Goal: Transaction & Acquisition: Book appointment/travel/reservation

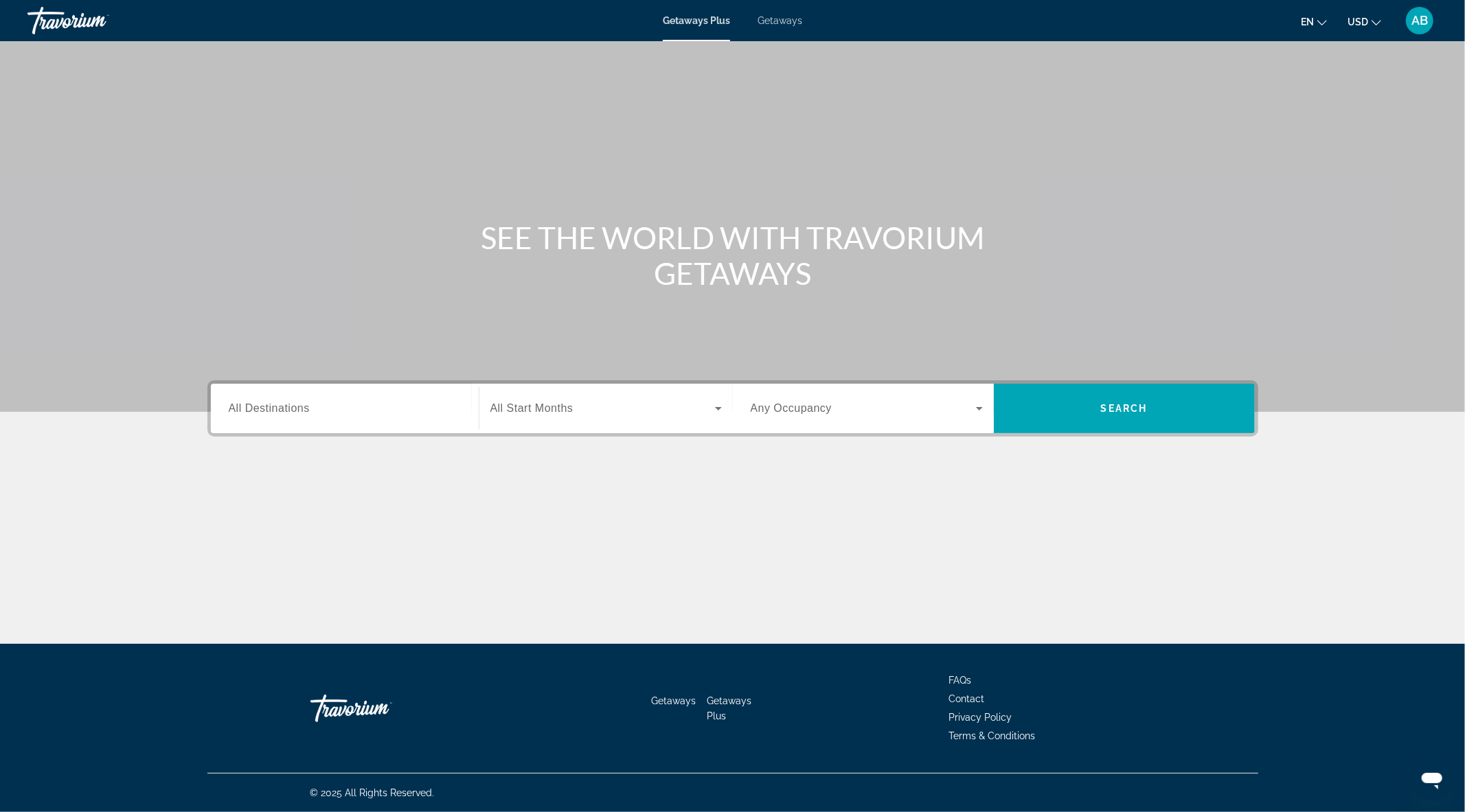
click at [271, 419] on div "Search widget" at bounding box center [344, 409] width 232 height 39
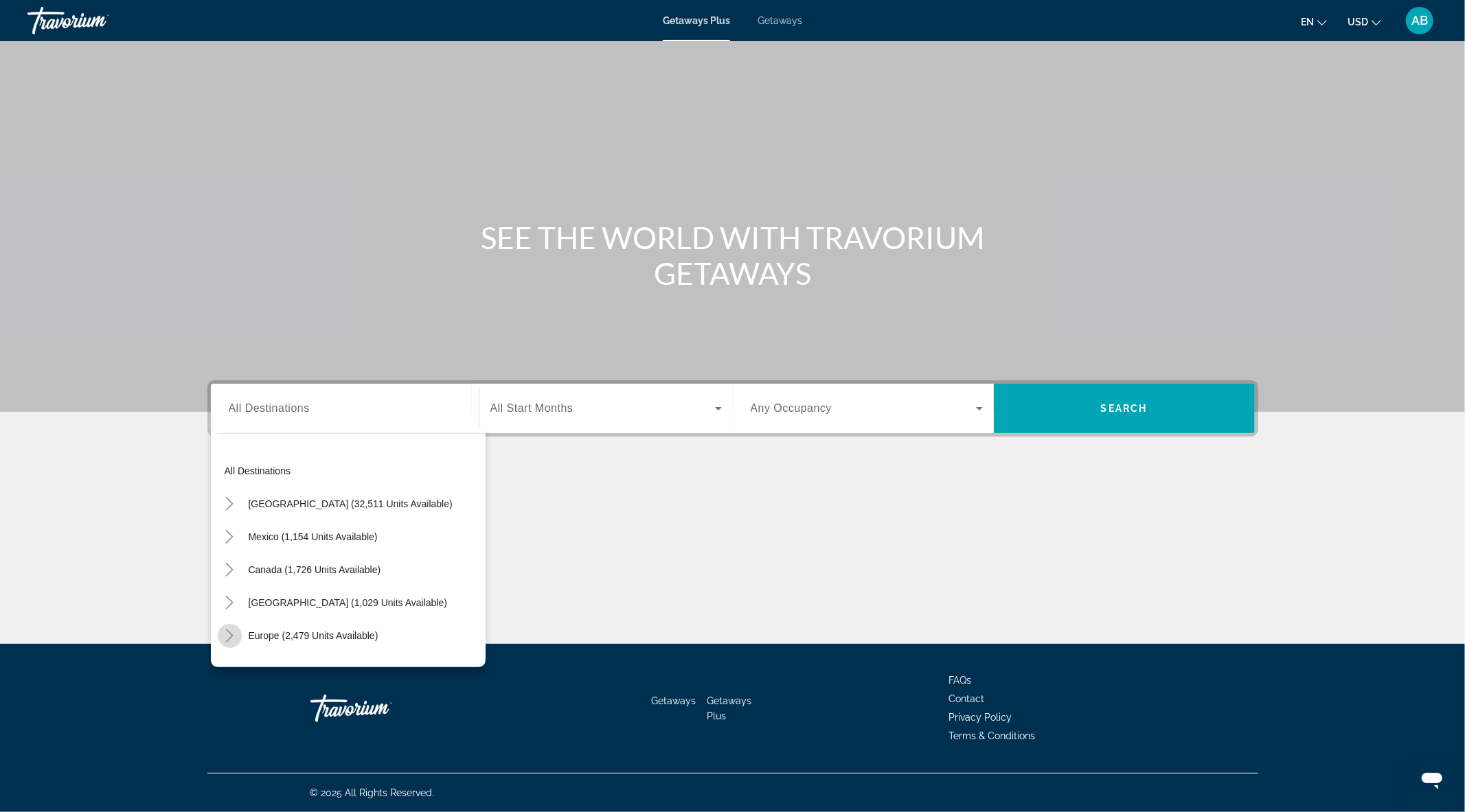
click at [230, 640] on icon "Toggle Europe (2,479 units available)" at bounding box center [229, 636] width 14 height 14
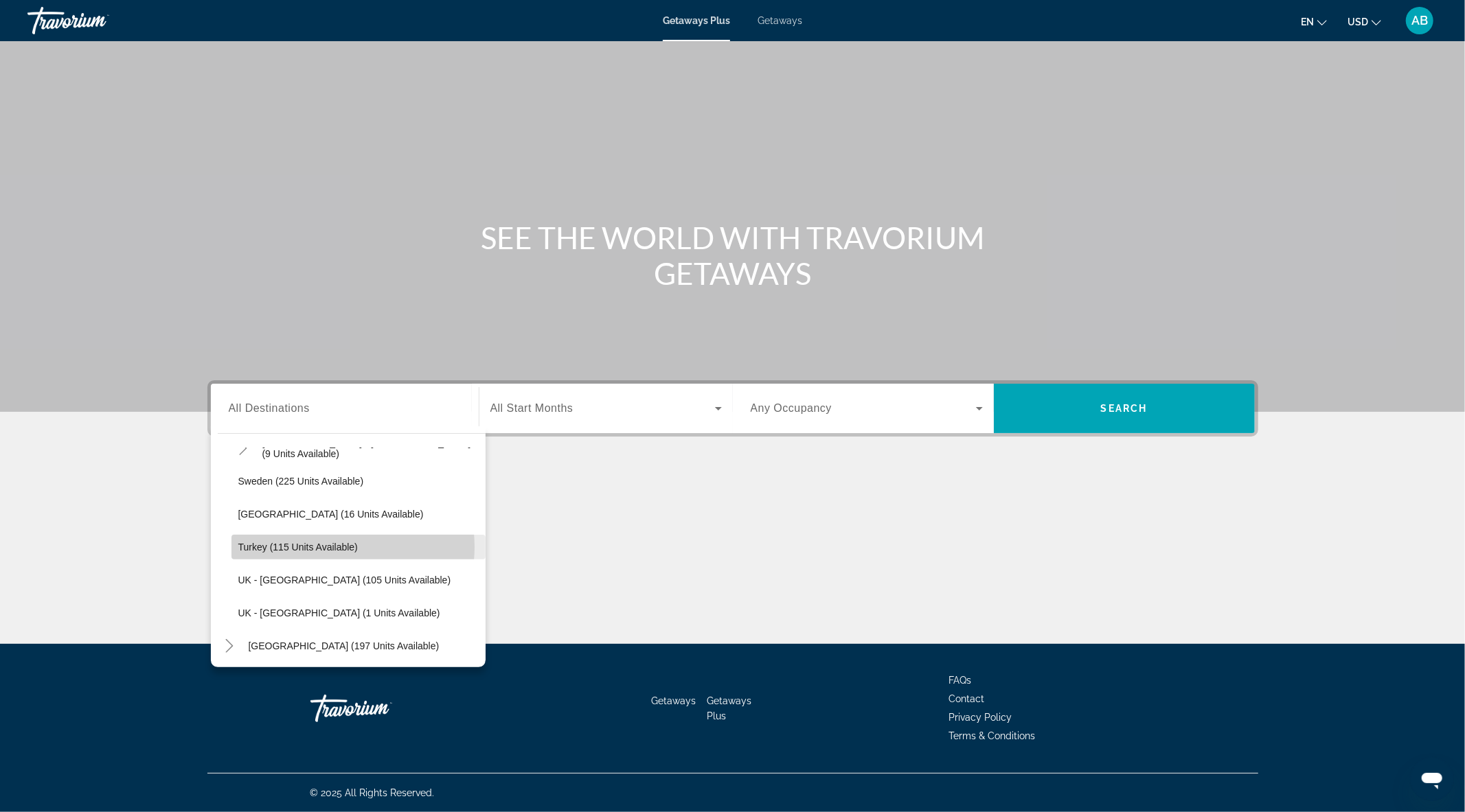
click at [339, 546] on span "Turkey (115 units available)" at bounding box center [298, 548] width 119 height 11
type input "**********"
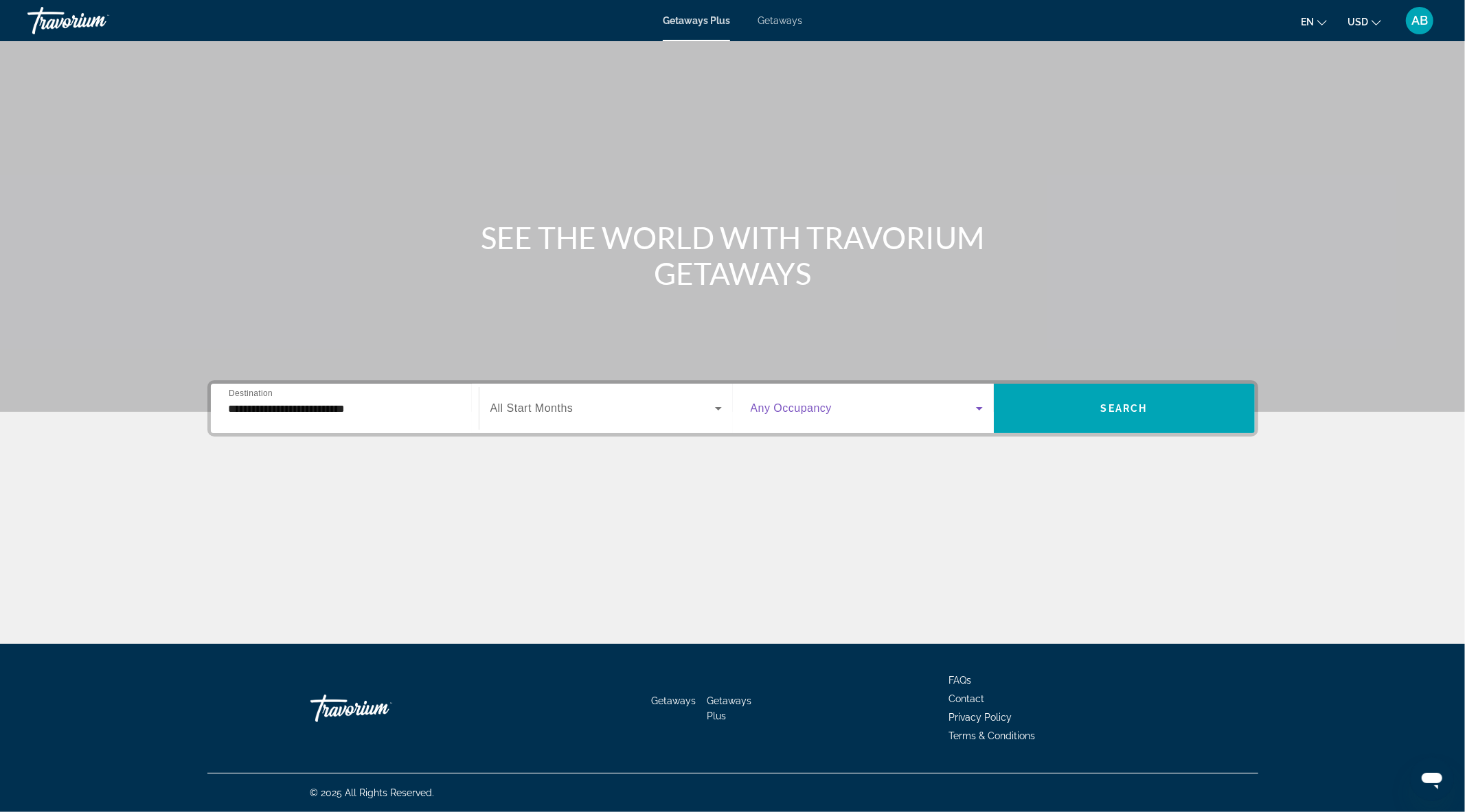
click at [847, 414] on span "Search widget" at bounding box center [863, 408] width 225 height 16
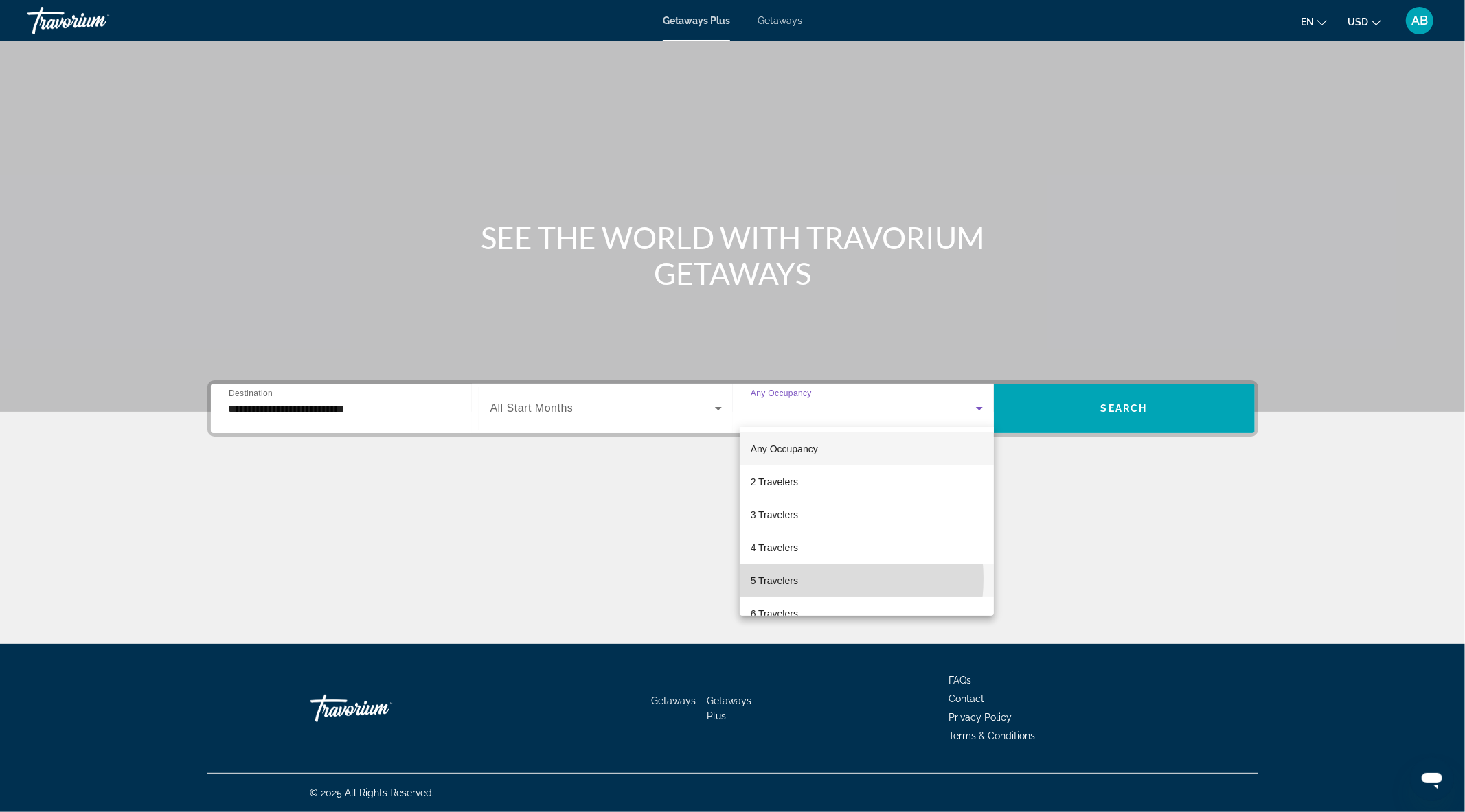
click at [805, 578] on mat-option "5 Travelers" at bounding box center [867, 581] width 254 height 33
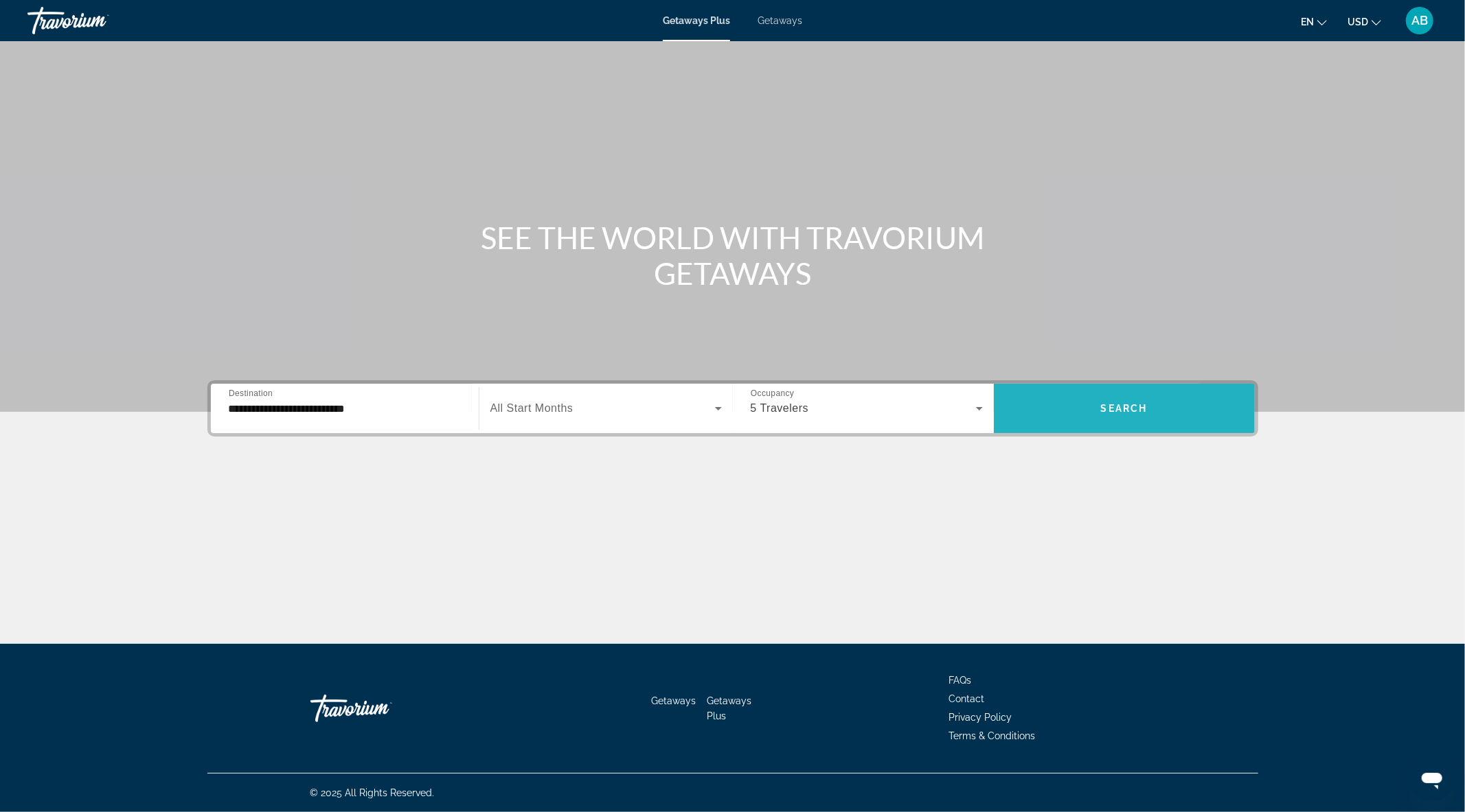
click at [1054, 407] on span "Search widget" at bounding box center [1125, 408] width 261 height 33
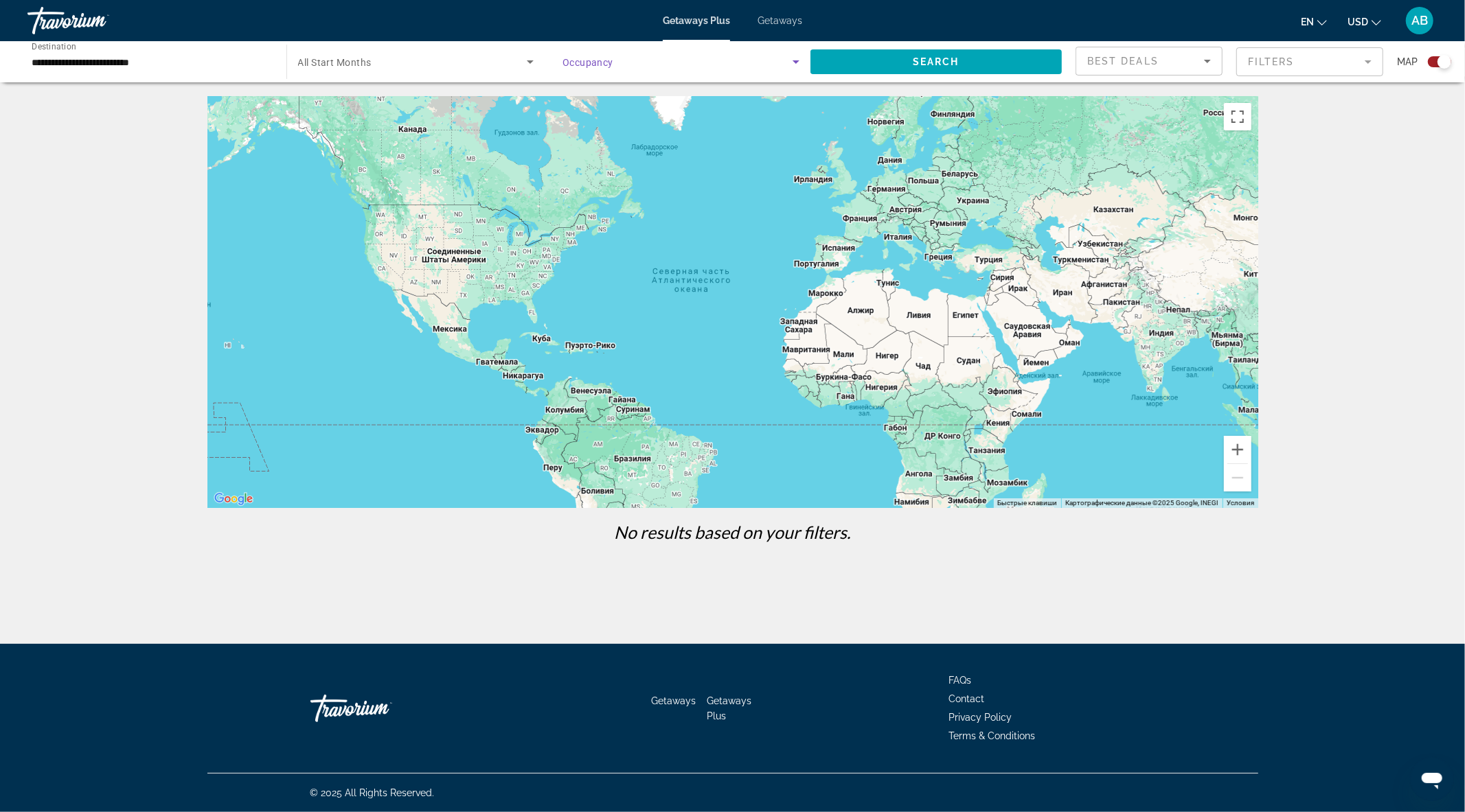
click at [745, 69] on span "Search widget" at bounding box center [678, 61] width 230 height 16
click at [88, 69] on div at bounding box center [732, 406] width 1465 height 812
click at [46, 65] on input "**********" at bounding box center [150, 62] width 237 height 16
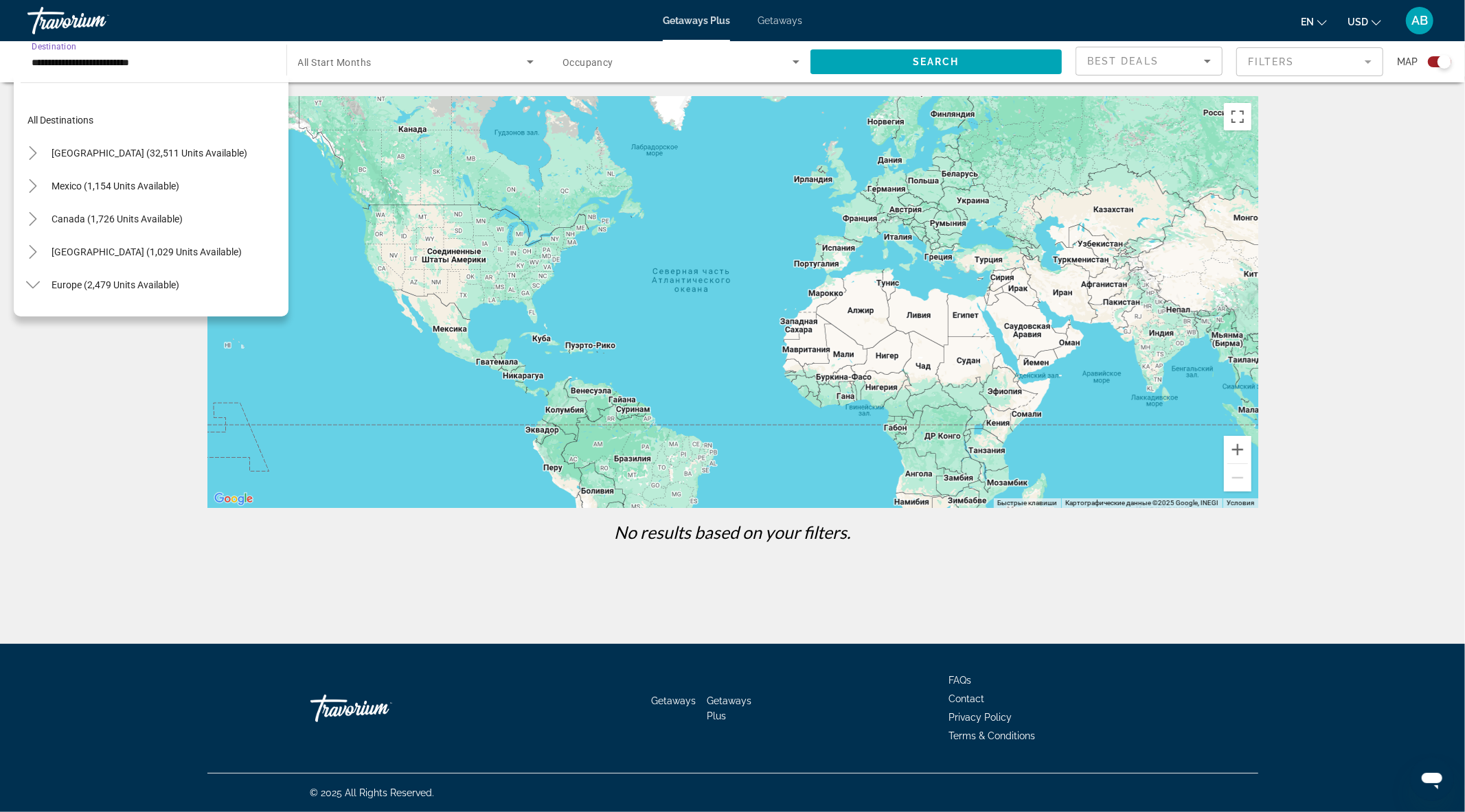
scroll to position [708, 0]
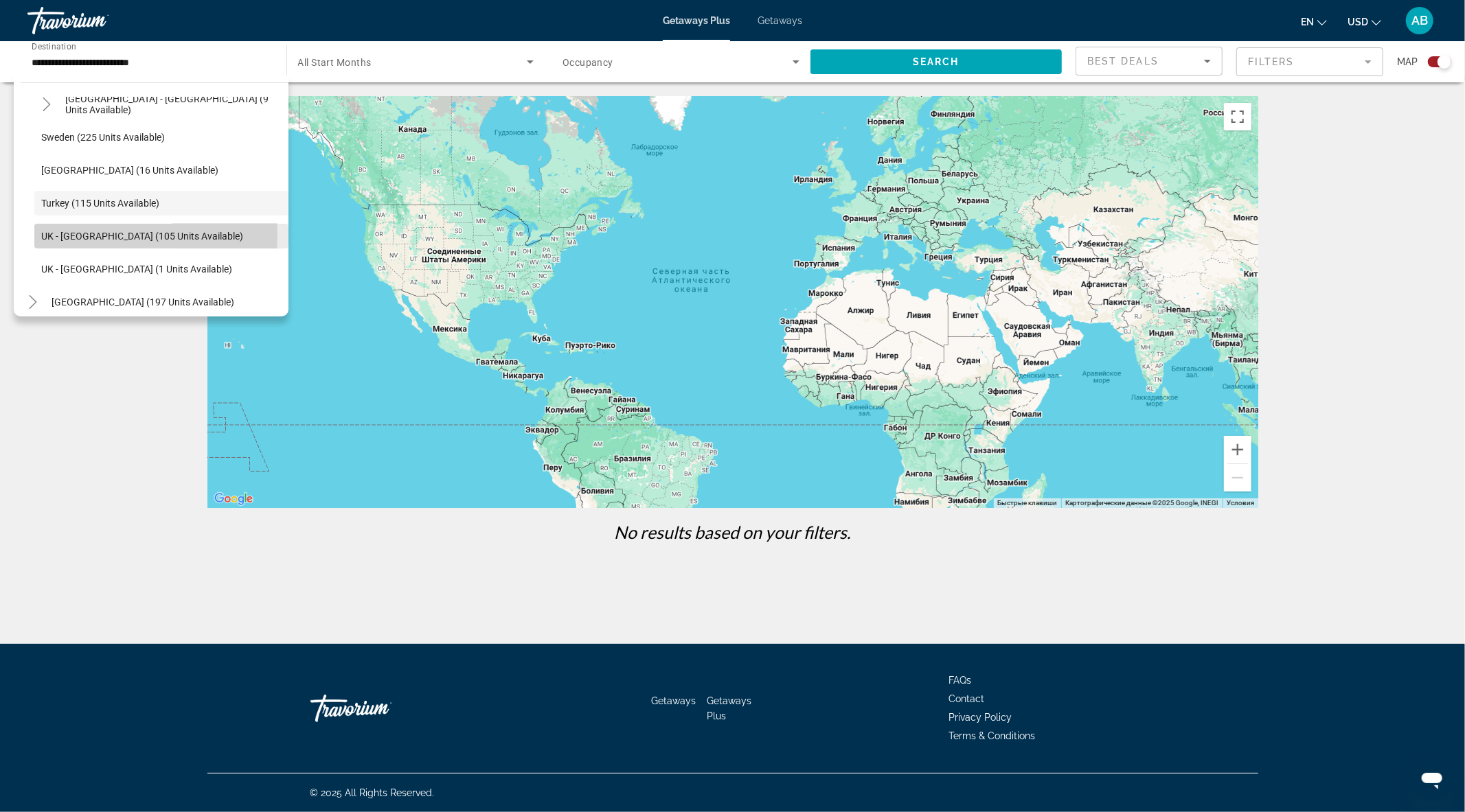
click at [50, 234] on span "UK - [GEOGRAPHIC_DATA] (105 units available)" at bounding box center [142, 236] width 202 height 11
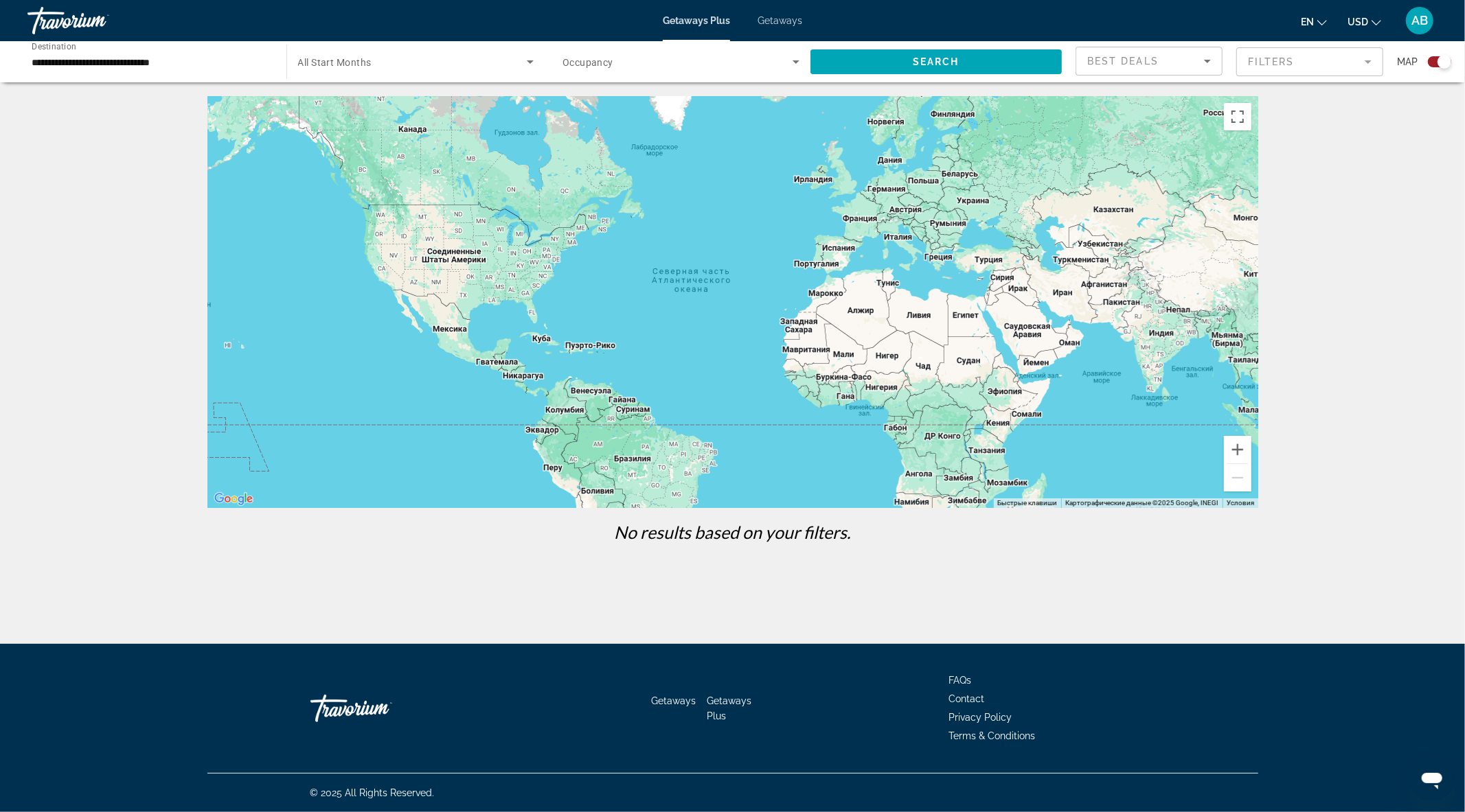
click at [97, 70] on div "**********" at bounding box center [150, 62] width 237 height 39
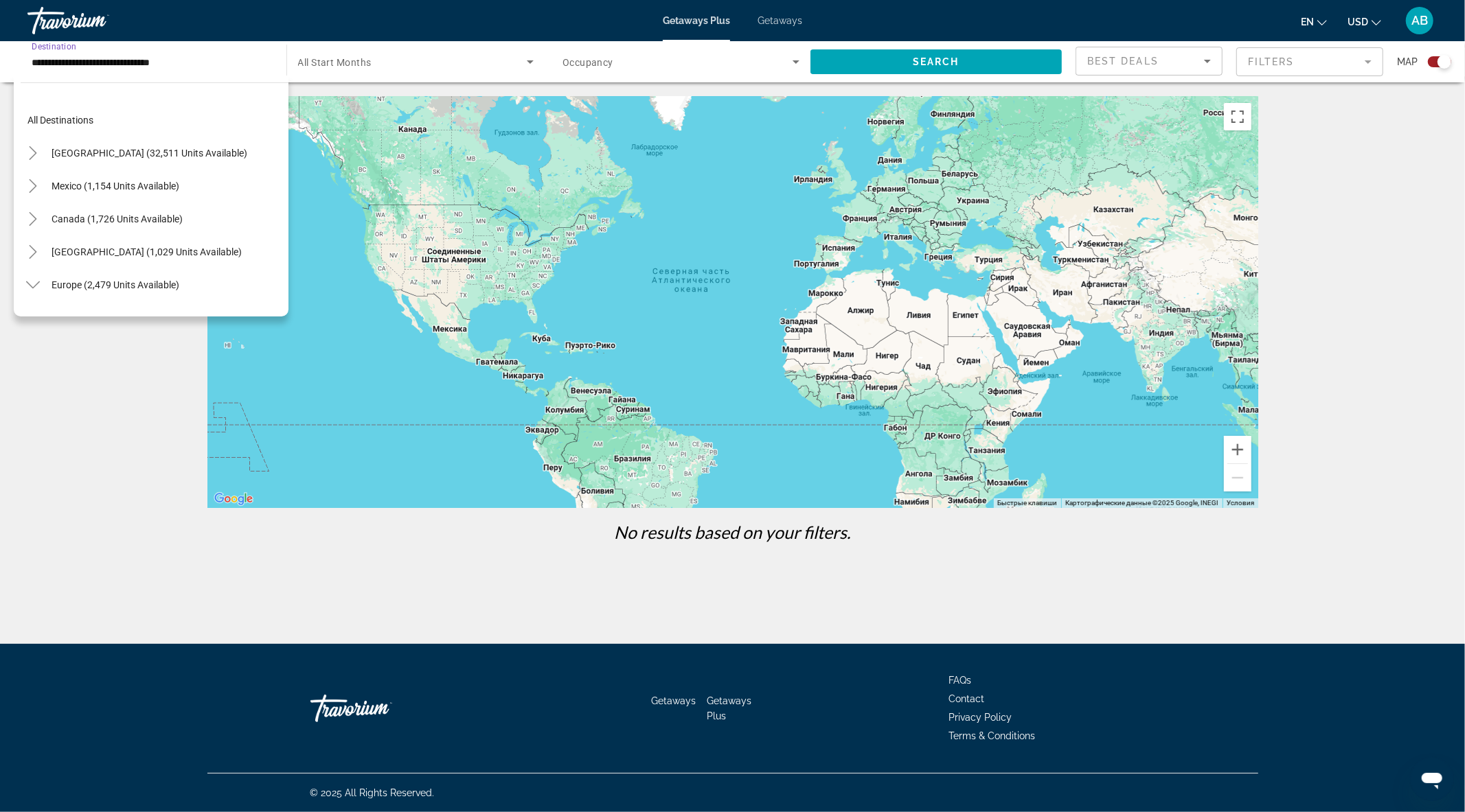
scroll to position [740, 0]
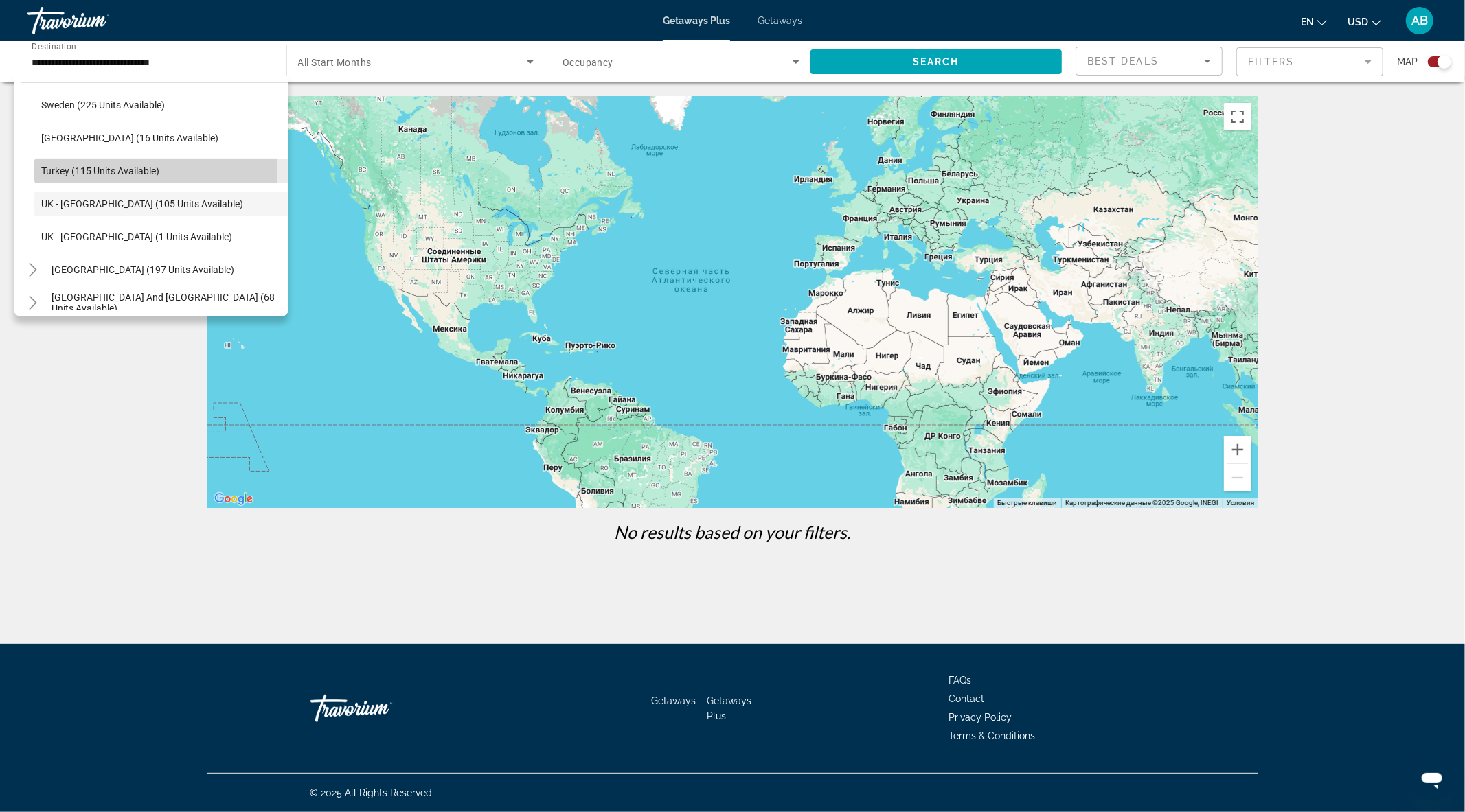
click at [132, 172] on span "Turkey (115 units available)" at bounding box center [100, 171] width 118 height 11
type input "**********"
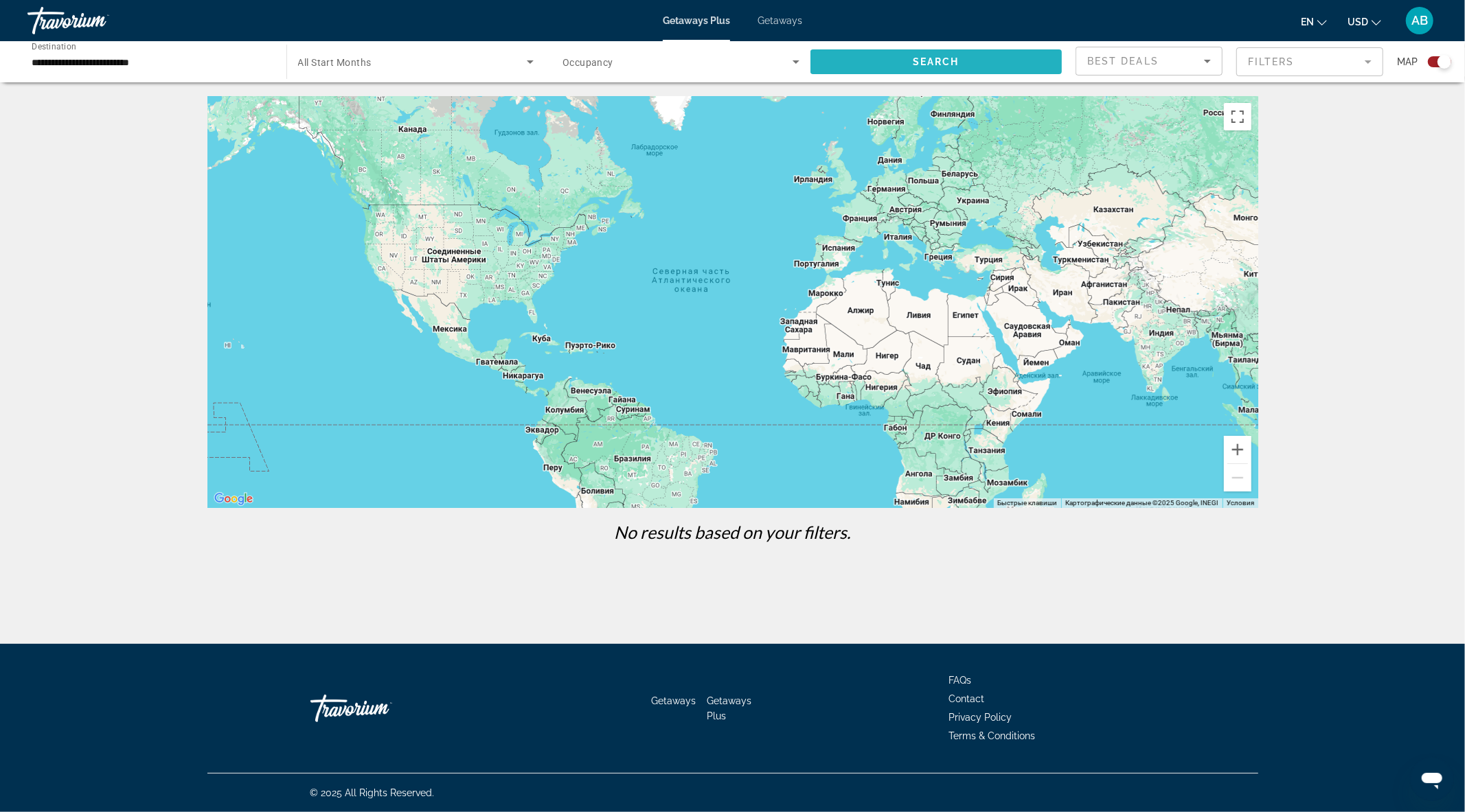
click at [929, 62] on span "Search" at bounding box center [936, 62] width 47 height 11
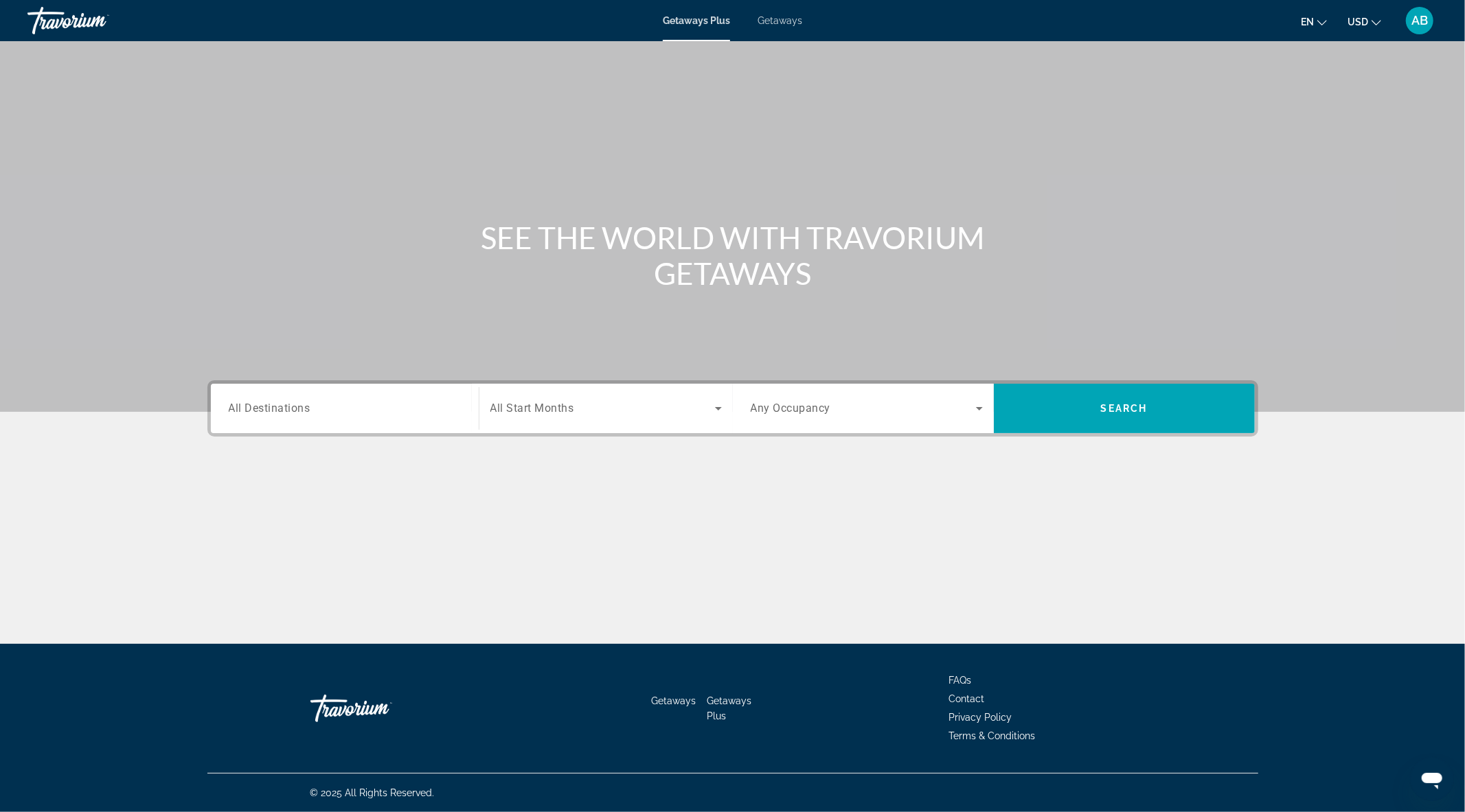
click at [328, 398] on div "Search widget" at bounding box center [344, 409] width 232 height 39
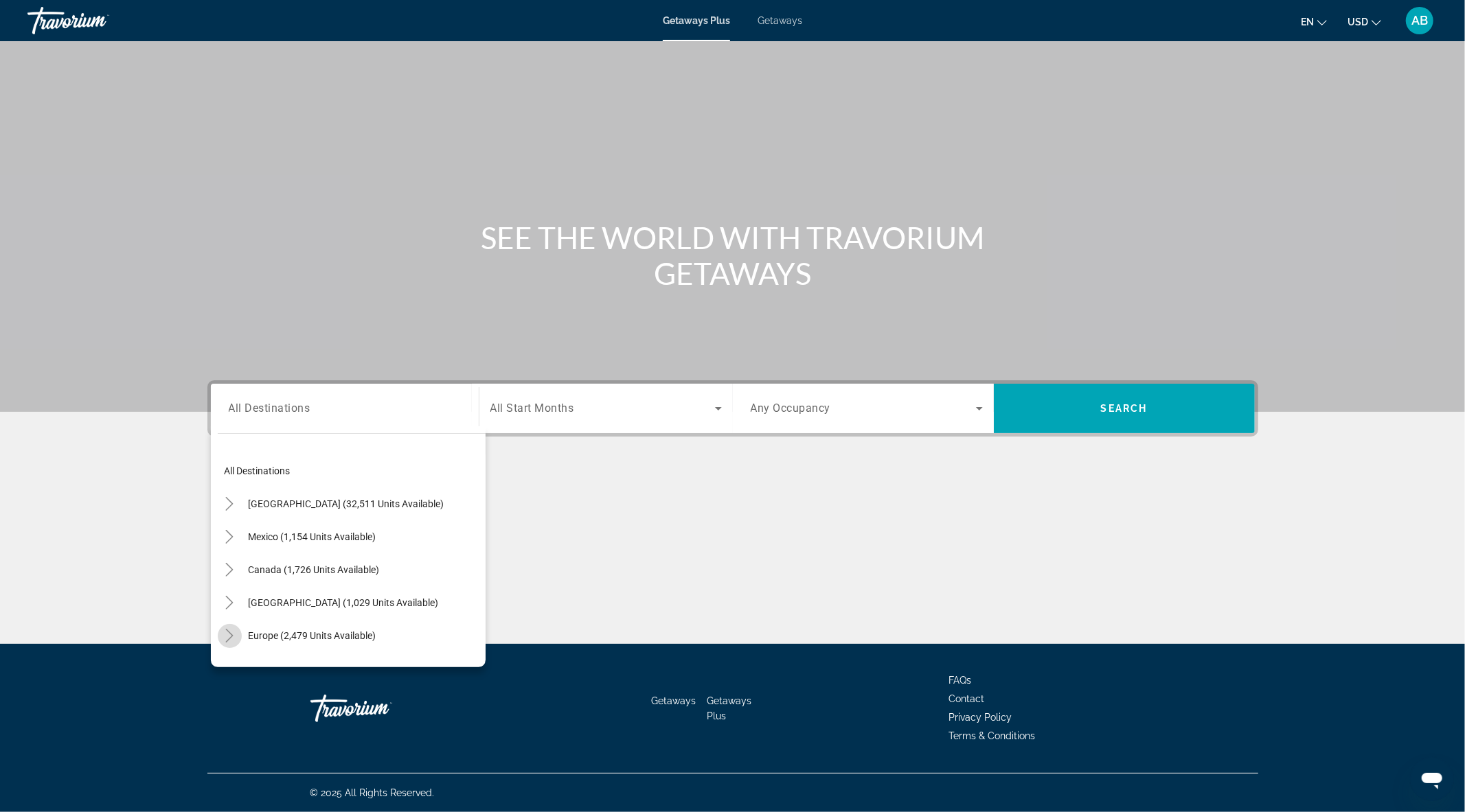
click at [230, 635] on icon "Toggle Europe (2,479 units available)" at bounding box center [229, 636] width 14 height 14
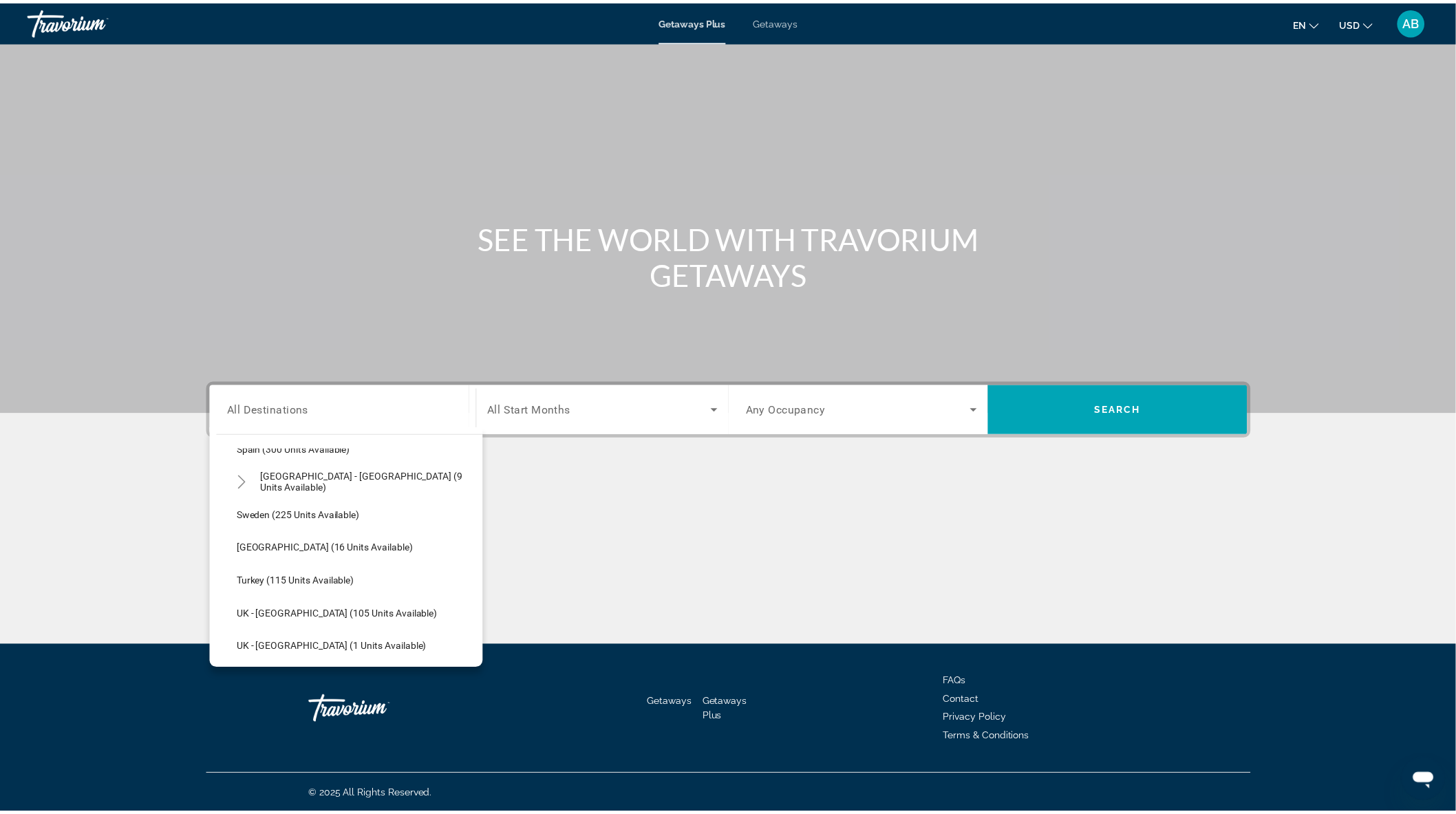
scroll to position [730, 0]
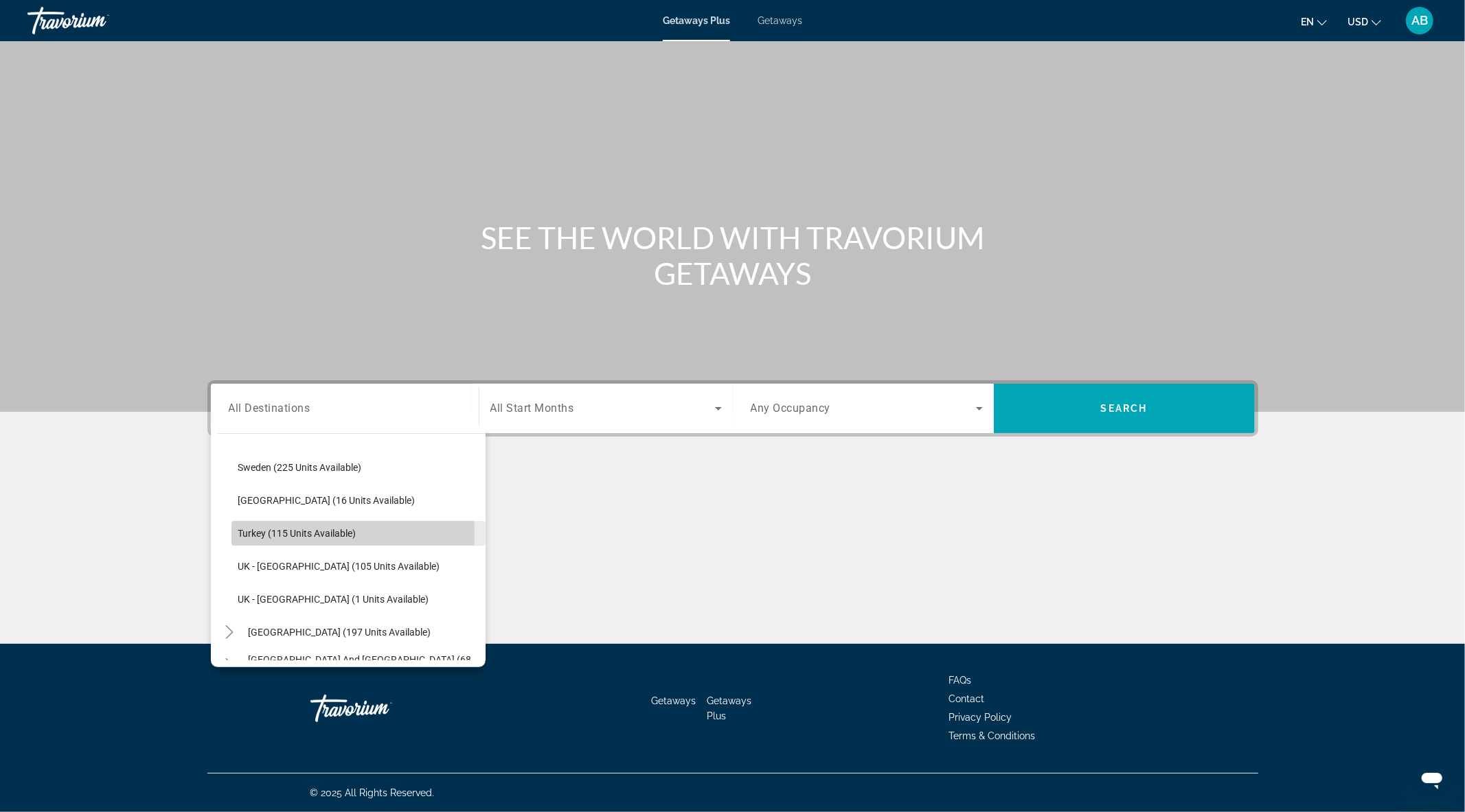
click at [316, 533] on span "Turkey (115 units available)" at bounding box center [297, 534] width 118 height 11
type input "**********"
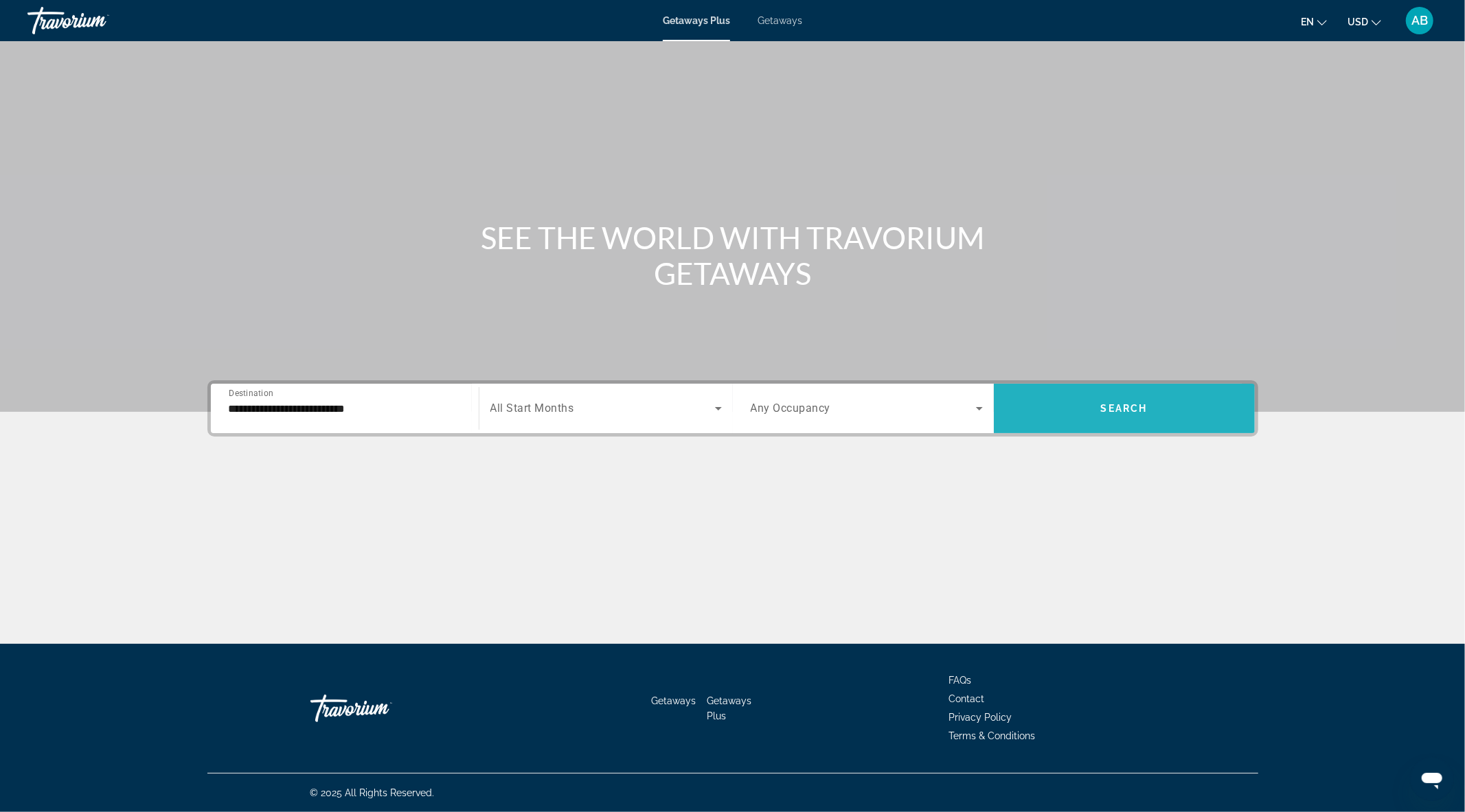
click at [1075, 402] on span "Search widget" at bounding box center [1125, 408] width 261 height 33
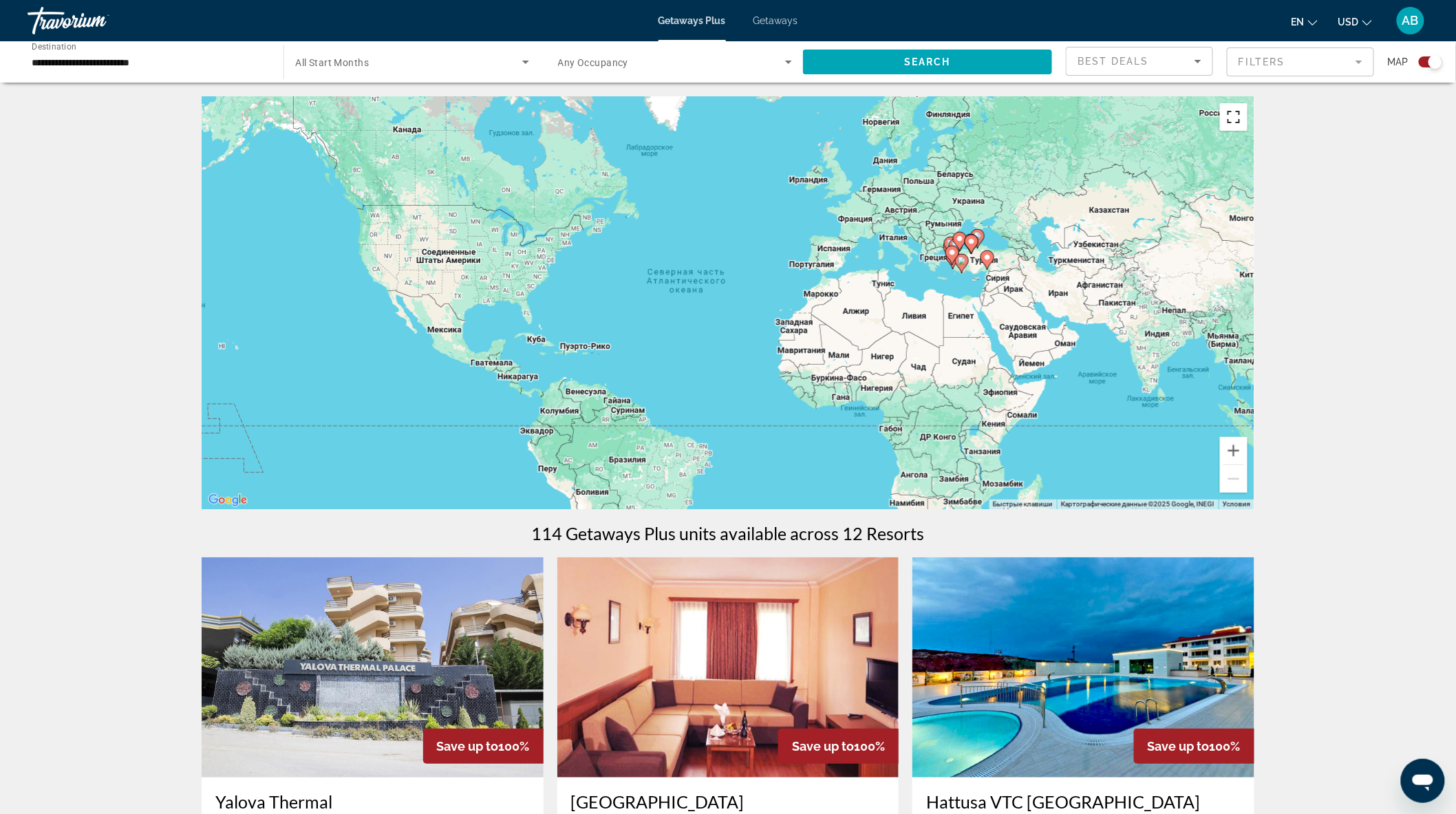
click at [1237, 129] on button "Включить полноэкранный режим" at bounding box center [1233, 117] width 27 height 27
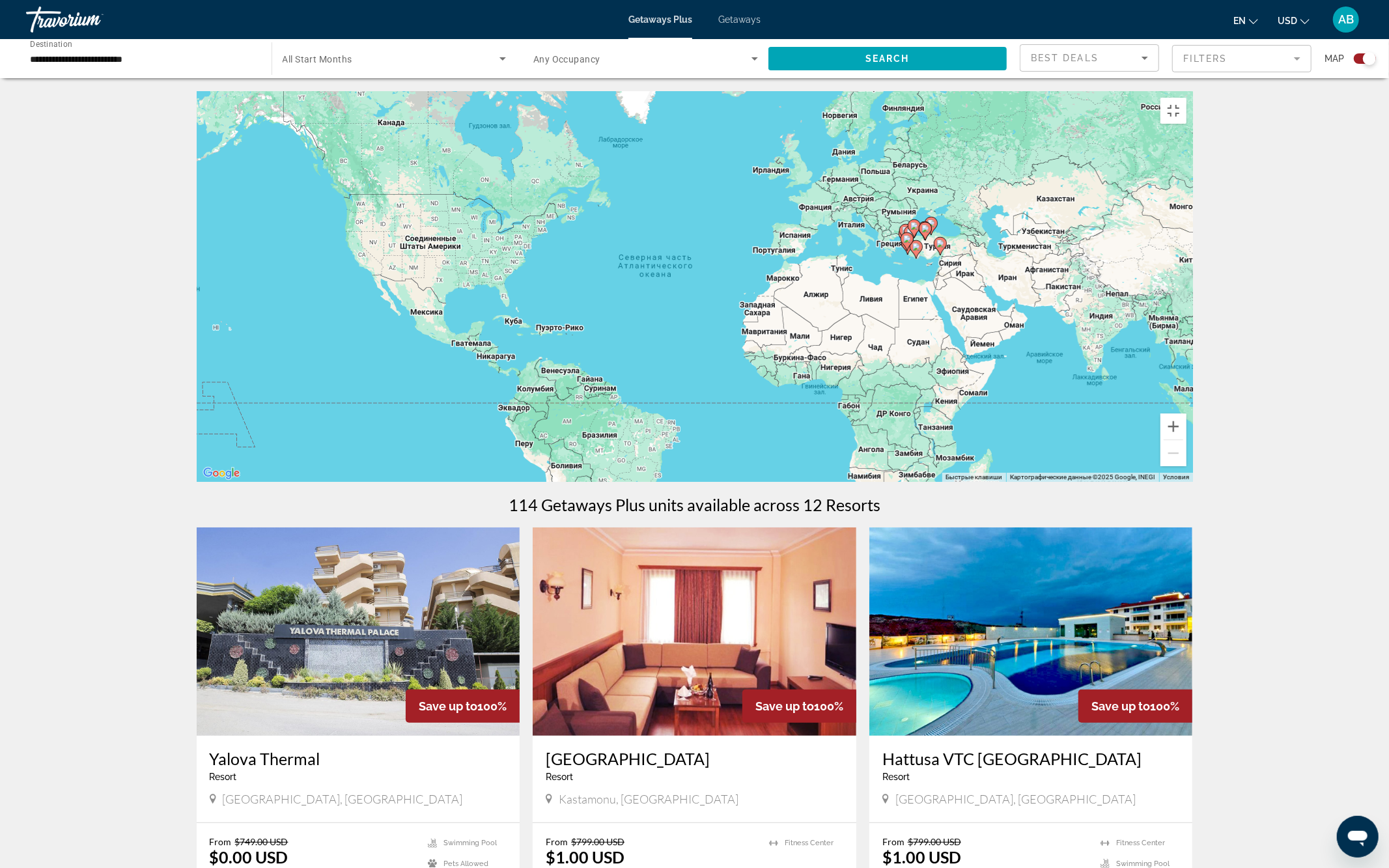
click at [1105, 412] on div "Чтобы активировать перетаскивание с помощью клавиатуры, нажмите Alt + Ввод. Пос…" at bounding box center [695, 286] width 997 height 390
click at [939, 256] on gmp-advanced-marker "Main content" at bounding box center [941, 245] width 13 height 19
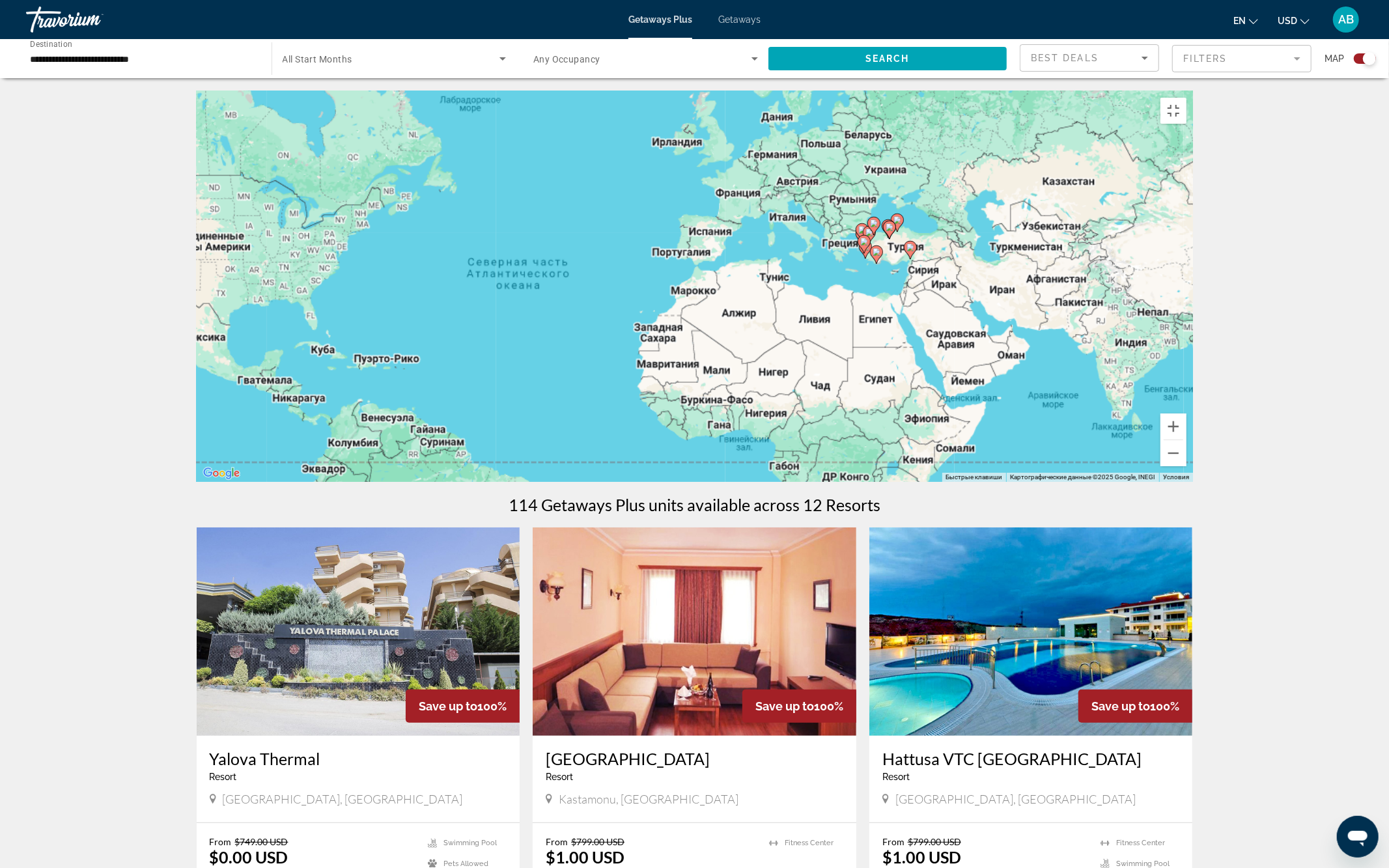
click at [939, 402] on div "Для навигации используйте клавиши со стрелками. Чтобы активировать перетаскиван…" at bounding box center [695, 286] width 997 height 390
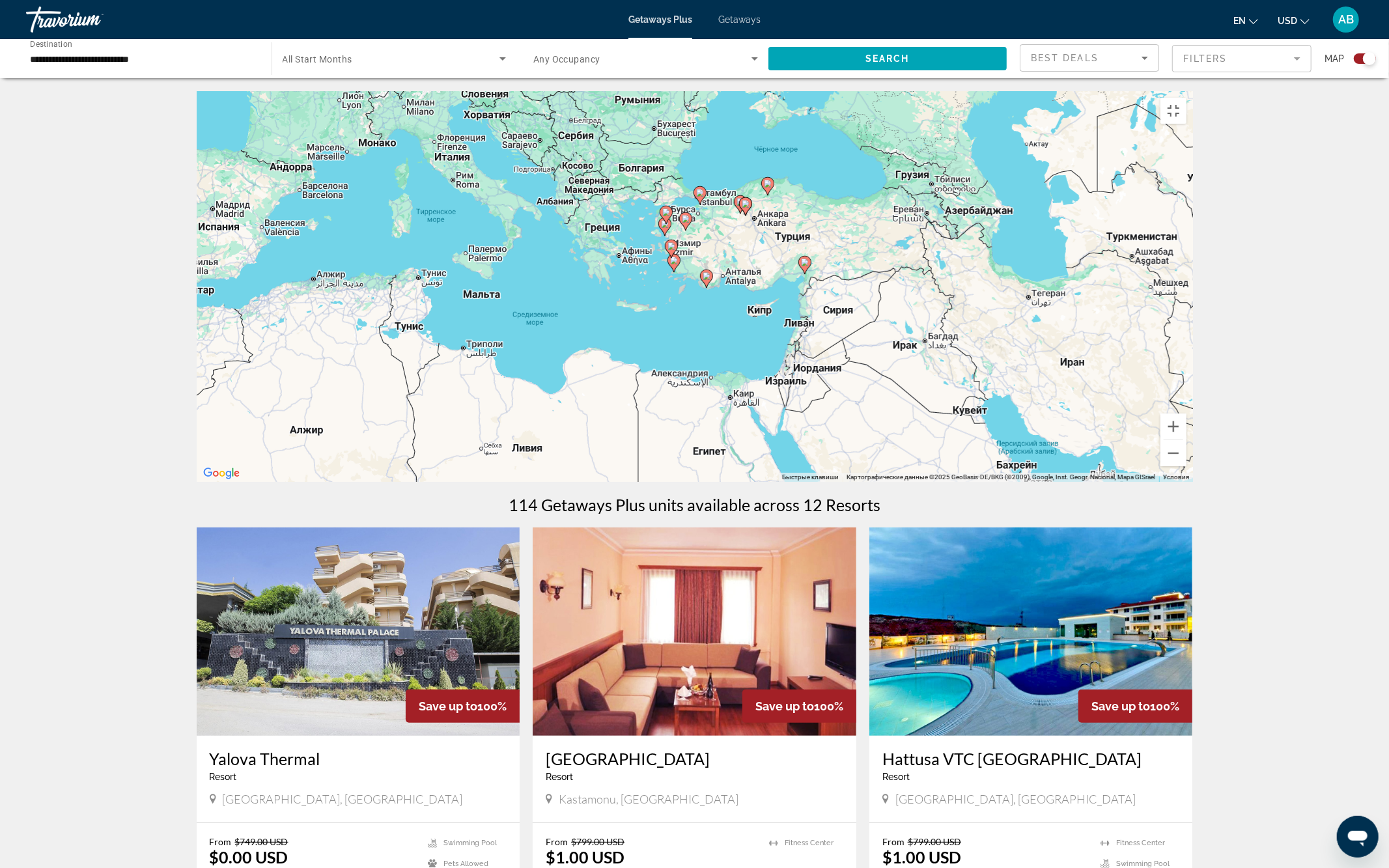
click at [702, 458] on div "Чтобы активировать перетаскивание с помощью клавиатуры, нажмите Alt + Ввод. Пос…" at bounding box center [695, 286] width 997 height 390
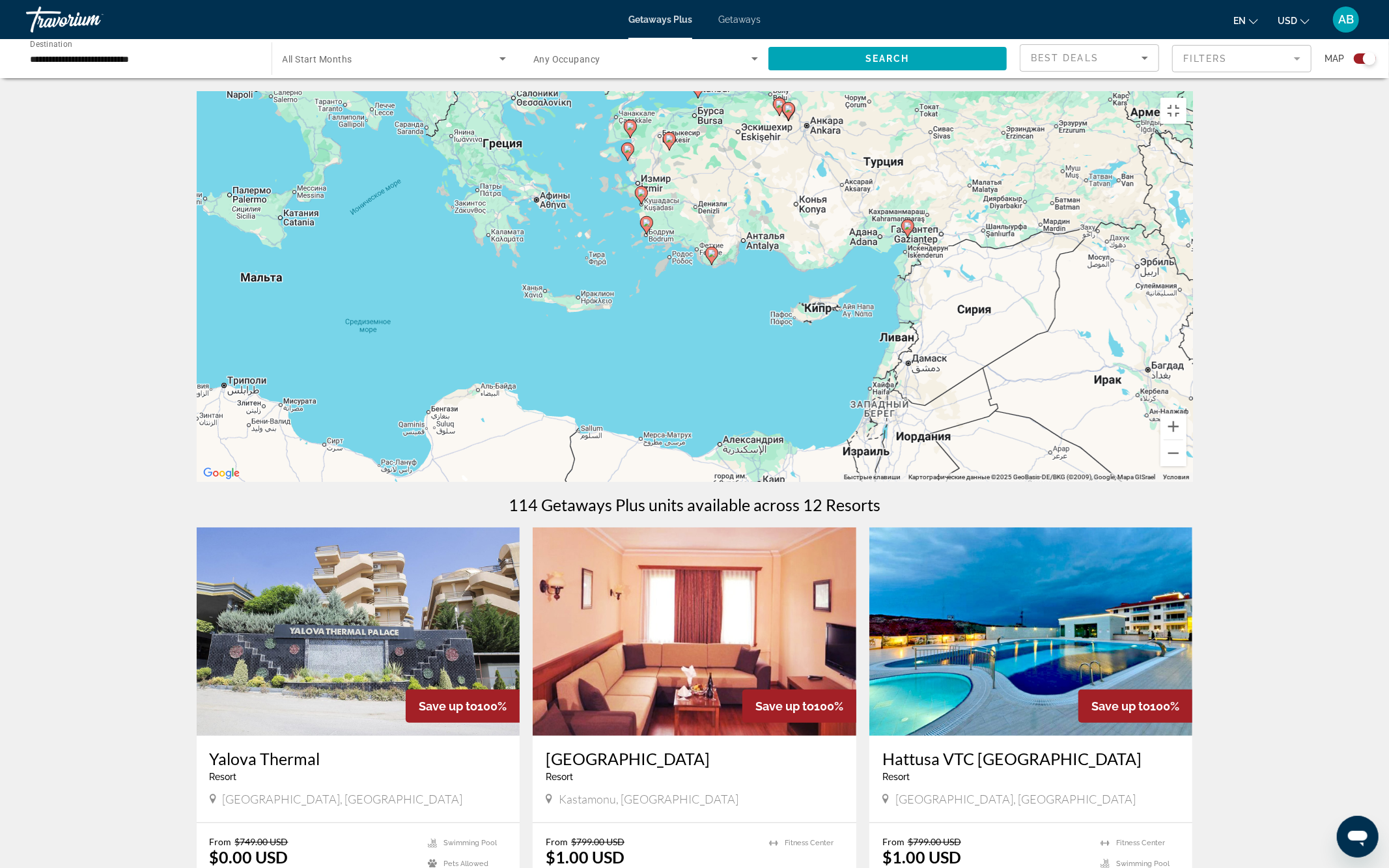
click at [752, 477] on div "Чтобы активировать перетаскивание с помощью клавиатуры, нажмите Alt + Ввод. Пос…" at bounding box center [695, 286] width 997 height 390
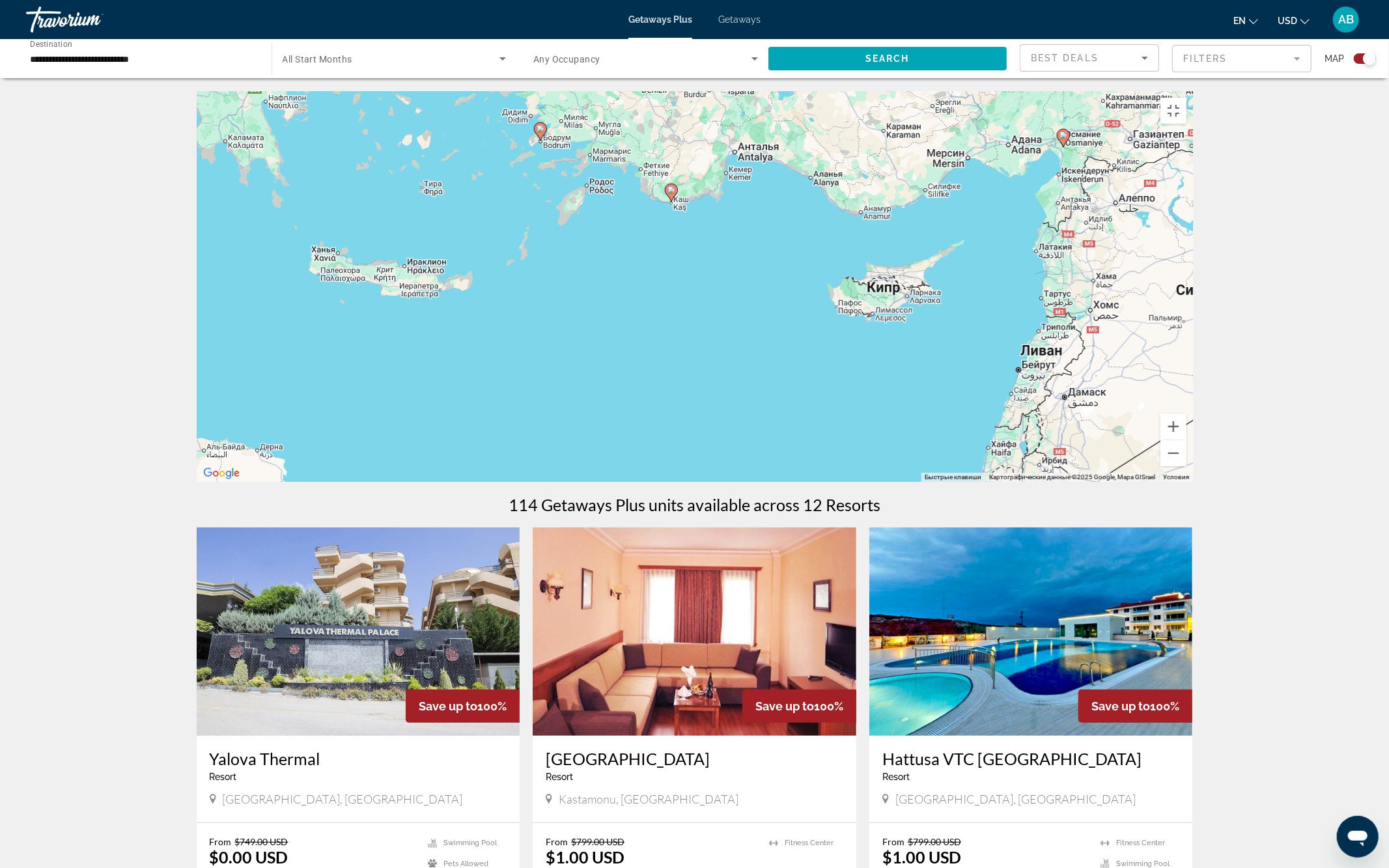
click at [653, 378] on div "Чтобы активировать перетаскивание с помощью клавиатуры, нажмите Alt + Ввод. Пос…" at bounding box center [695, 286] width 997 height 390
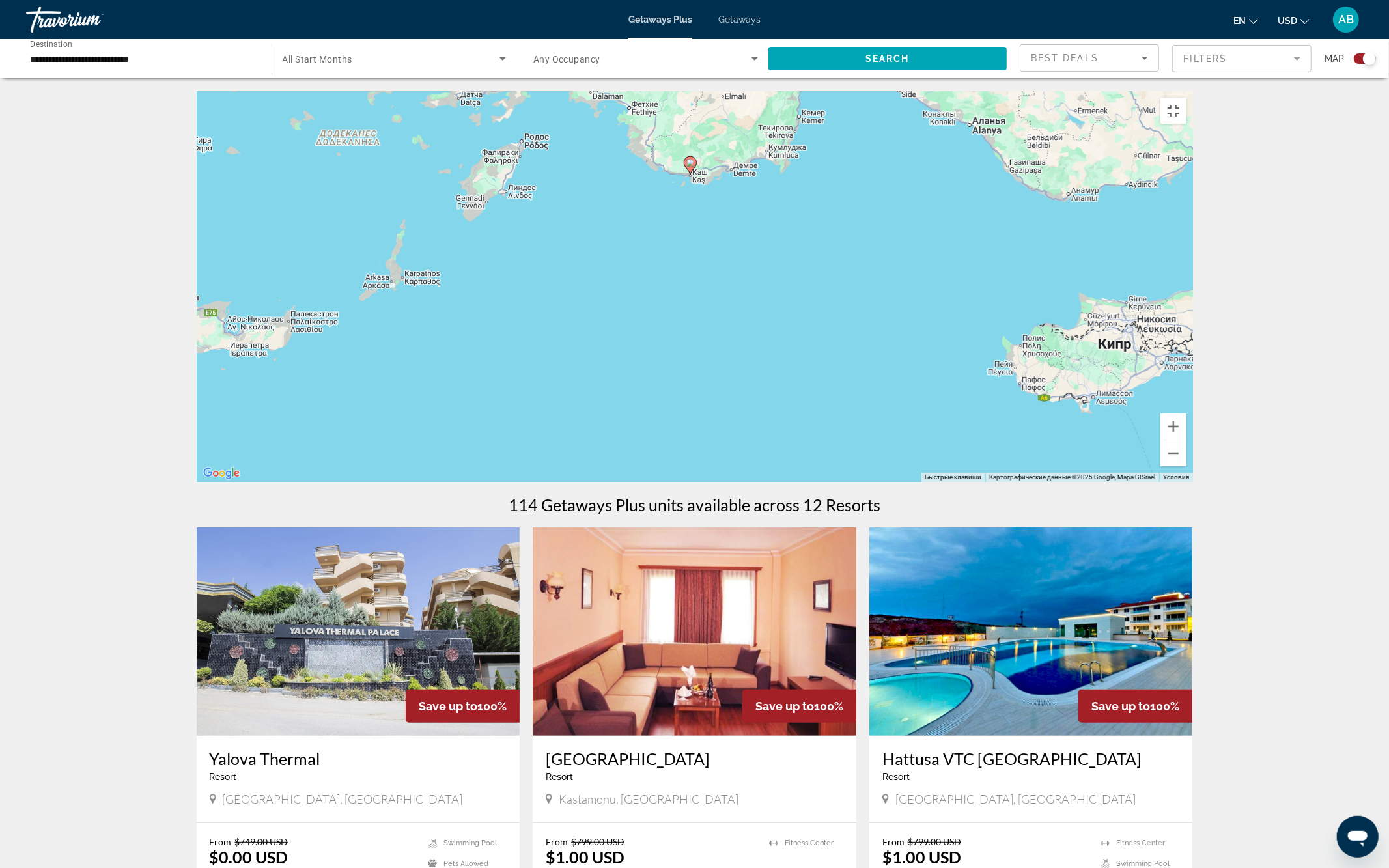
click at [692, 167] on image "Main content" at bounding box center [691, 163] width 8 height 8
type input "**********"
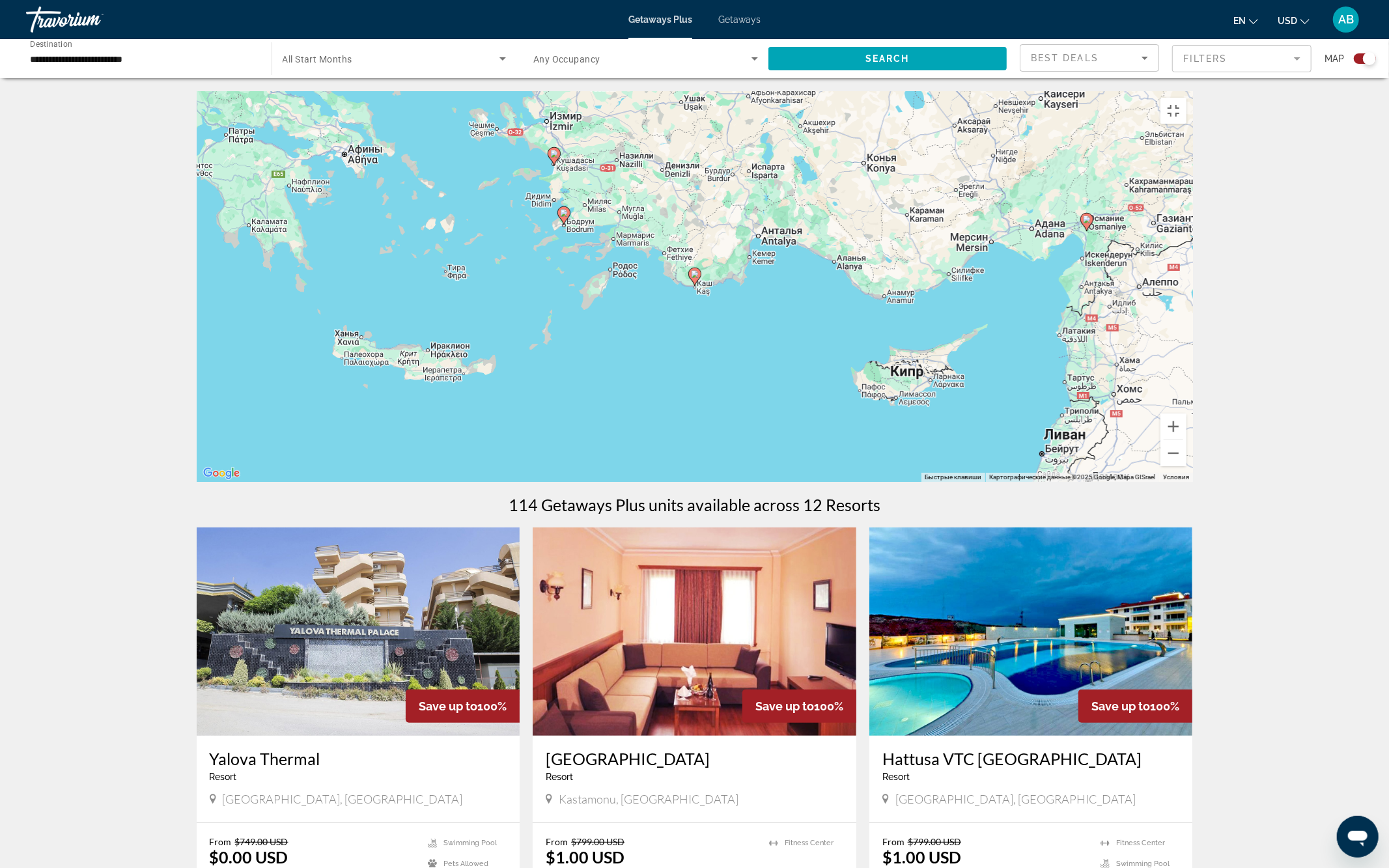
click at [694, 278] on image "Main content" at bounding box center [695, 274] width 8 height 8
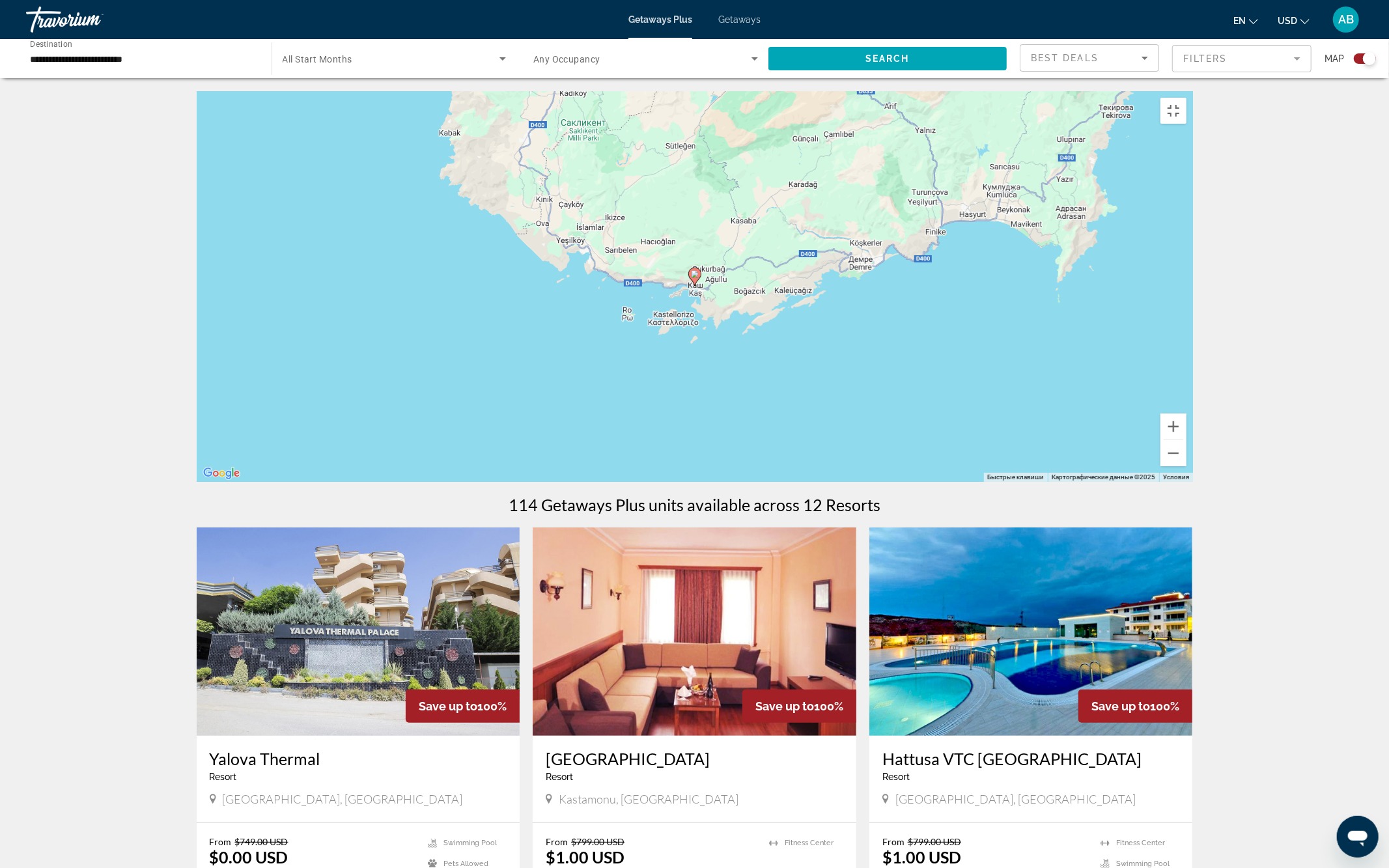
click at [694, 278] on image "Main content" at bounding box center [695, 274] width 8 height 8
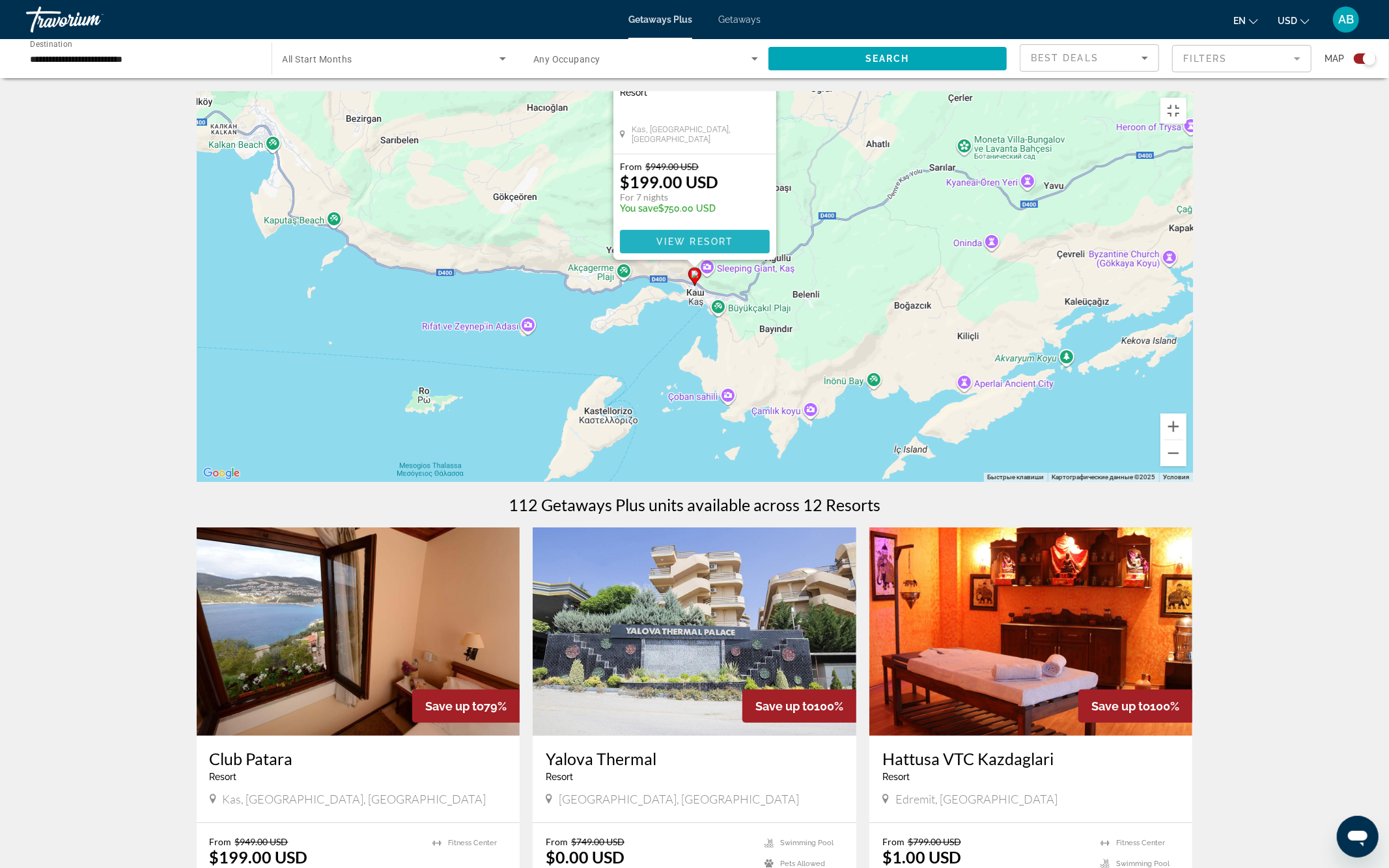
click at [724, 247] on span "View Resort" at bounding box center [694, 241] width 77 height 11
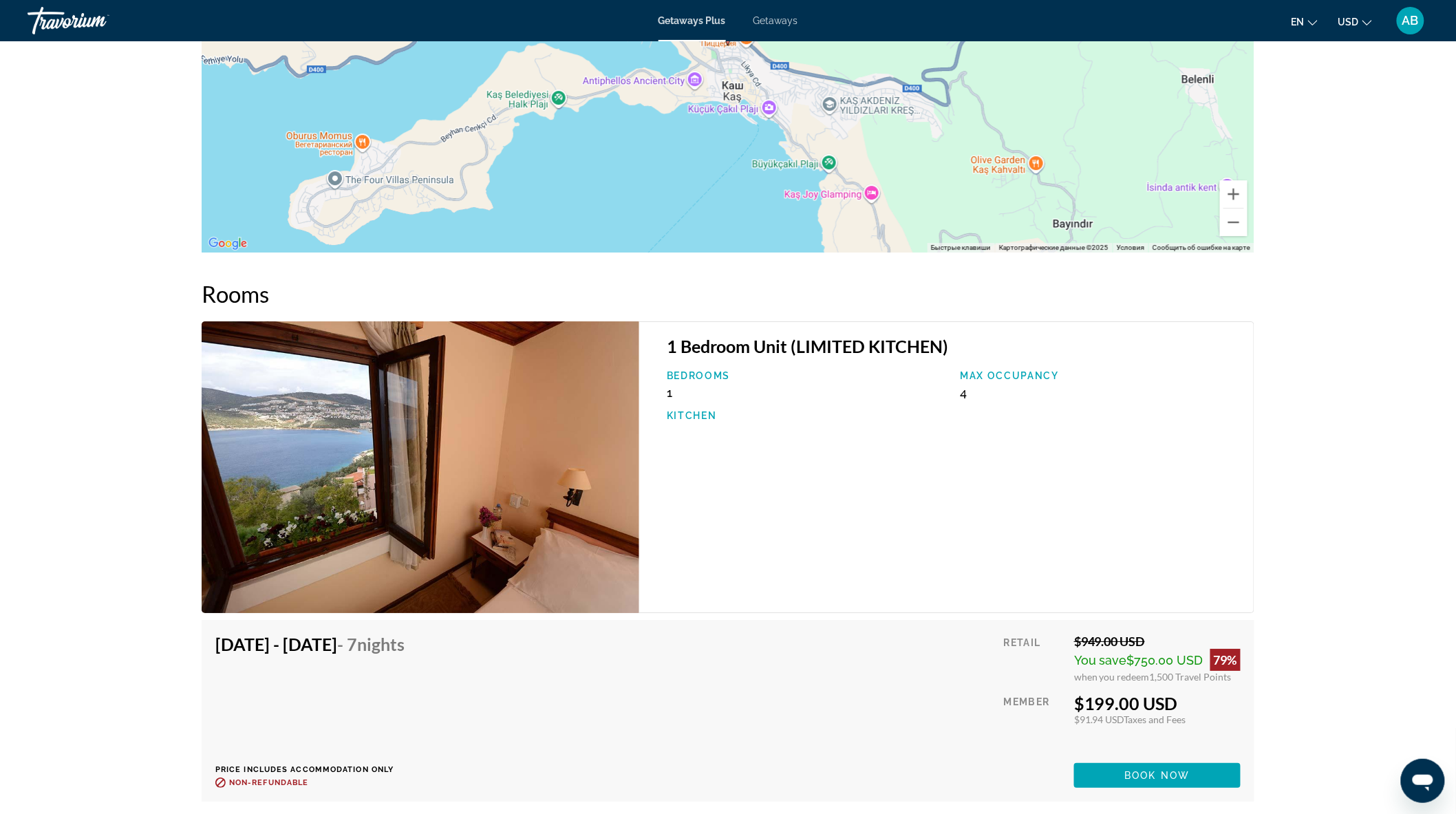
scroll to position [1911, 0]
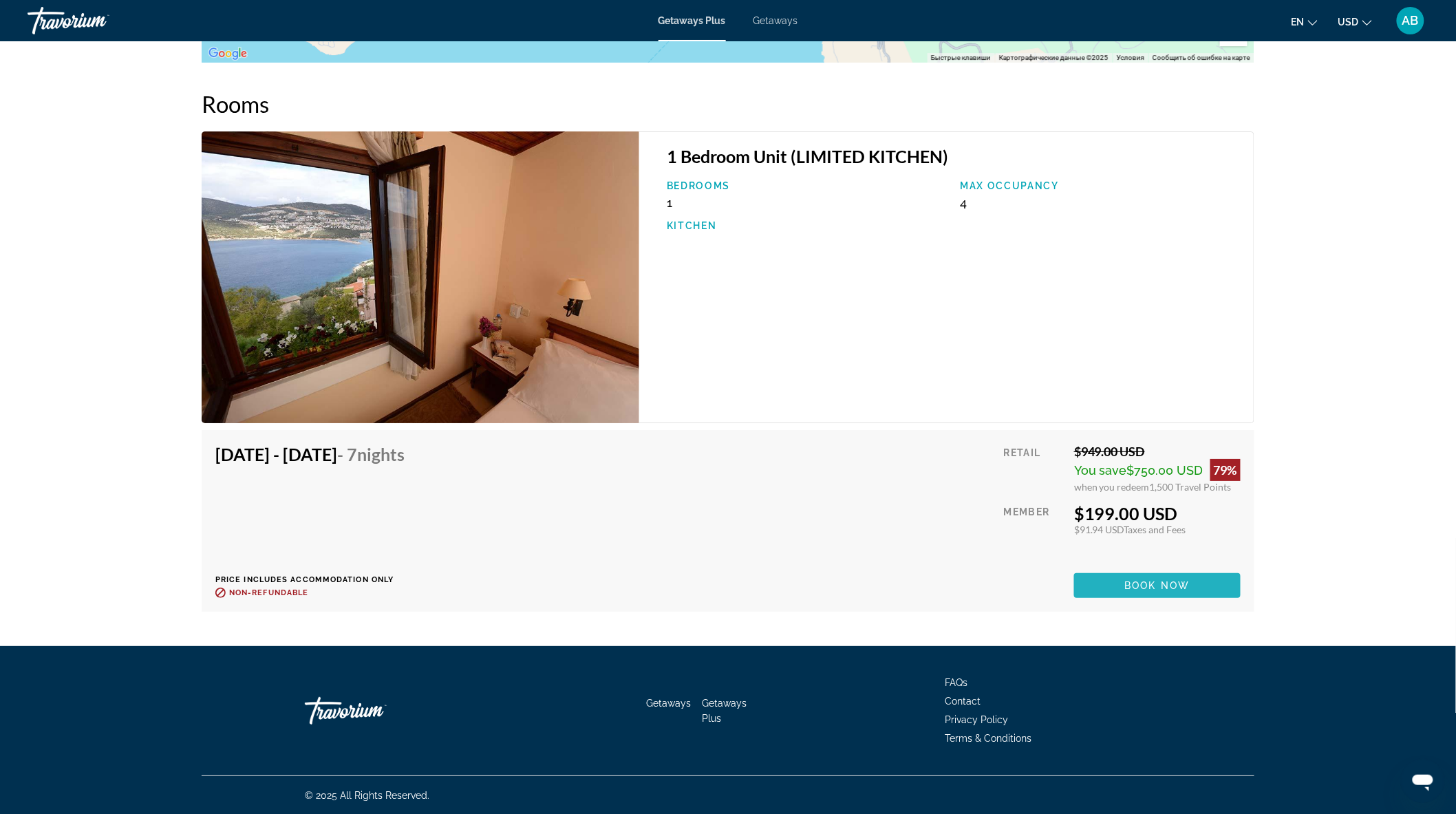
click at [1214, 587] on span "Main content" at bounding box center [1157, 586] width 167 height 33
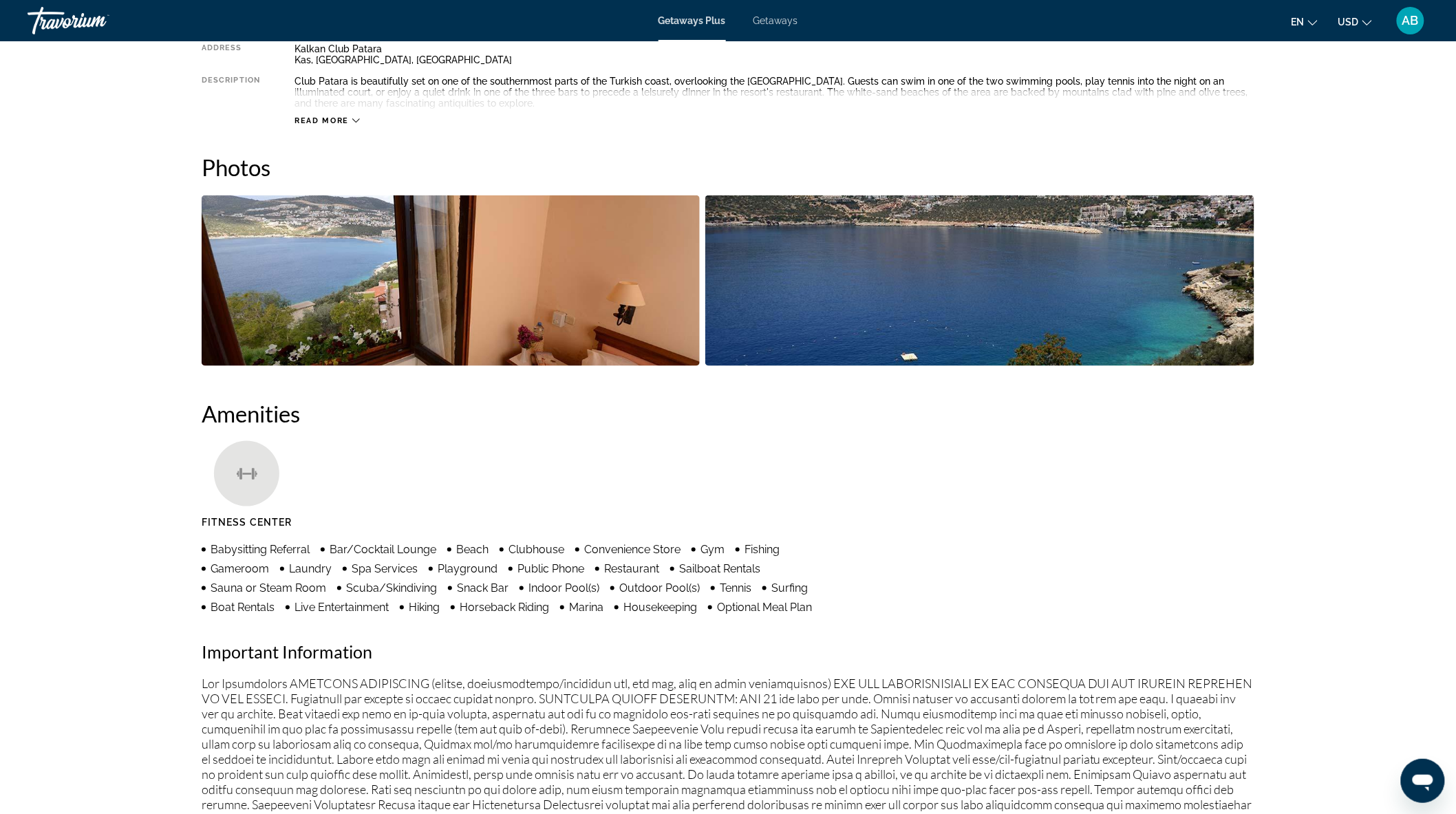
scroll to position [529, 0]
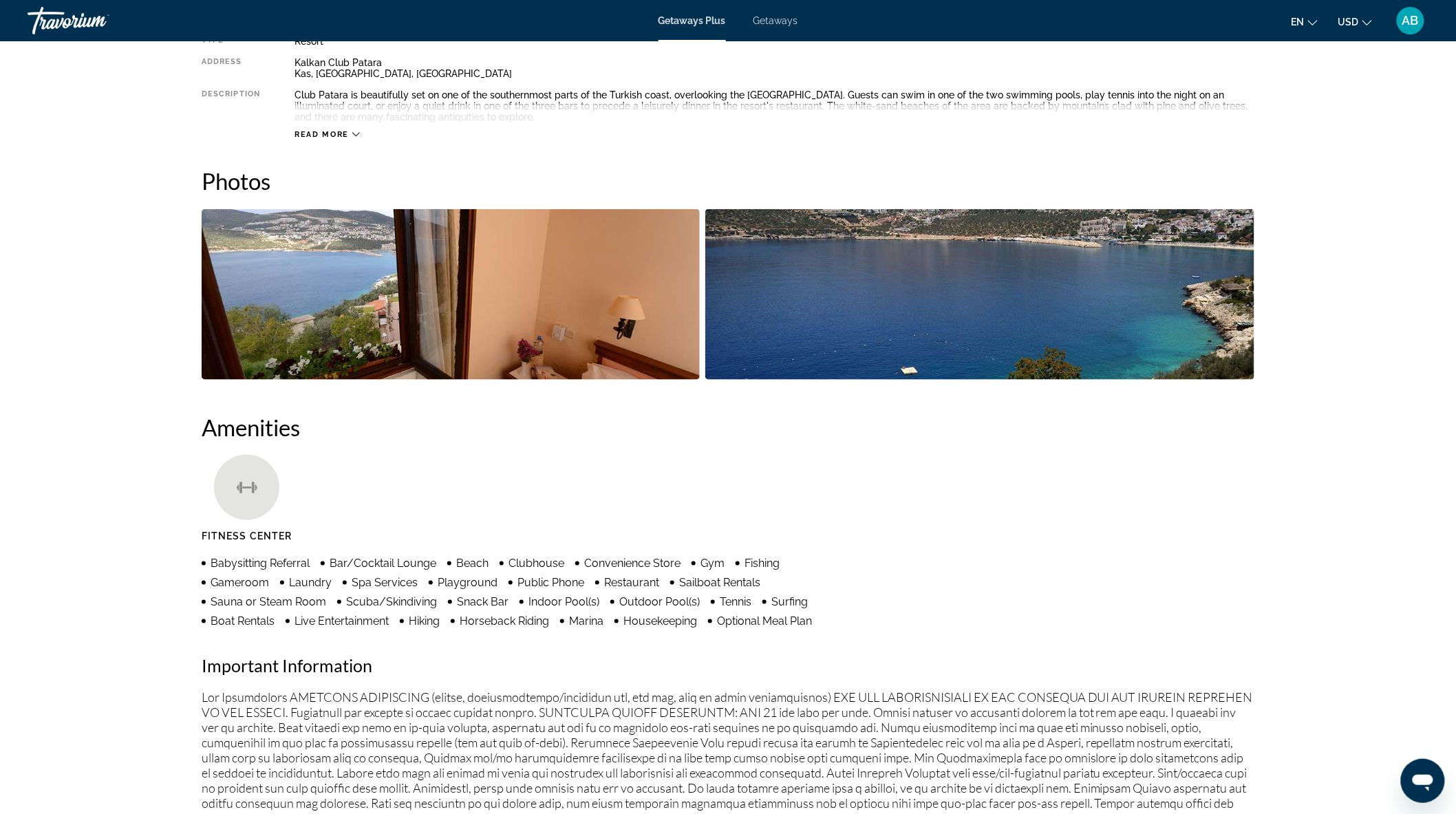
click at [555, 297] on img "Open full-screen image slider" at bounding box center [450, 295] width 498 height 171
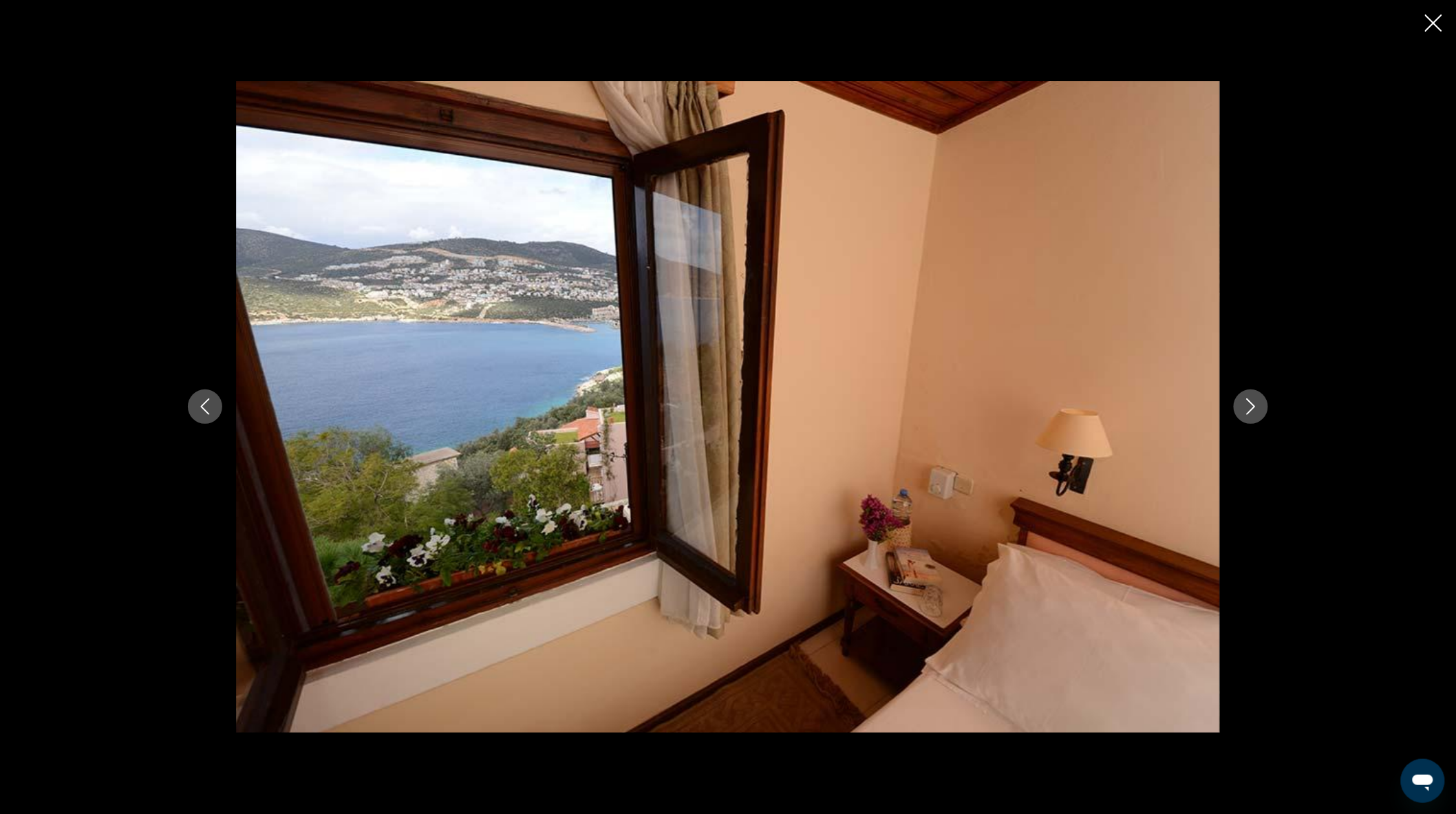
click at [1247, 410] on icon "Next image" at bounding box center [1250, 406] width 16 height 16
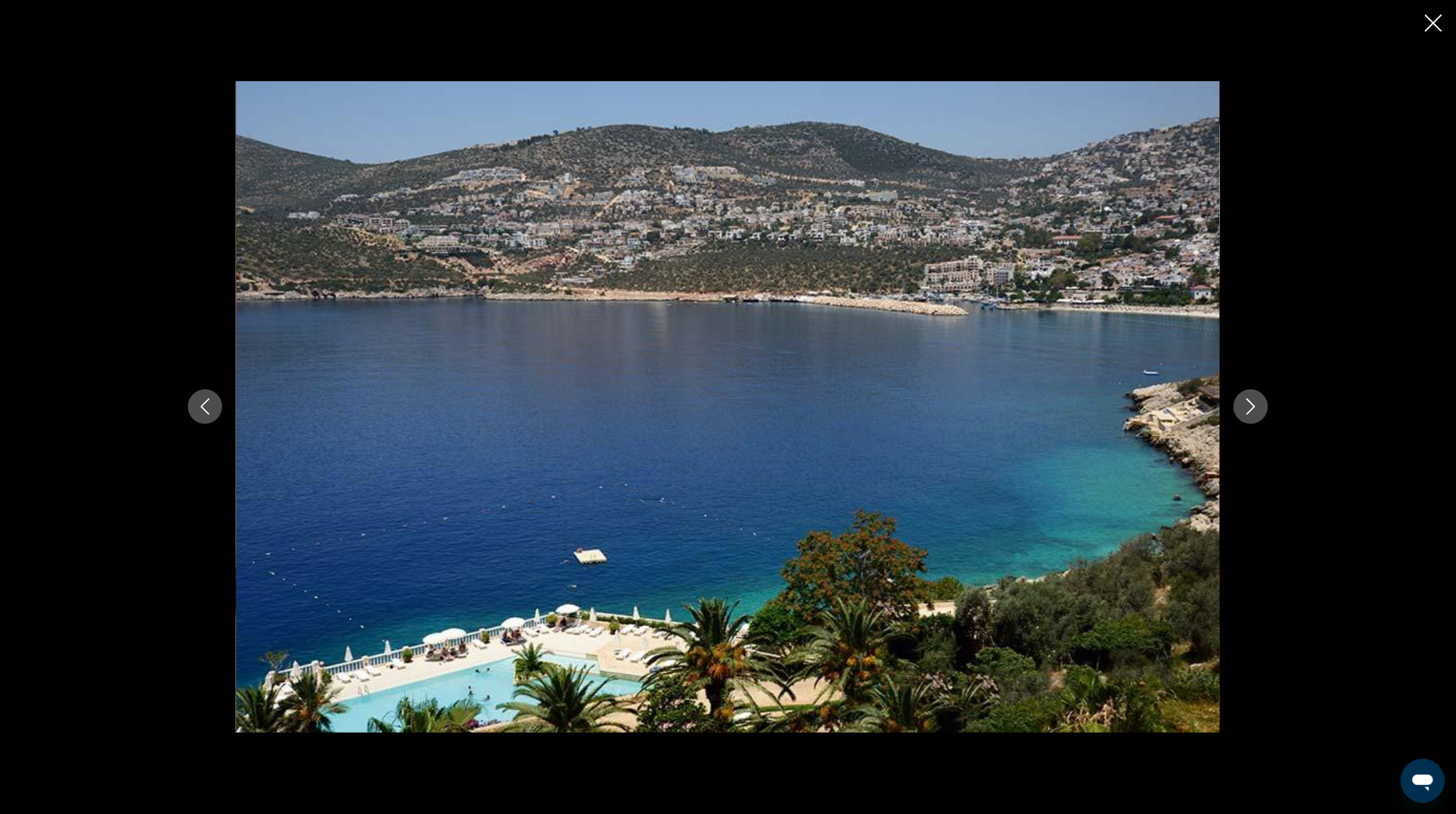
click at [1247, 410] on icon "Next image" at bounding box center [1250, 406] width 16 height 16
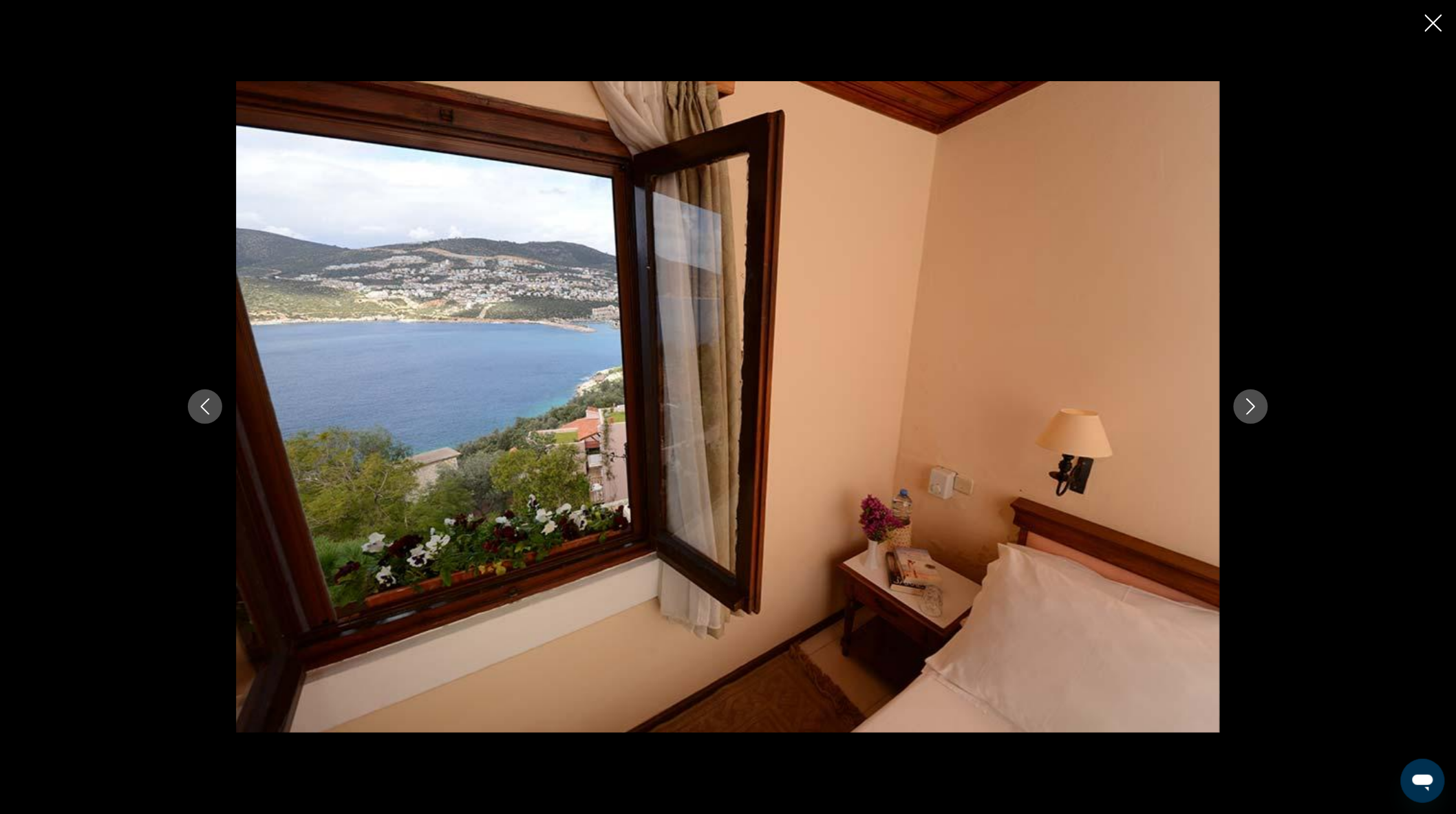
click at [1247, 410] on icon "Next image" at bounding box center [1250, 406] width 16 height 16
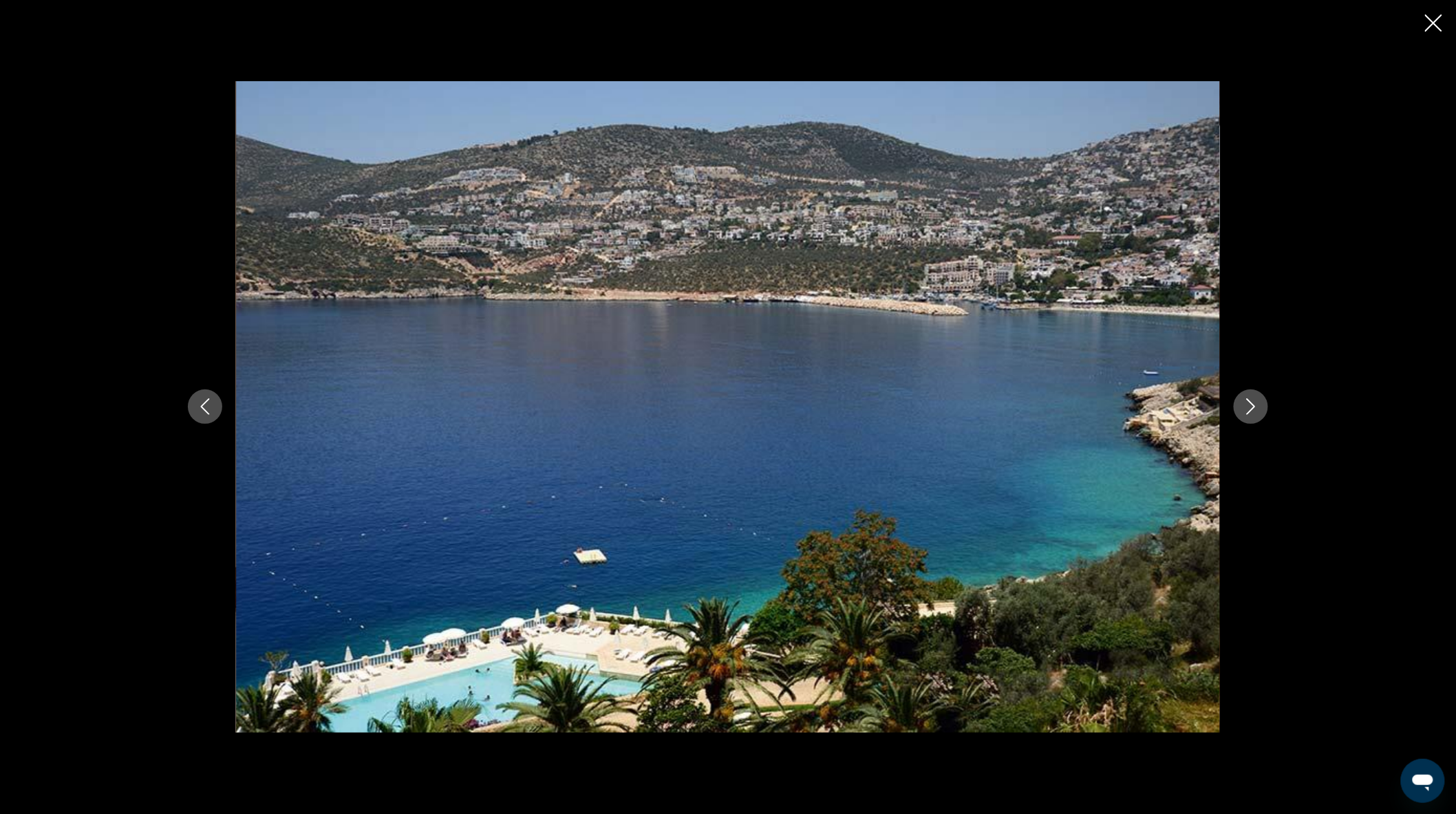
click at [1433, 24] on icon "Close slideshow" at bounding box center [1434, 23] width 17 height 17
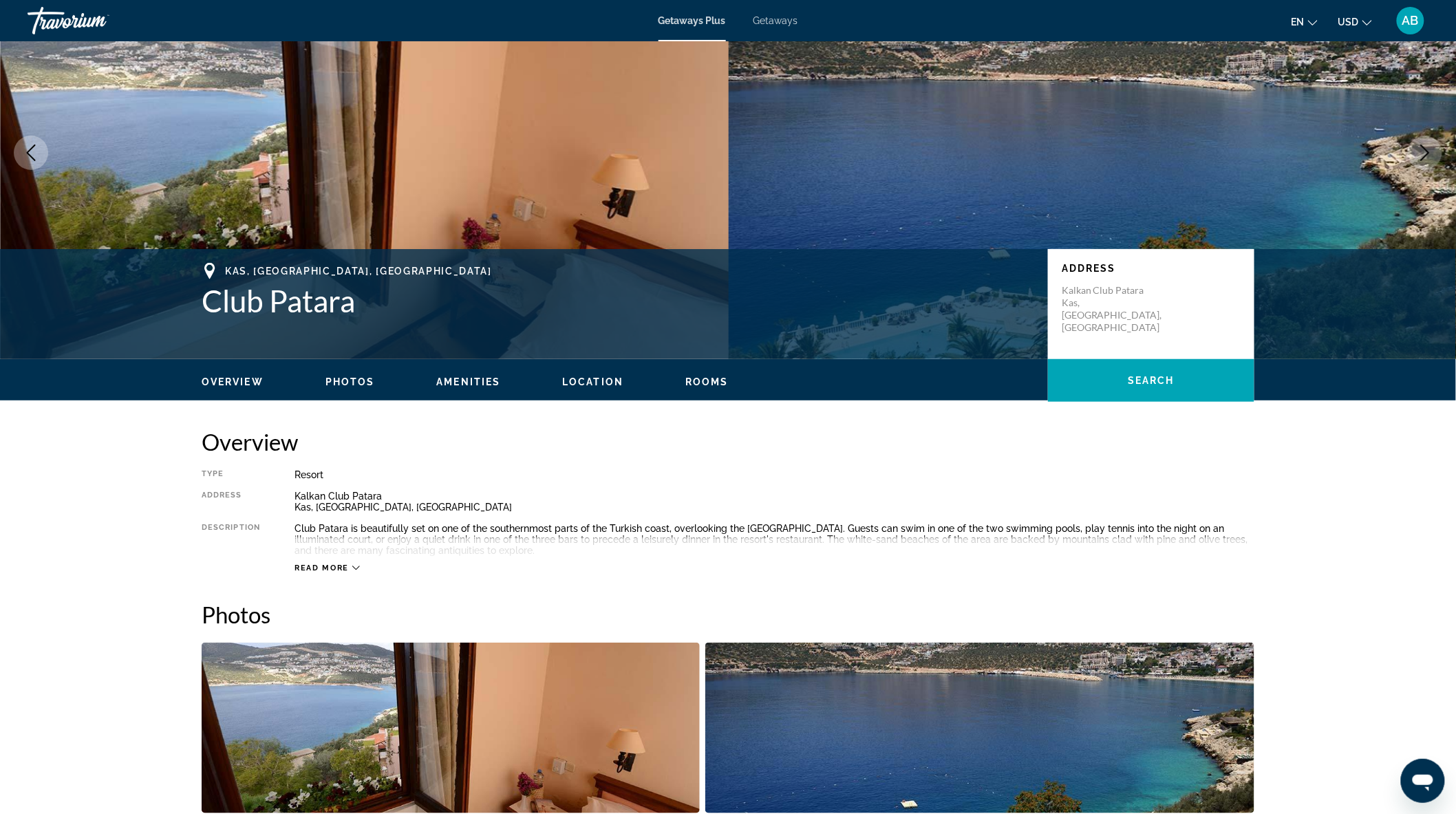
scroll to position [92, 0]
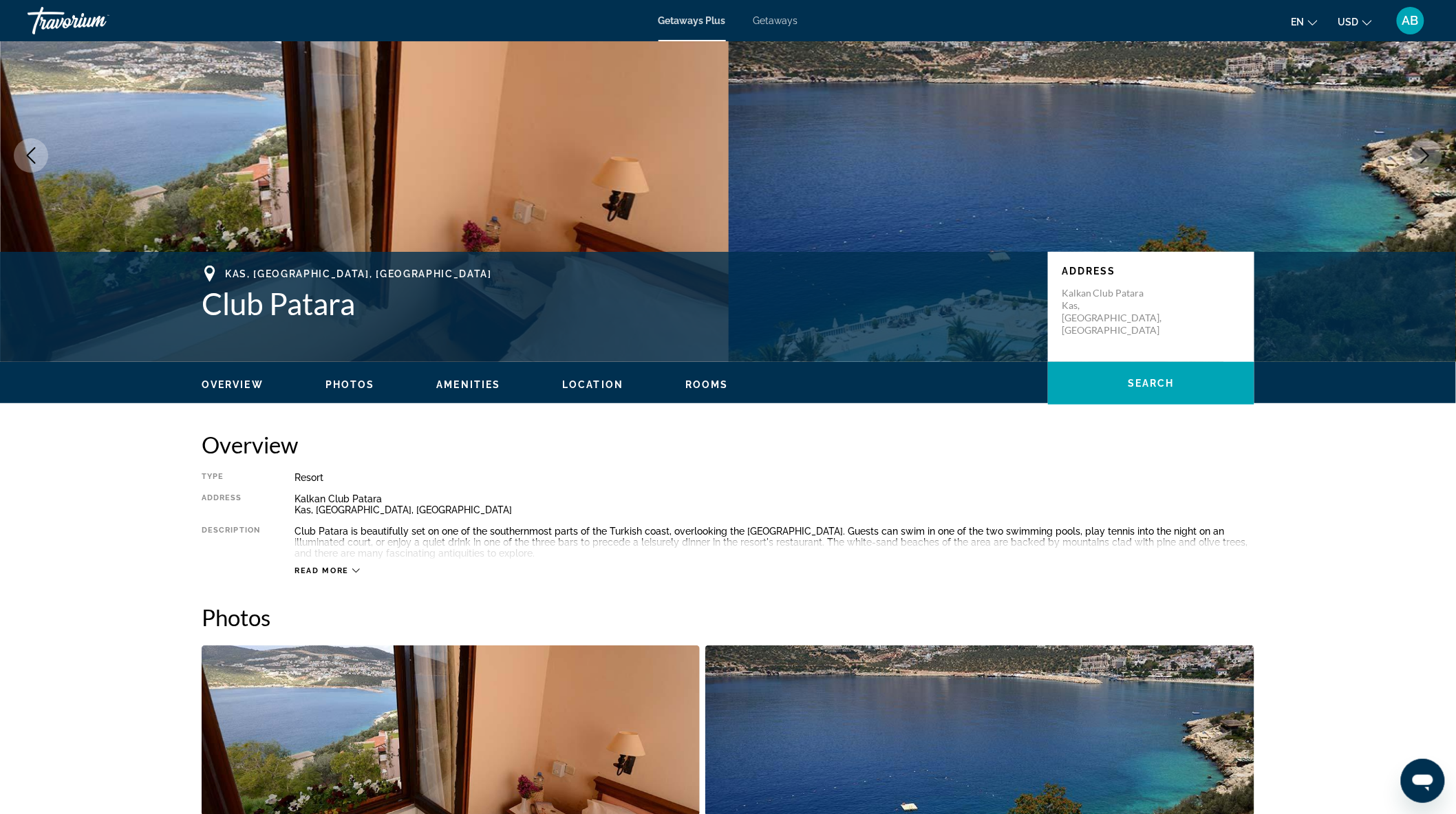
click at [324, 573] on span "Read more" at bounding box center [321, 571] width 54 height 9
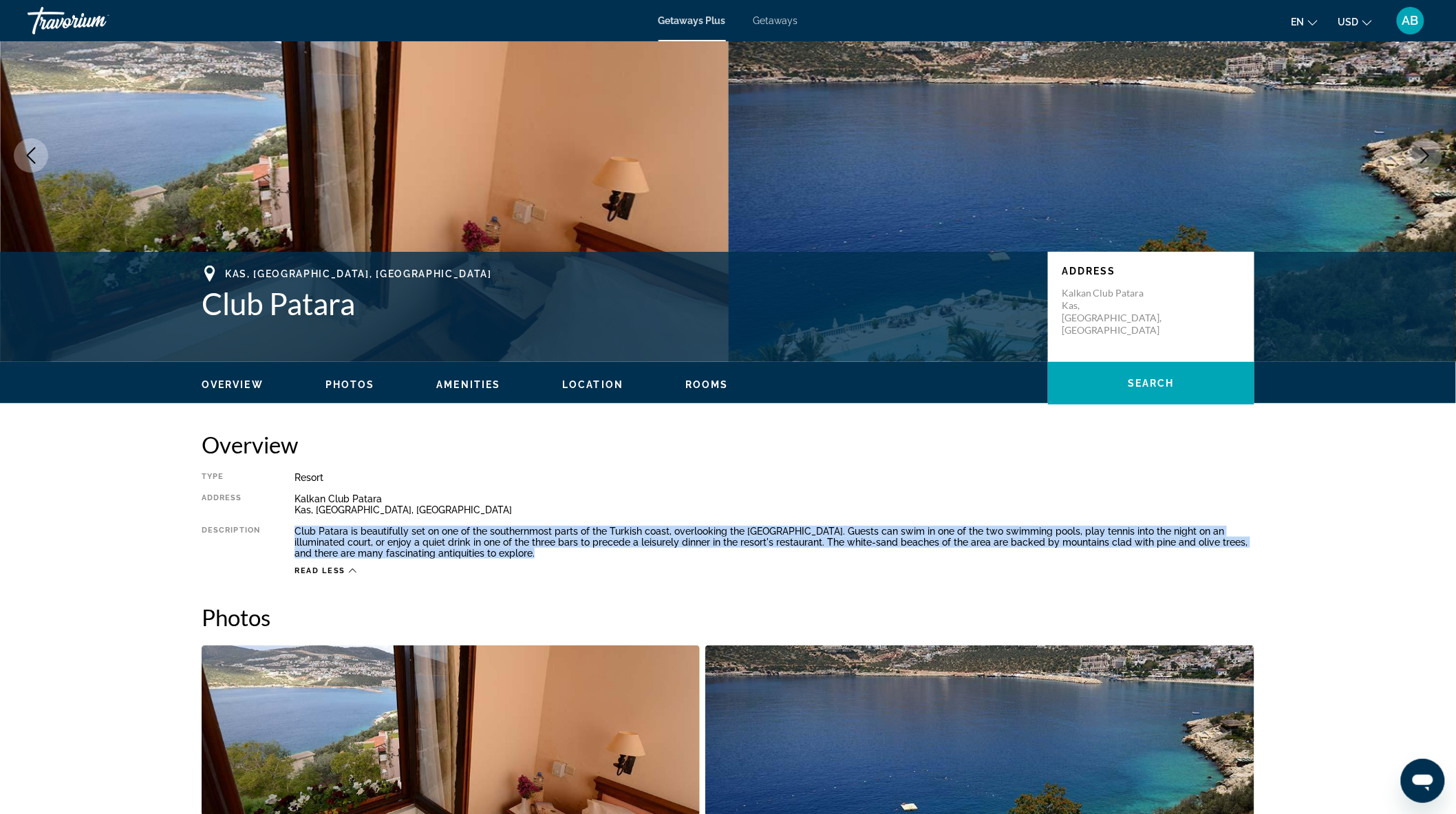
drag, startPoint x: 290, startPoint y: 526, endPoint x: 603, endPoint y: 553, distance: 314.2
click at [603, 553] on div "Type Resort All-Inclusive No All-Inclusive Address Kalkan Club [GEOGRAPHIC_DATA…" at bounding box center [728, 524] width 1053 height 104
copy div "Club Patara is beautifully set on one of the southernmost parts of the Turkish …"
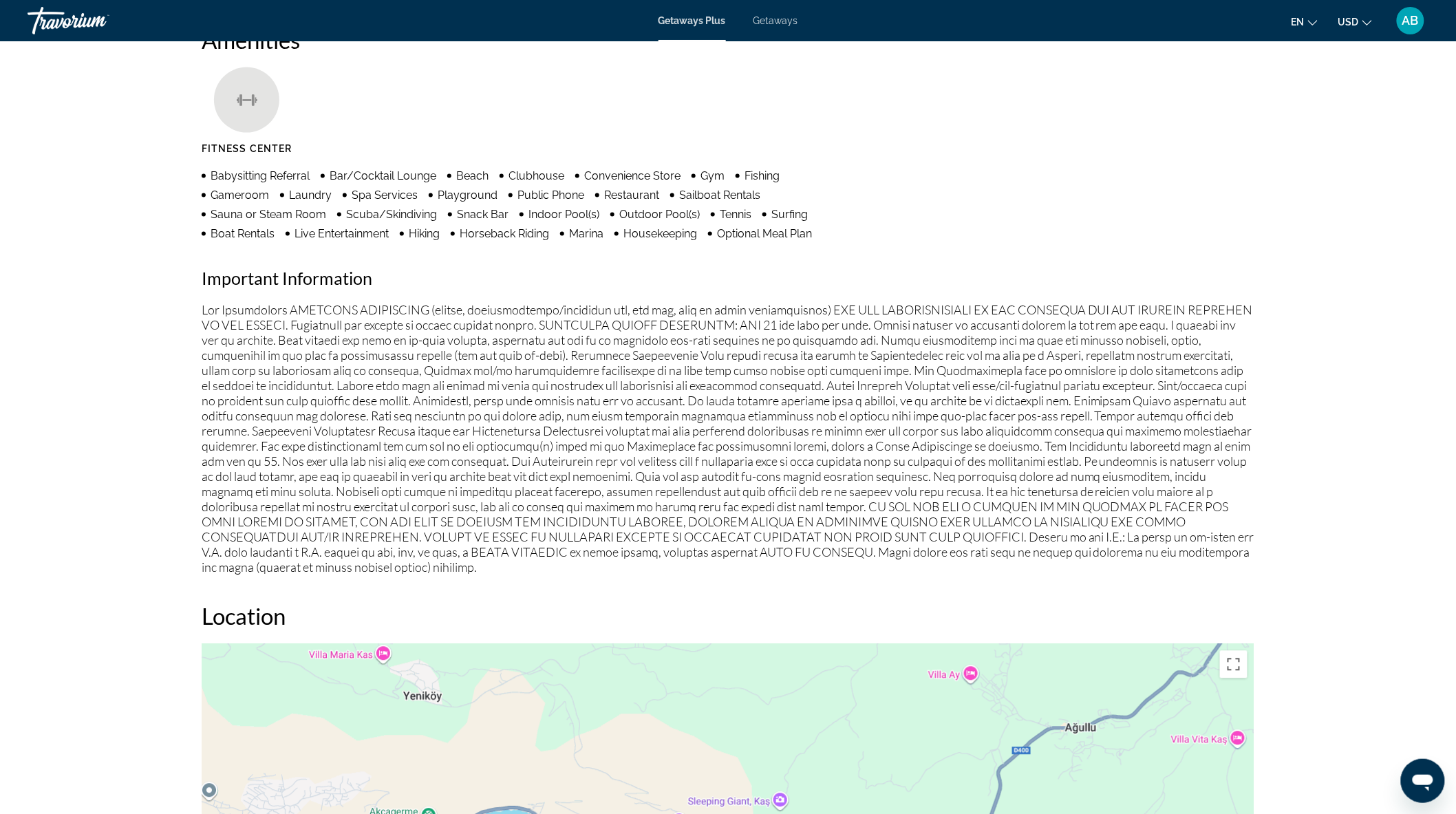
scroll to position [912, 0]
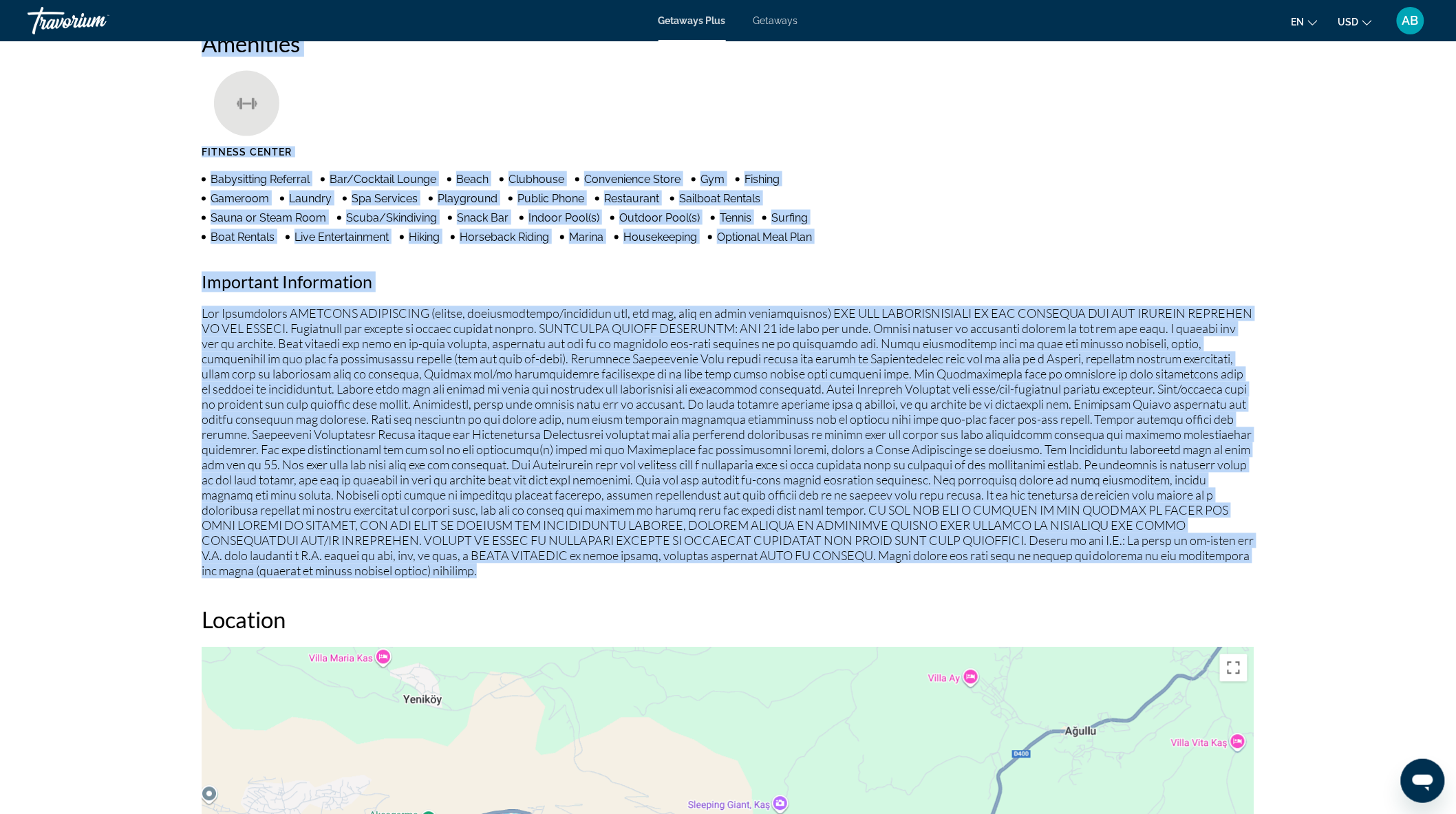
drag, startPoint x: 202, startPoint y: 43, endPoint x: 299, endPoint y: 575, distance: 540.8
click at [299, 575] on div "Amenities Fitness Center Babysitting Referral Bar/Cocktail Lounge Beach Clubhou…" at bounding box center [728, 304] width 1053 height 549
copy div "Amenities Fitness Center Babysitting Referral Bar/Cocktail Lounge Beach Clubhou…"
click at [1112, 112] on ul "Fitness Center" at bounding box center [728, 119] width 1053 height 97
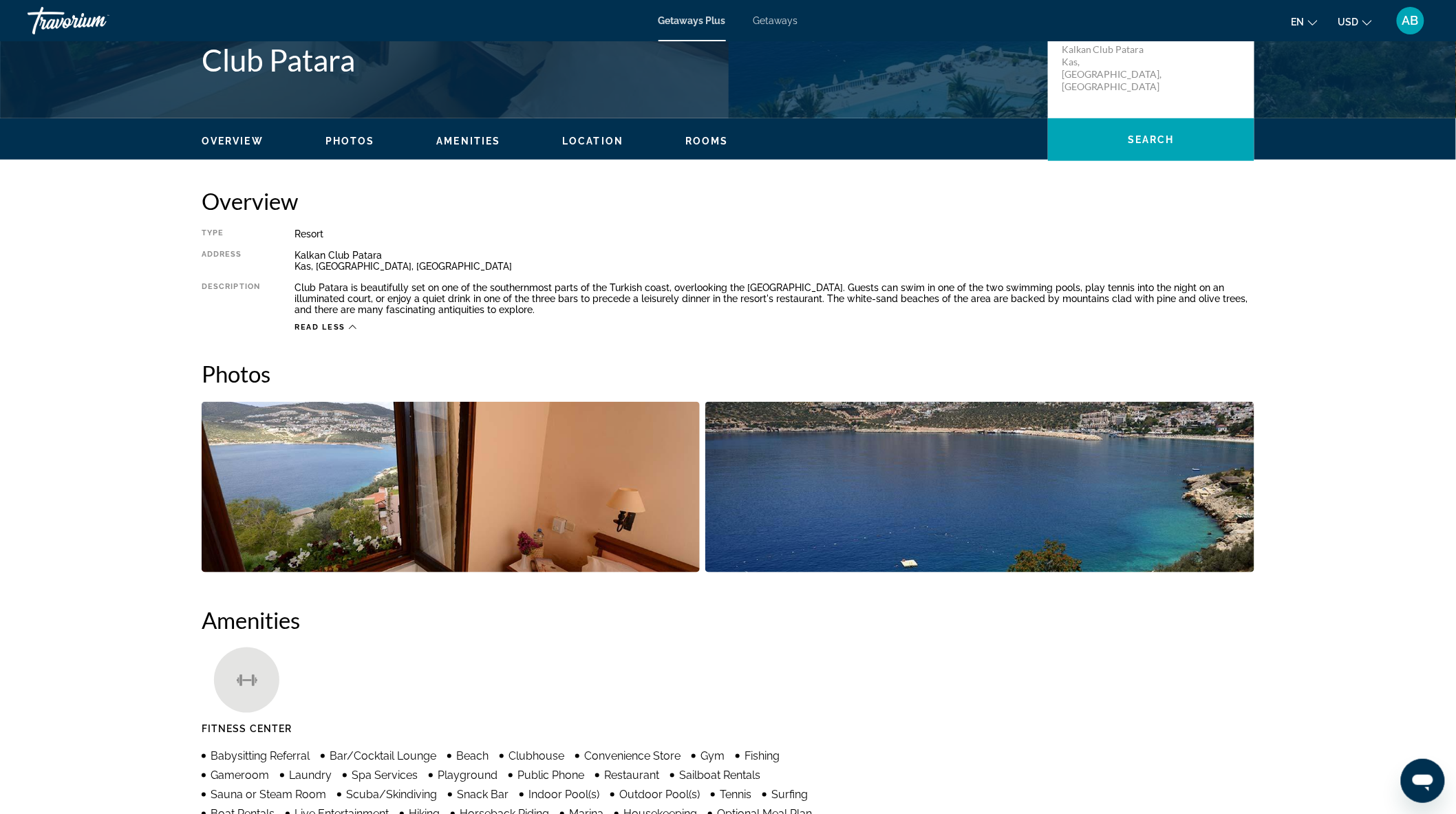
scroll to position [317, 0]
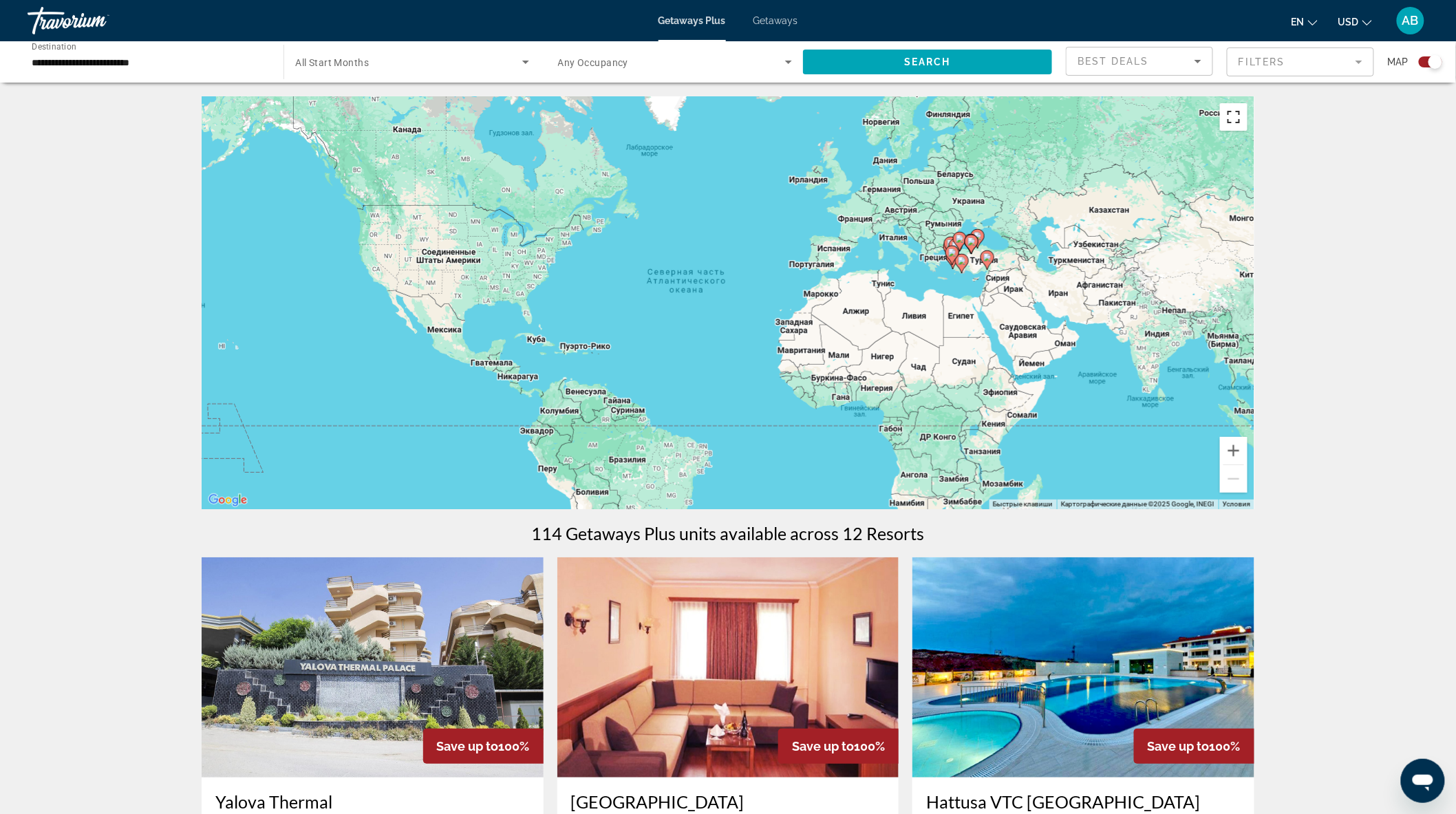
click at [1238, 125] on button "Включить полноэкранный режим" at bounding box center [1233, 117] width 27 height 27
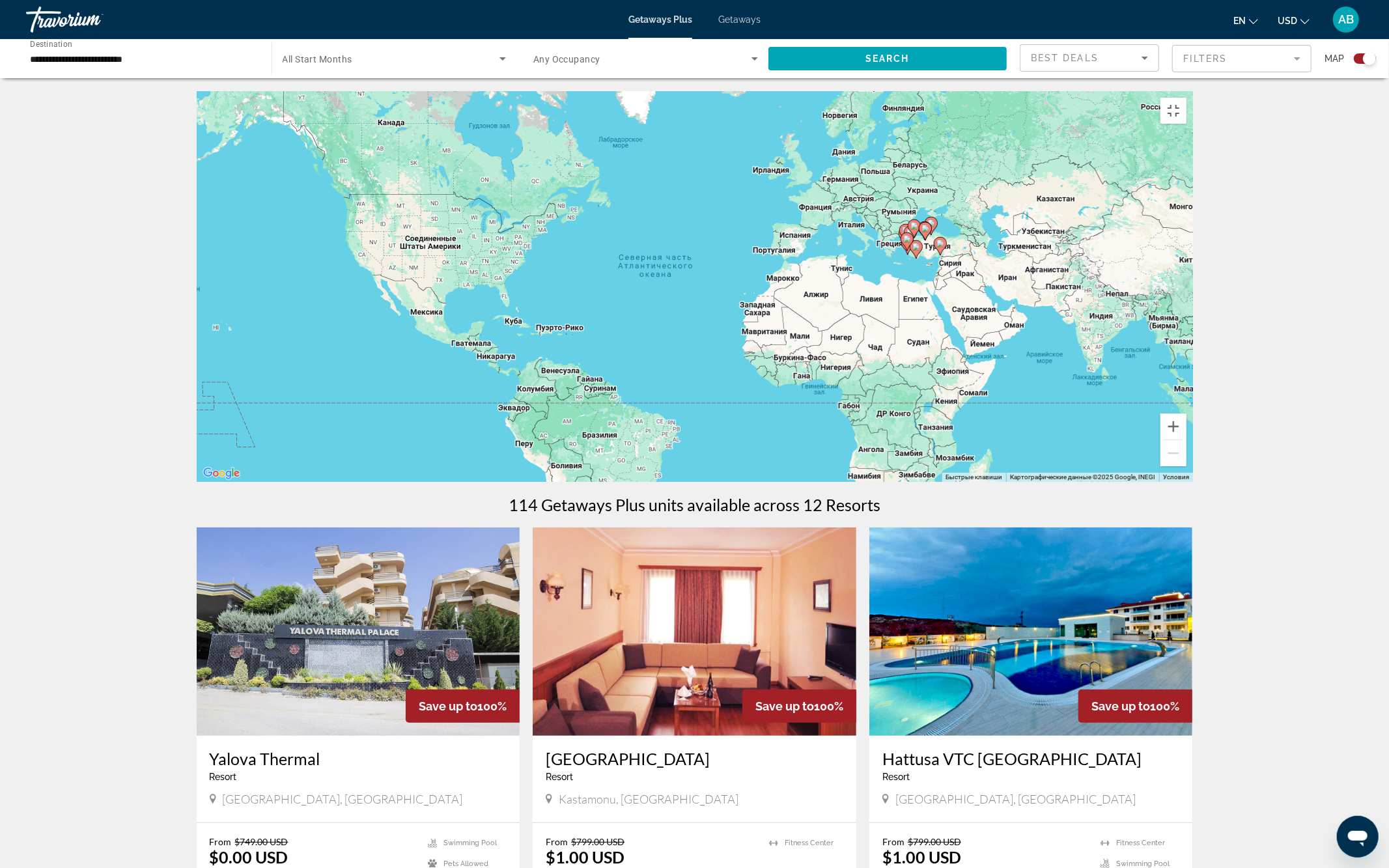
click at [993, 418] on div "Чтобы активировать перетаскивание с помощью клавиатуры, нажмите Alt + Ввод. Пос…" at bounding box center [695, 286] width 997 height 390
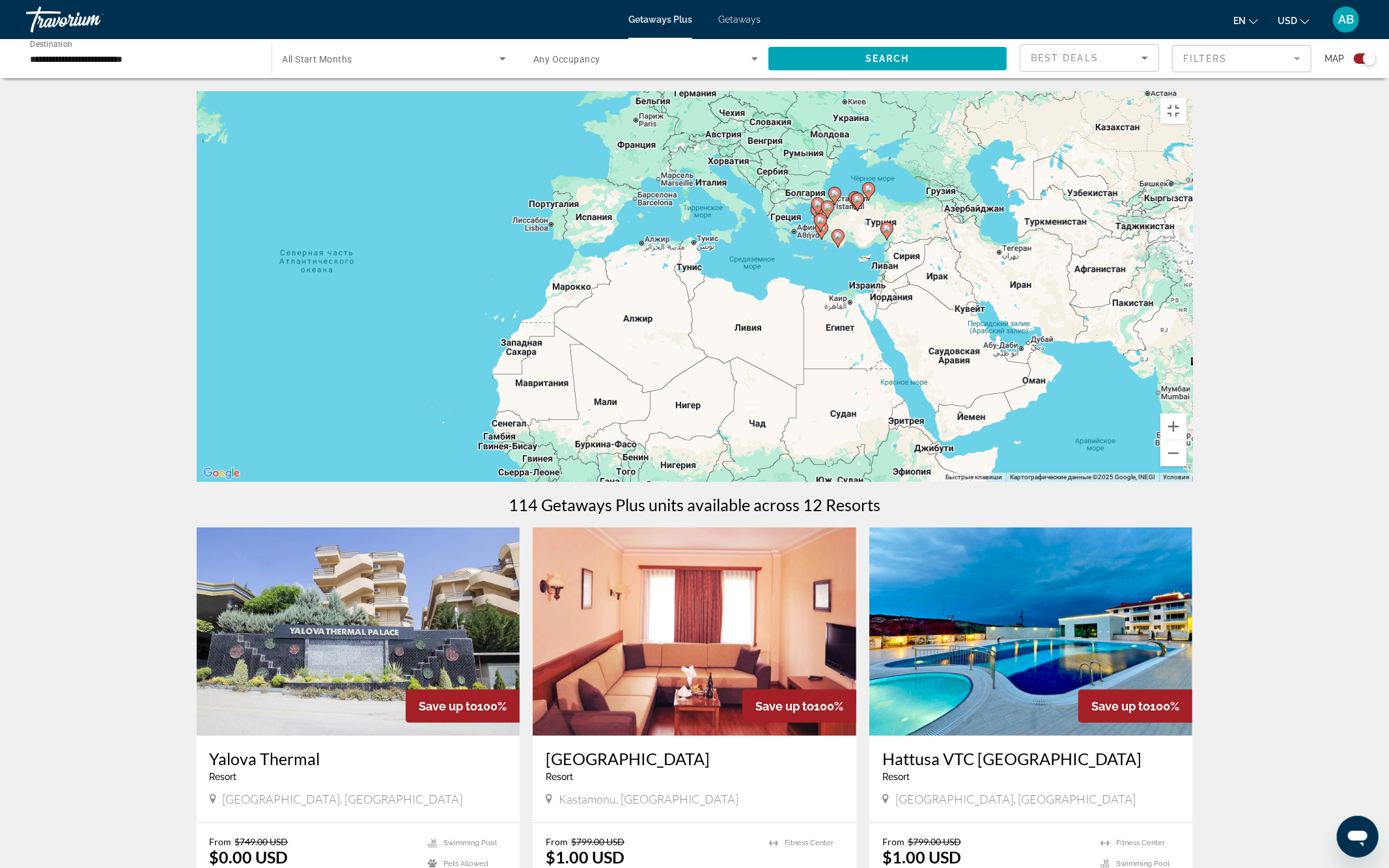
click at [810, 415] on div "Чтобы активировать перетаскивание с помощью клавиатуры, нажмите Alt + Ввод. Пос…" at bounding box center [695, 286] width 997 height 390
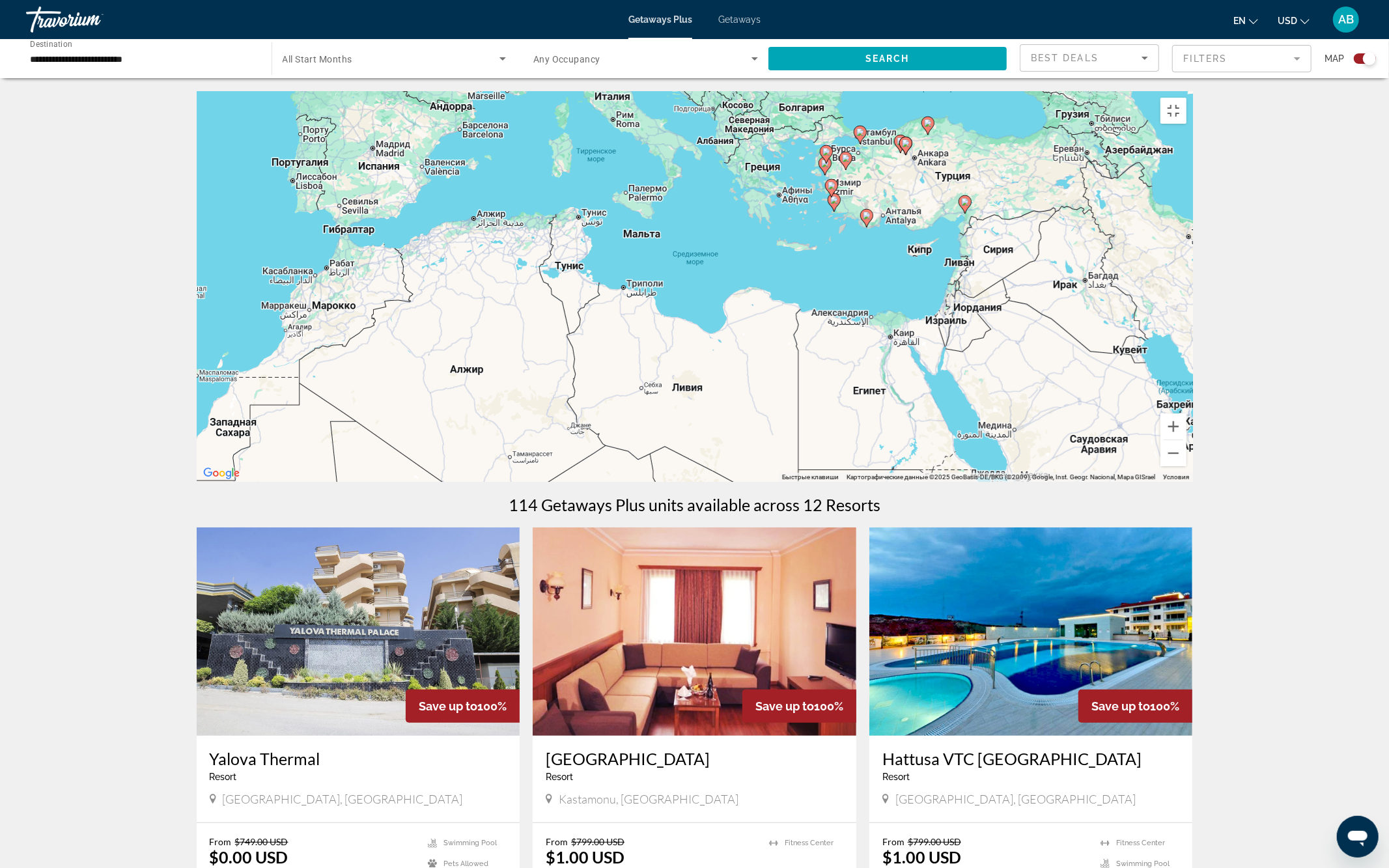
click at [923, 406] on div "Чтобы активировать перетаскивание с помощью клавиатуры, нажмите Alt + Ввод. Пос…" at bounding box center [695, 286] width 997 height 390
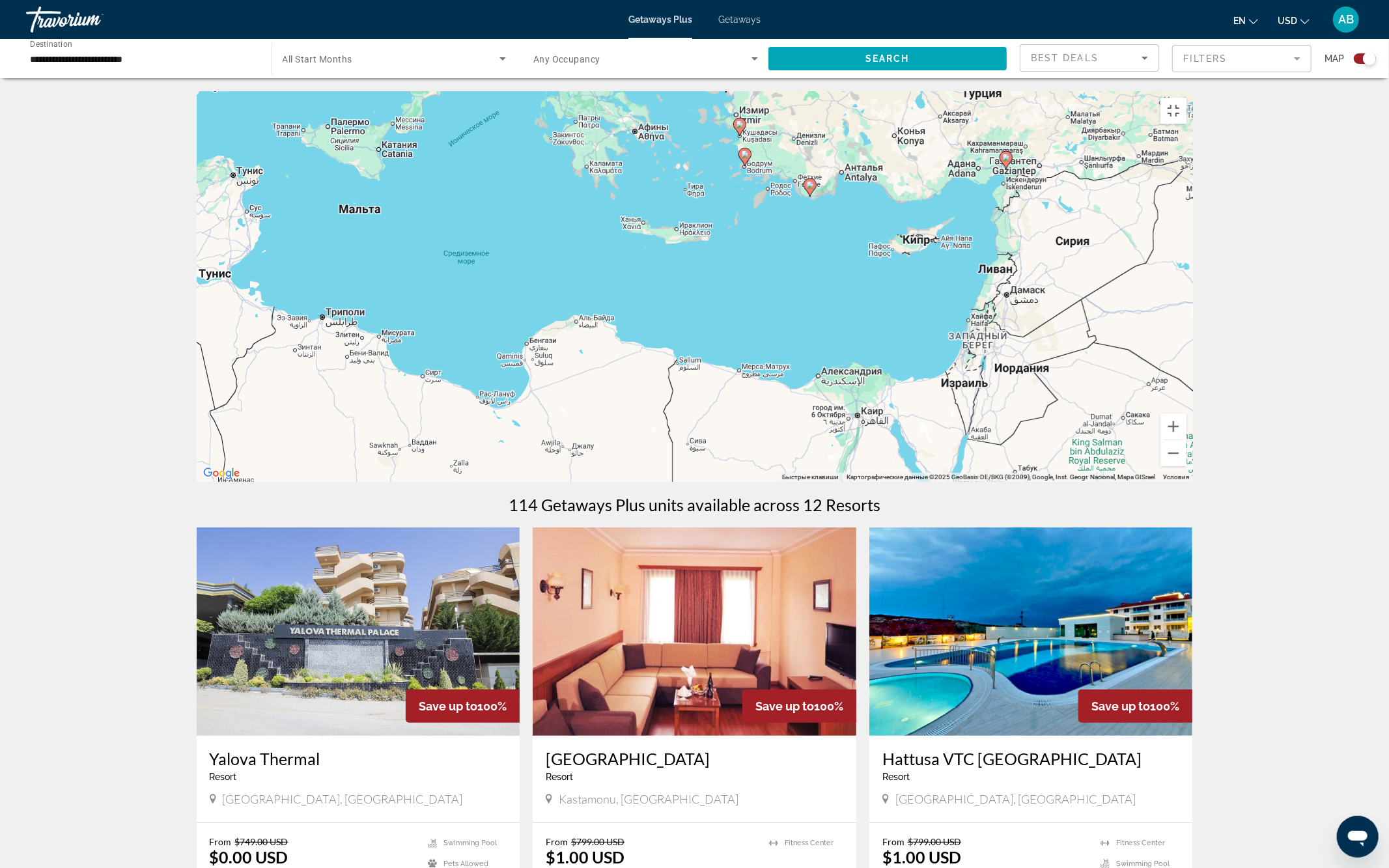
click at [990, 368] on div "Чтобы активировать перетаскивание с помощью клавиатуры, нажмите Alt + Ввод. Пос…" at bounding box center [695, 286] width 997 height 390
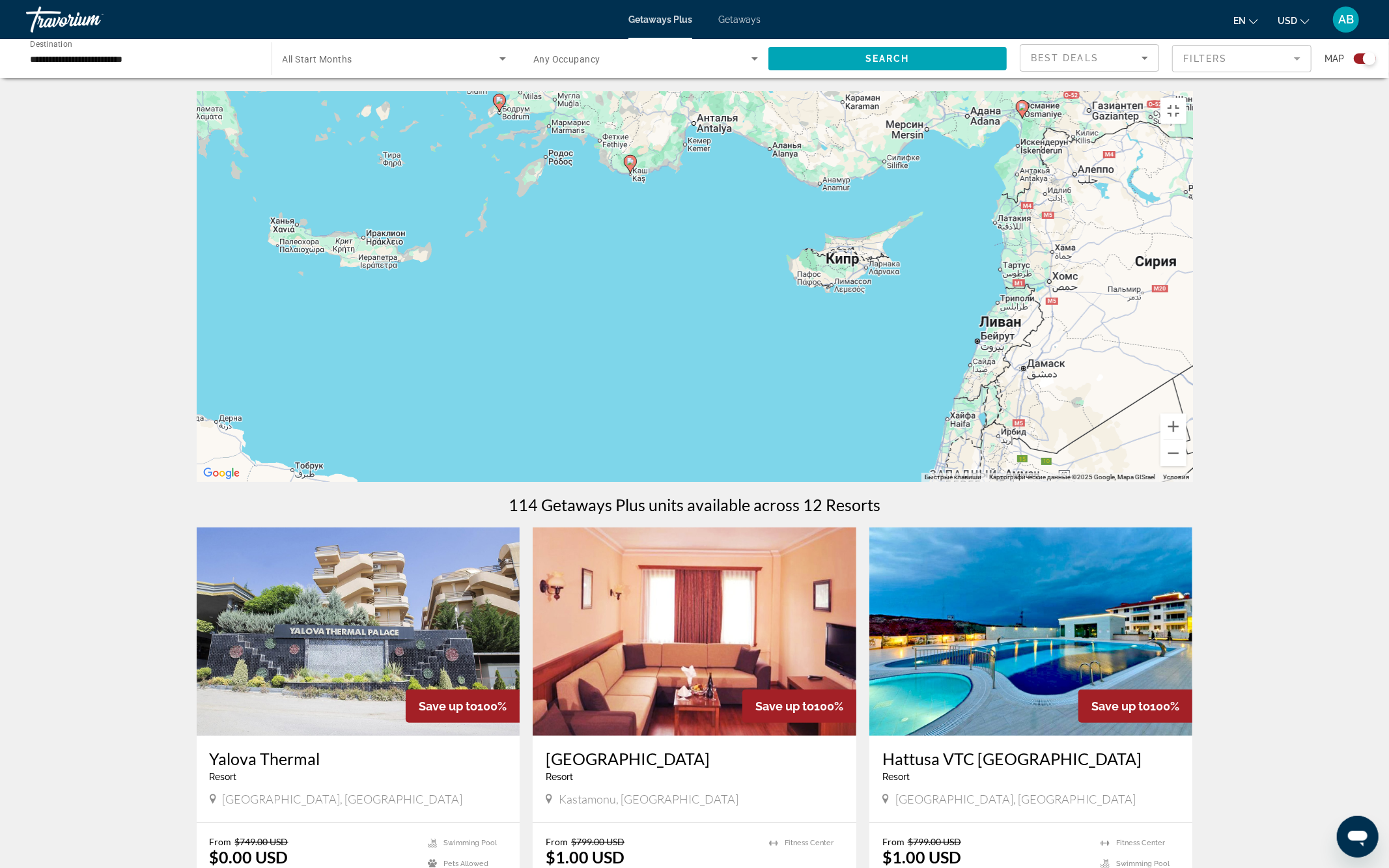
click at [900, 331] on div "Чтобы активировать перетаскивание с помощью клавиатуры, нажмите Alt + Ввод. Пос…" at bounding box center [695, 286] width 997 height 390
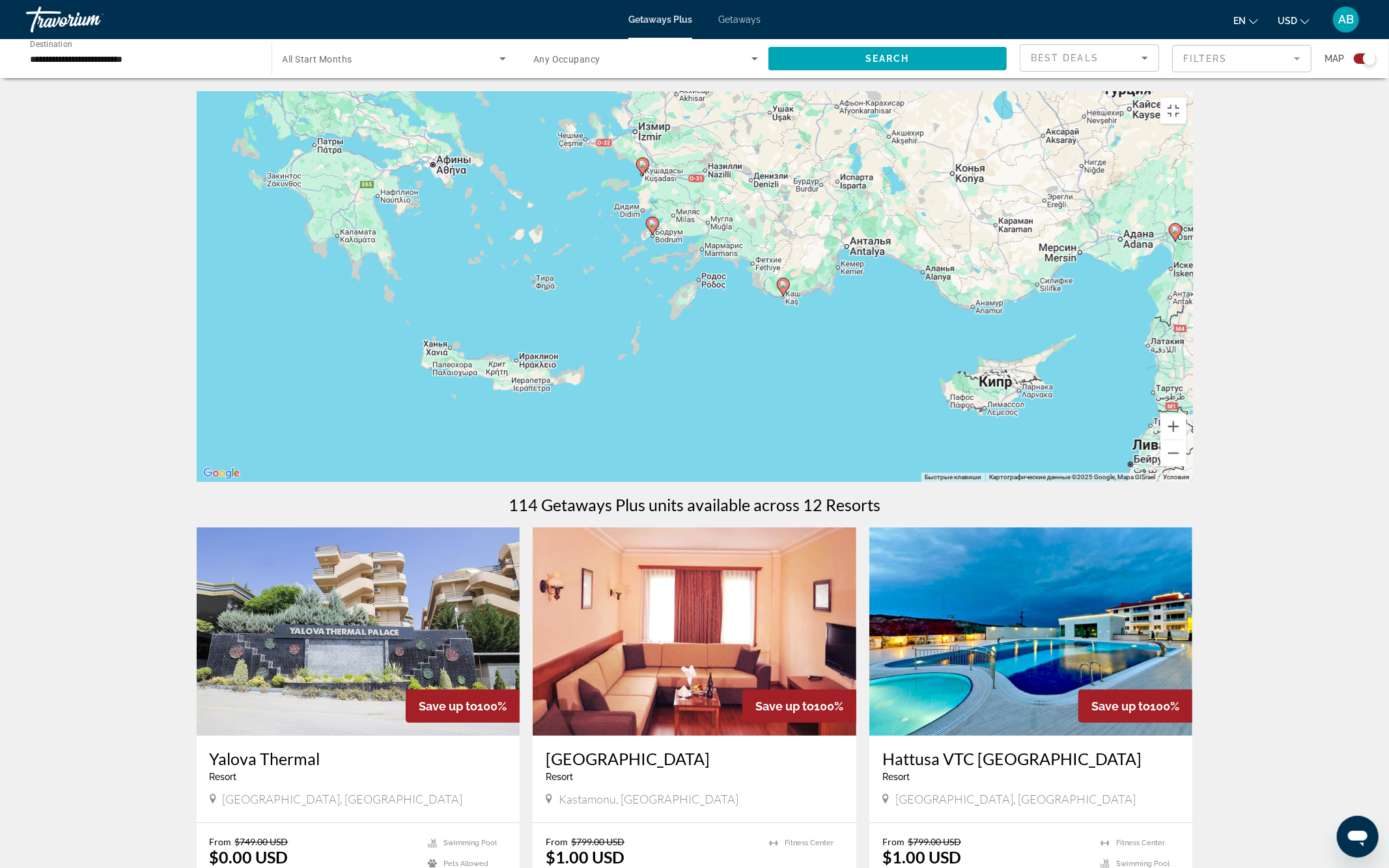
drag, startPoint x: 900, startPoint y: 331, endPoint x: 1059, endPoint y: 454, distance: 201.0
click at [1059, 454] on div "Чтобы активировать перетаскивание с помощью клавиатуры, нажмите Alt + Ввод. Пос…" at bounding box center [695, 286] width 997 height 390
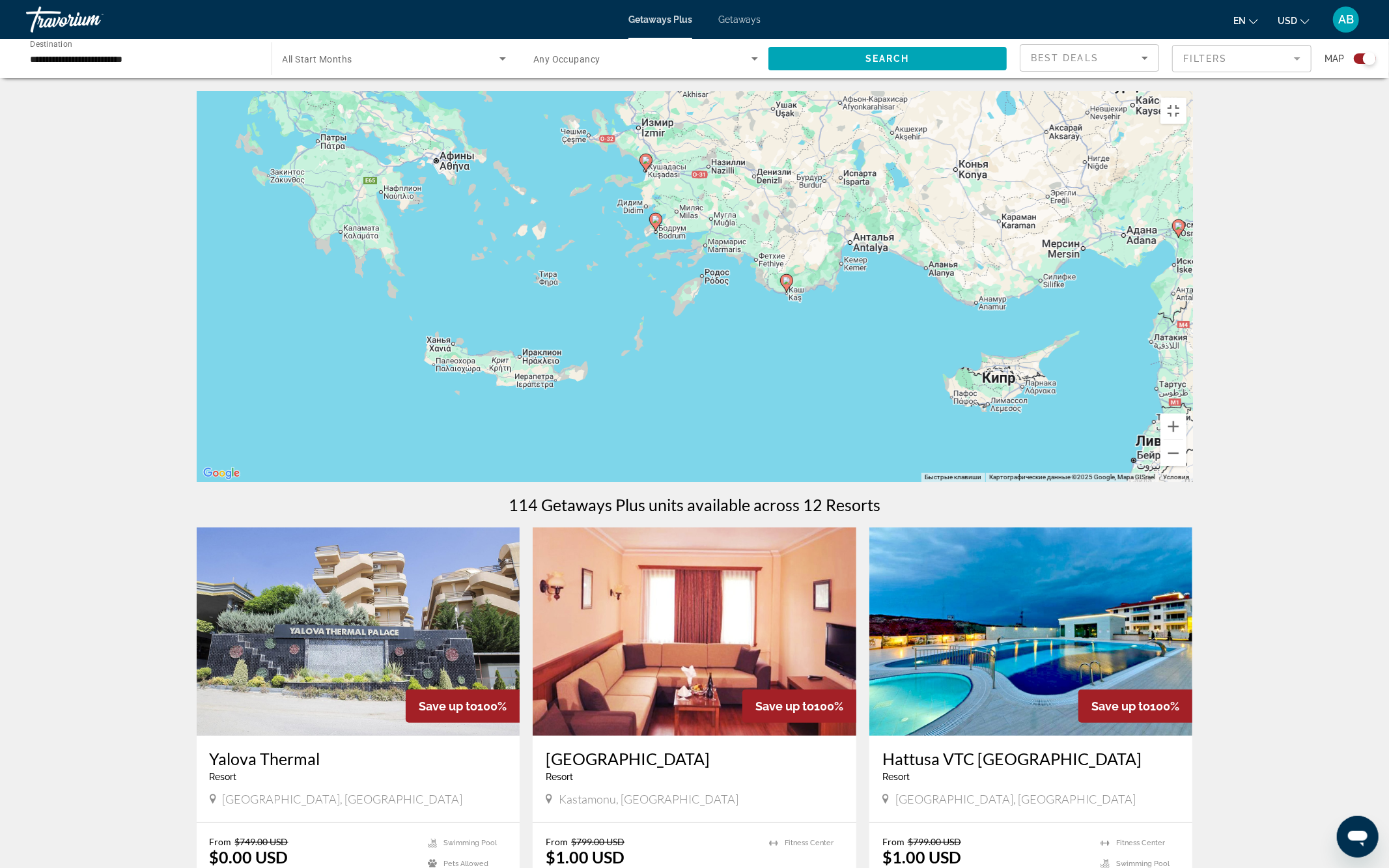
click at [682, 457] on div "Чтобы активировать перетаскивание с помощью клавиатуры, нажмите Alt + Ввод. Пос…" at bounding box center [695, 286] width 997 height 390
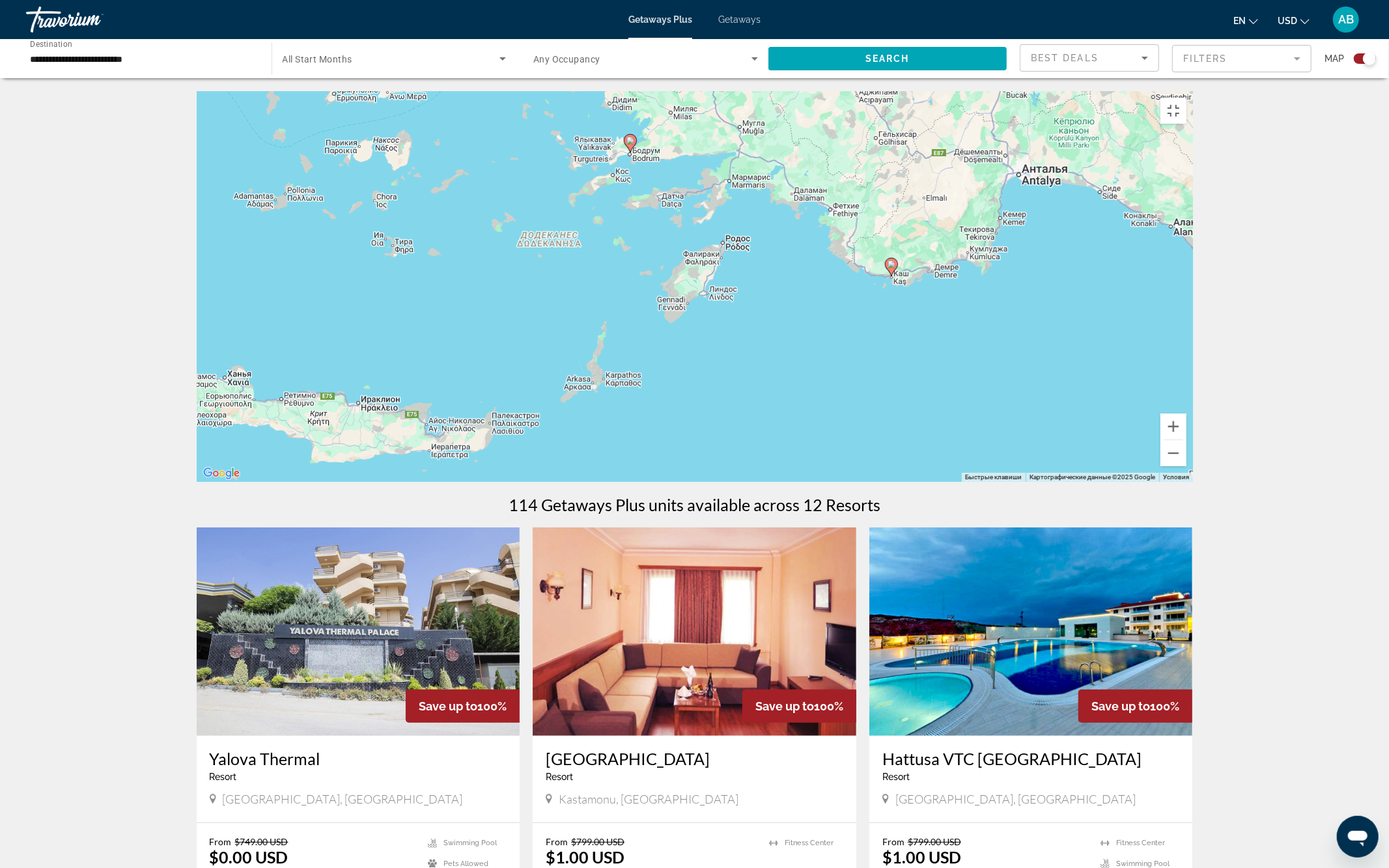
click at [629, 359] on div "Чтобы активировать перетаскивание с помощью клавиатуры, нажмите Alt + Ввод. Пос…" at bounding box center [695, 286] width 997 height 390
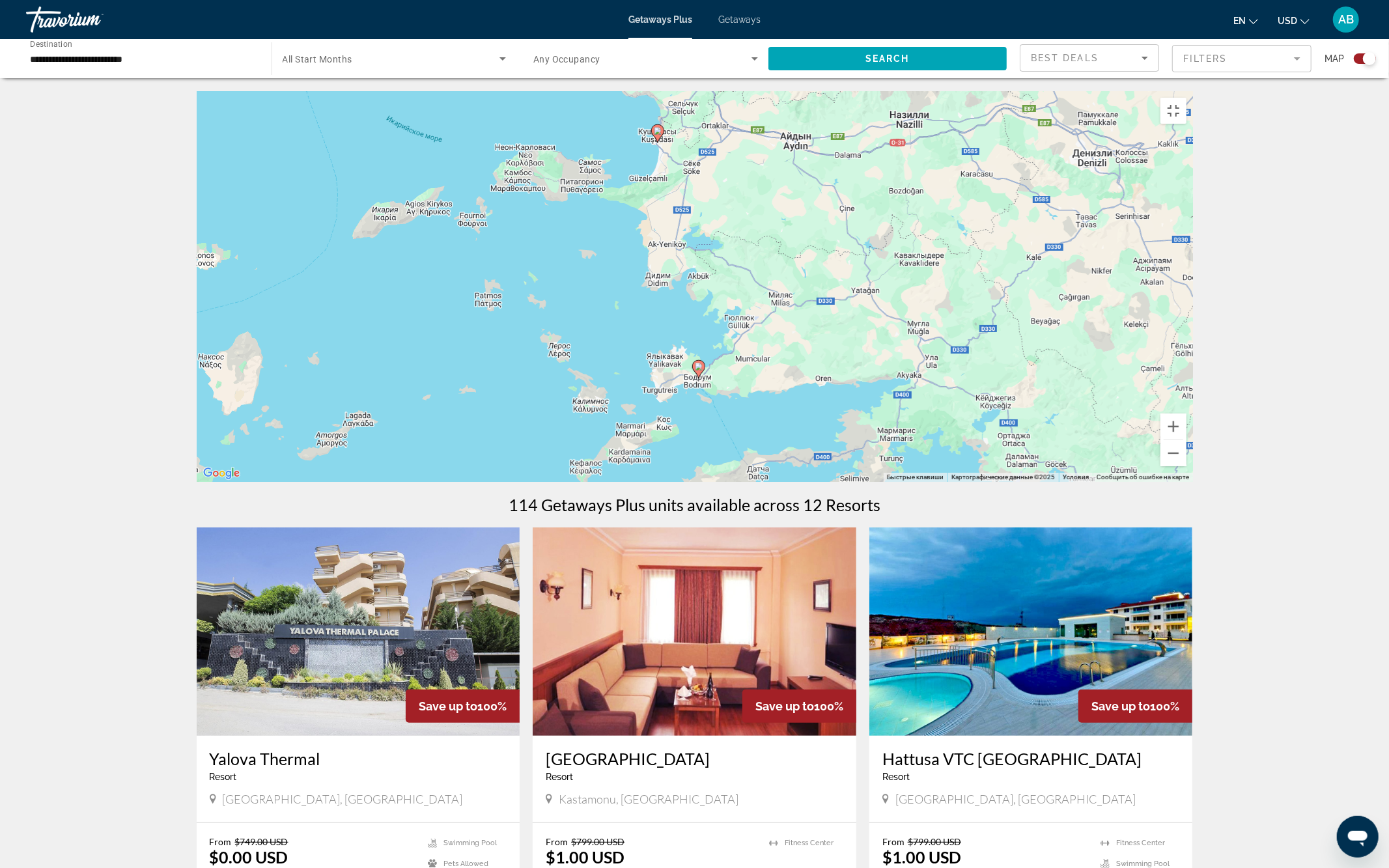
drag, startPoint x: 658, startPoint y: 296, endPoint x: 726, endPoint y: 580, distance: 292.0
click at [726, 482] on div "Чтобы активировать перетаскивание с помощью клавиатуры, нажмите Alt + Ввод. Пос…" at bounding box center [695, 286] width 997 height 390
click at [700, 370] on image "Main content" at bounding box center [699, 366] width 8 height 8
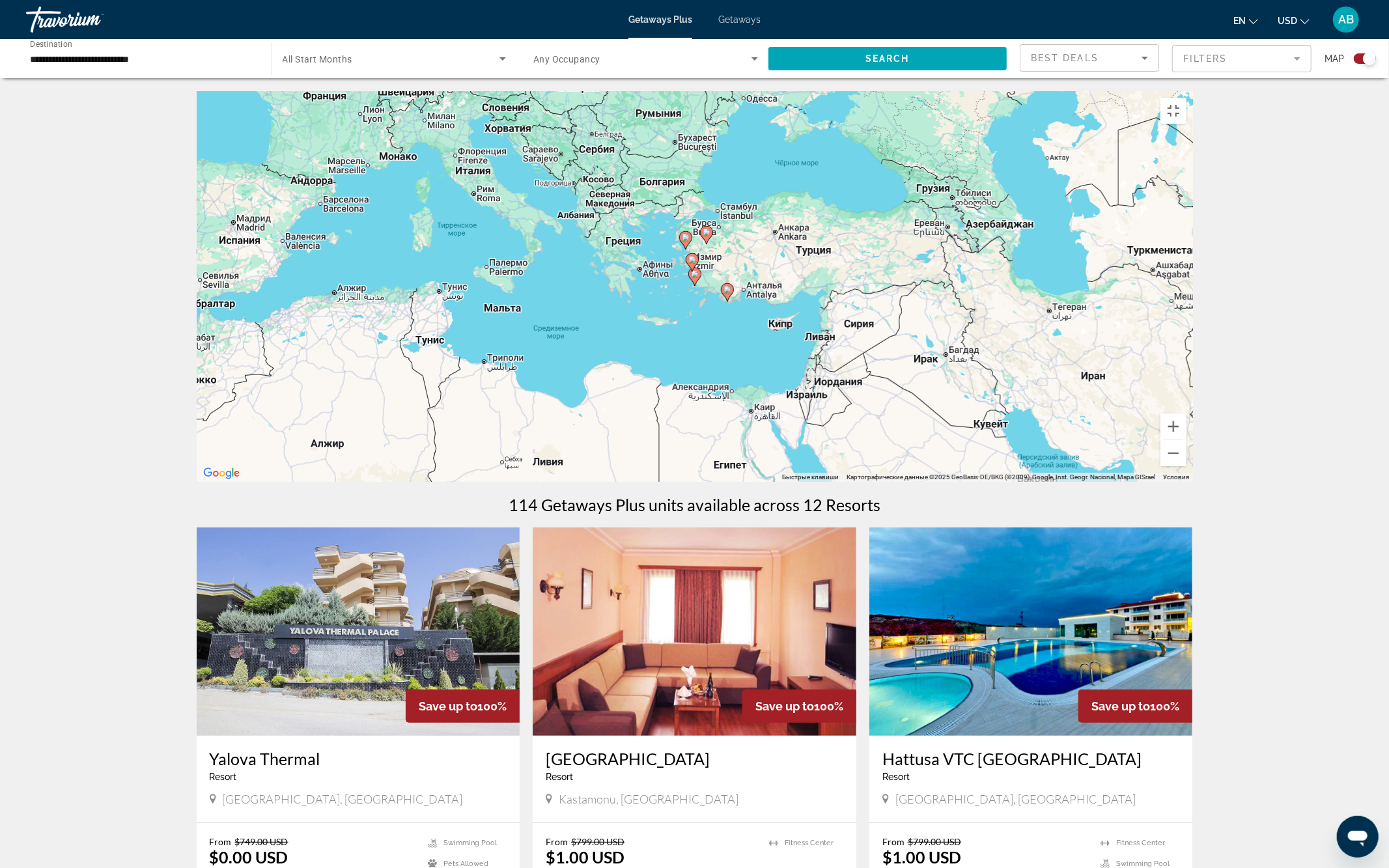
click at [695, 460] on div "Чтобы активировать перетаскивание с помощью клавиатуры, нажмите Alt + Ввод. Пос…" at bounding box center [695, 286] width 997 height 390
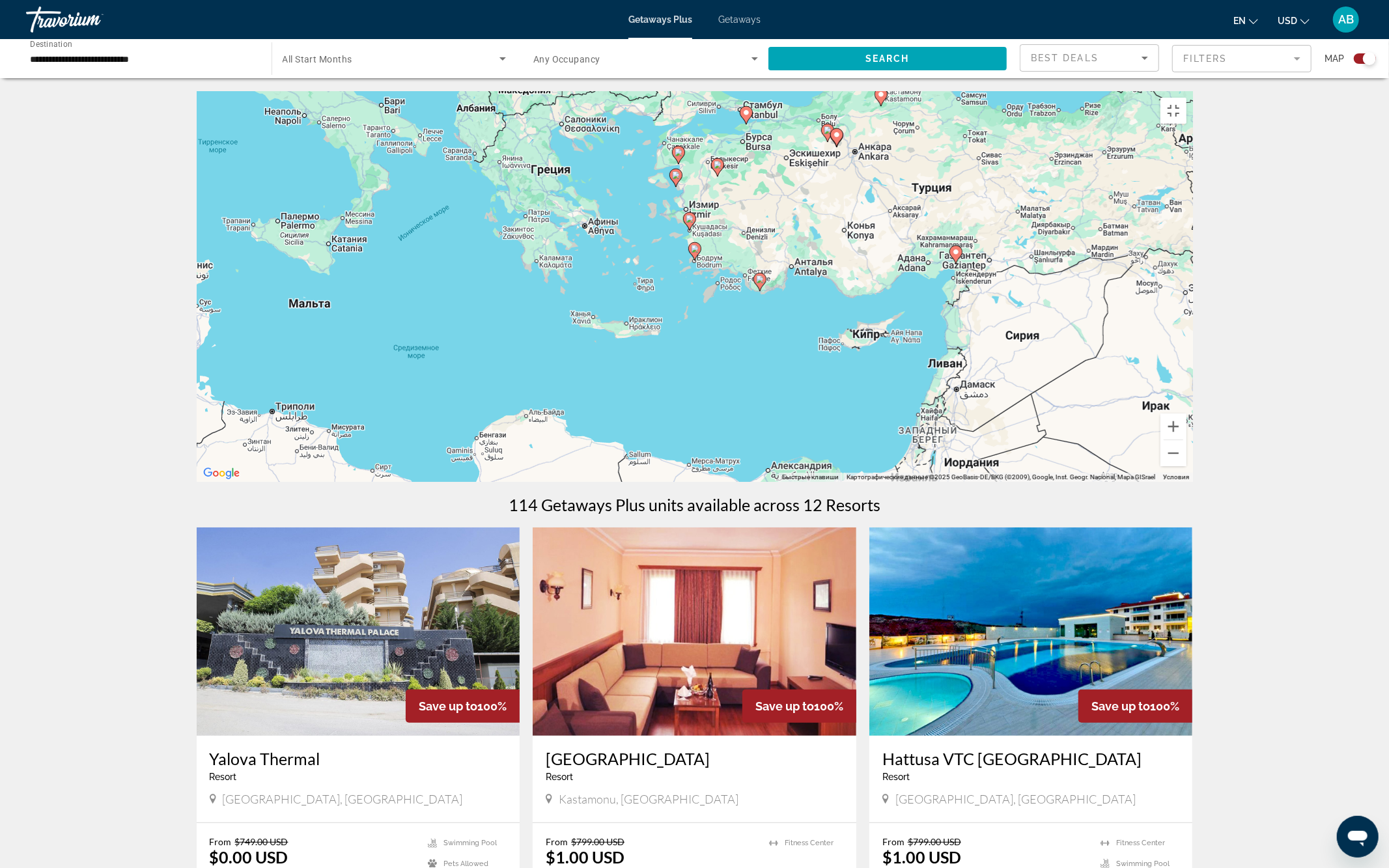
click at [665, 424] on div "Чтобы активировать перетаскивание с помощью клавиатуры, нажмите Alt + Ввод. Пос…" at bounding box center [695, 286] width 997 height 390
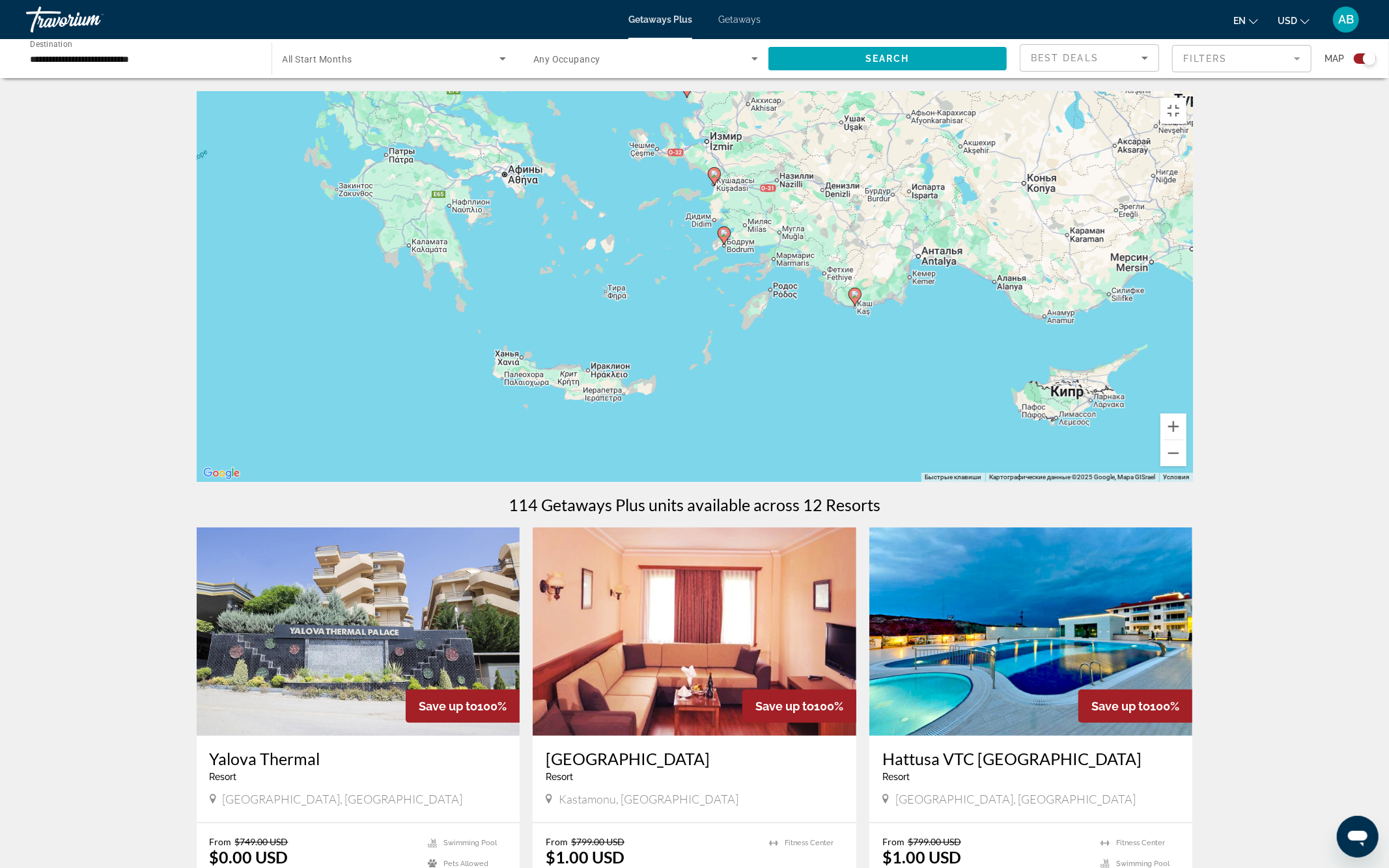
click at [699, 385] on div "Чтобы активировать перетаскивание с помощью клавиатуры, нажмите Alt + Ввод. Пос…" at bounding box center [695, 286] width 997 height 390
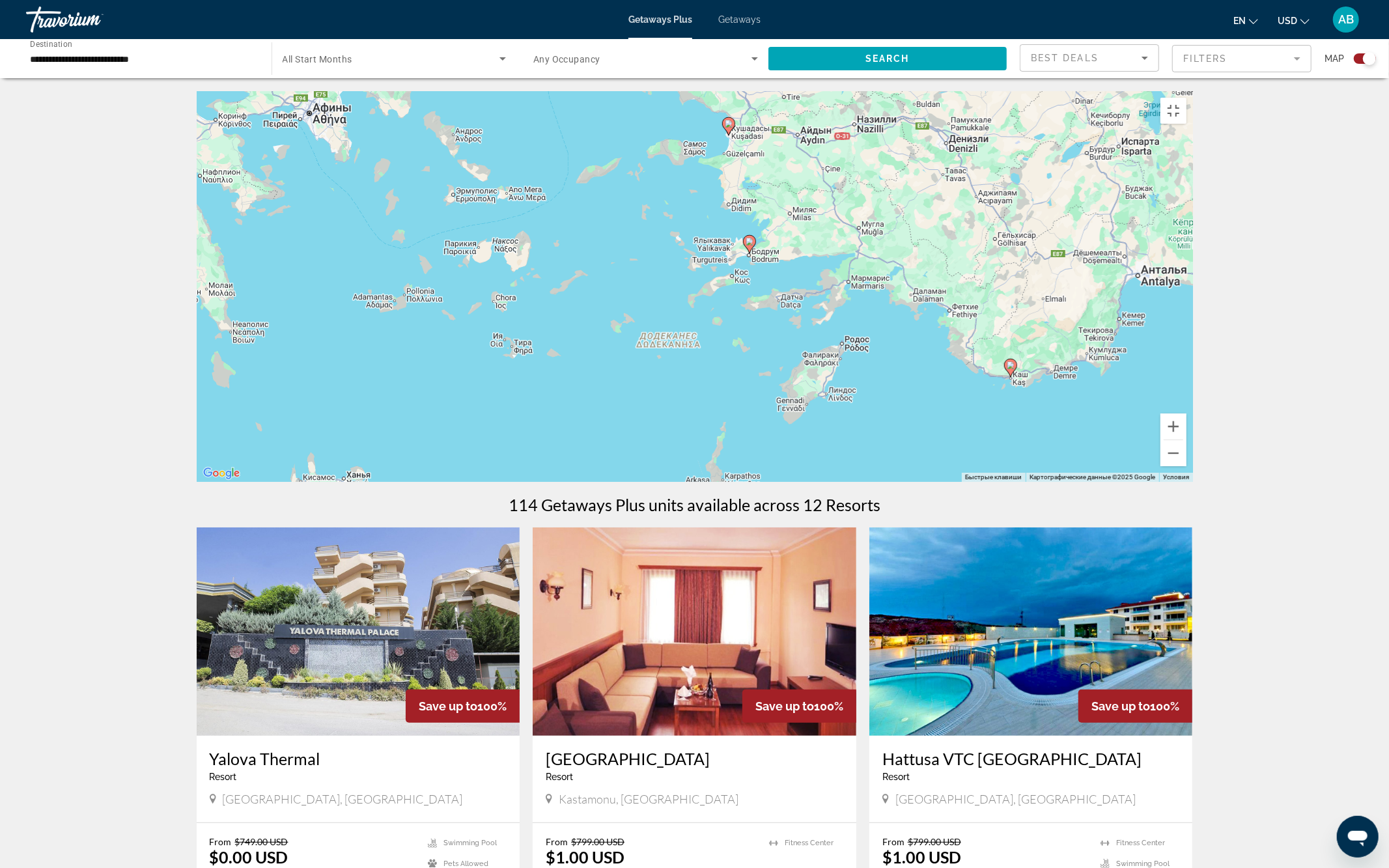
click at [748, 464] on div "Чтобы активировать перетаскивание с помощью клавиатуры, нажмите Alt + Ввод. Пос…" at bounding box center [695, 286] width 997 height 390
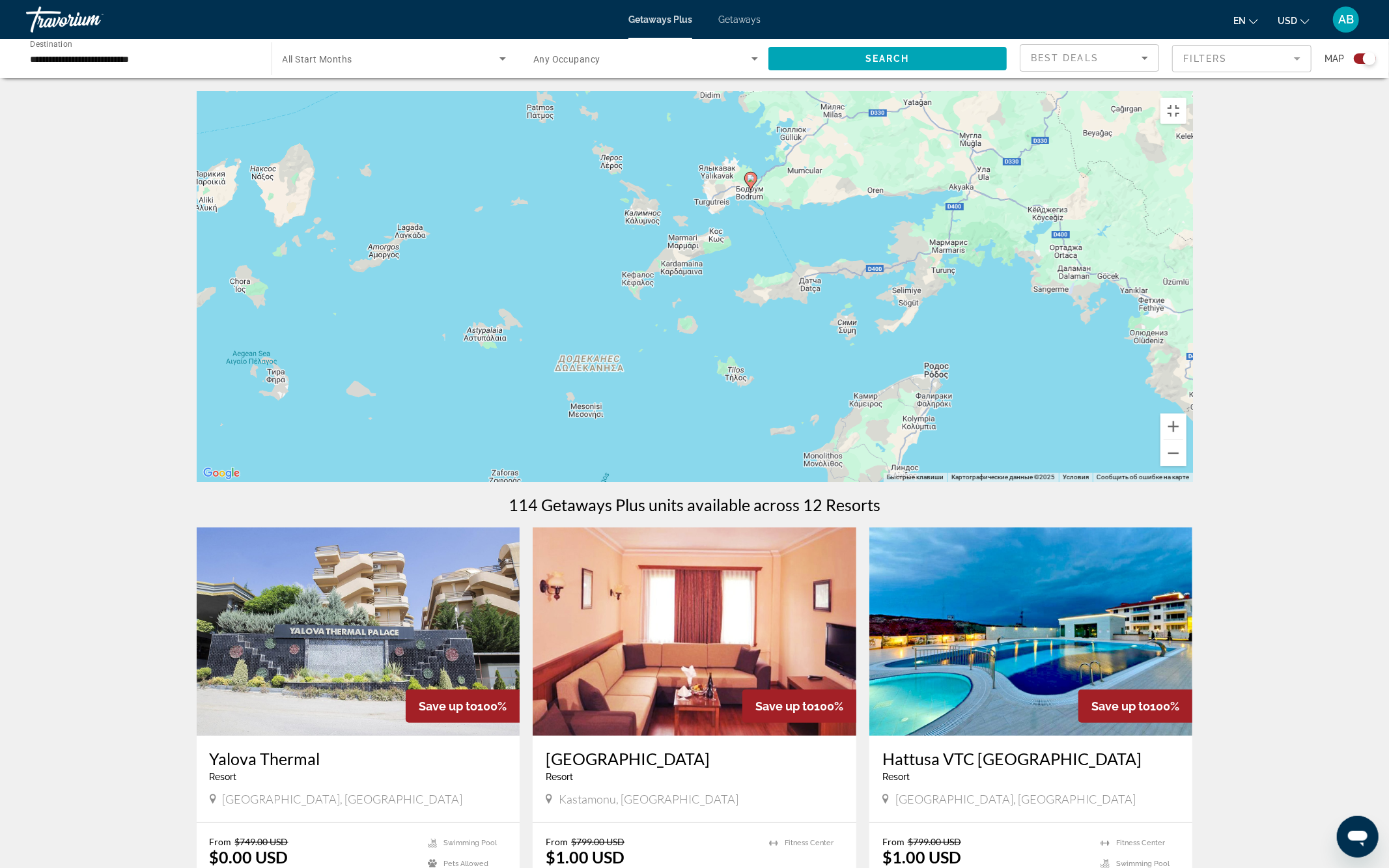
click at [764, 398] on div "Чтобы активировать перетаскивание с помощью клавиатуры, нажмите Alt + Ввод. Пос…" at bounding box center [695, 286] width 997 height 390
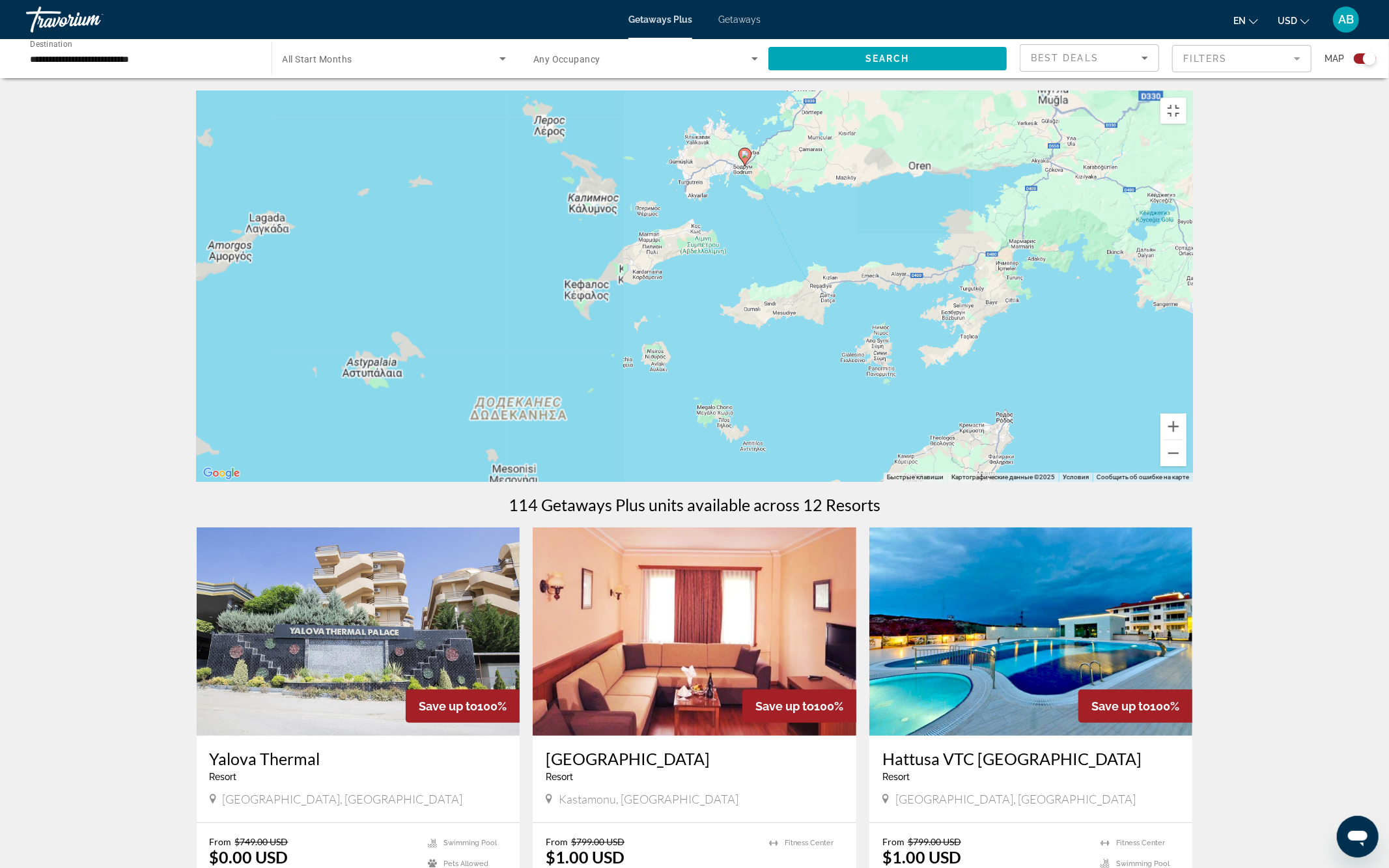
click at [764, 398] on div "Чтобы активировать перетаскивание с помощью клавиатуры, нажмите Alt + Ввод. Пос…" at bounding box center [695, 286] width 997 height 390
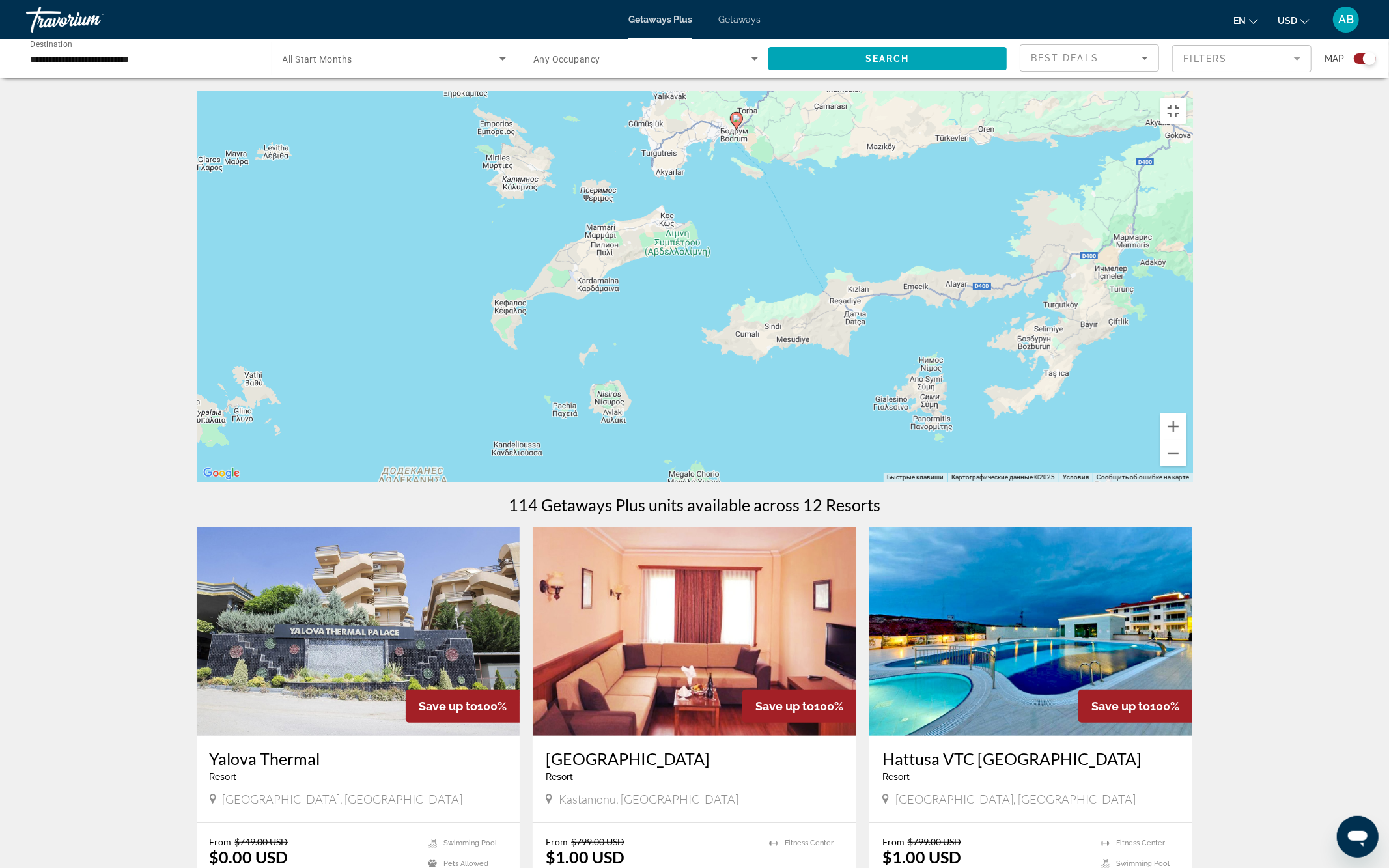
click at [734, 122] on image "Main content" at bounding box center [736, 118] width 8 height 8
type input "**********"
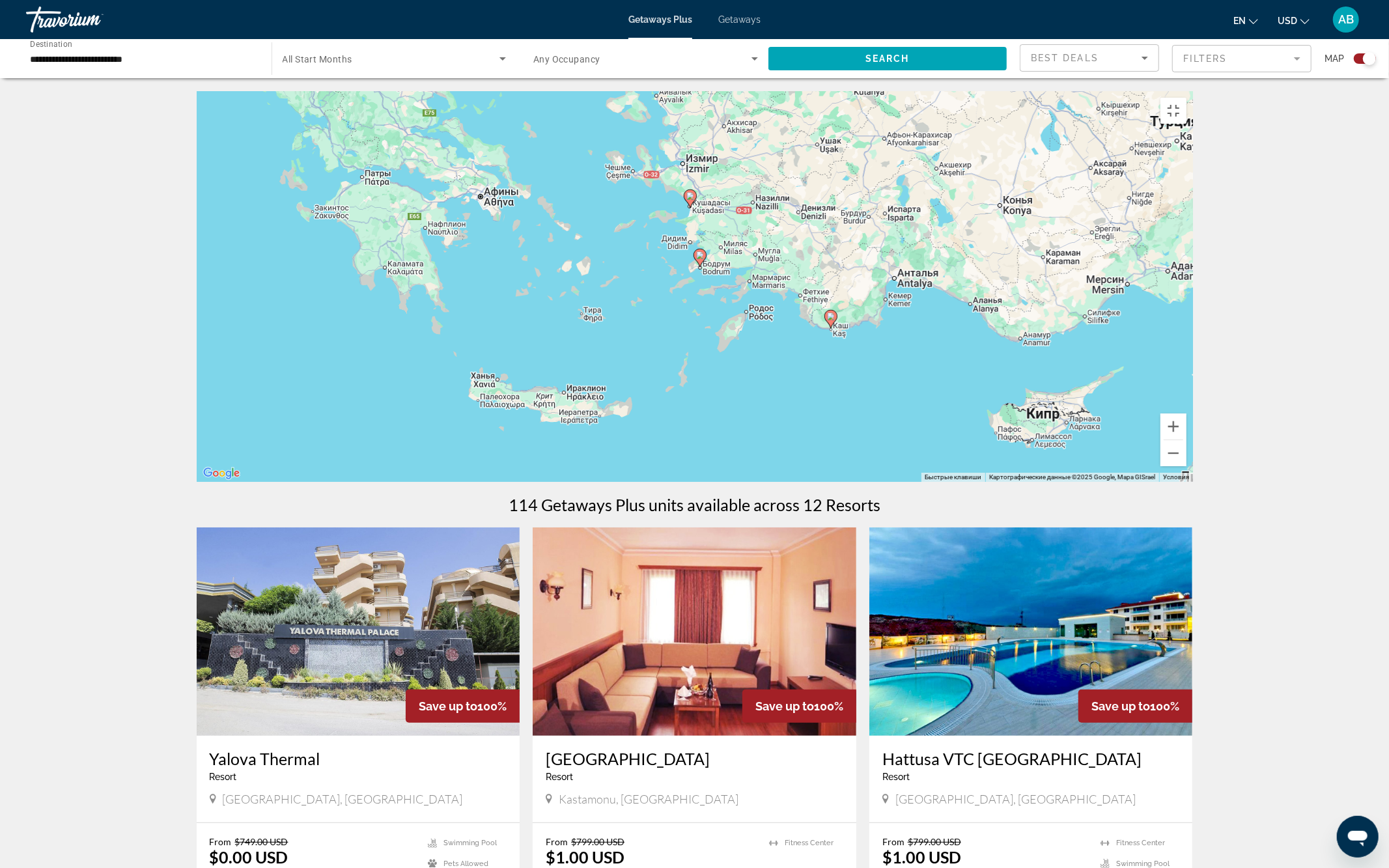
click at [712, 439] on div "Для навигации используйте клавиши со стрелками. Чтобы активировать перетаскиван…" at bounding box center [695, 286] width 997 height 390
click at [712, 439] on div "Чтобы активировать перетаскивание с помощью клавиатуры, нажмите Alt + Ввод. Пос…" at bounding box center [695, 286] width 997 height 390
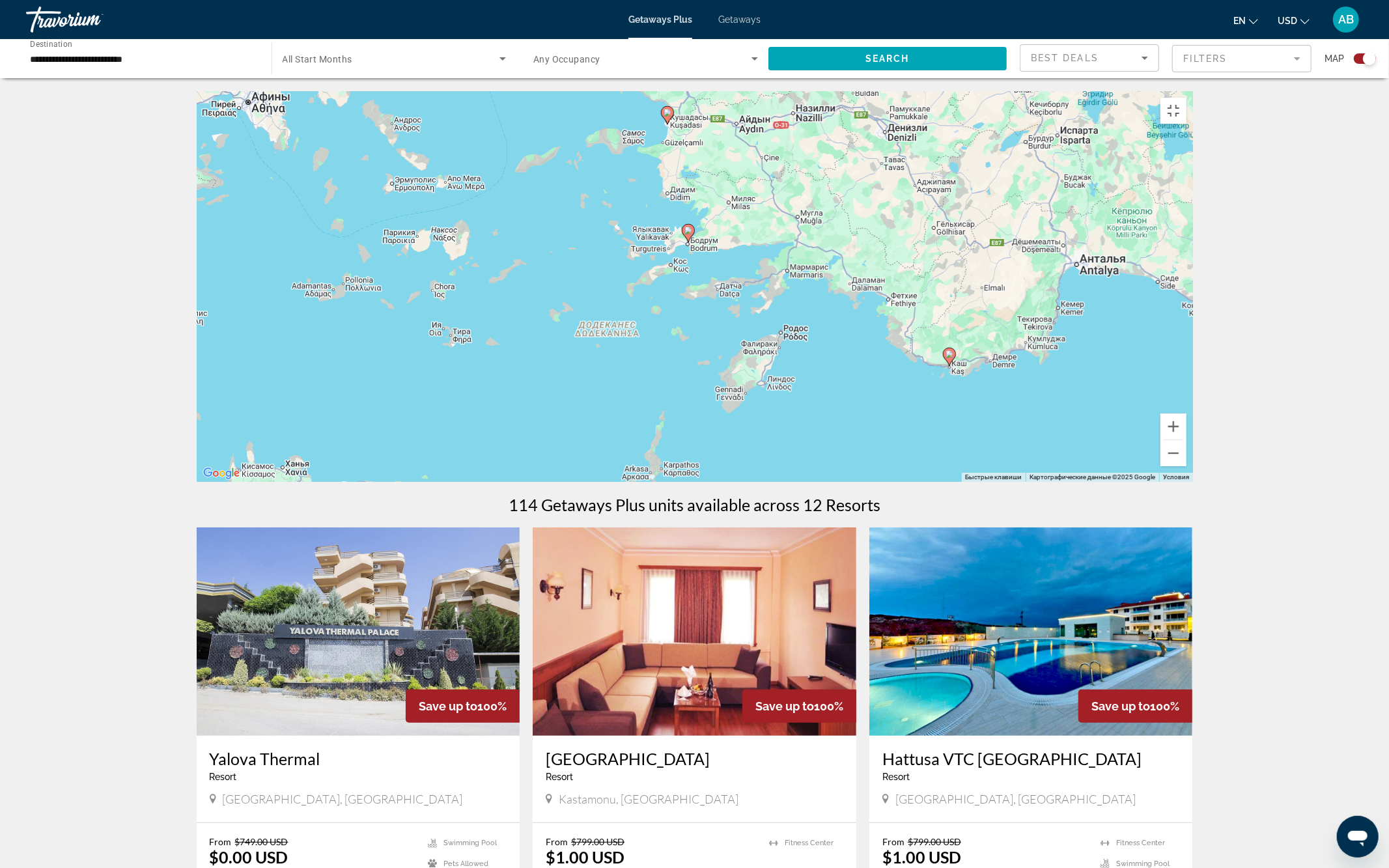
click at [712, 439] on div "Чтобы активировать перетаскивание с помощью клавиатуры, нажмите Alt + Ввод. Пос…" at bounding box center [695, 286] width 997 height 390
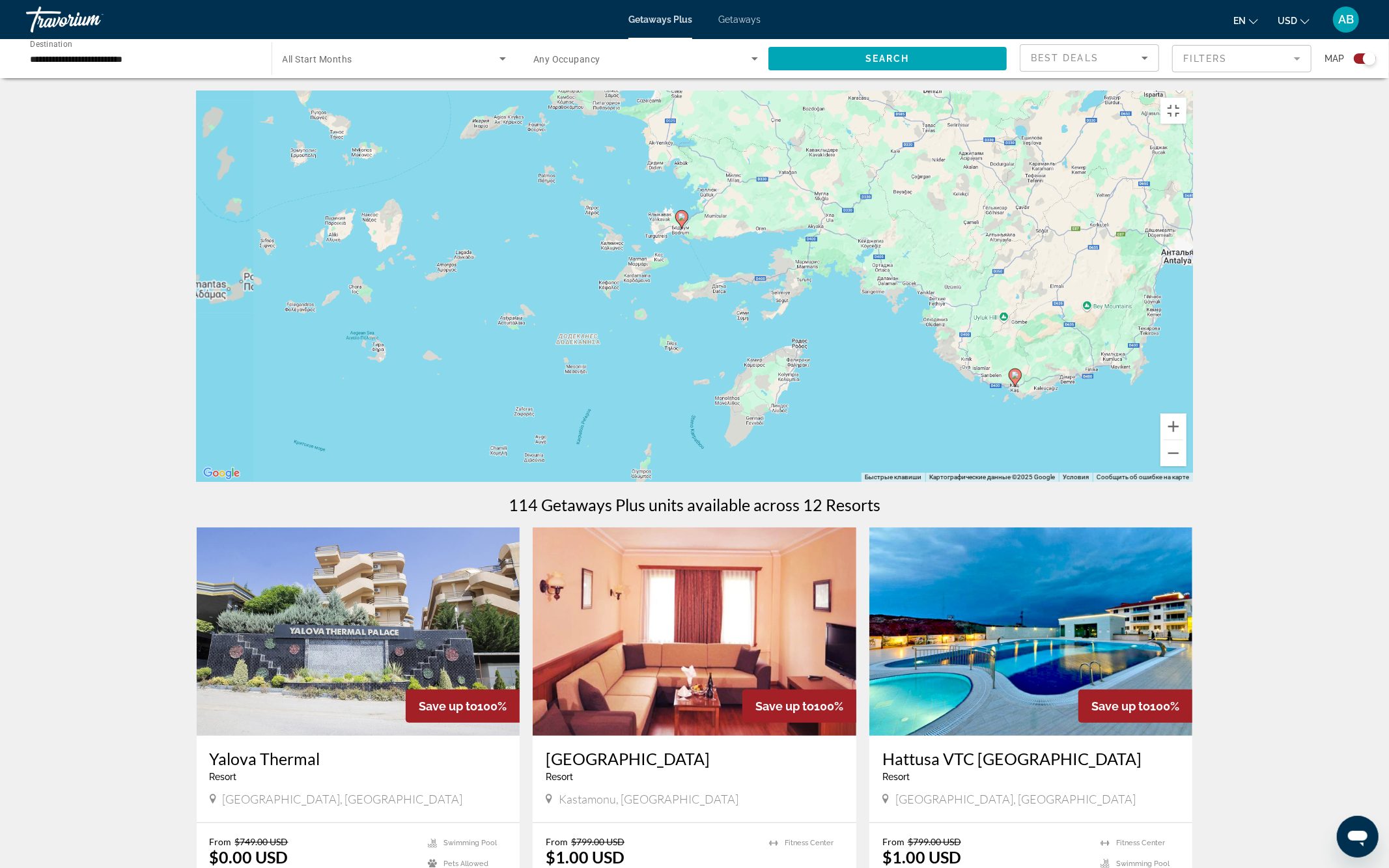
click at [712, 439] on div "Чтобы активировать перетаскивание с помощью клавиатуры, нажмите Alt + Ввод. Пос…" at bounding box center [695, 286] width 997 height 390
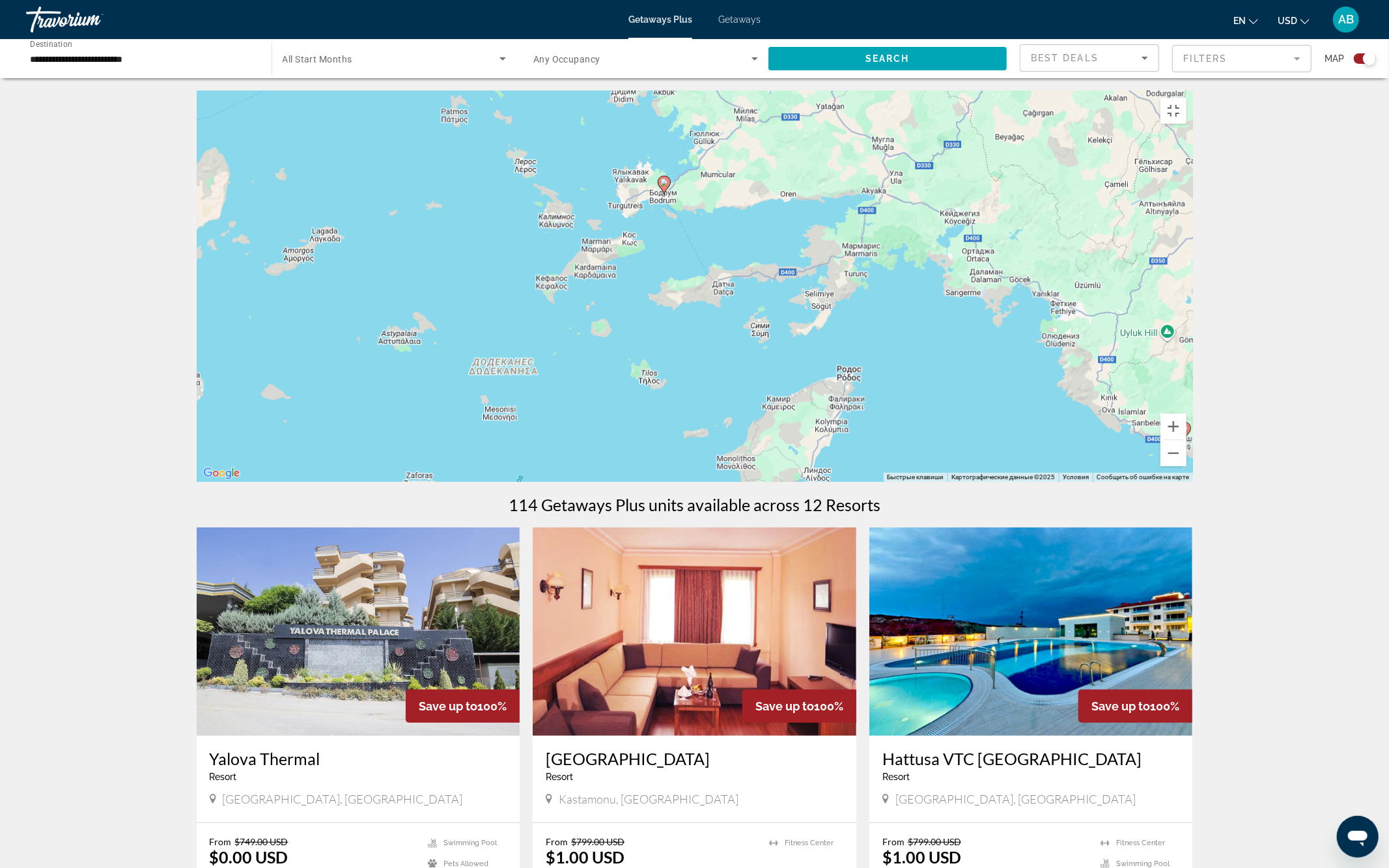
click at [712, 439] on div "Чтобы активировать перетаскивание с помощью клавиатуры, нажмите Alt + Ввод. Пос…" at bounding box center [695, 286] width 997 height 390
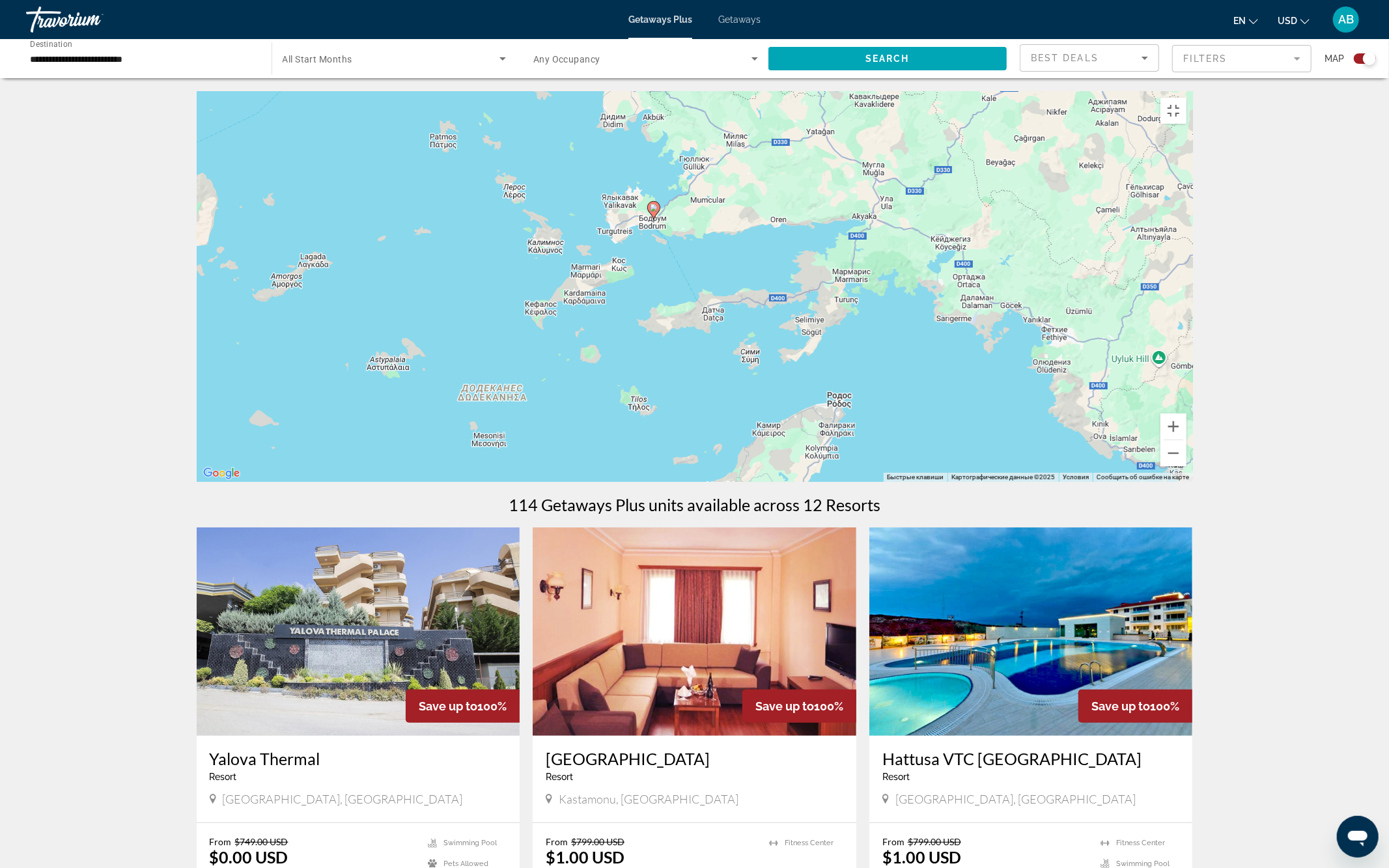
drag, startPoint x: 712, startPoint y: 439, endPoint x: 698, endPoint y: 462, distance: 26.9
click at [698, 462] on div "Чтобы активировать перетаскивание с помощью клавиатуры, нажмите Alt + Ввод. Пос…" at bounding box center [695, 286] width 997 height 390
click at [655, 421] on div "Чтобы активировать перетаскивание с помощью клавиатуры, нажмите Alt + Ввод. Пос…" at bounding box center [695, 286] width 997 height 390
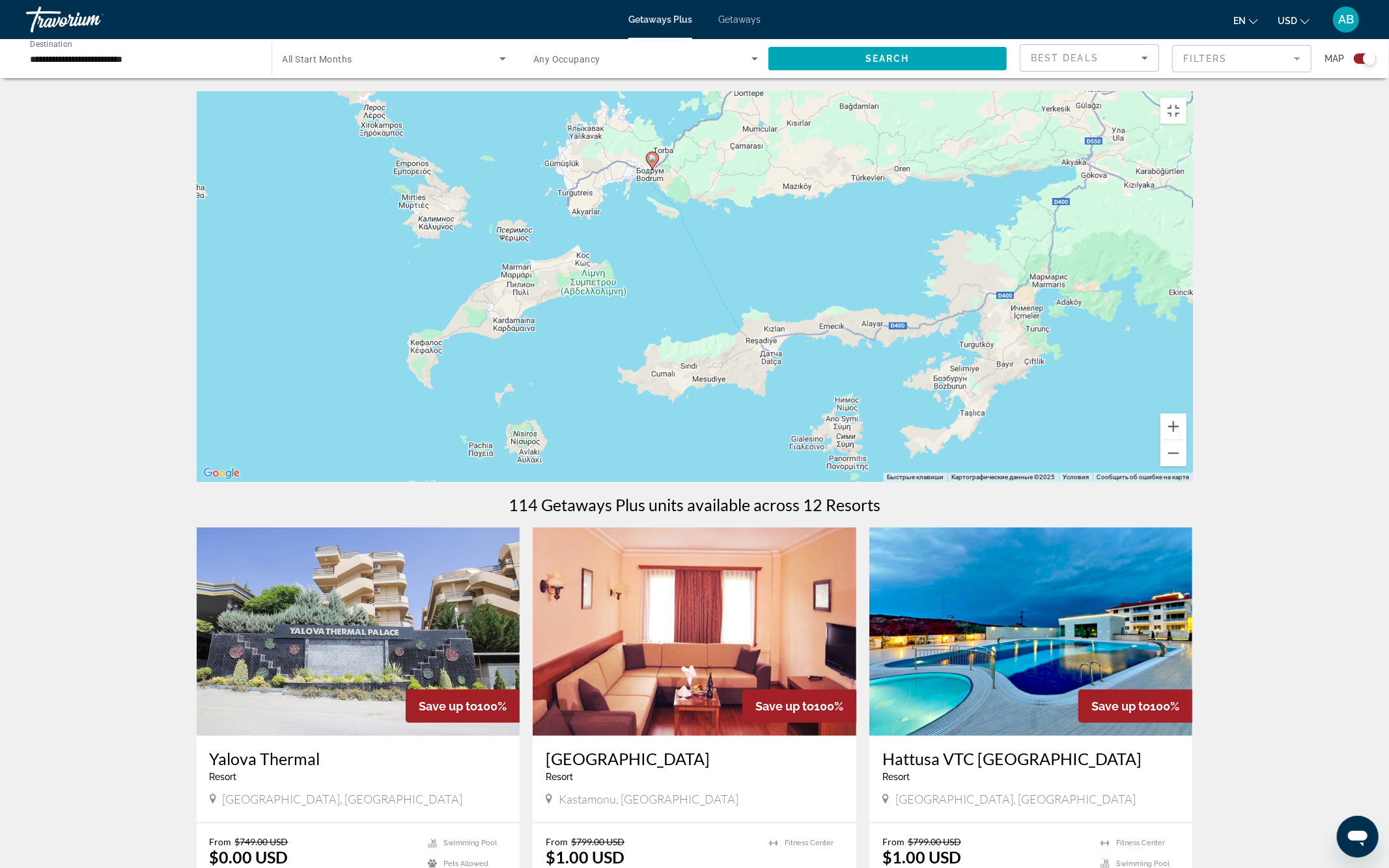
click at [658, 346] on div "Чтобы активировать перетаскивание с помощью клавиатуры, нажмите Alt + Ввод. Пос…" at bounding box center [695, 286] width 997 height 390
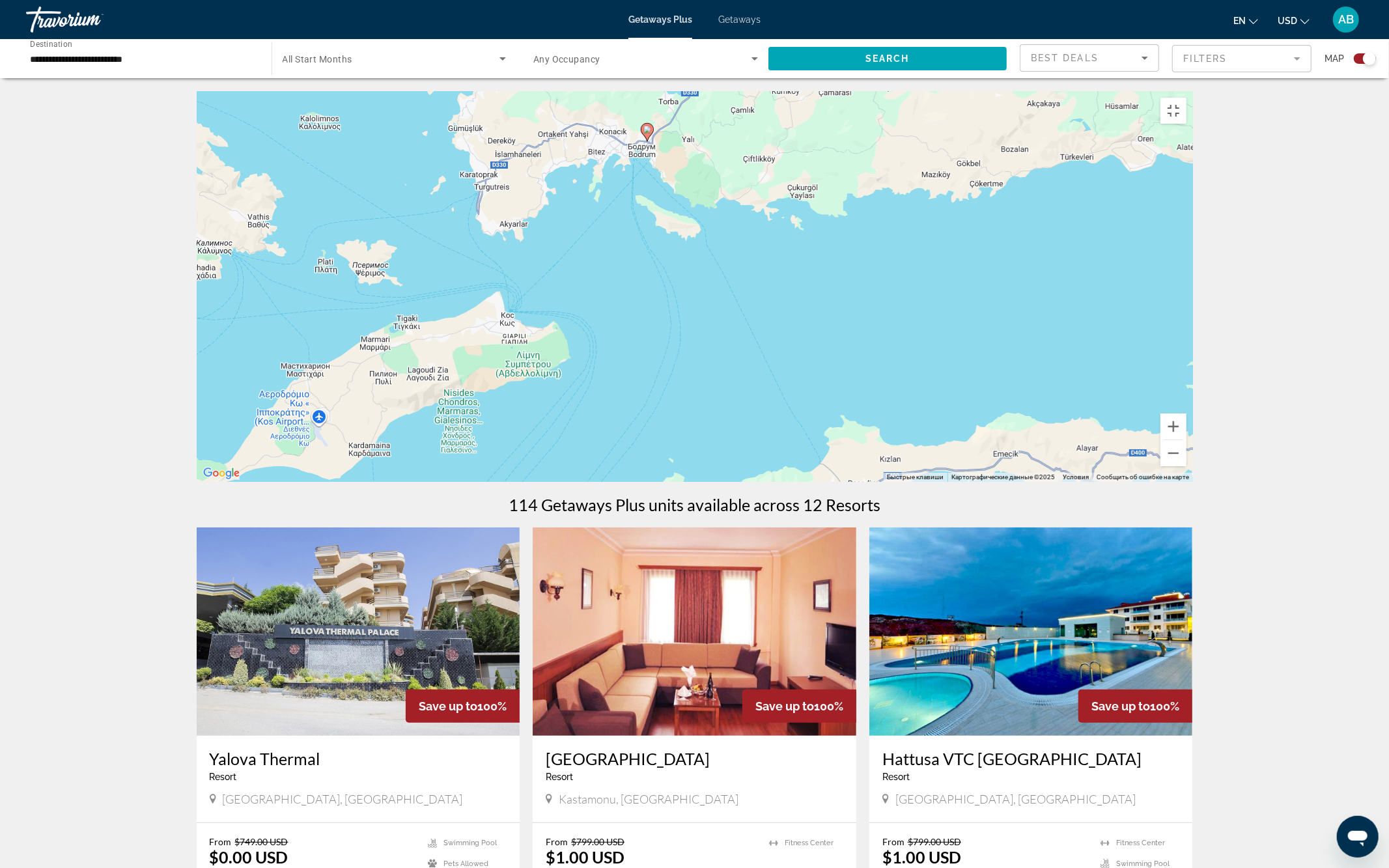
click at [655, 307] on div "Чтобы активировать перетаскивание с помощью клавиатуры, нажмите Alt + Ввод. Пос…" at bounding box center [695, 286] width 997 height 390
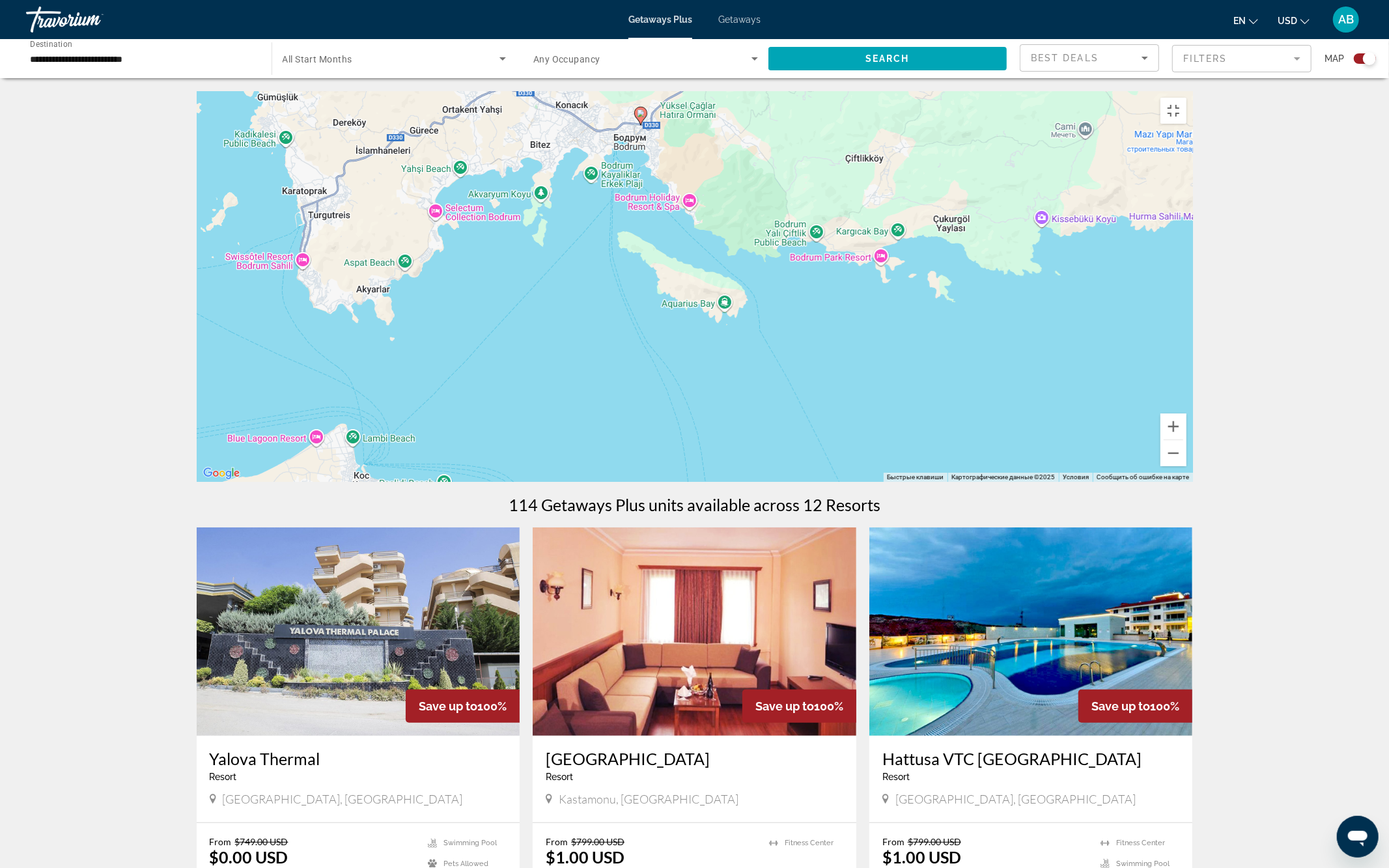
click at [655, 307] on div "Чтобы активировать перетаскивание с помощью клавиатуры, нажмите Alt + Ввод. Пос…" at bounding box center [695, 286] width 997 height 390
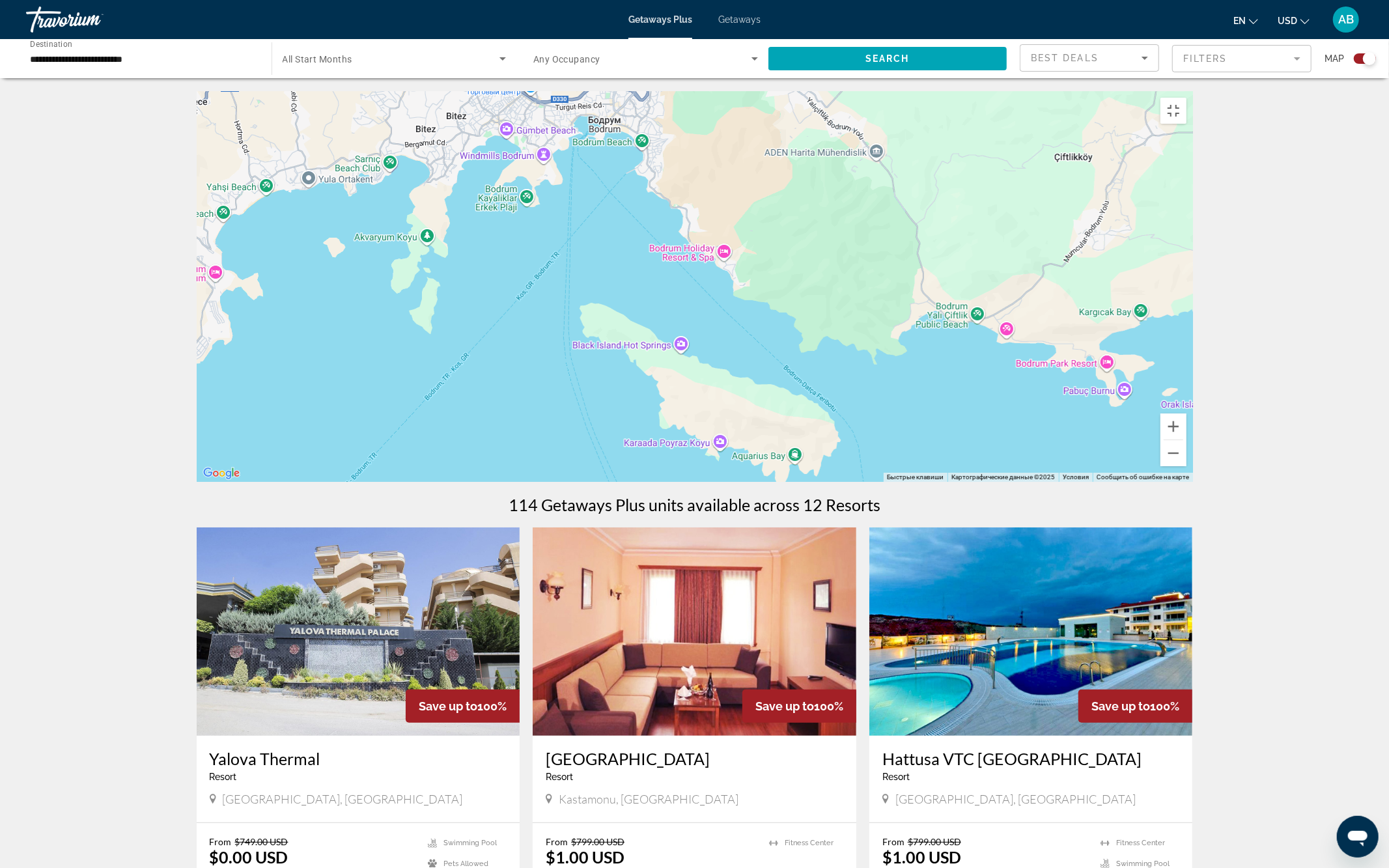
click at [608, 317] on div "Чтобы активировать перетаскивание с помощью клавиатуры, нажмите Alt + Ввод. Пос…" at bounding box center [695, 286] width 997 height 390
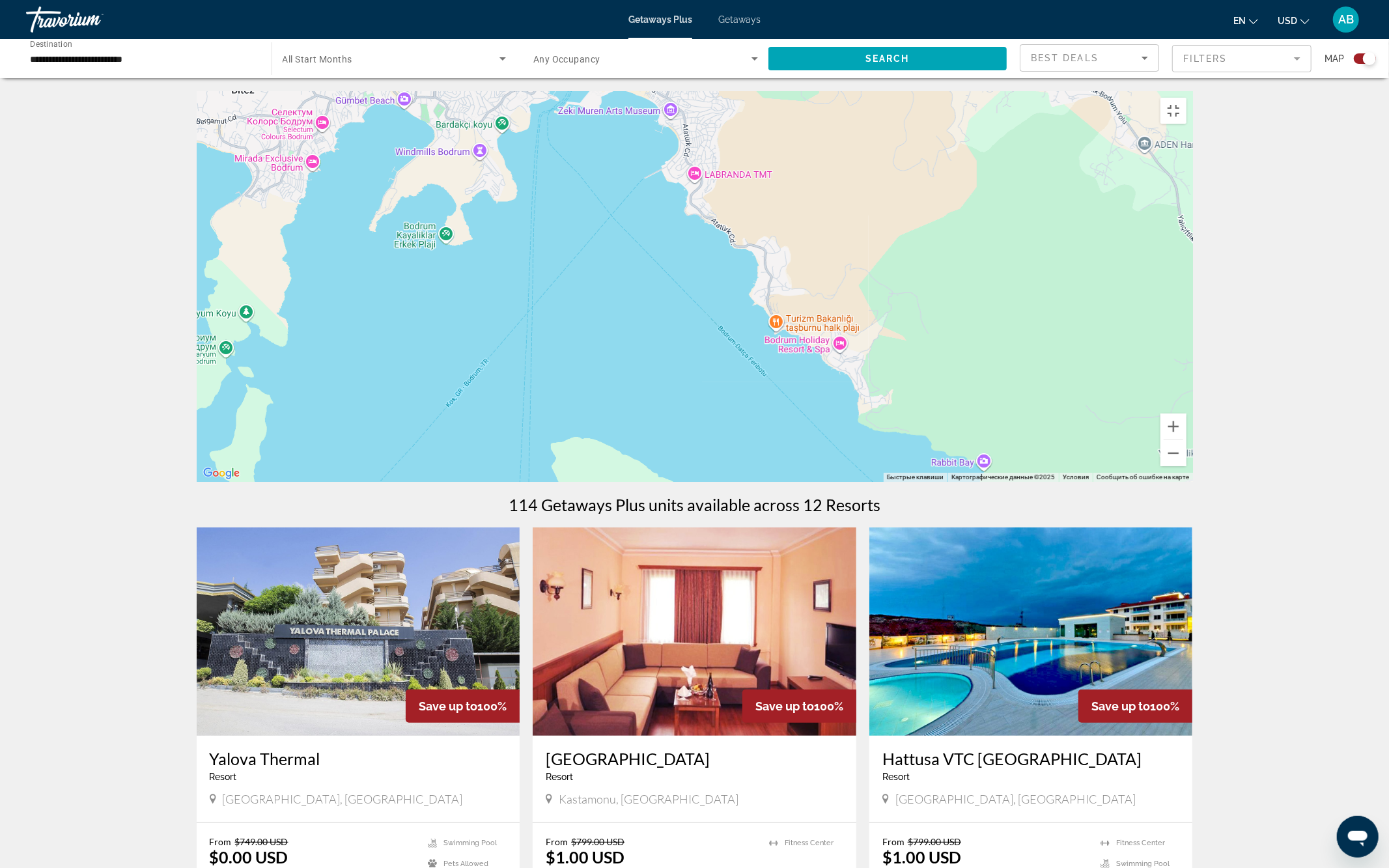
click at [641, 184] on div "Чтобы активировать перетаскивание с помощью клавиатуры, нажмите Alt + Ввод. Пос…" at bounding box center [695, 286] width 997 height 390
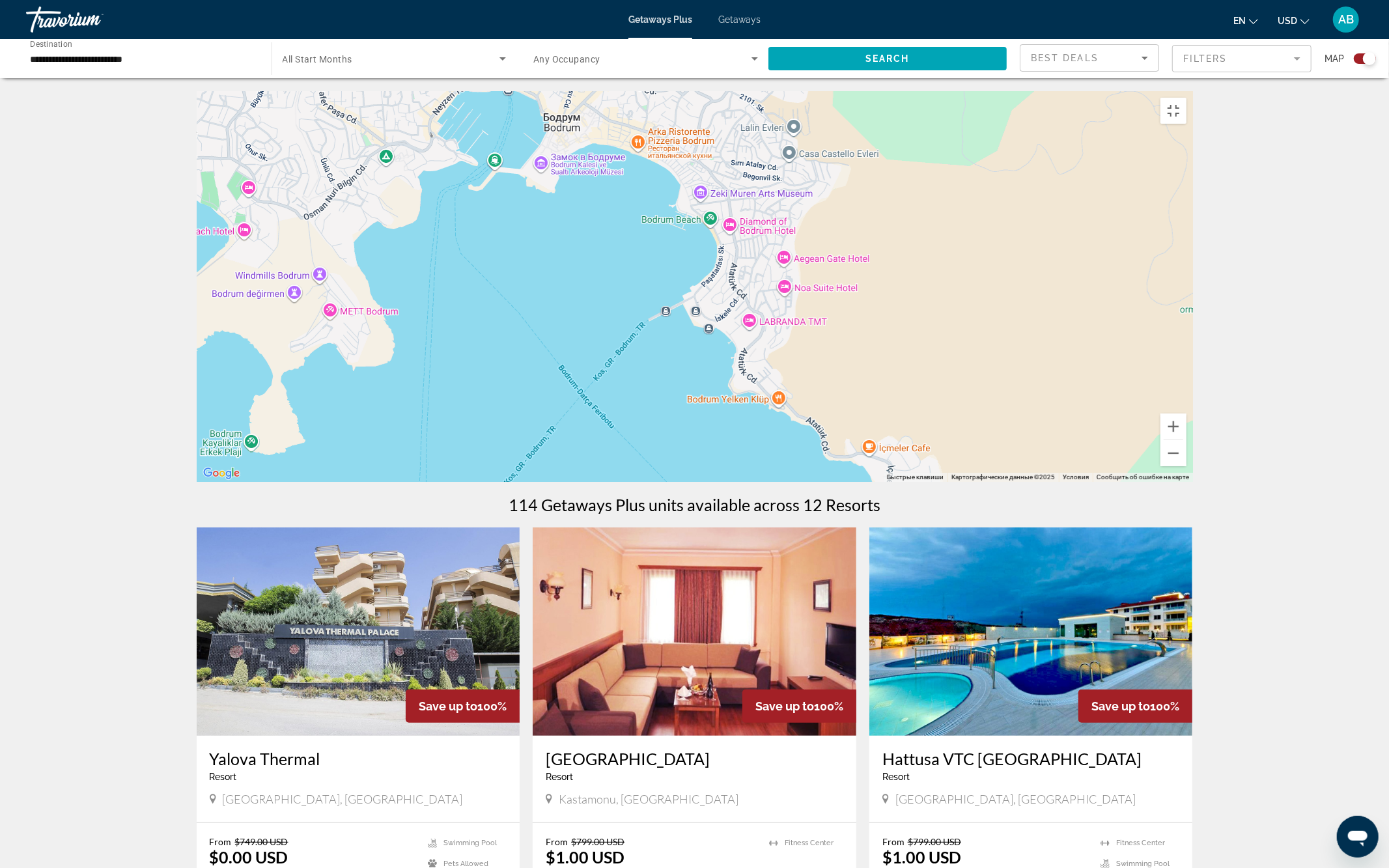
click at [653, 160] on div "Чтобы активировать перетаскивание с помощью клавиатуры, нажмите Alt + Ввод. Пос…" at bounding box center [695, 286] width 997 height 390
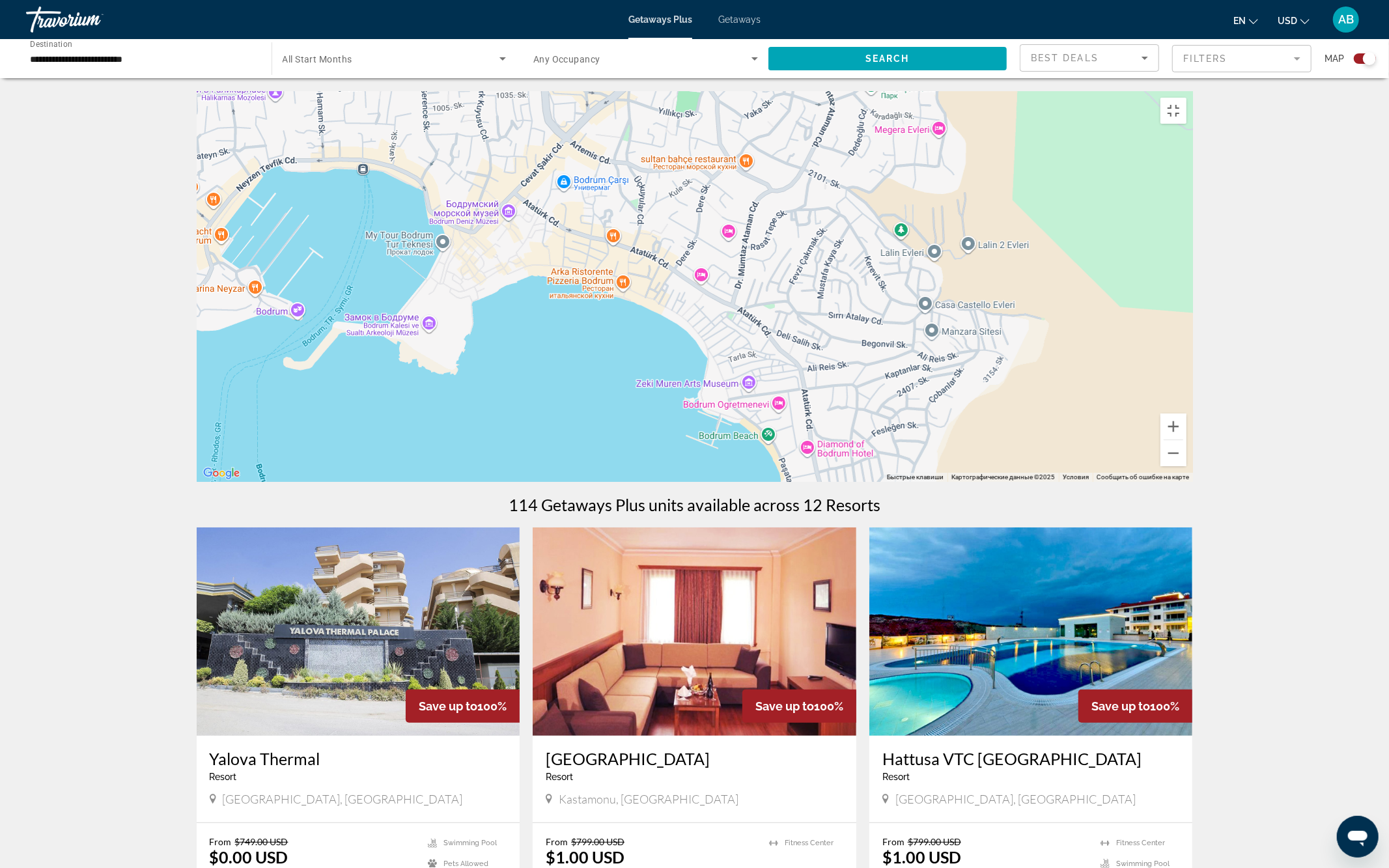
click at [649, 147] on div "Чтобы активировать перетаскивание с помощью клавиатуры, нажмите Alt + Ввод. Пос…" at bounding box center [695, 286] width 997 height 390
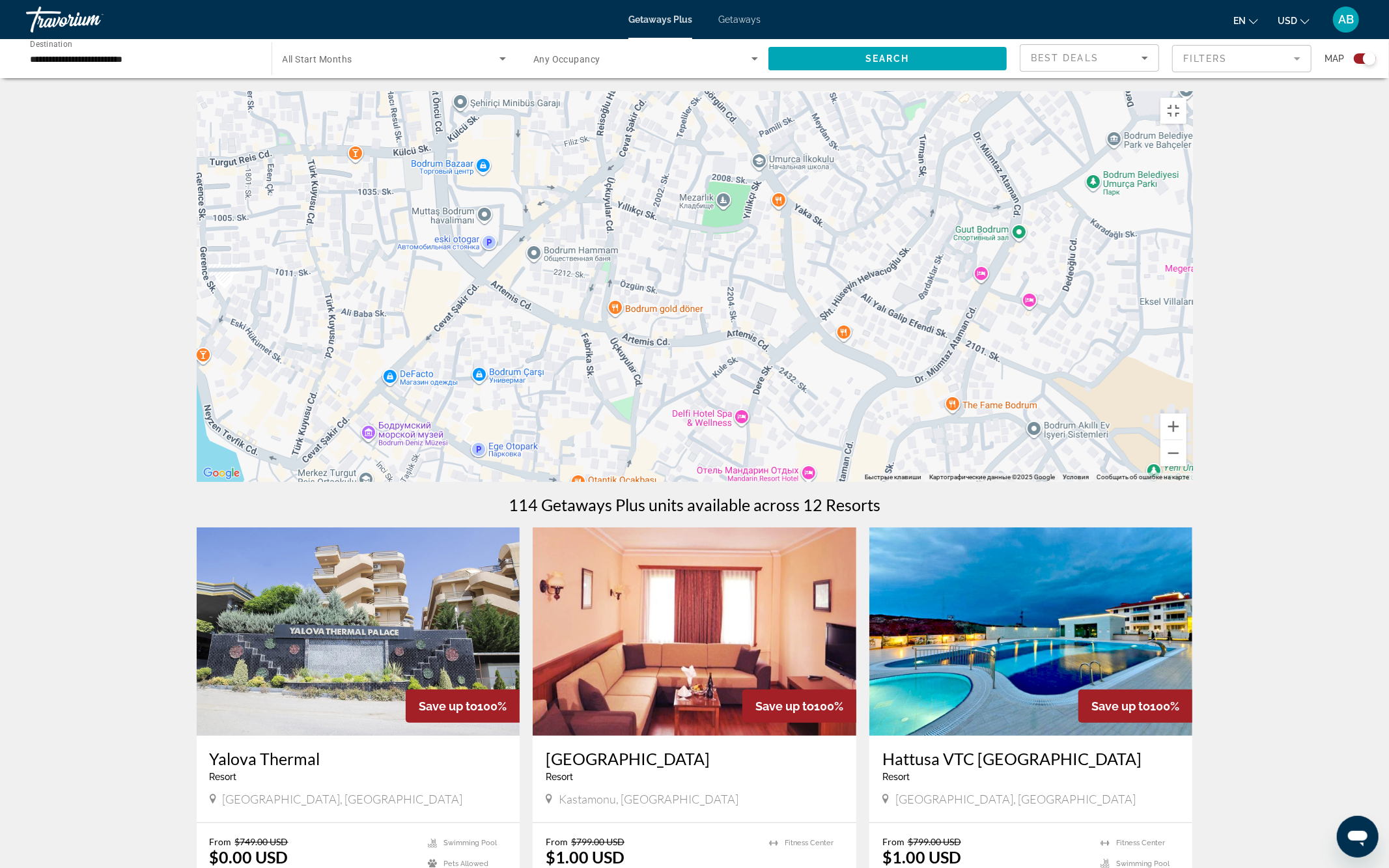
click at [653, 116] on div "Чтобы активировать перетаскивание с помощью клавиатуры, нажмите Alt + Ввод. Пос…" at bounding box center [695, 286] width 997 height 390
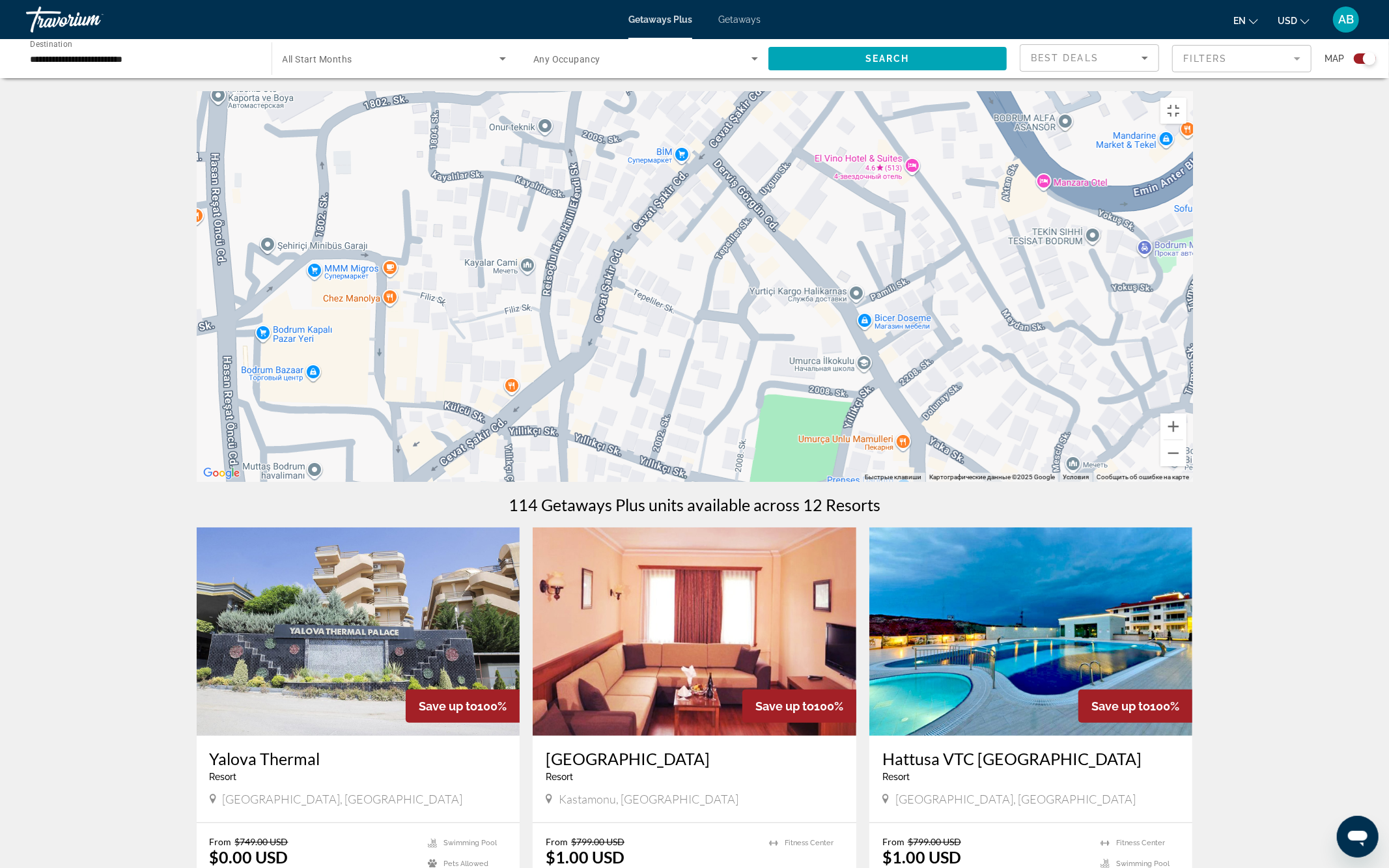
click at [643, 91] on div "Чтобы активировать перетаскивание с помощью клавиатуры, нажмите Alt + Ввод. Пос…" at bounding box center [695, 286] width 997 height 390
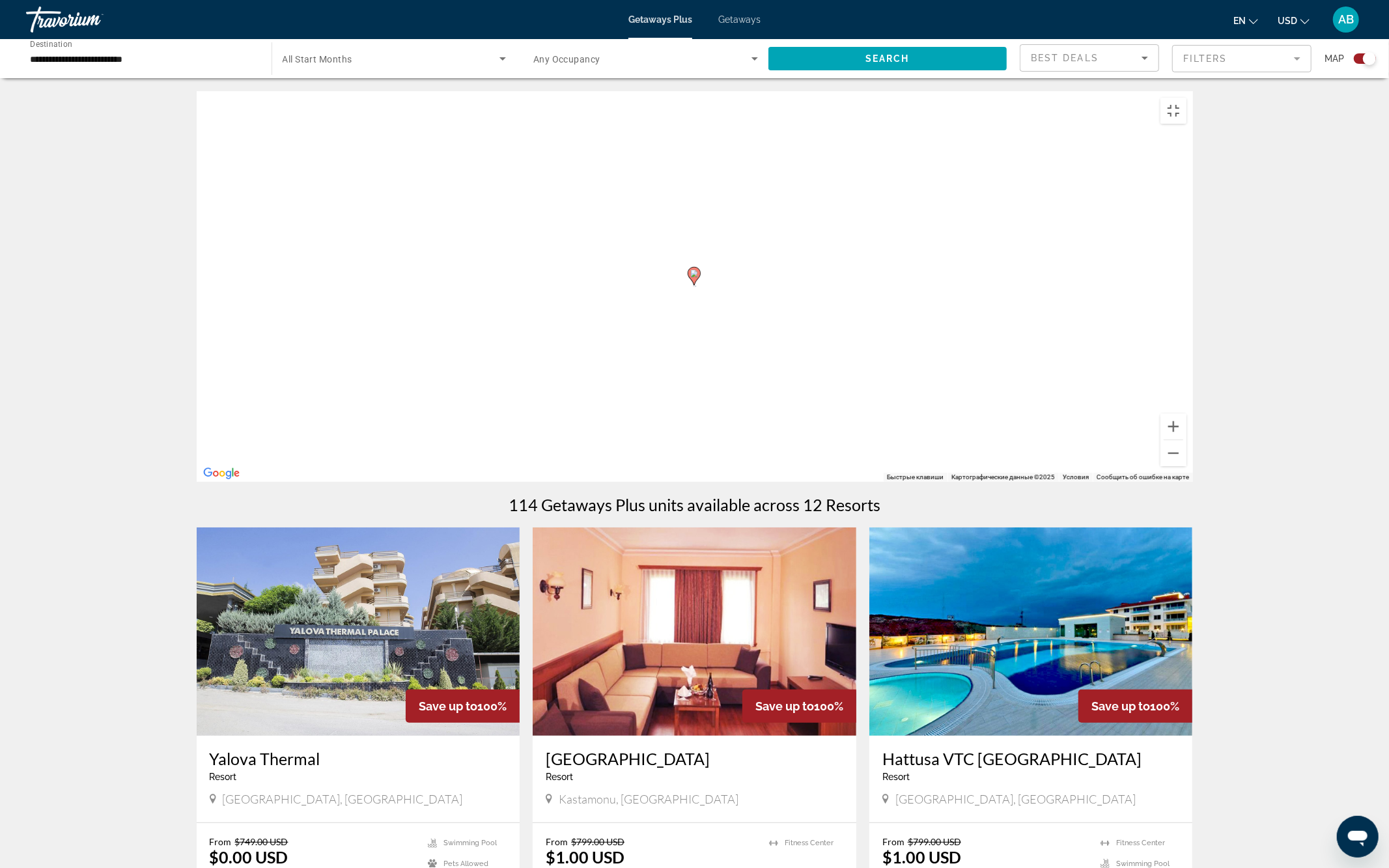
click at [596, 91] on div "Для навигации используйте клавиши со стрелками. Чтобы активировать перетаскиван…" at bounding box center [695, 286] width 997 height 390
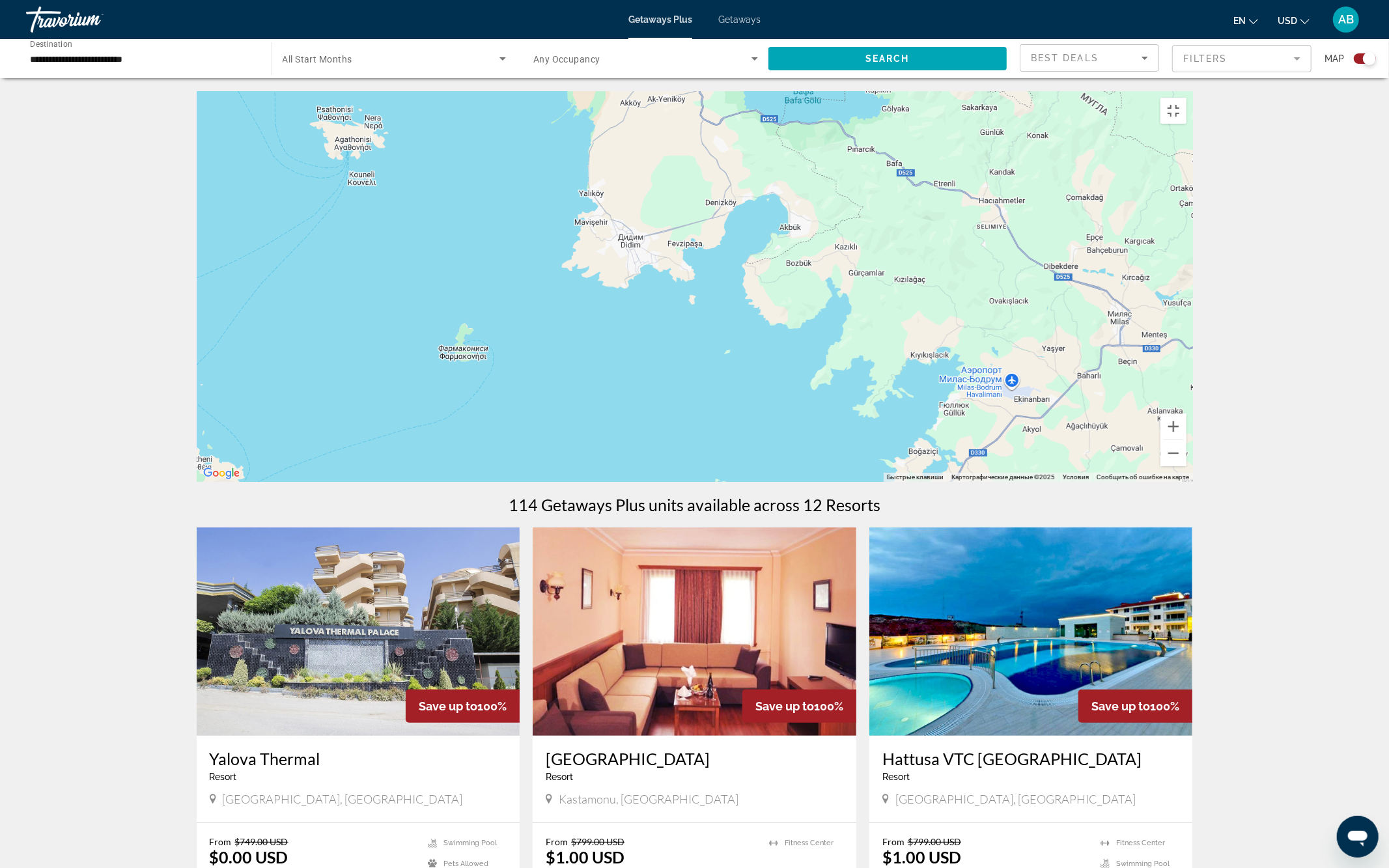
click at [795, 639] on icon "Main content" at bounding box center [793, 629] width 12 height 17
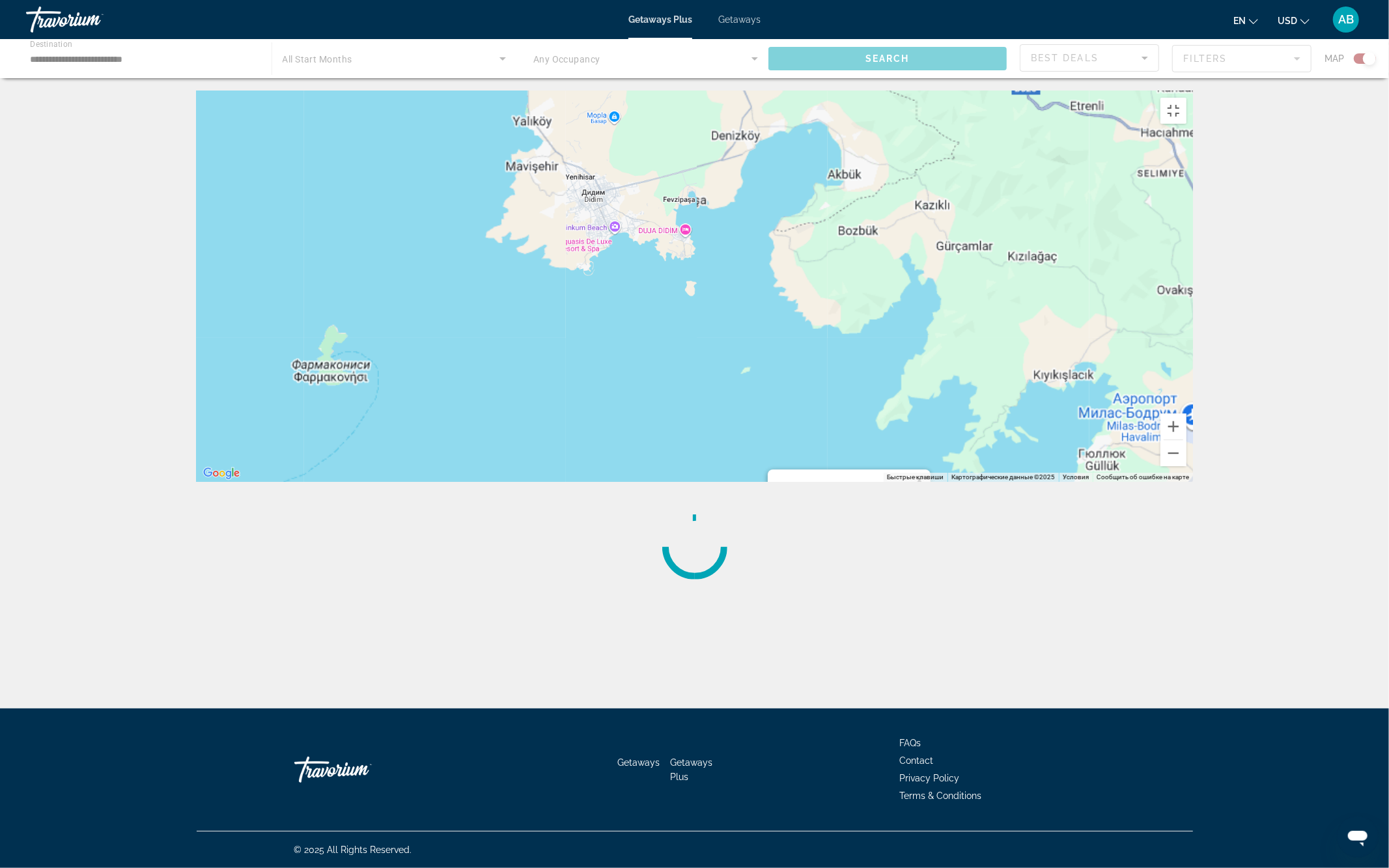
click at [795, 770] on div "Main content" at bounding box center [849, 633] width 163 height 326
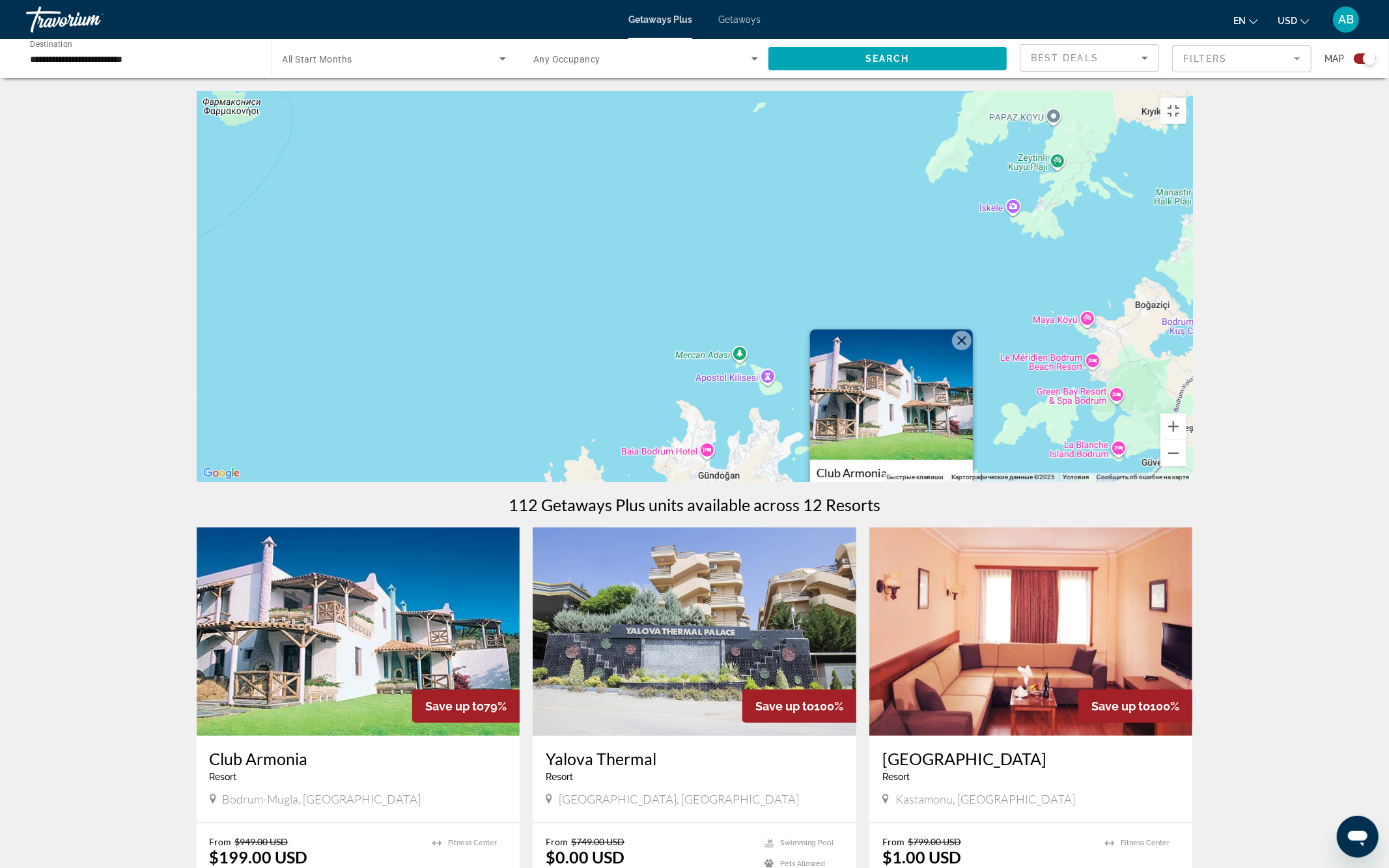
click at [897, 642] on span "View Resort" at bounding box center [891, 637] width 77 height 11
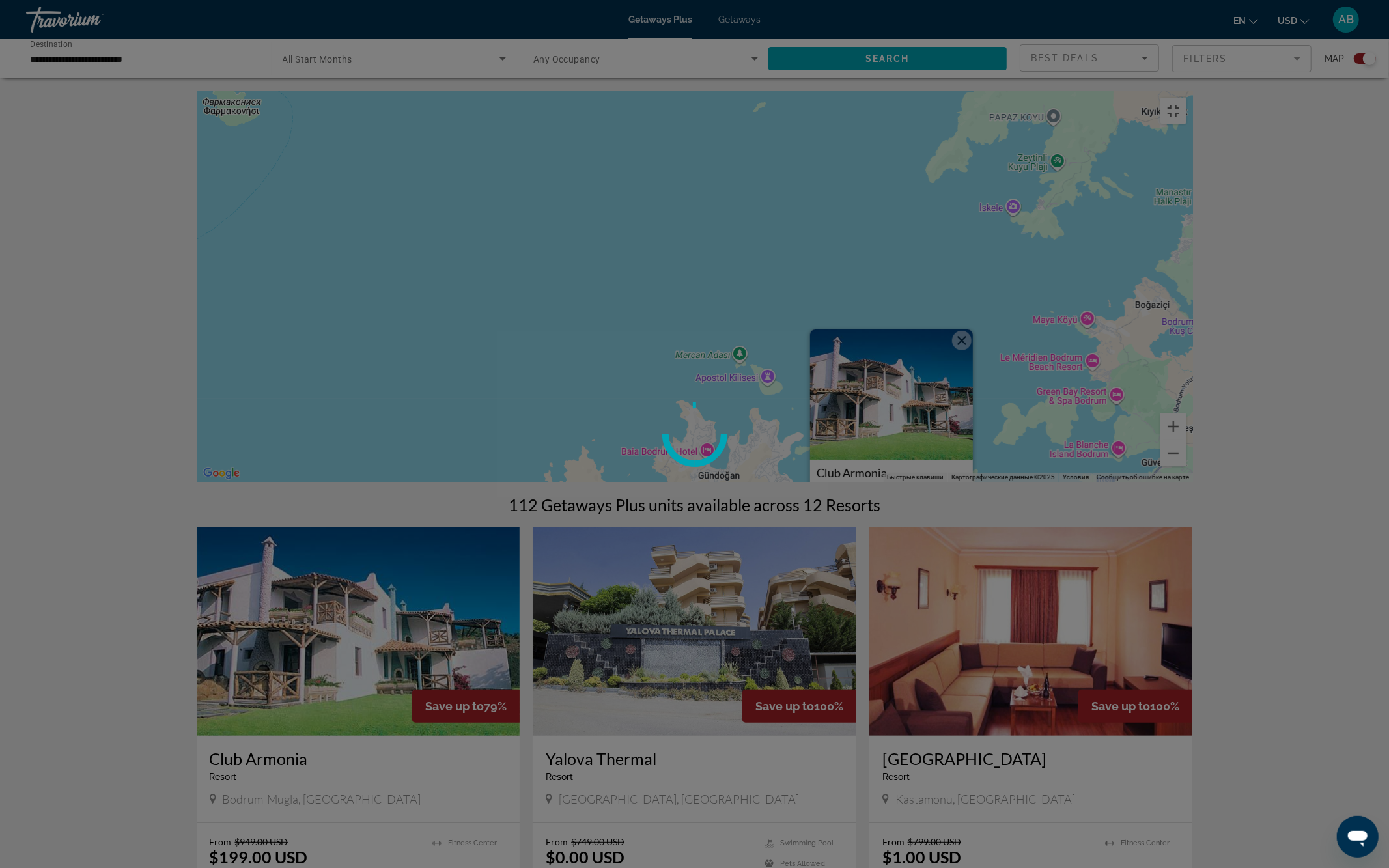
click at [897, 642] on span "View Resort" at bounding box center [891, 637] width 77 height 11
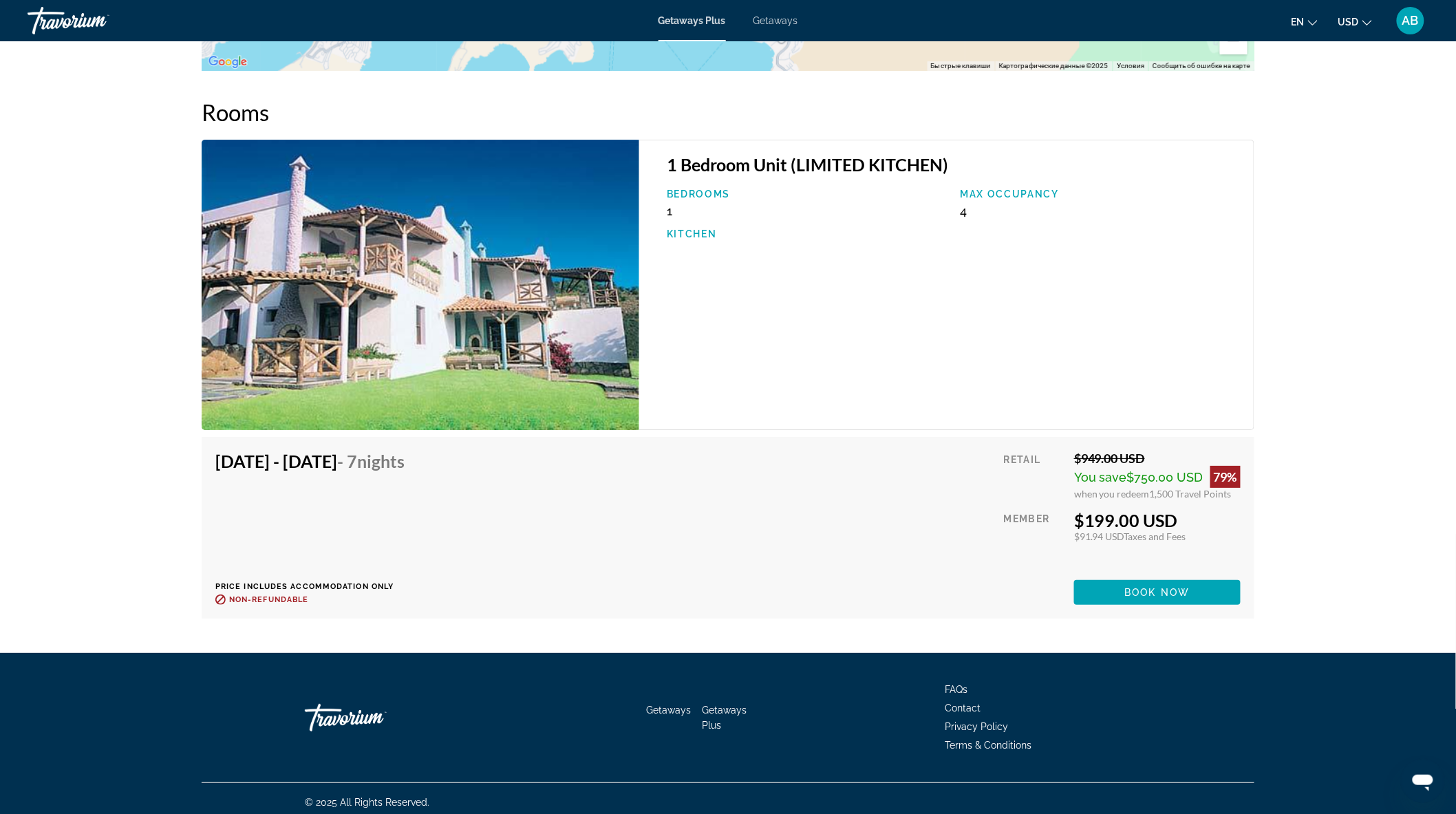
scroll to position [1923, 0]
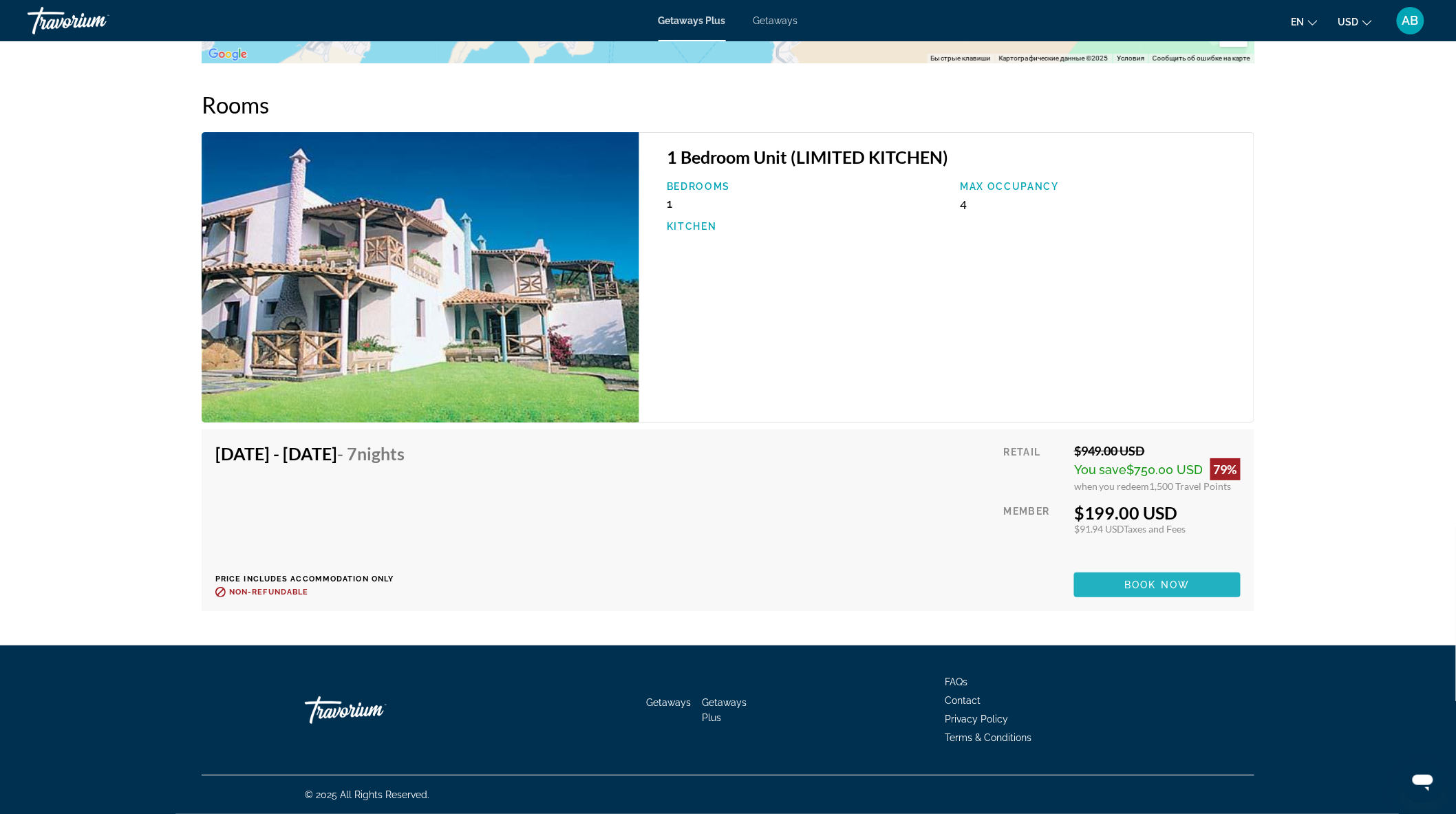
click at [1138, 583] on span "Book now" at bounding box center [1157, 585] width 65 height 11
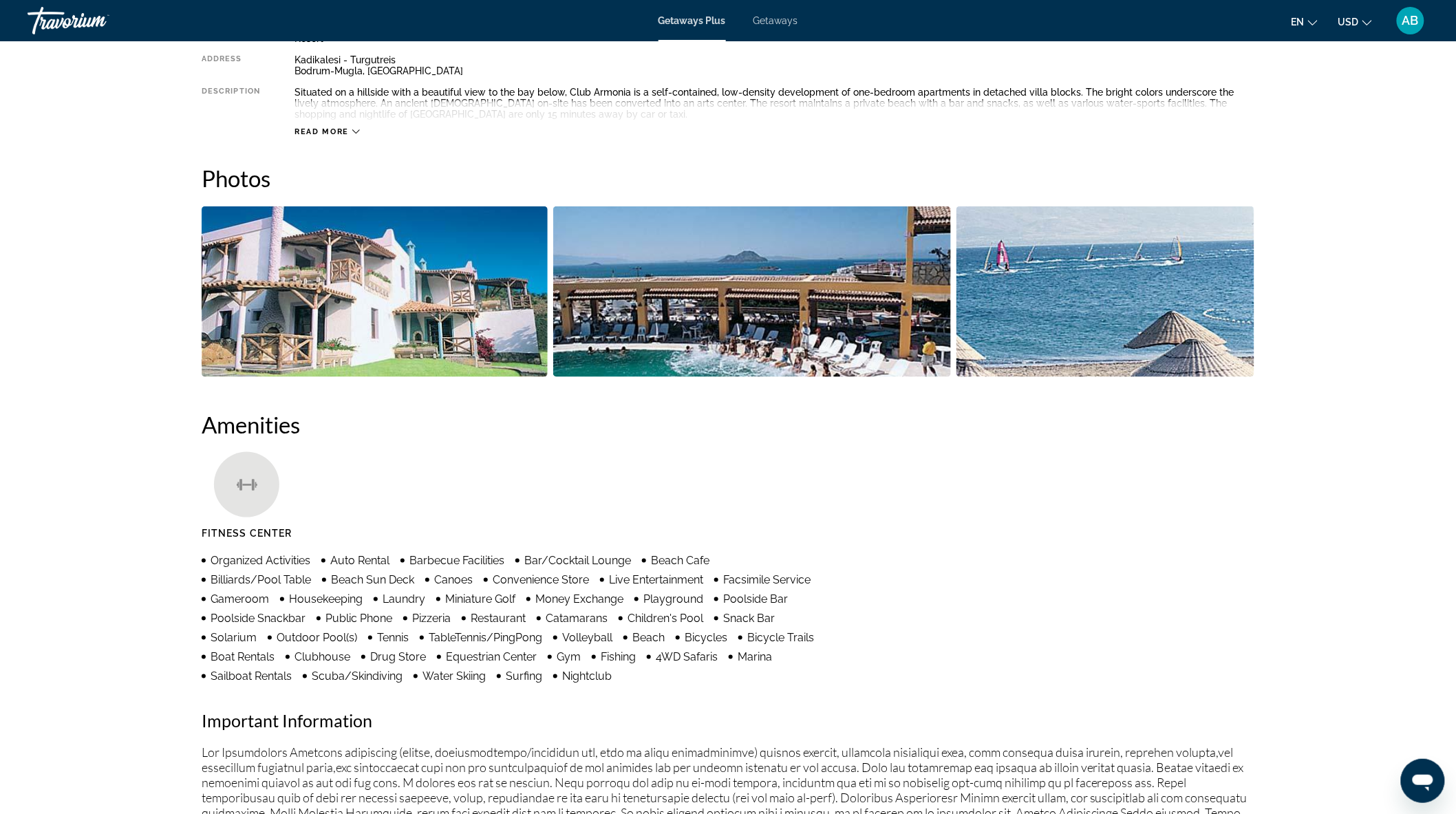
scroll to position [540, 0]
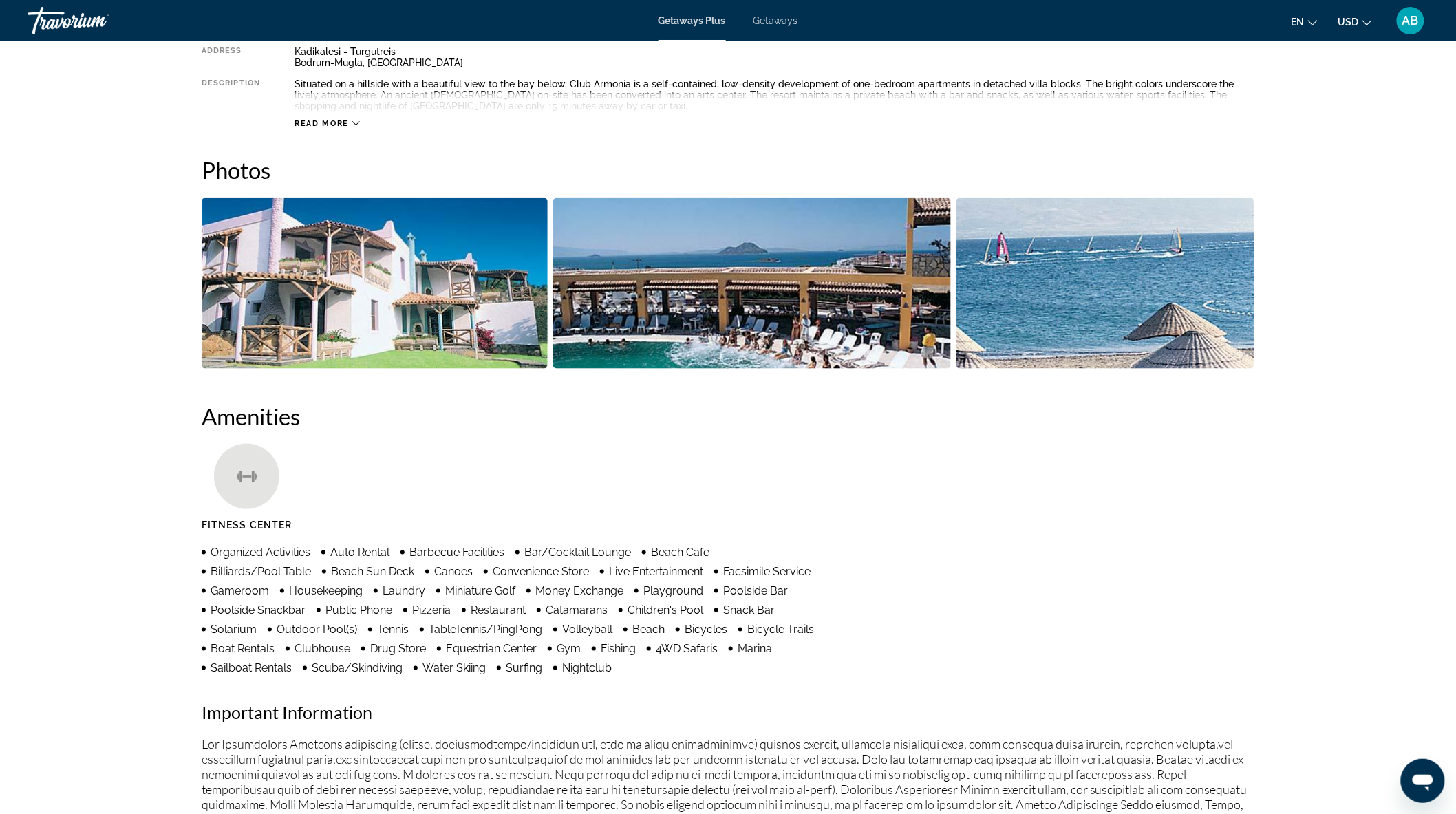
click at [486, 264] on img "Open full-screen image slider" at bounding box center [375, 283] width 346 height 171
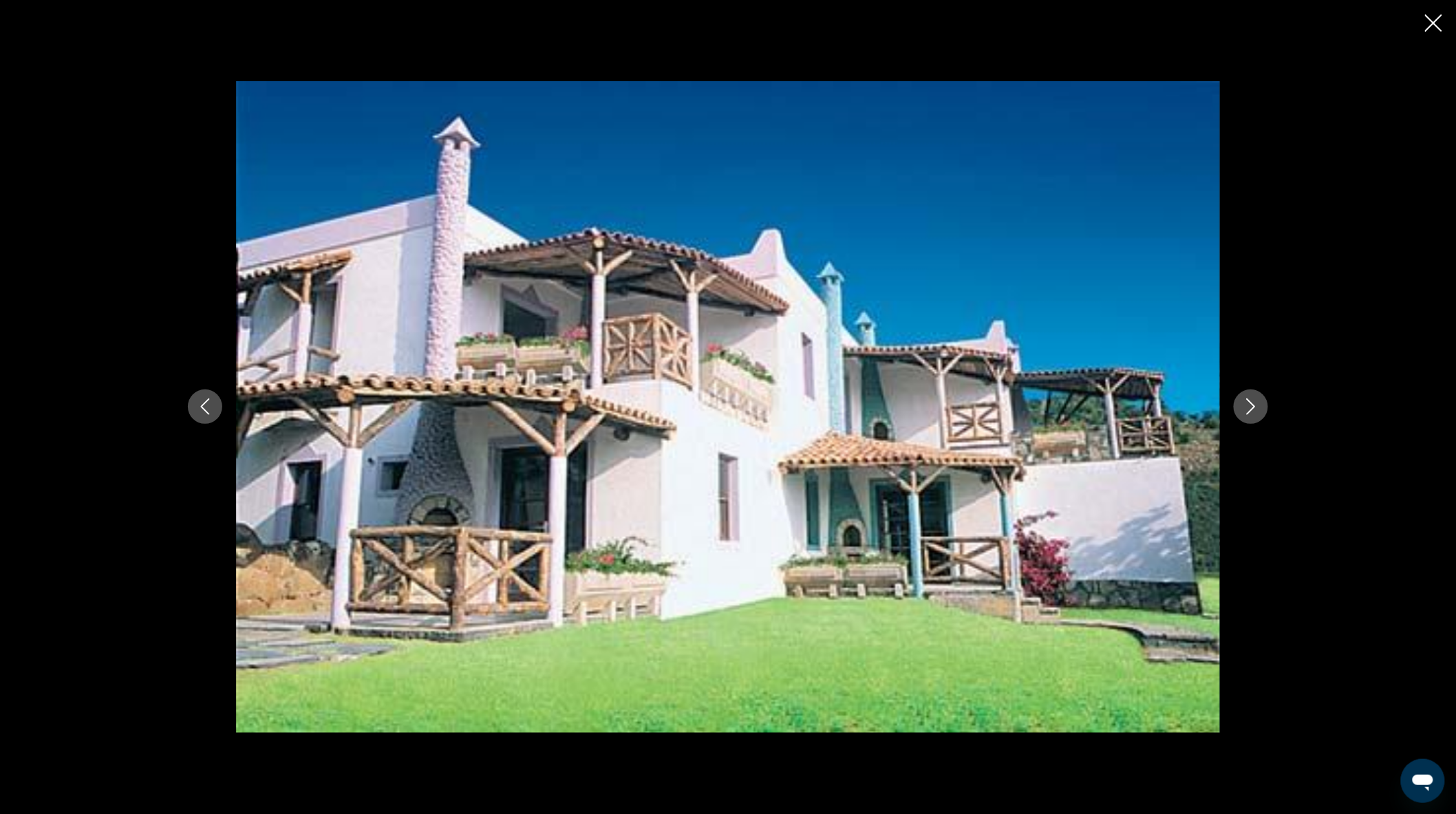
click at [1255, 412] on icon "Next image" at bounding box center [1250, 406] width 16 height 16
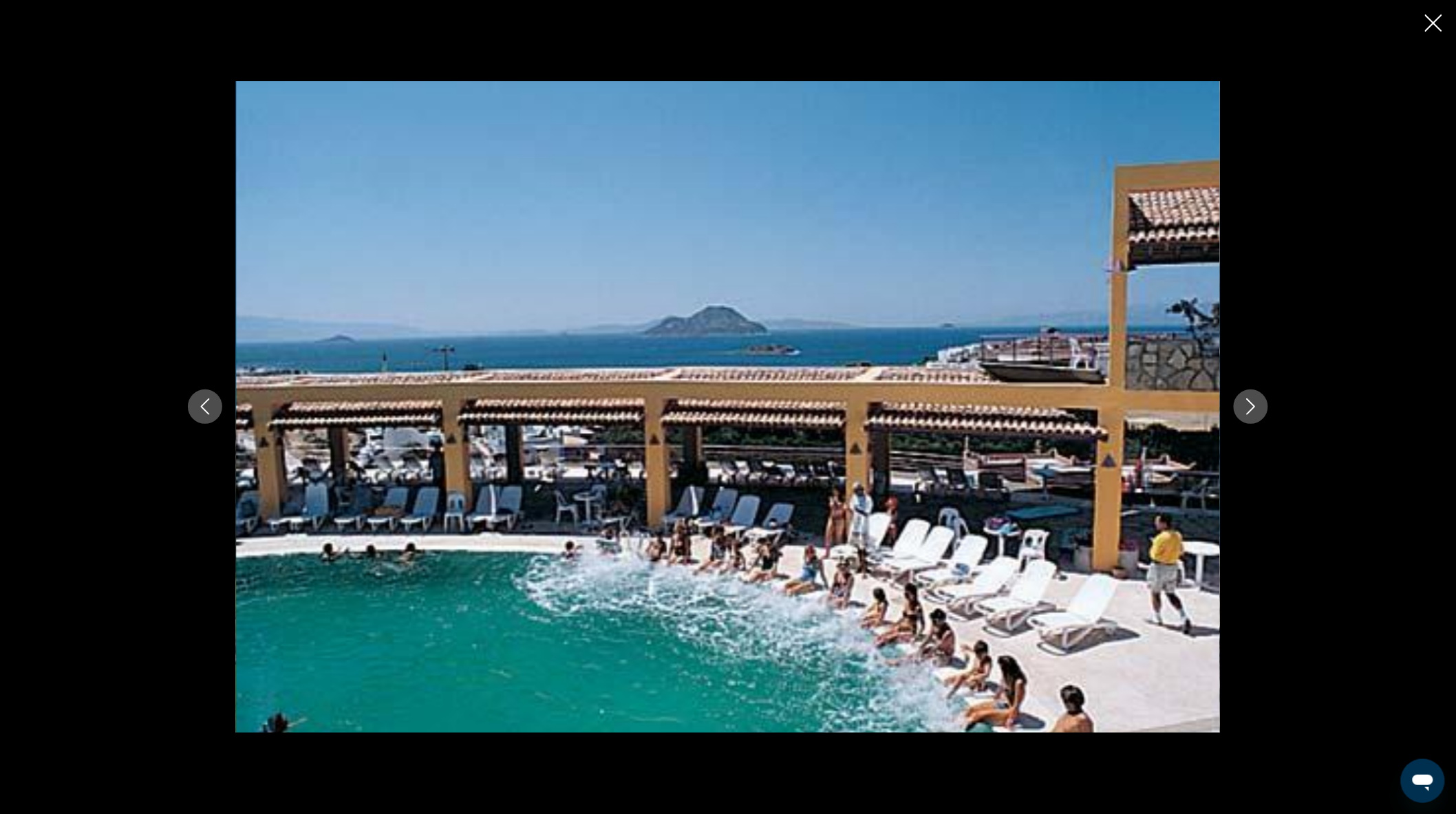
click at [1255, 412] on icon "Next image" at bounding box center [1250, 406] width 16 height 16
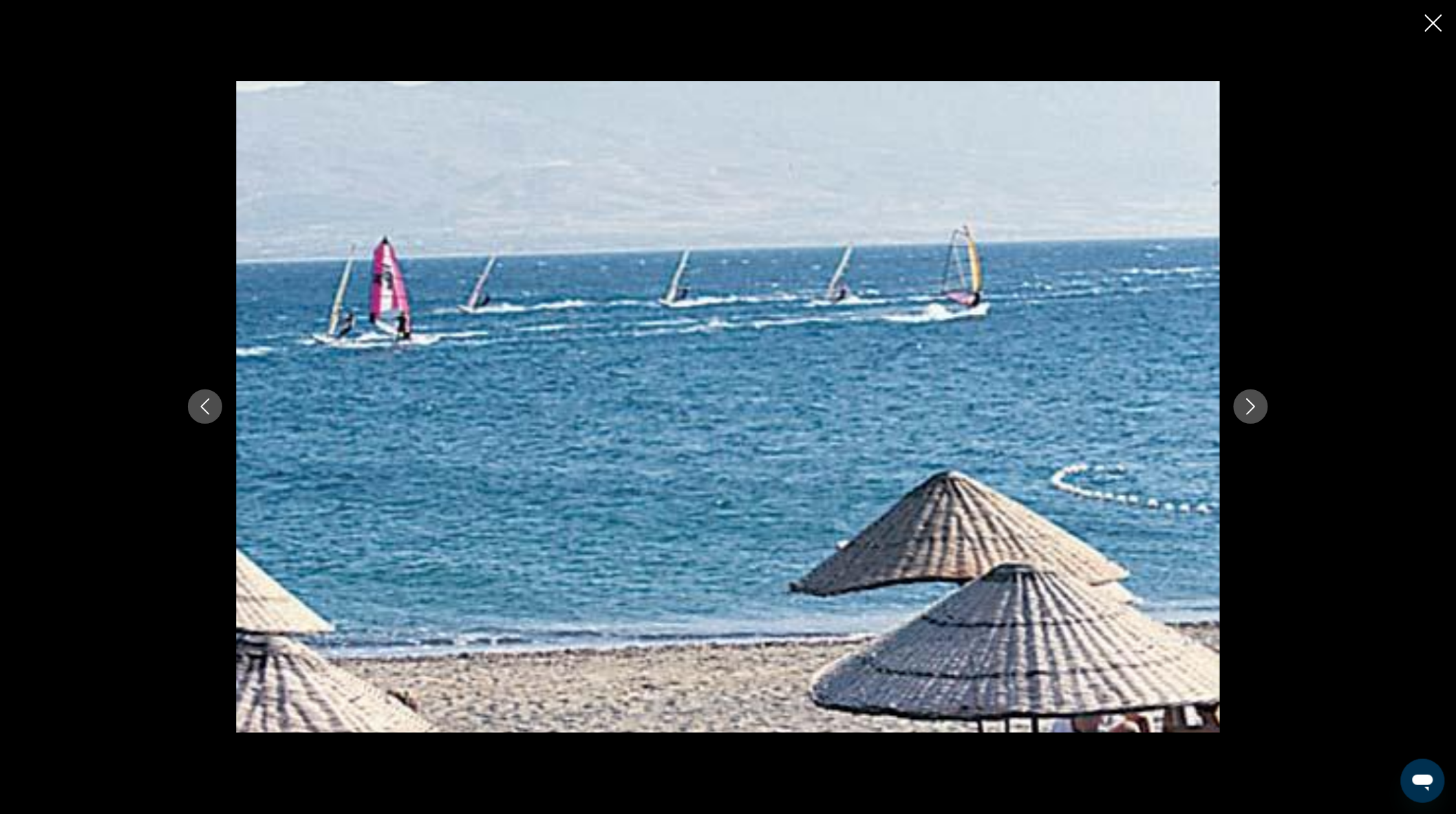
click at [1255, 412] on icon "Next image" at bounding box center [1250, 406] width 16 height 16
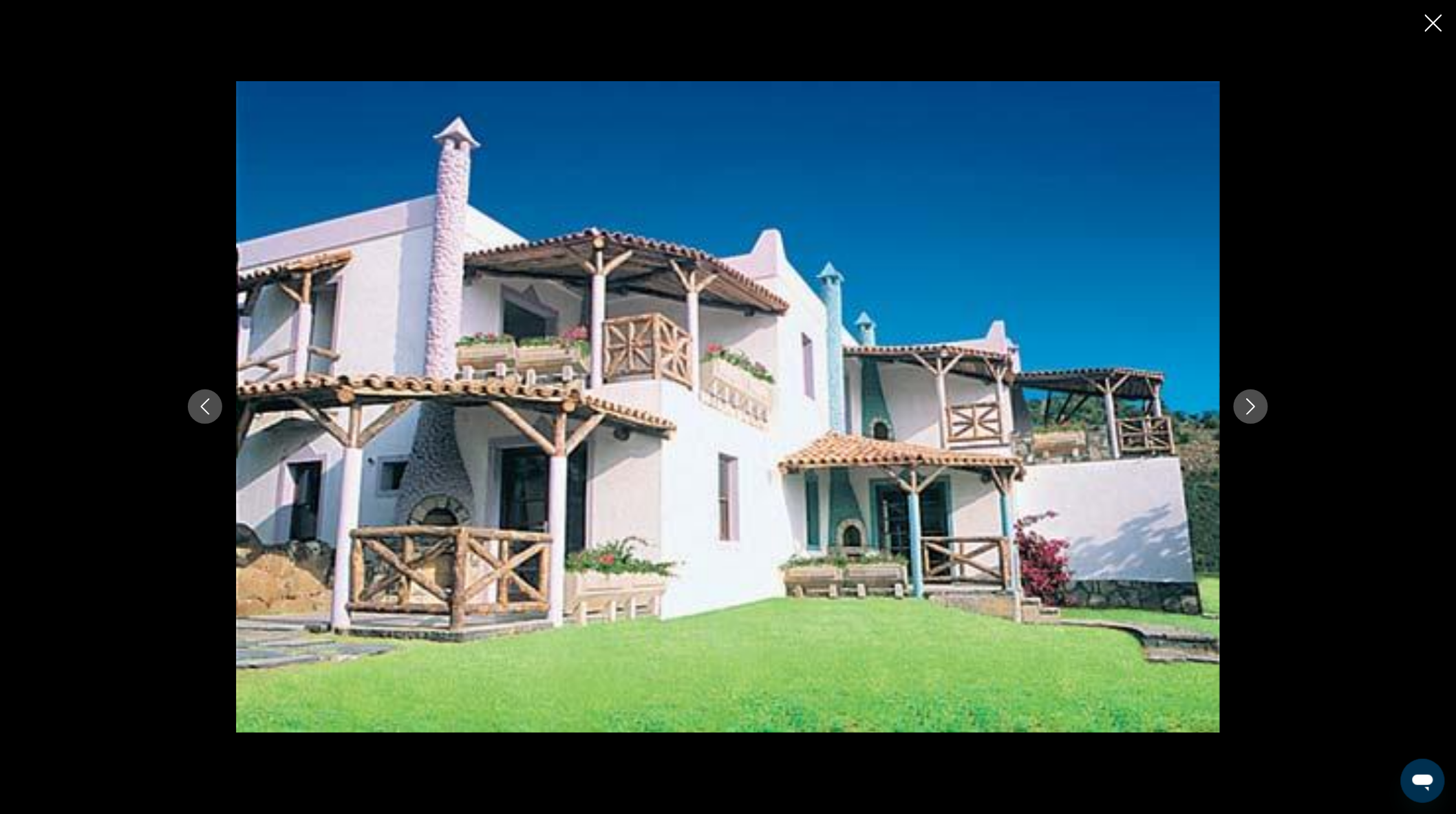
click at [1434, 25] on icon "Close slideshow" at bounding box center [1434, 23] width 17 height 17
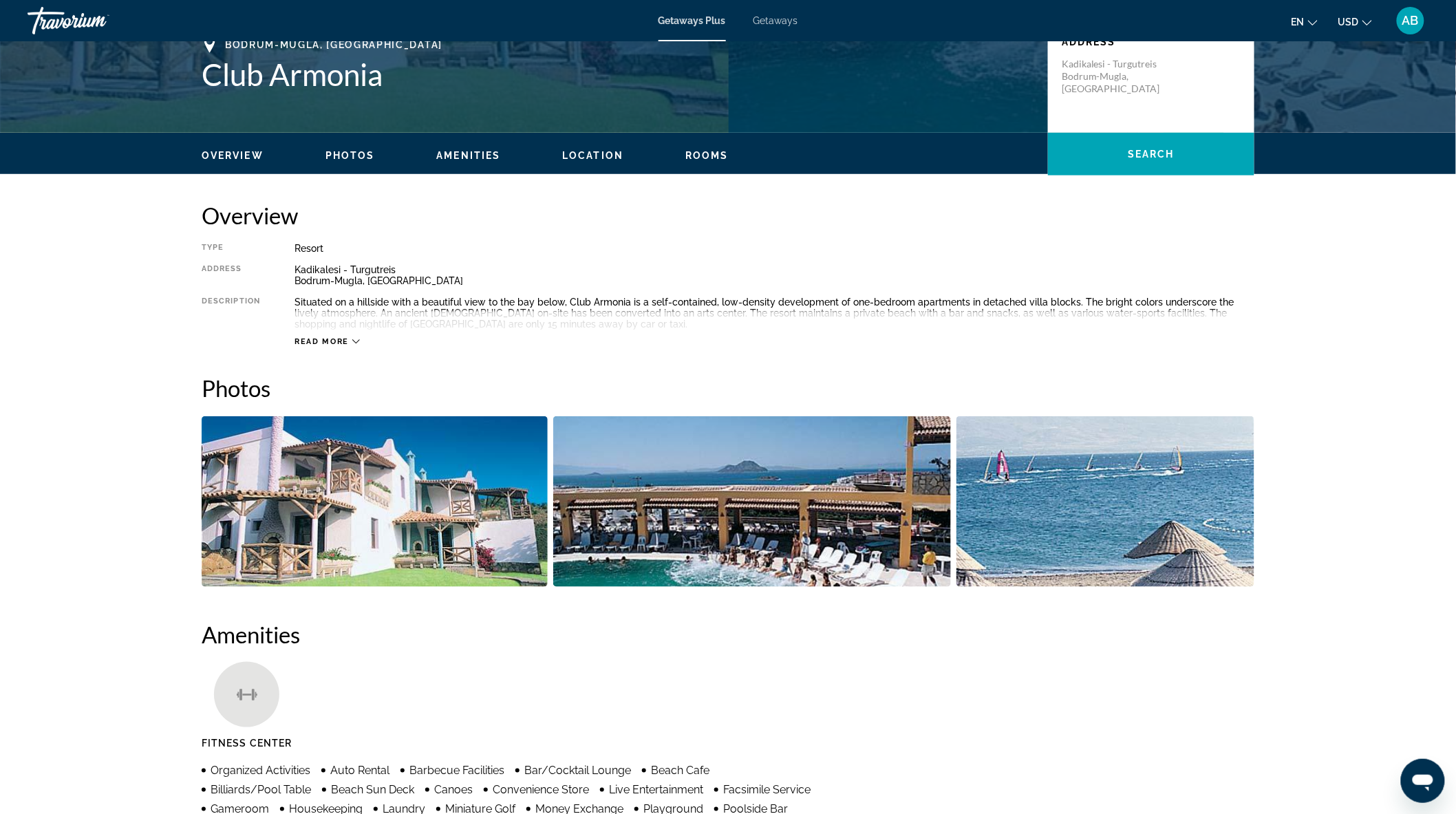
scroll to position [318, 0]
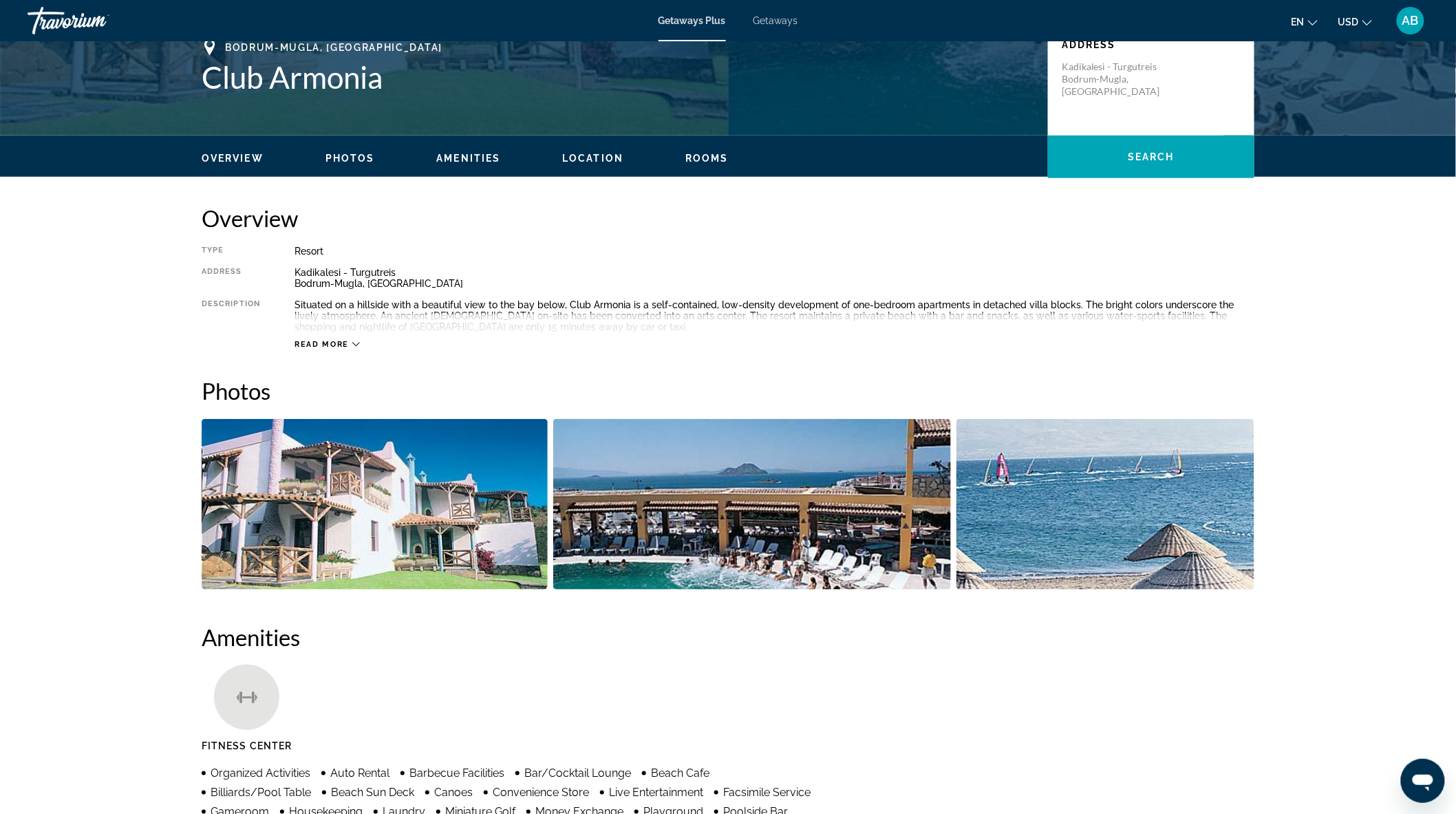
click at [332, 342] on span "Read more" at bounding box center [321, 344] width 54 height 9
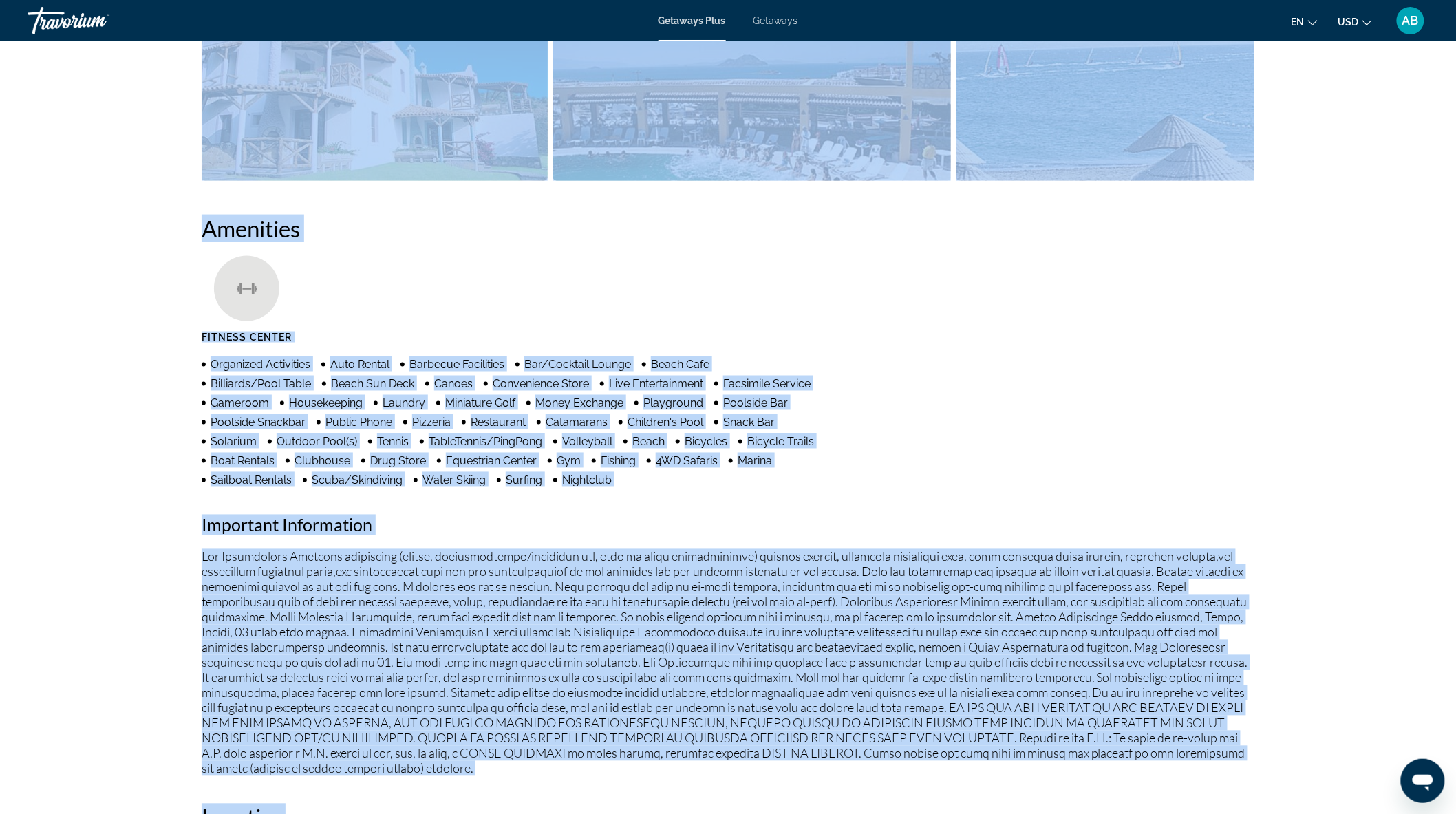
scroll to position [895, 0]
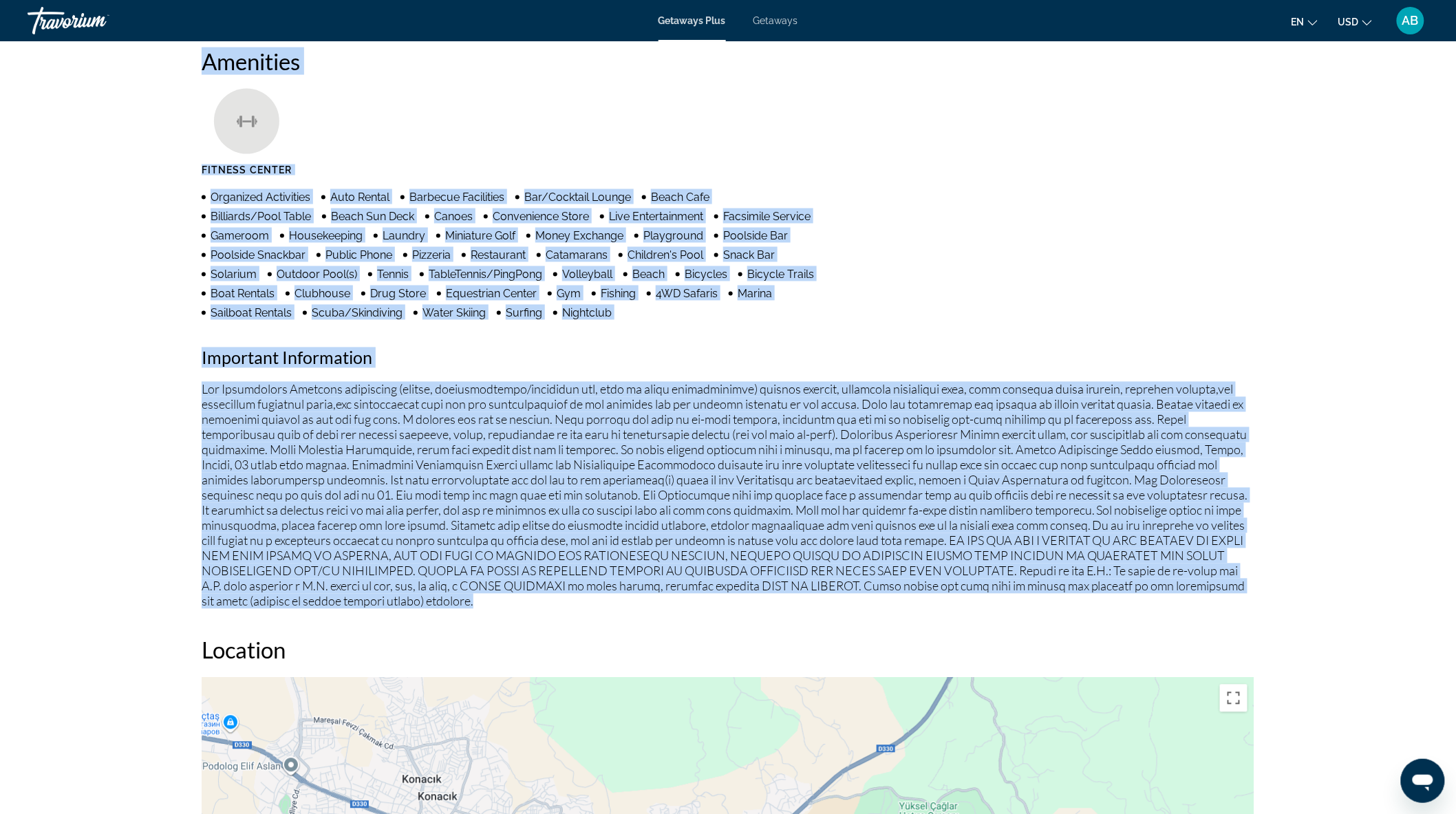
drag, startPoint x: 202, startPoint y: 219, endPoint x: 578, endPoint y: 599, distance: 534.6
click at [578, 599] on div "Overview Type Resort All-Inclusive No All-Inclusive Address Kadikalesi - Turgut…" at bounding box center [728, 650] width 1067 height 2045
copy div "Overview Type Resort All-Inclusive No All-Inclusive Address Kadikalesi - Turgut…"
click at [1367, 576] on div "prev next Bodrum-Mugla, TUR Club Armonia Address [GEOGRAPHIC_DATA] - Turgutreis…" at bounding box center [728, 410] width 1456 height 2526
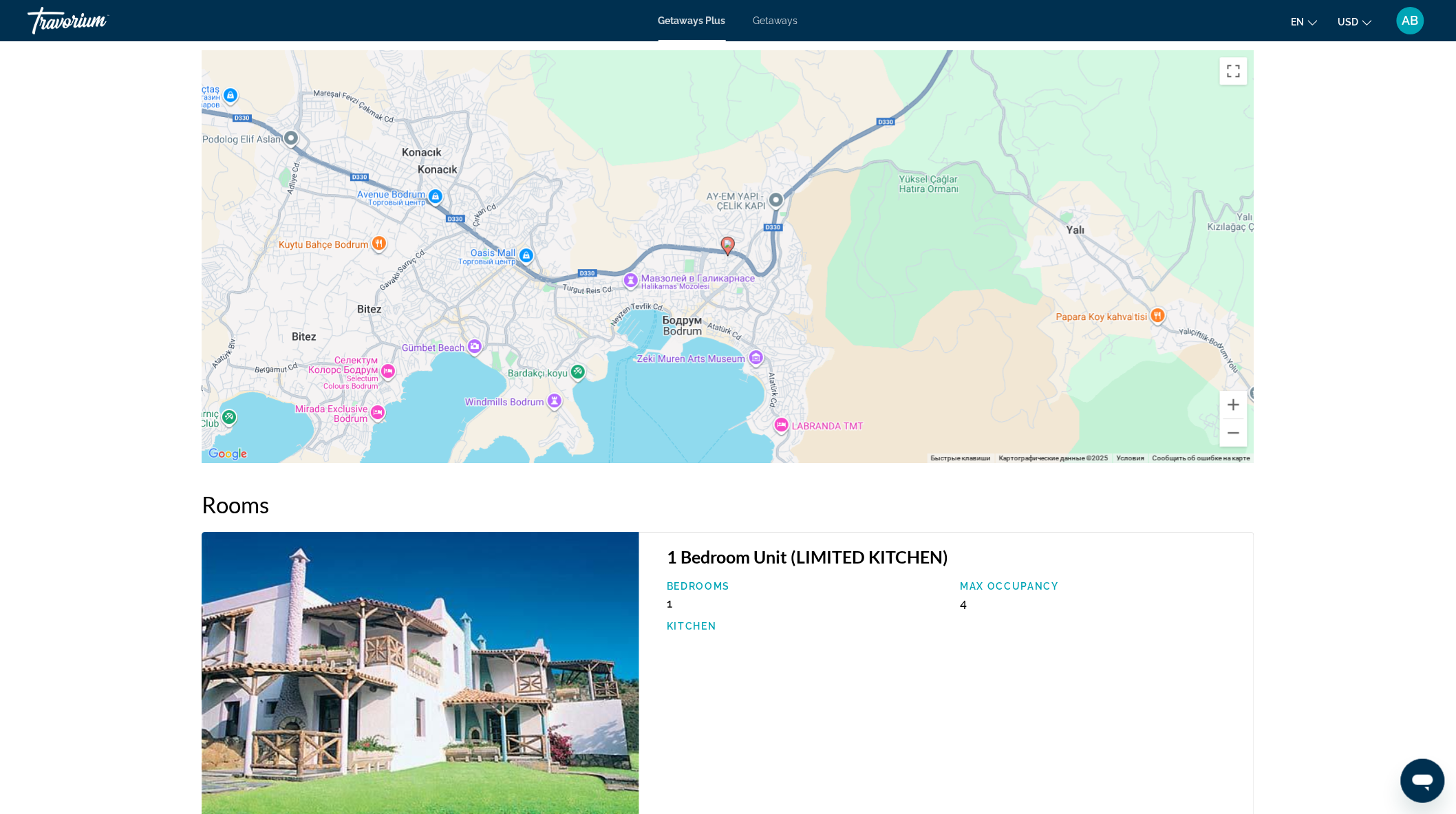
scroll to position [1525, 0]
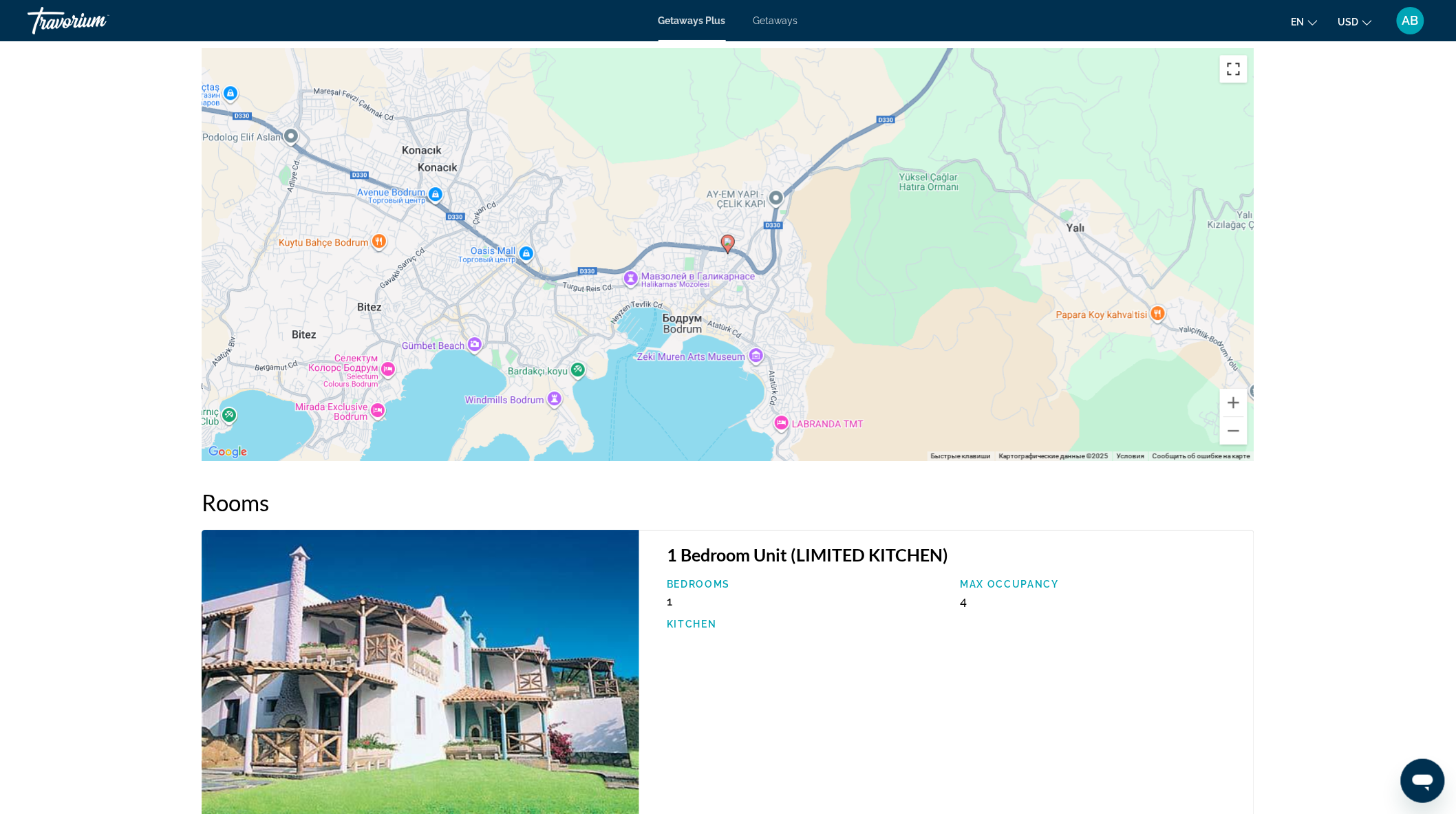
click at [1235, 72] on button "Включить полноэкранный режим" at bounding box center [1233, 68] width 27 height 27
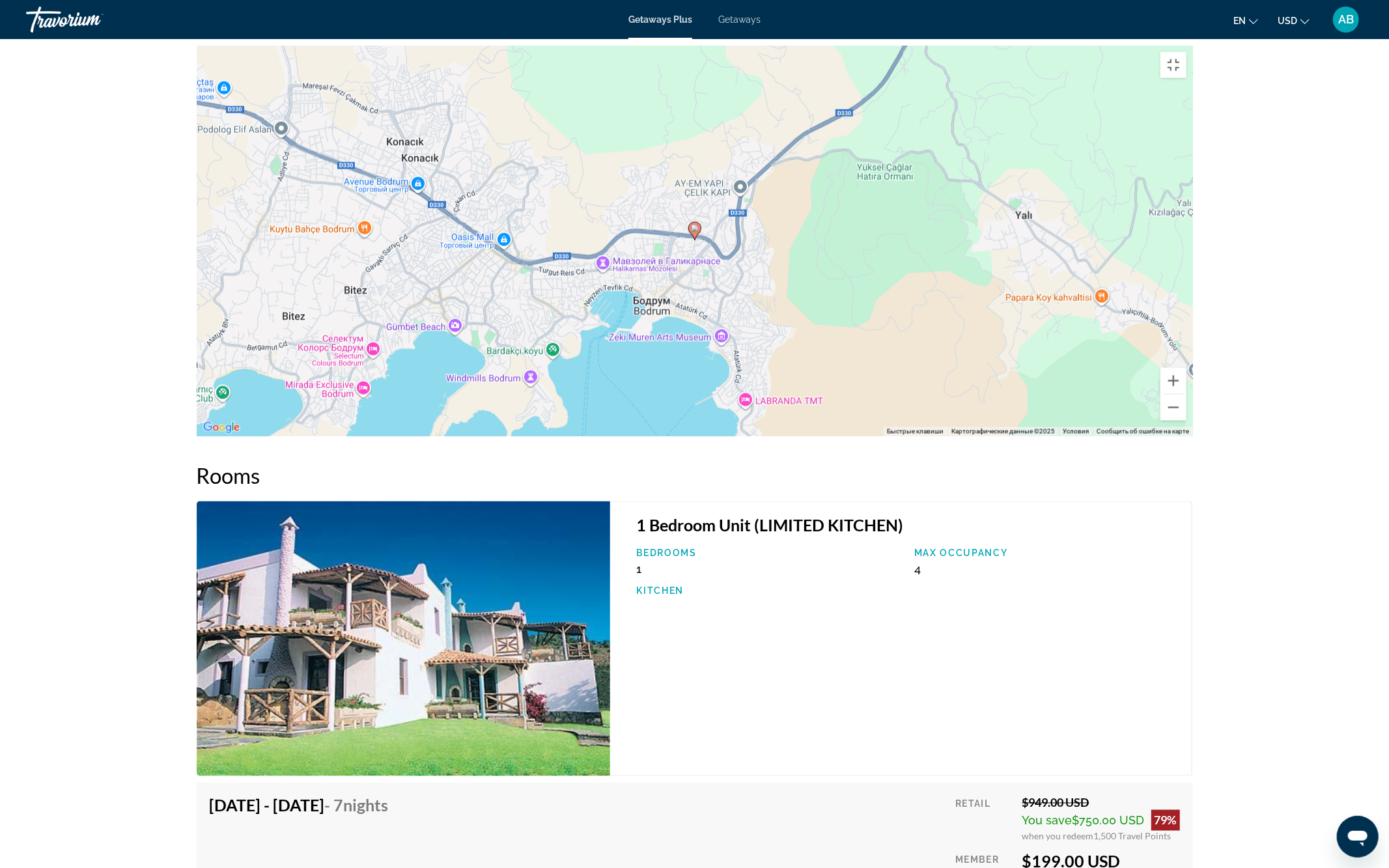
click at [762, 436] on div "Чтобы активировать перетаскивание с помощью клавиатуры, нажмите Alt + Ввод. Пос…" at bounding box center [695, 241] width 997 height 390
click at [685, 436] on div "Чтобы активировать перетаскивание с помощью клавиатуры, нажмите Alt + Ввод. Пос…" at bounding box center [695, 241] width 997 height 390
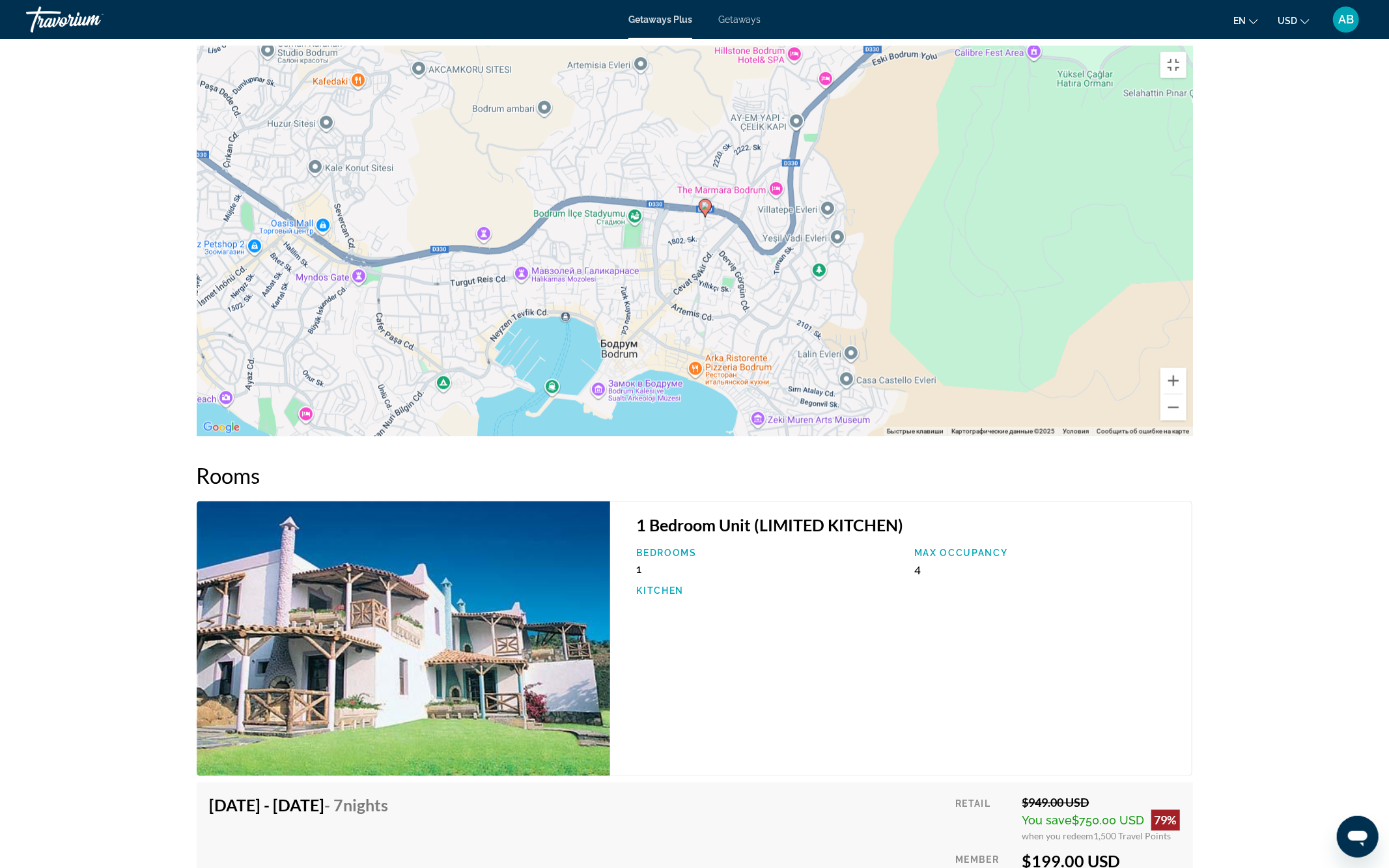
click at [685, 436] on div "Чтобы активировать перетаскивание с помощью клавиатуры, нажмите Alt + Ввод. Пос…" at bounding box center [695, 241] width 997 height 390
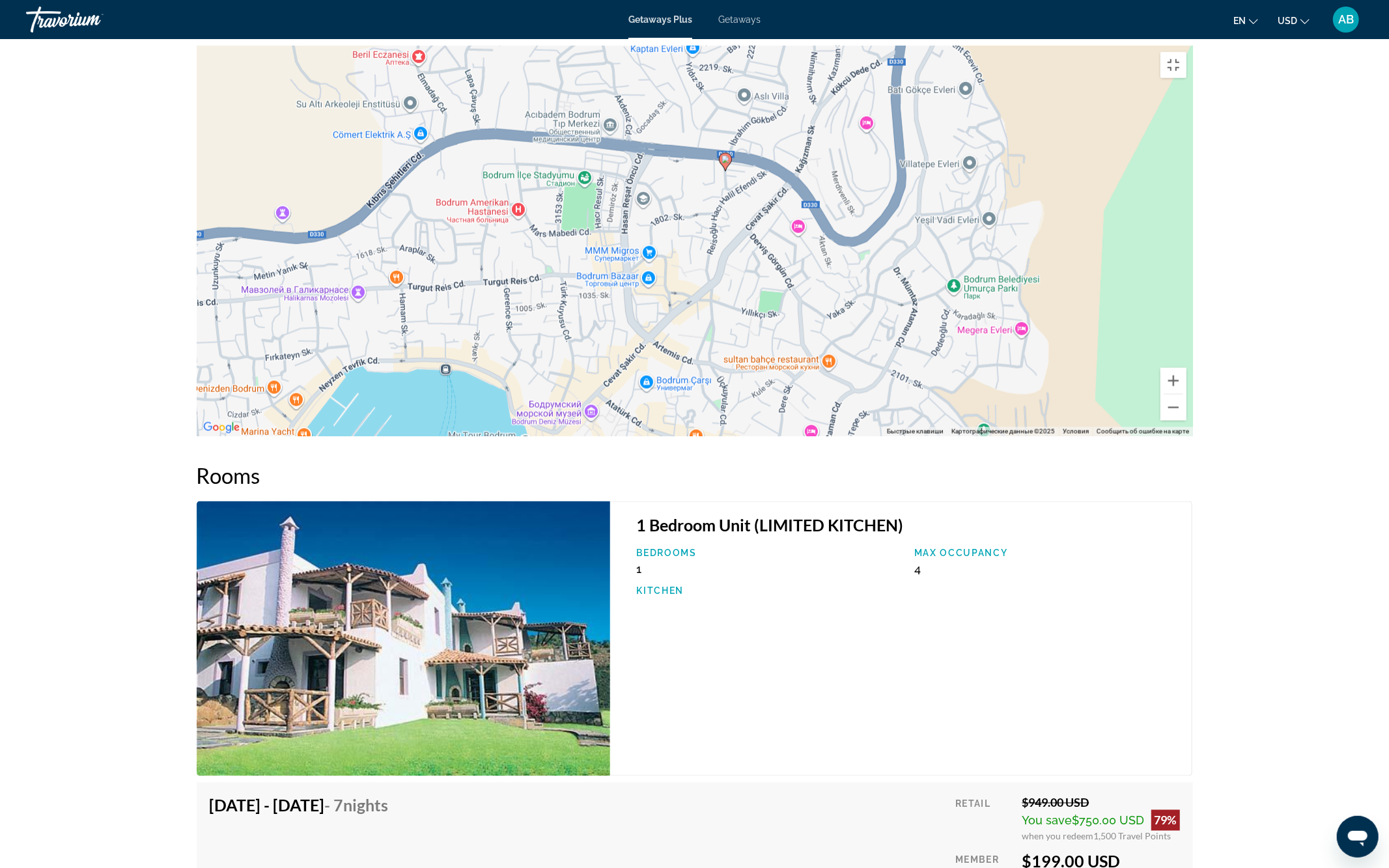
click at [726, 391] on div "Чтобы активировать перетаскивание с помощью клавиатуры, нажмите Alt + Ввод. Пос…" at bounding box center [695, 241] width 997 height 390
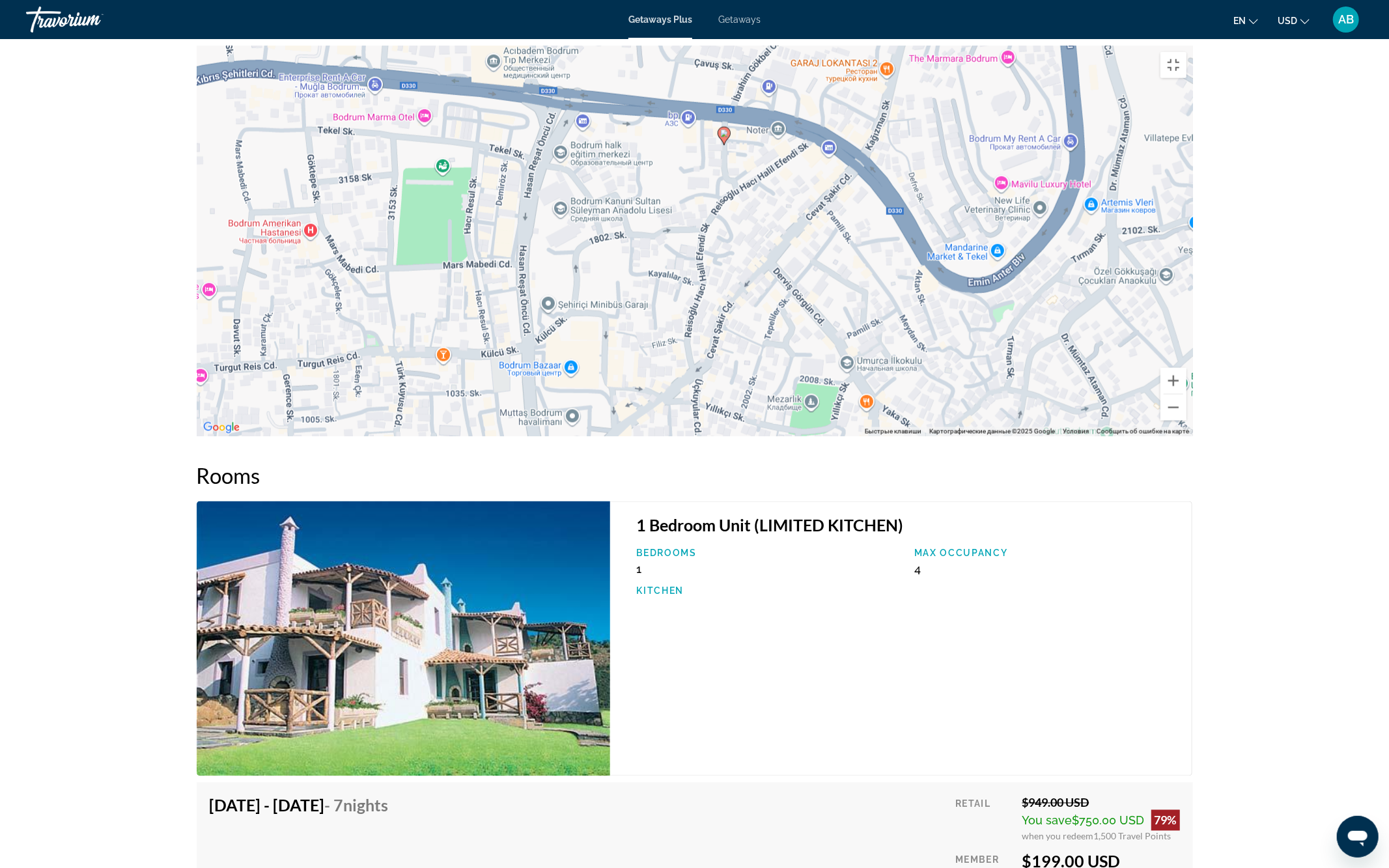
click at [726, 391] on div "Чтобы активировать перетаскивание с помощью клавиатуры, нажмите Alt + Ввод. Пос…" at bounding box center [695, 241] width 997 height 390
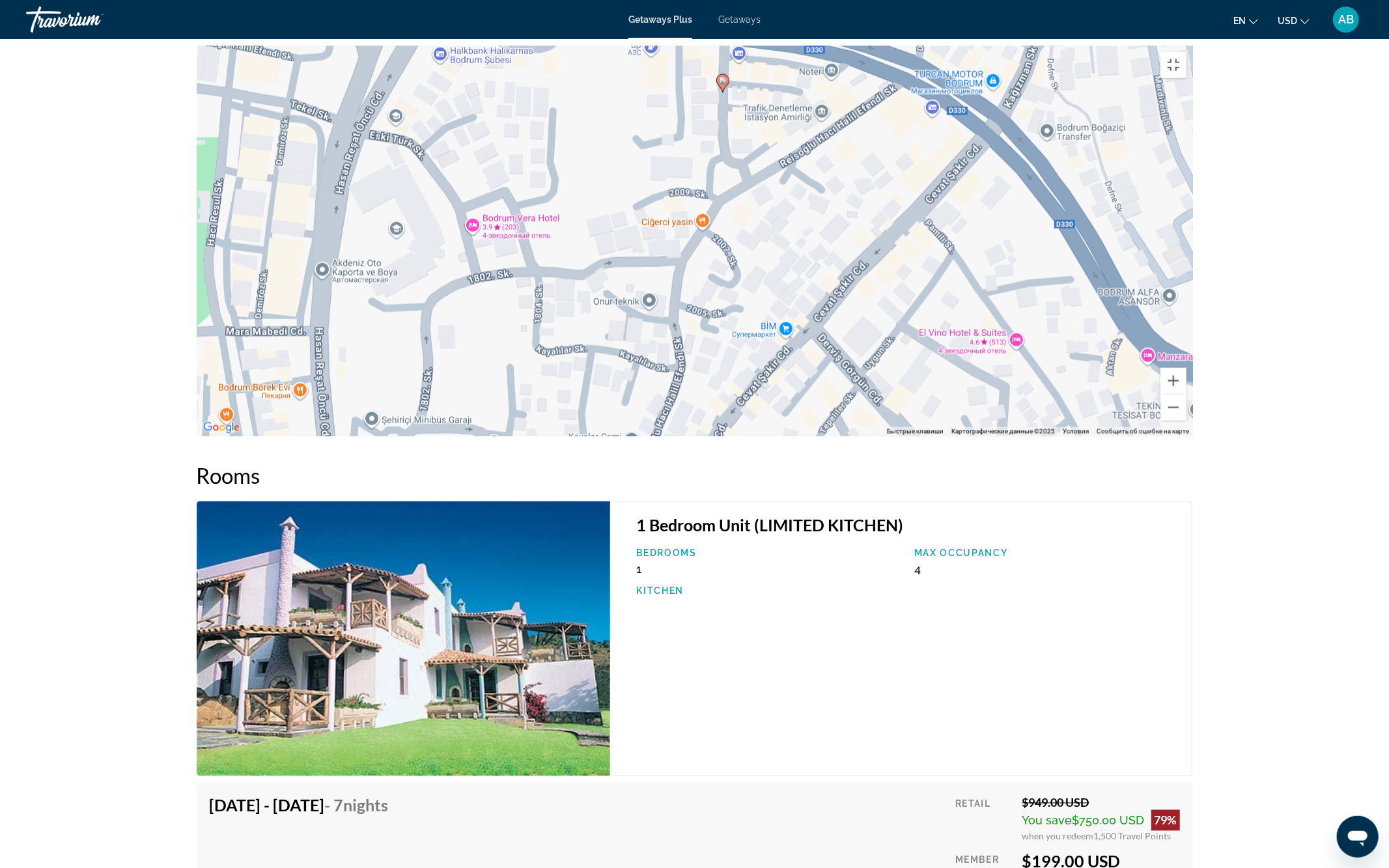
click at [746, 340] on div "Чтобы активировать перетаскивание с помощью клавиатуры, нажмите Alt + Ввод. Пос…" at bounding box center [695, 241] width 997 height 390
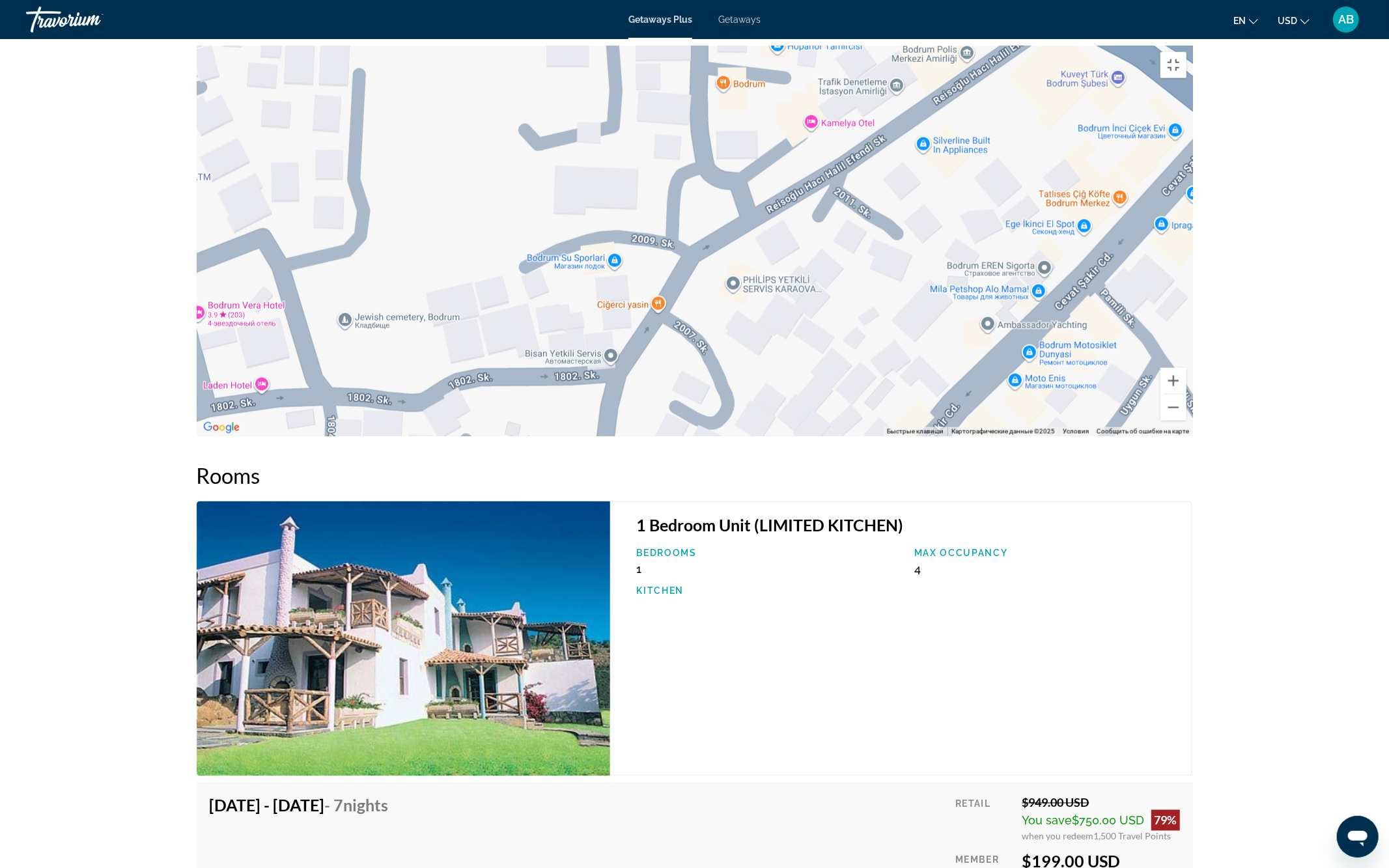
click at [654, 293] on div "Чтобы активировать перетаскивание с помощью клавиатуры, нажмите Alt + Ввод. Пос…" at bounding box center [695, 241] width 997 height 390
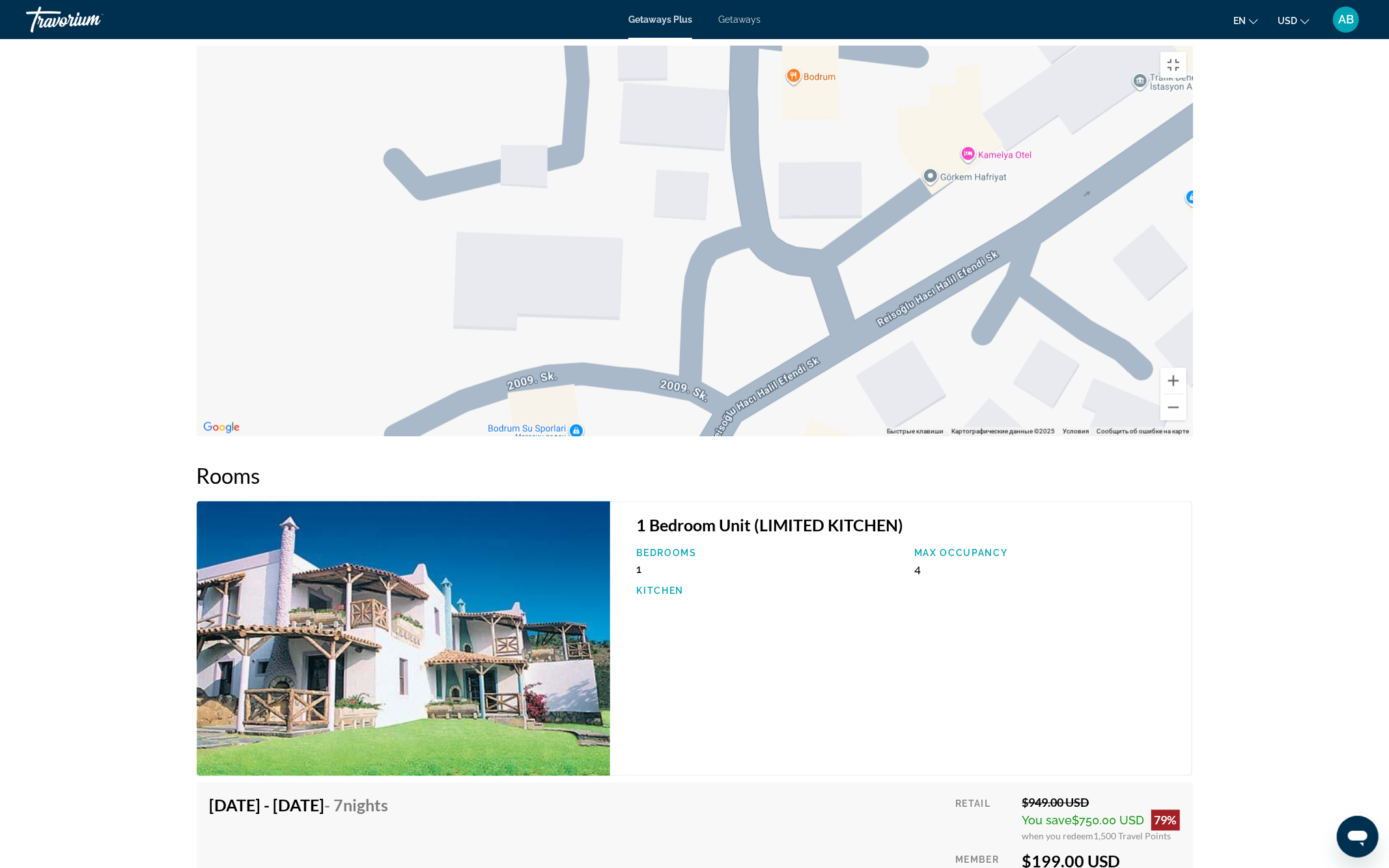
click at [699, 229] on div "Чтобы активировать перетаскивание с помощью клавиатуры, нажмите Alt + Ввод. Пос…" at bounding box center [695, 241] width 997 height 390
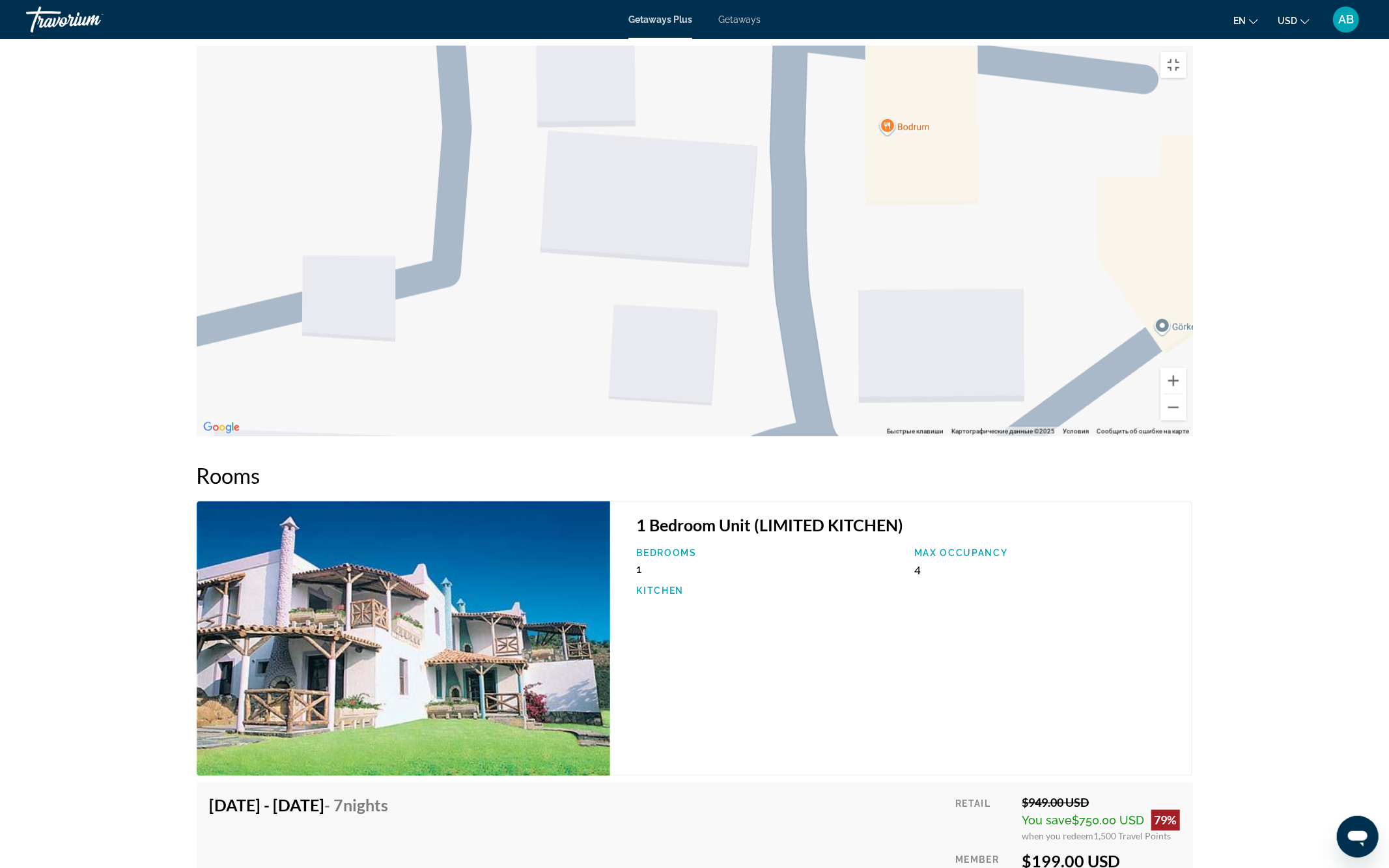
click at [842, 156] on div "Чтобы активировать перетаскивание с помощью клавиатуры, нажмите Alt + Ввод. Пос…" at bounding box center [695, 241] width 997 height 390
click at [727, 239] on div "Чтобы активировать перетаскивание с помощью клавиатуры, нажмите Alt + Ввод. Пос…" at bounding box center [695, 241] width 997 height 390
click at [1187, 52] on button "Включить полноэкранный режим" at bounding box center [1173, 65] width 26 height 26
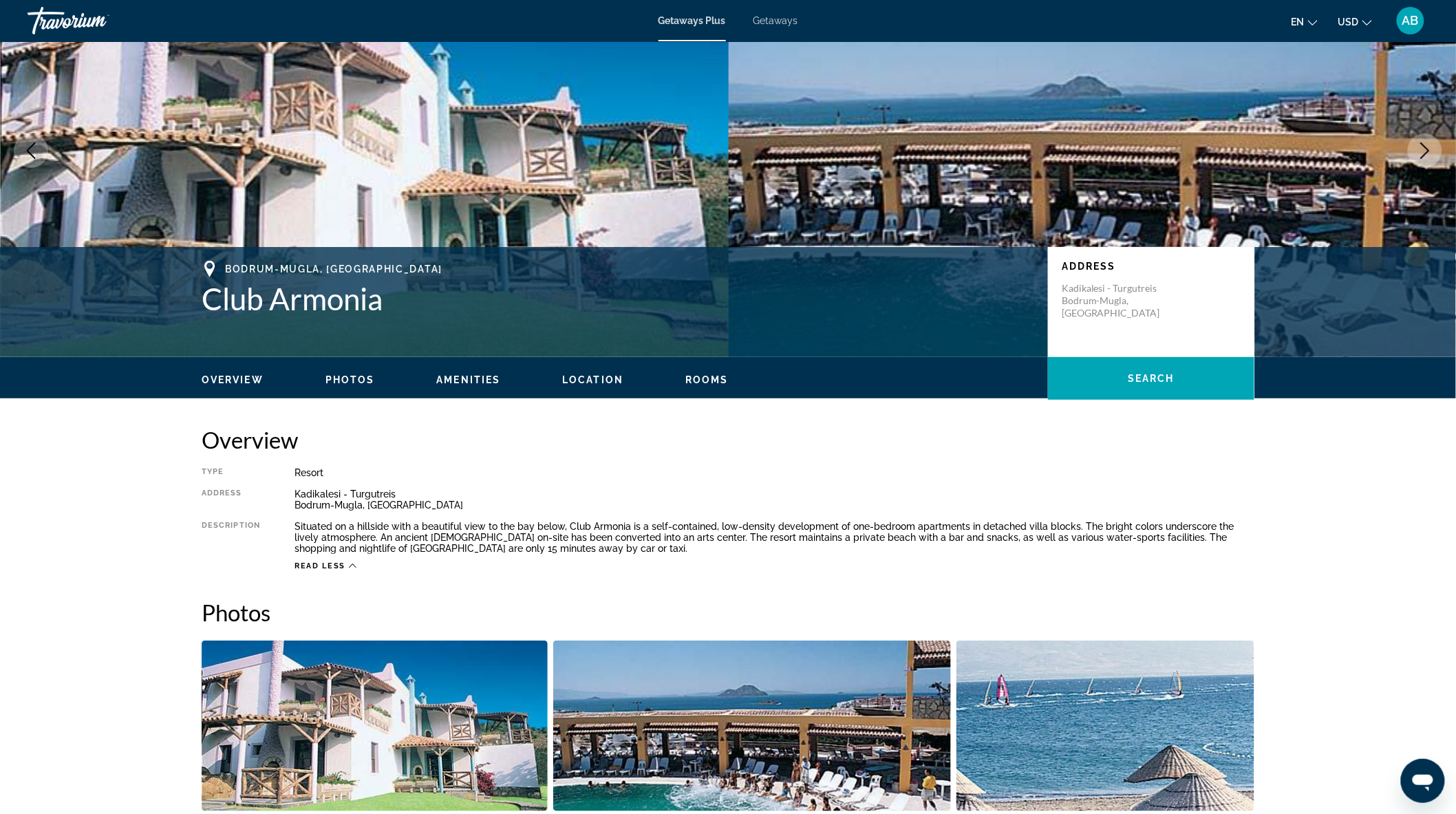
scroll to position [89, 0]
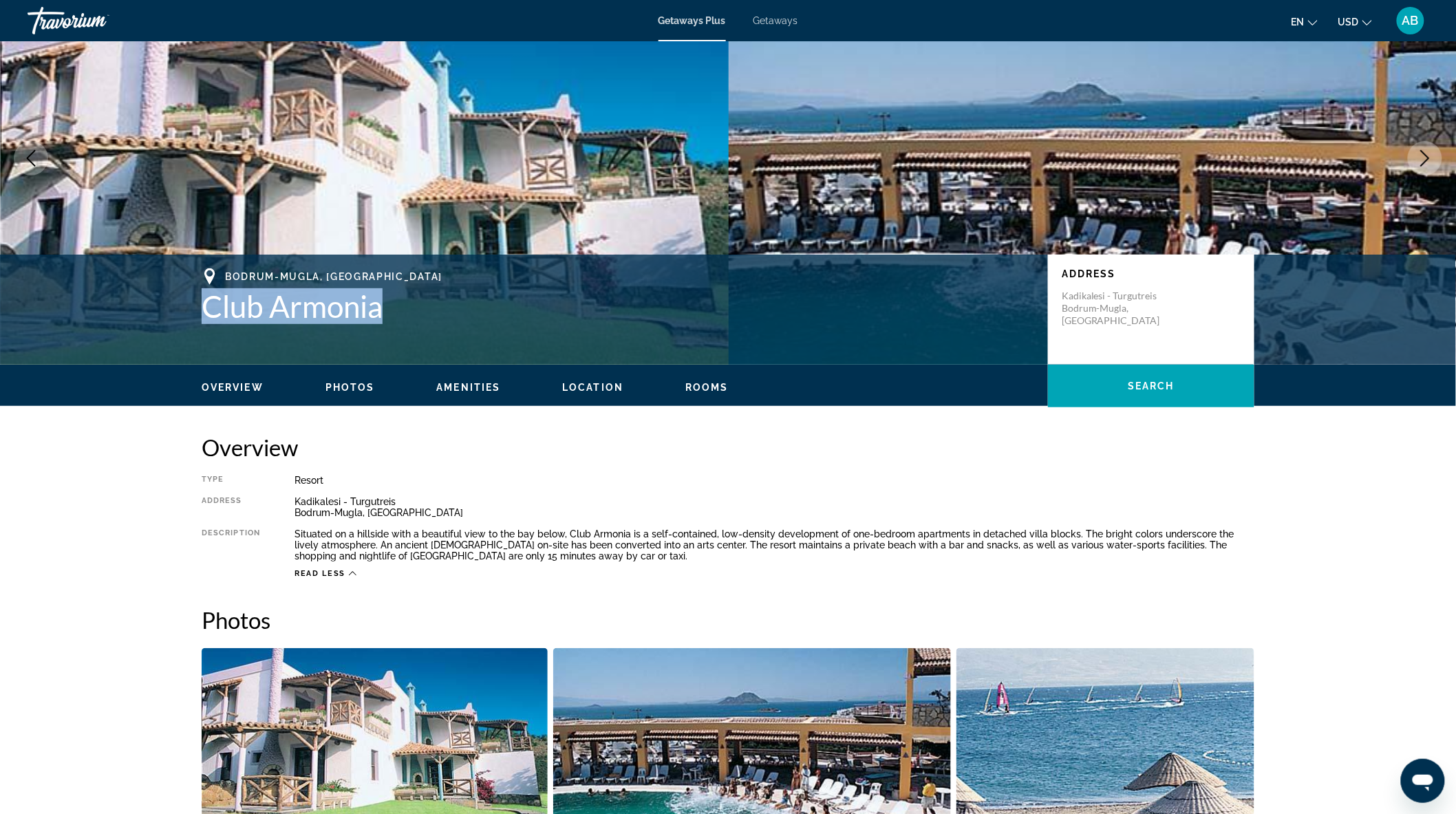
drag, startPoint x: 203, startPoint y: 310, endPoint x: 392, endPoint y: 324, distance: 189.5
click at [392, 324] on div "Bodrum-Mugla, TUR Club Armonia Address [GEOGRAPHIC_DATA] - Turgutreis [GEOGRAPH…" at bounding box center [728, 309] width 1107 height 82
copy h1 "Club Armonia"
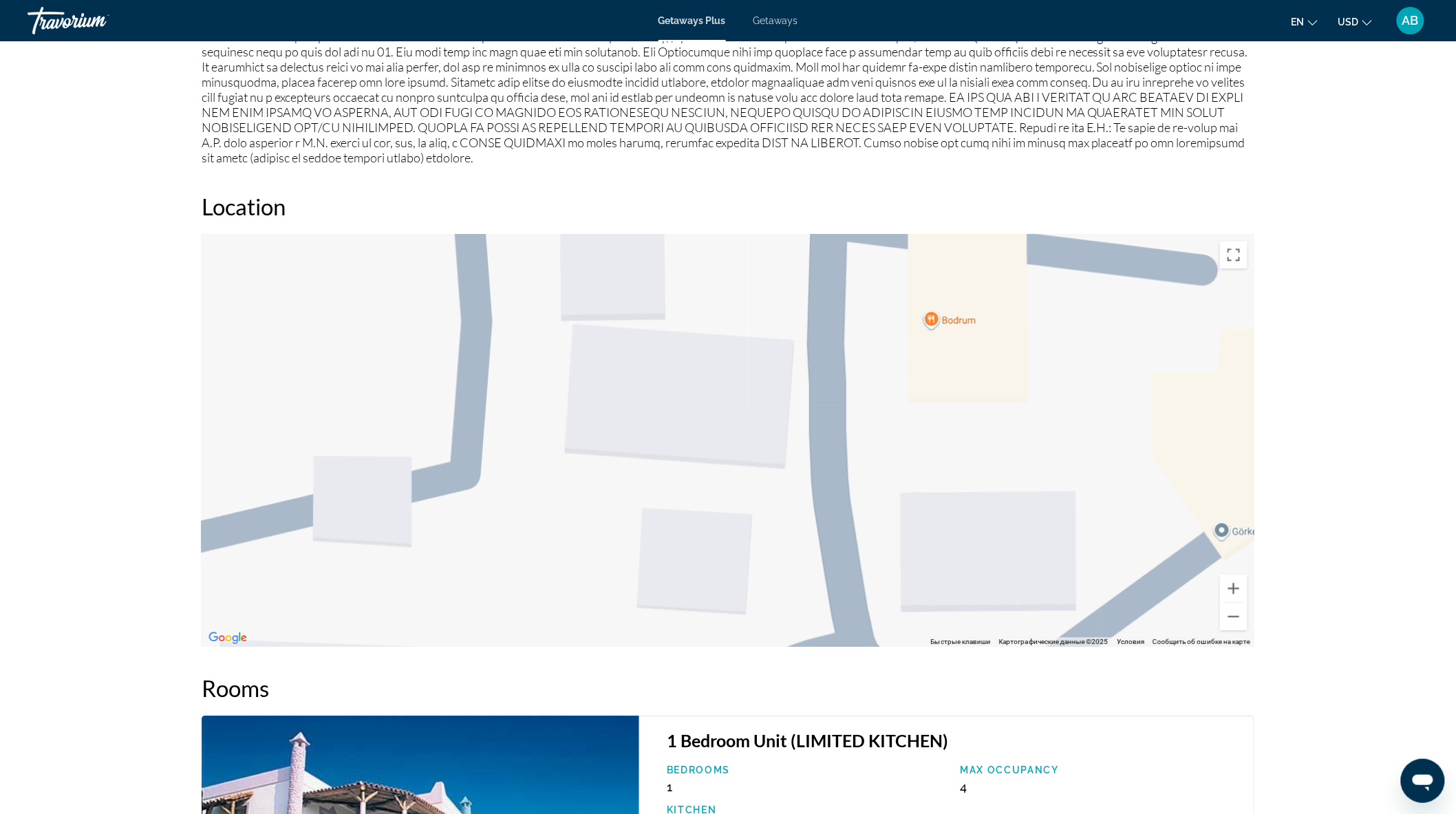
scroll to position [1346, 0]
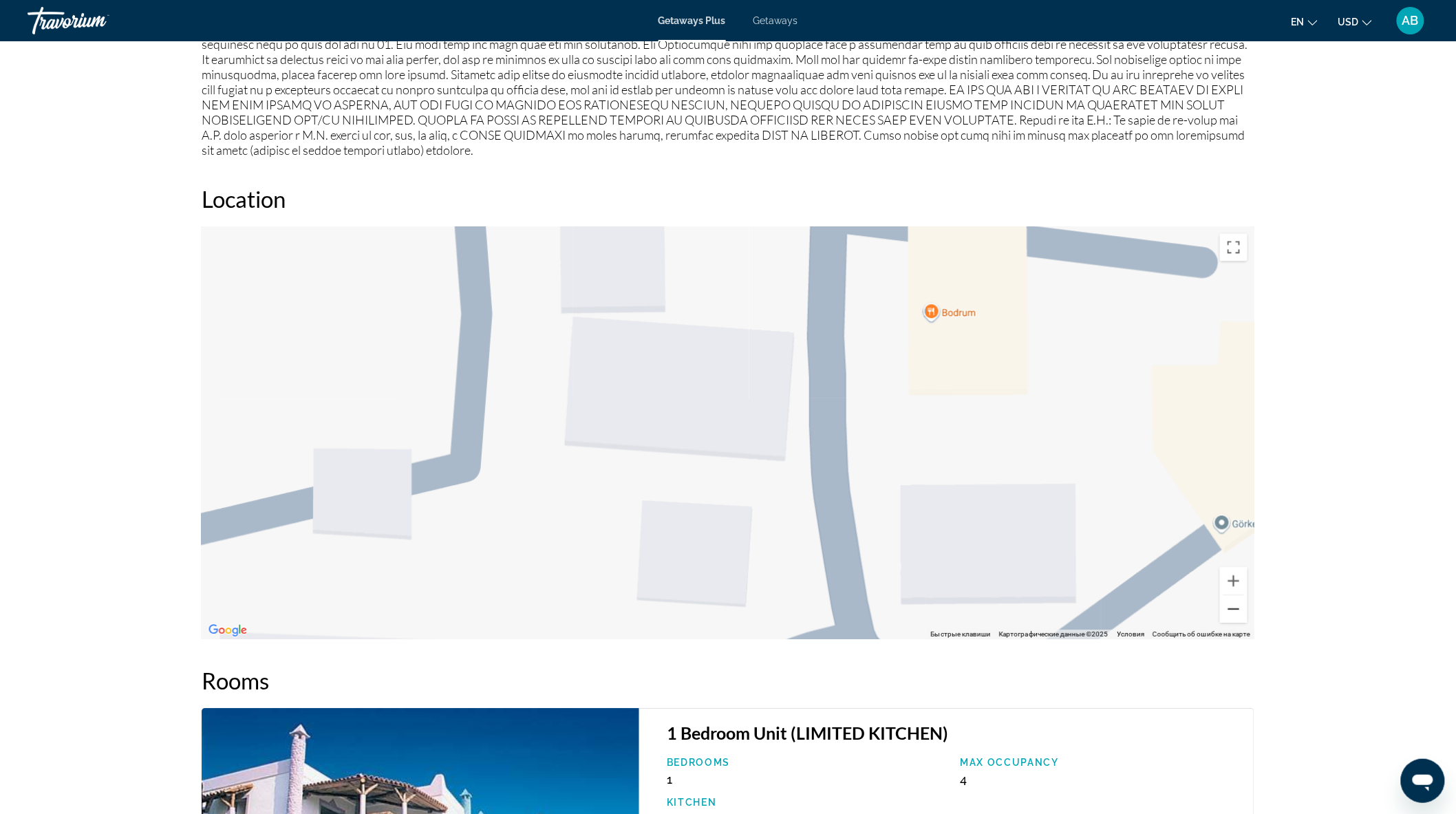
click at [1234, 607] on button "Уменьшить" at bounding box center [1233, 609] width 27 height 27
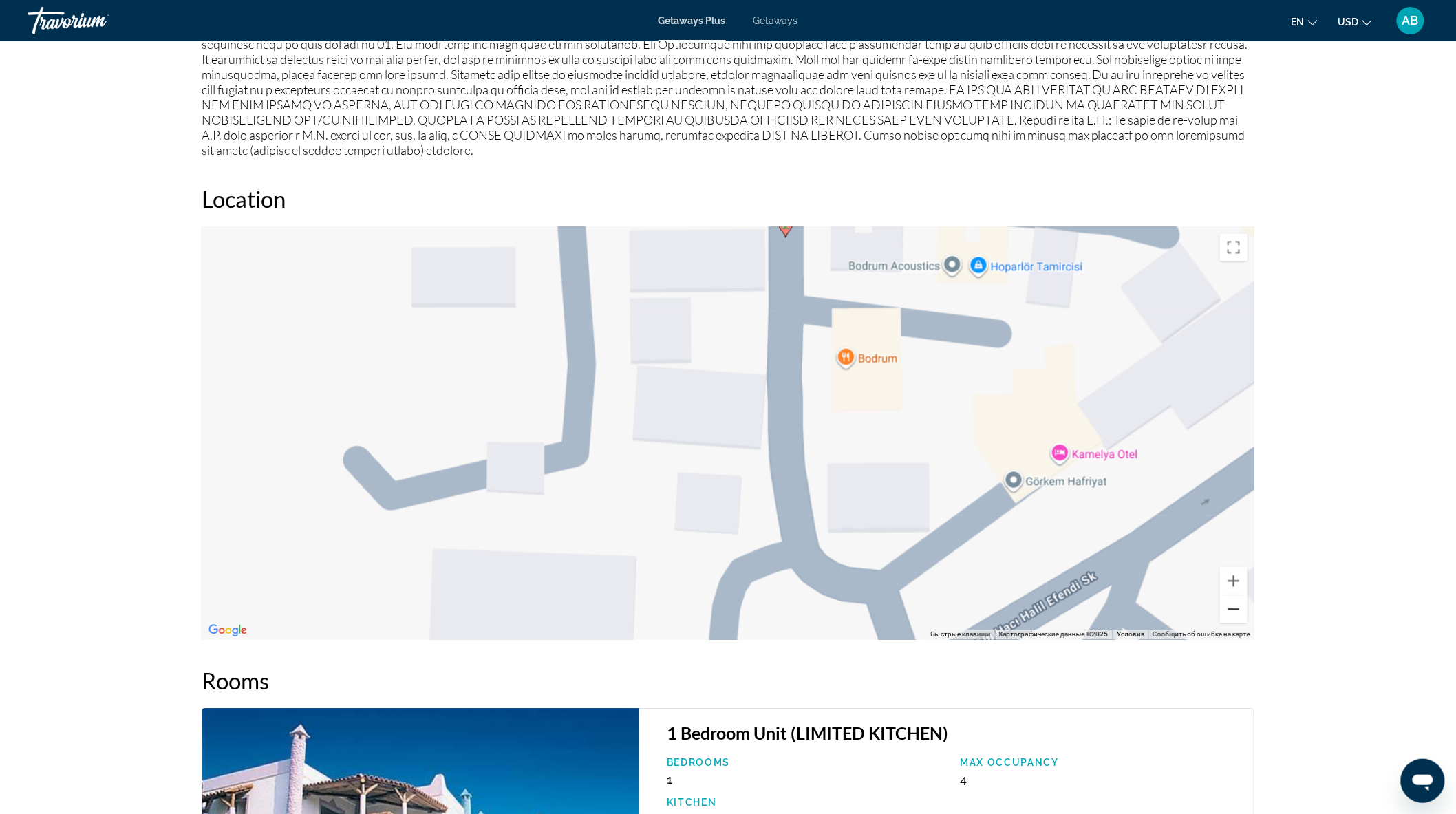
click at [1234, 607] on button "Уменьшить" at bounding box center [1233, 609] width 27 height 27
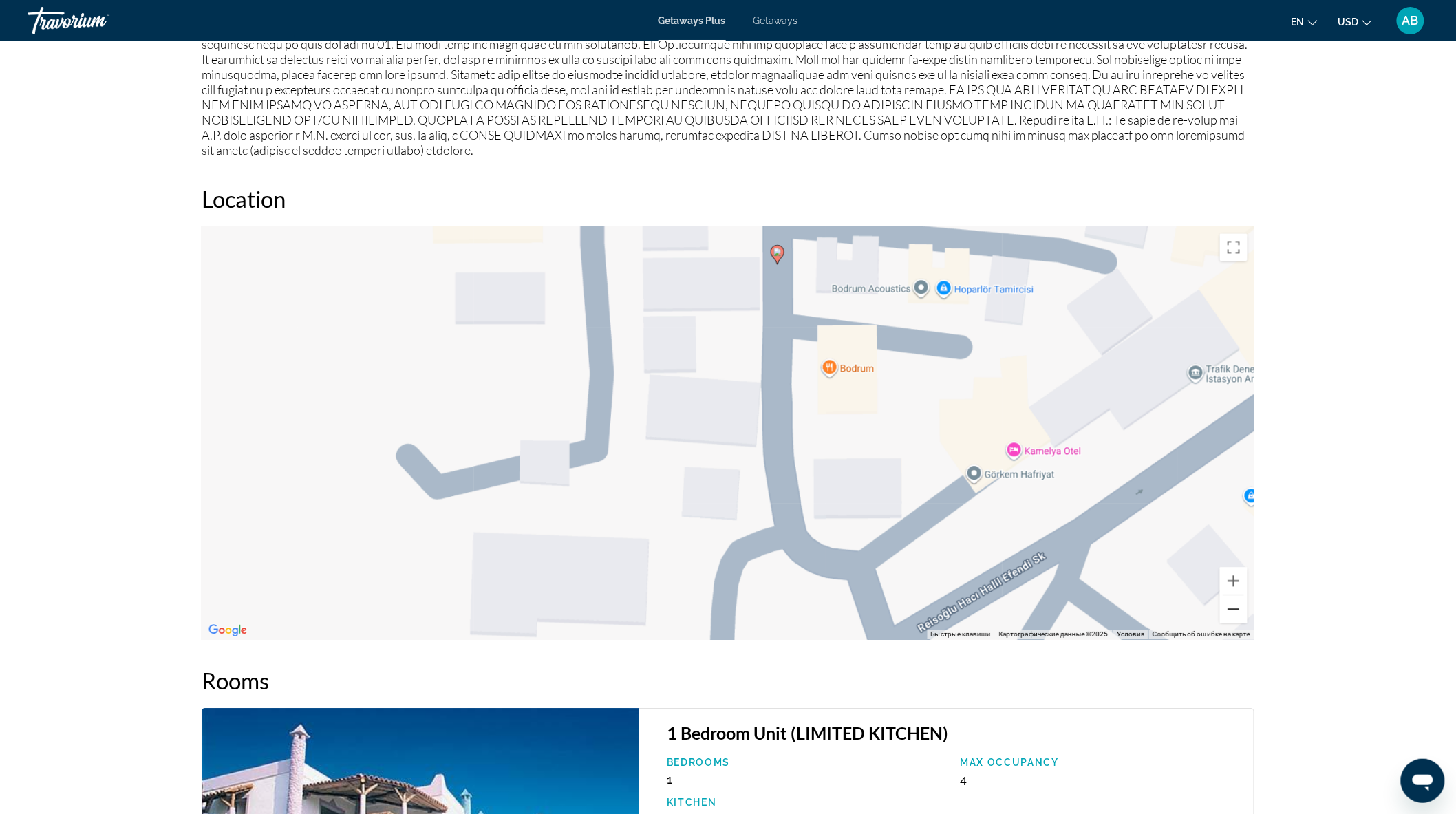
click at [1234, 607] on button "Уменьшить" at bounding box center [1233, 609] width 27 height 27
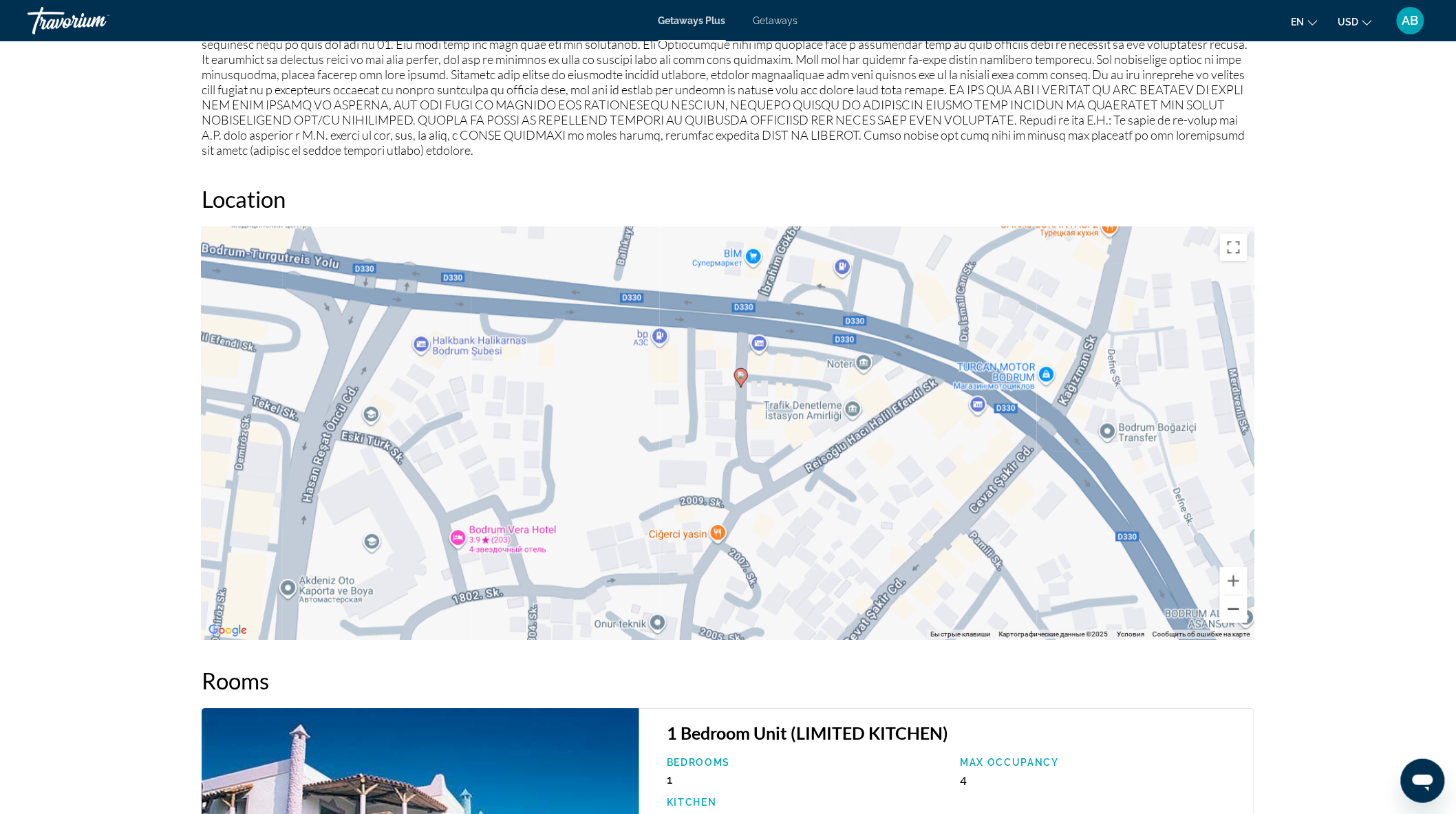
click at [1234, 607] on button "Уменьшить" at bounding box center [1233, 609] width 27 height 27
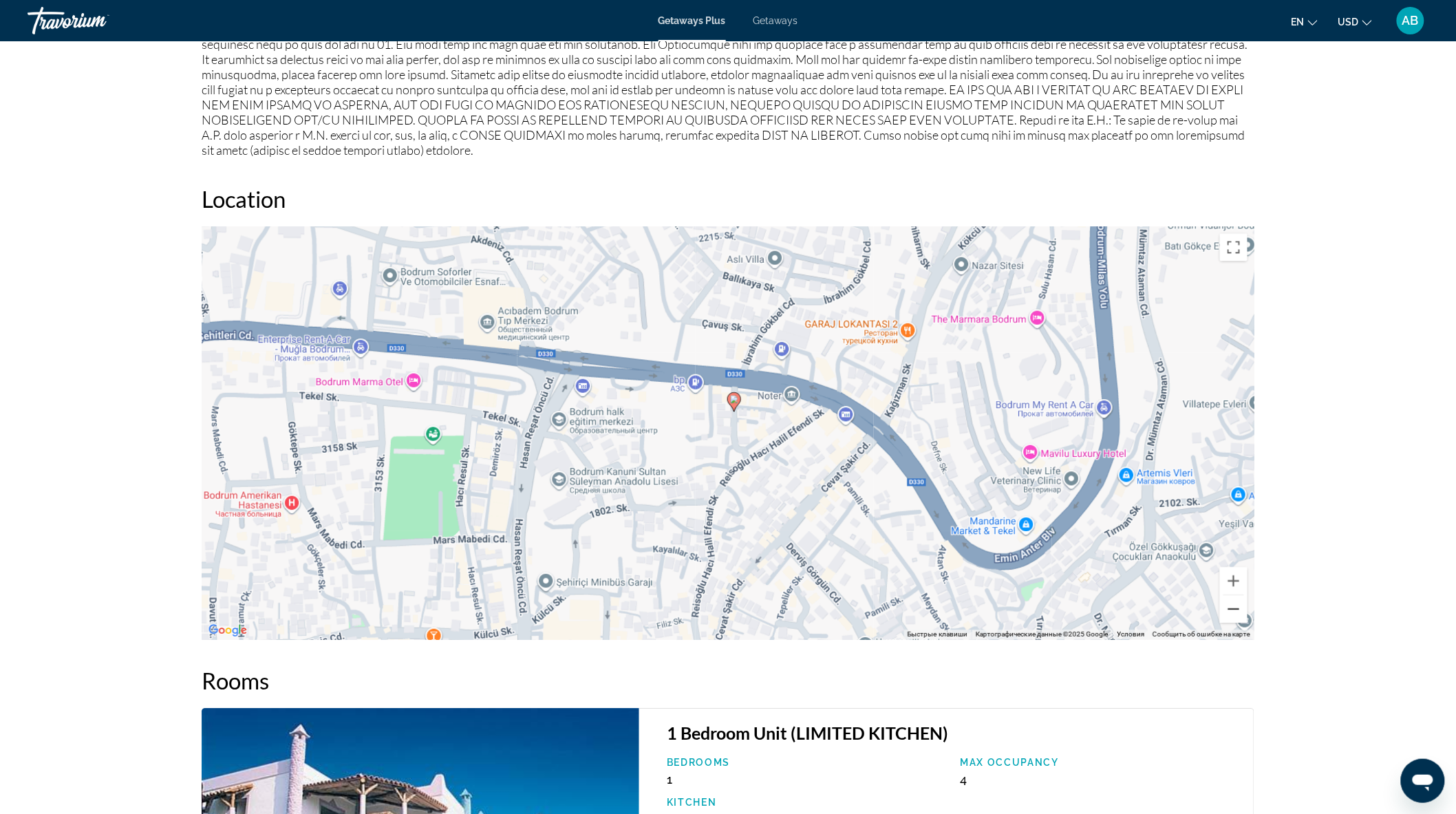
click at [1234, 607] on button "Уменьшить" at bounding box center [1233, 609] width 27 height 27
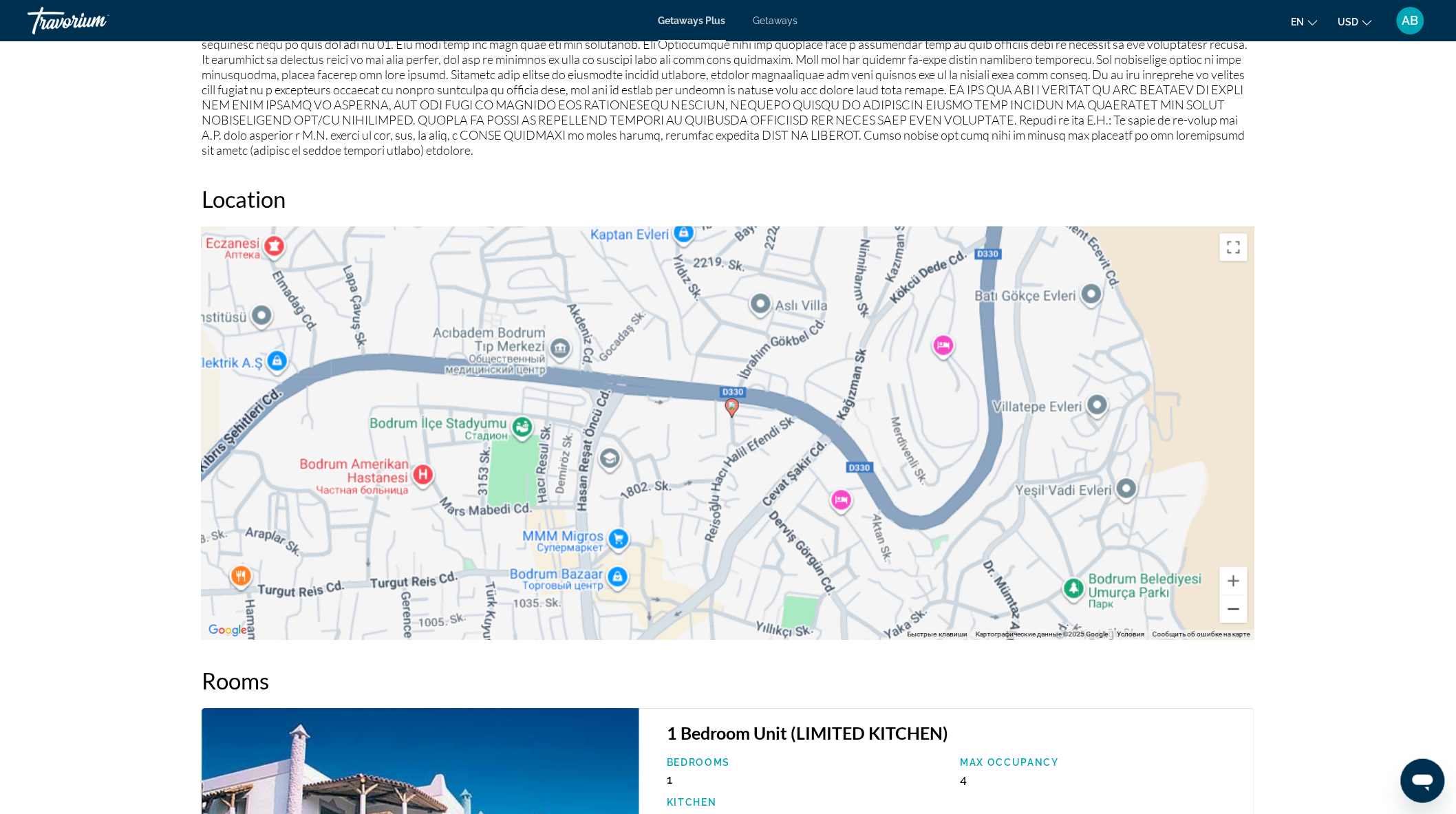
click at [1234, 607] on button "Уменьшить" at bounding box center [1233, 609] width 27 height 27
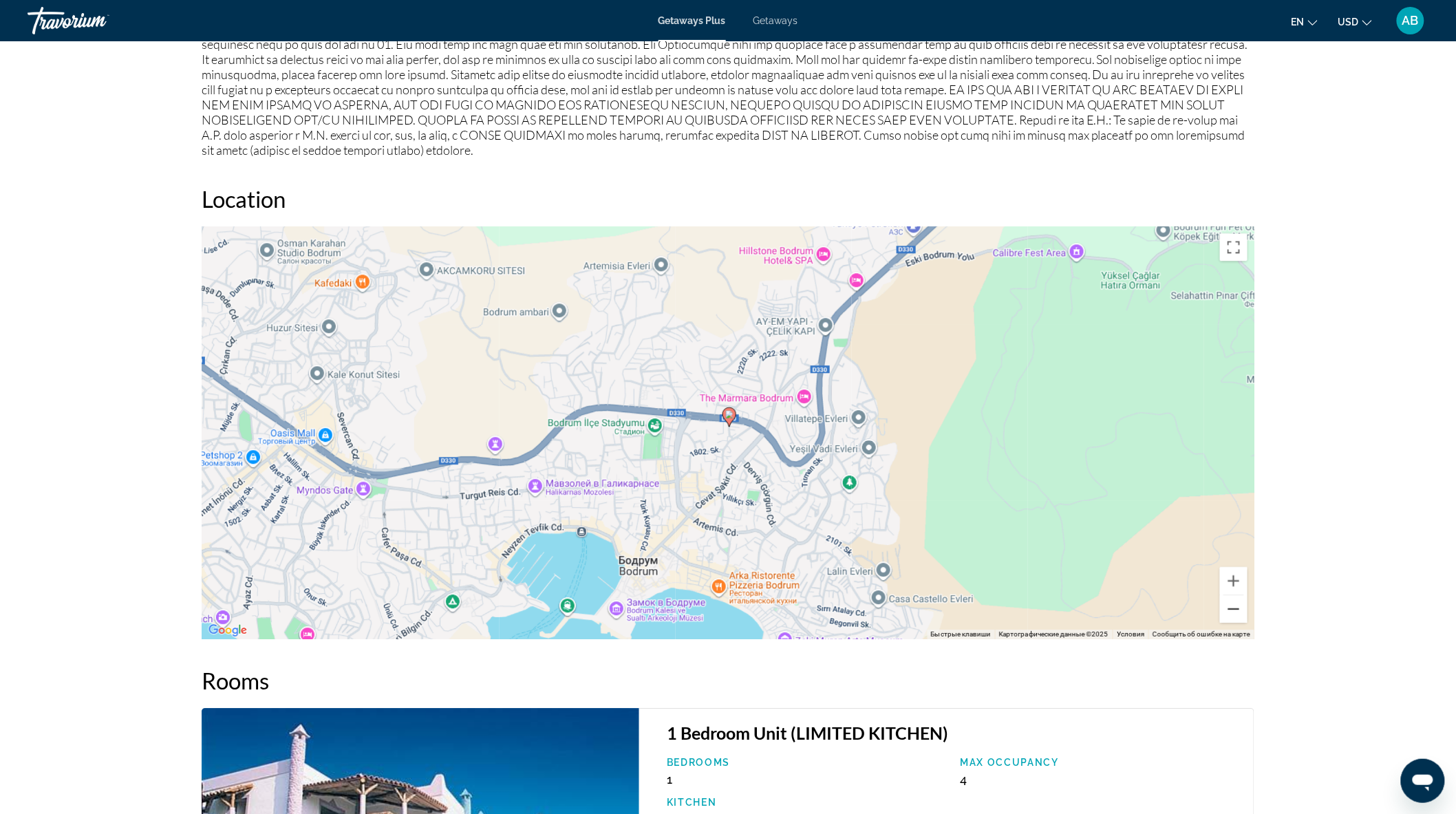
click at [1234, 607] on button "Уменьшить" at bounding box center [1233, 609] width 27 height 27
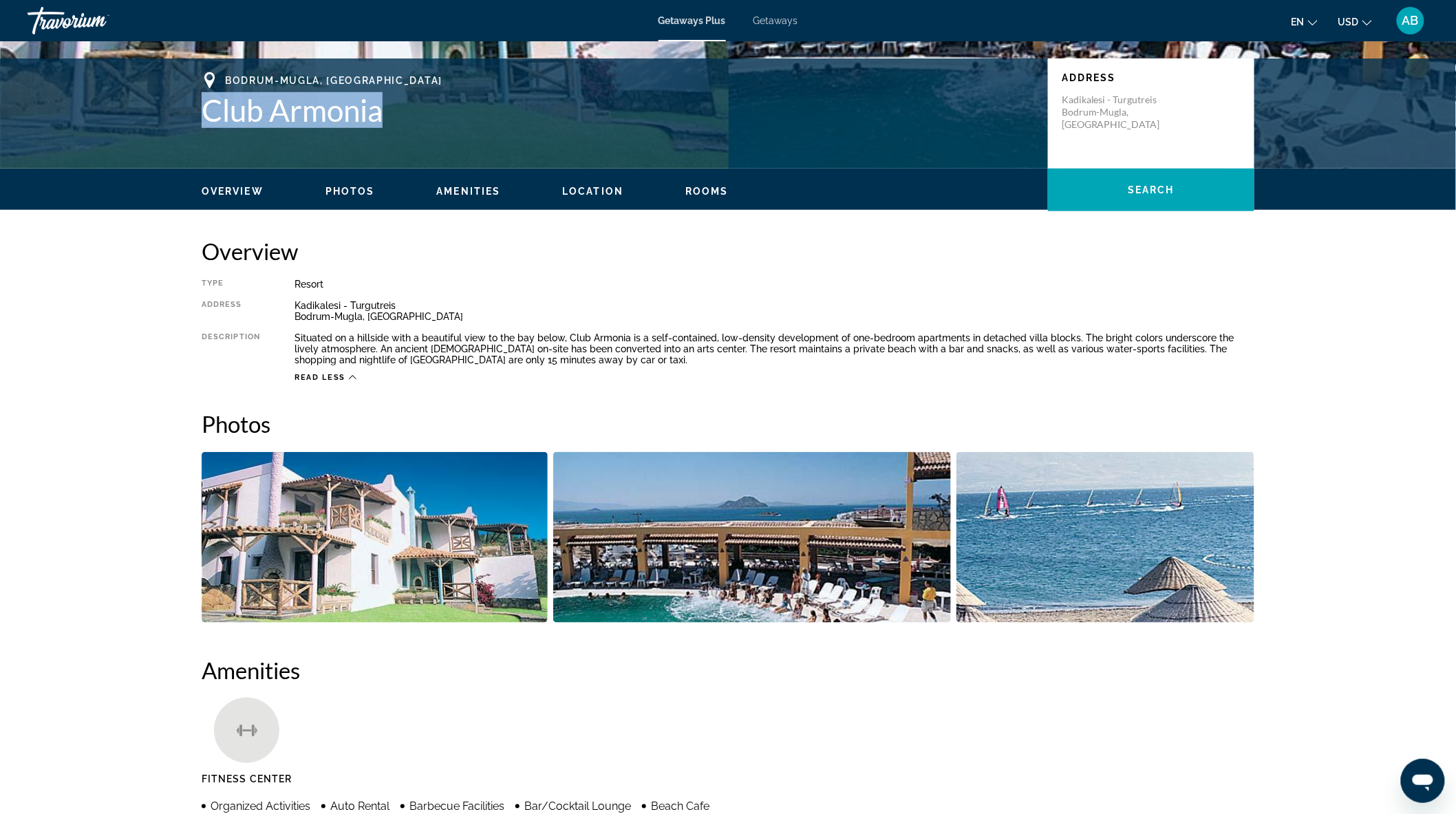
scroll to position [283, 0]
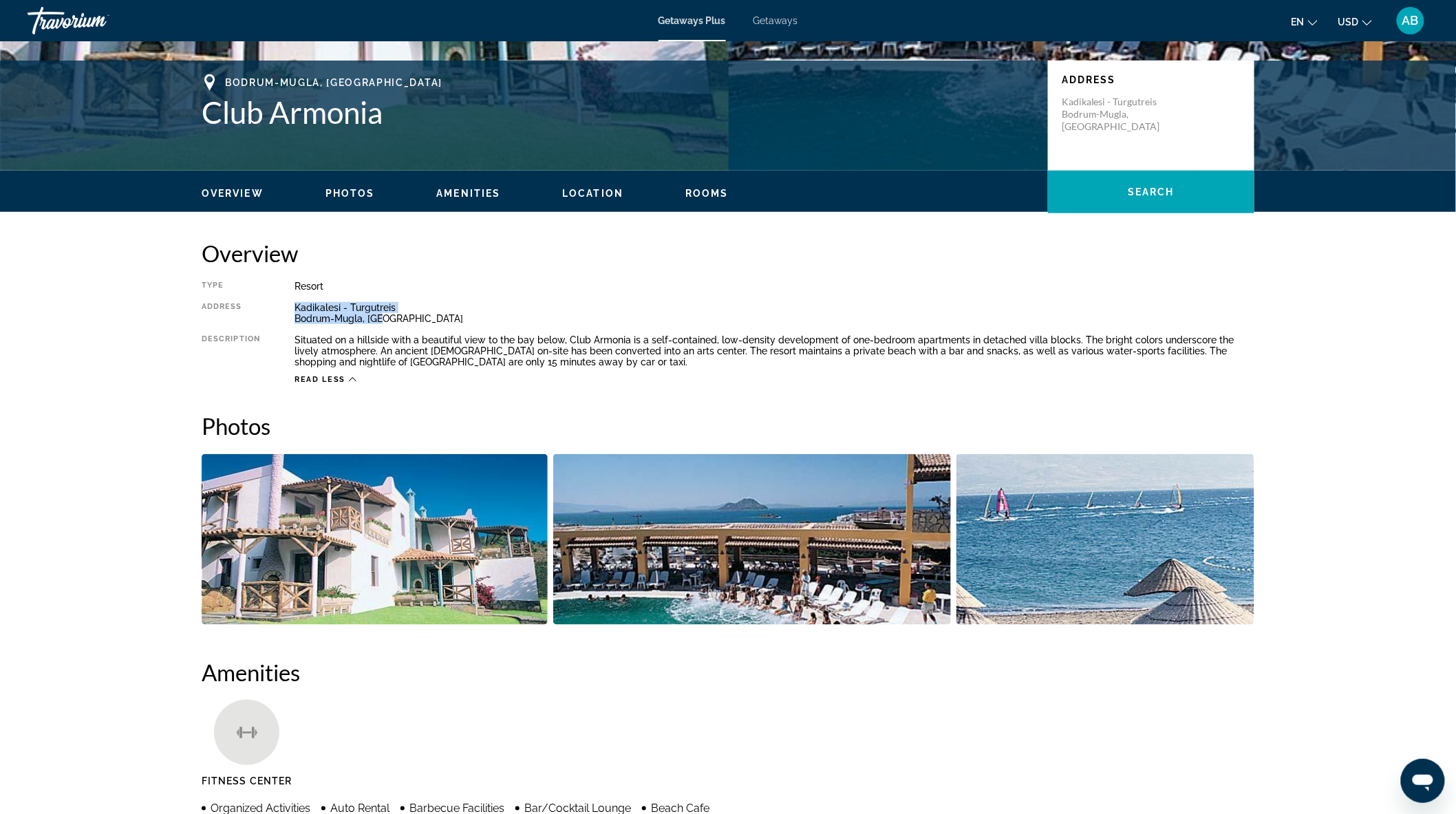
drag, startPoint x: 294, startPoint y: 306, endPoint x: 413, endPoint y: 318, distance: 119.6
click at [413, 318] on div "Kadikalesi - Turgutreis [GEOGRAPHIC_DATA]-[GEOGRAPHIC_DATA], [GEOGRAPHIC_DATA]" at bounding box center [774, 313] width 960 height 22
copy div "Kadikalesi - Turgutreis [GEOGRAPHIC_DATA]-[GEOGRAPHIC_DATA], [GEOGRAPHIC_DATA]"
click at [414, 306] on div "Kadikalesi - Turgutreis [GEOGRAPHIC_DATA]-[GEOGRAPHIC_DATA], [GEOGRAPHIC_DATA]" at bounding box center [774, 313] width 960 height 22
drag, startPoint x: 294, startPoint y: 306, endPoint x: 405, endPoint y: 306, distance: 111.0
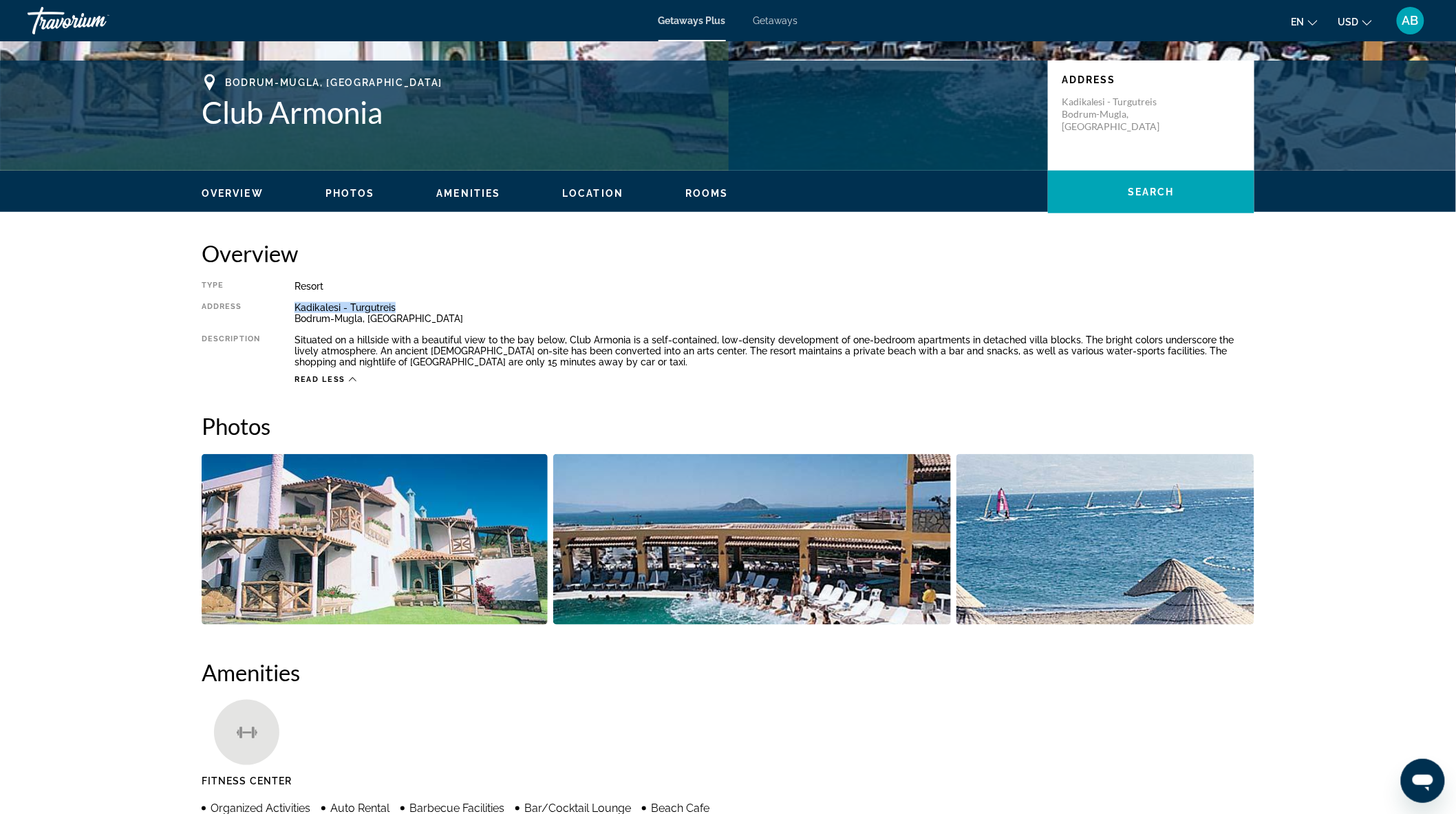
click at [405, 306] on div "Kadikalesi - Turgutreis [GEOGRAPHIC_DATA]-[GEOGRAPHIC_DATA], [GEOGRAPHIC_DATA]" at bounding box center [774, 313] width 960 height 22
copy div "Kadikalesi - Turgutreis"
copy div "Kadikalesi - Turgutreis [GEOGRAPHIC_DATA]-[GEOGRAPHIC_DATA]"
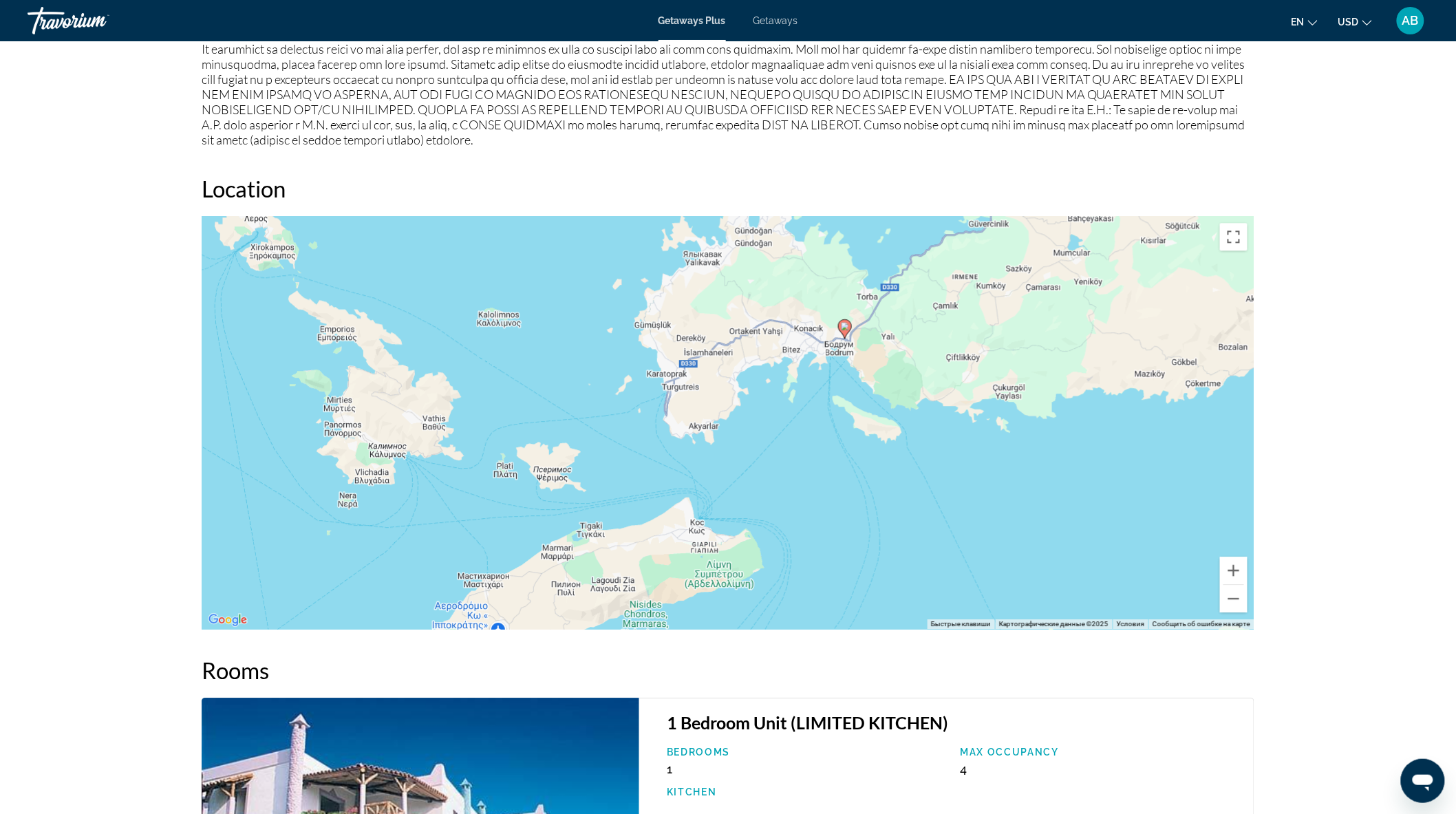
scroll to position [1385, 0]
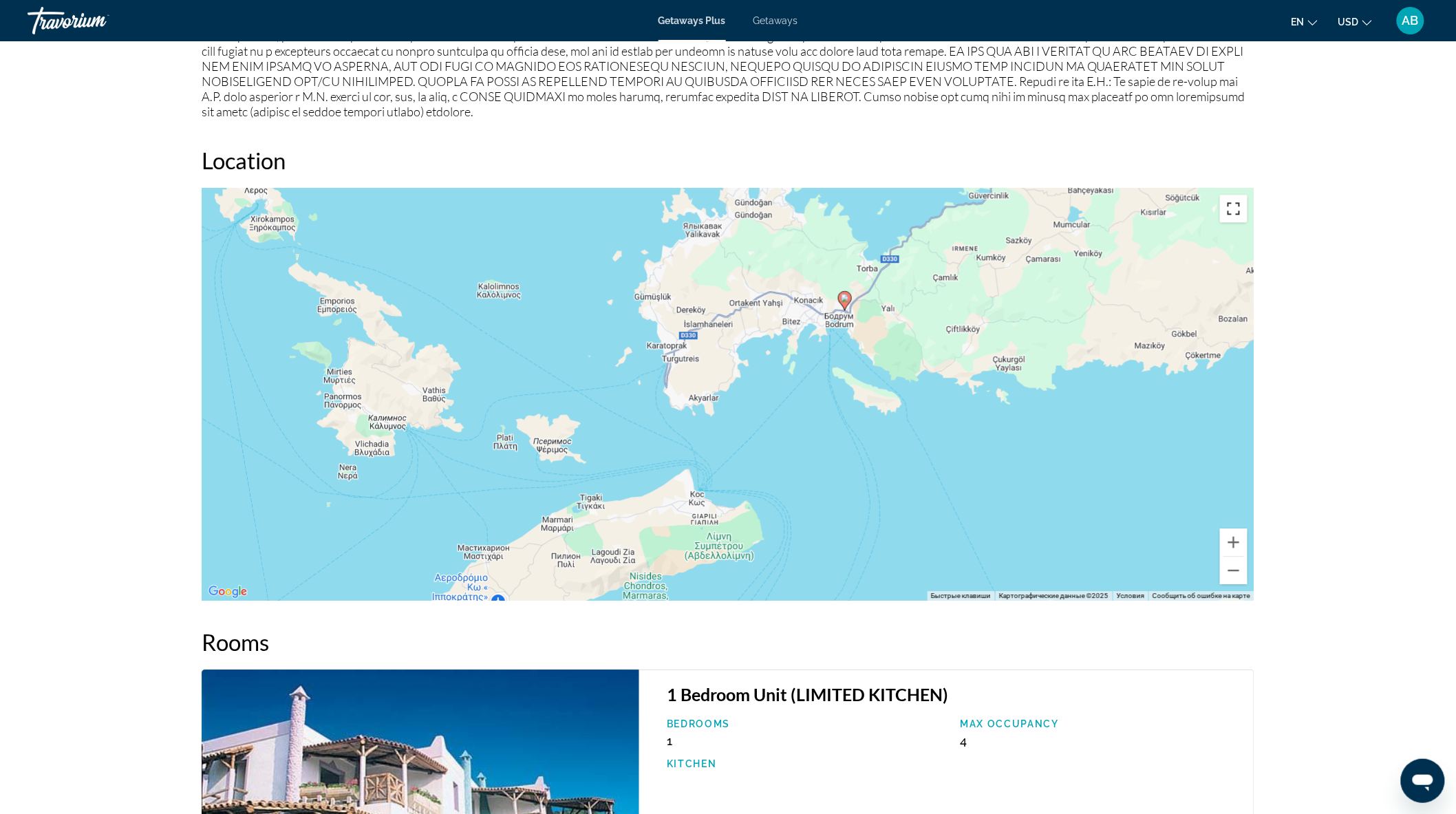
click at [1235, 211] on button "Включить полноэкранный режим" at bounding box center [1233, 208] width 27 height 27
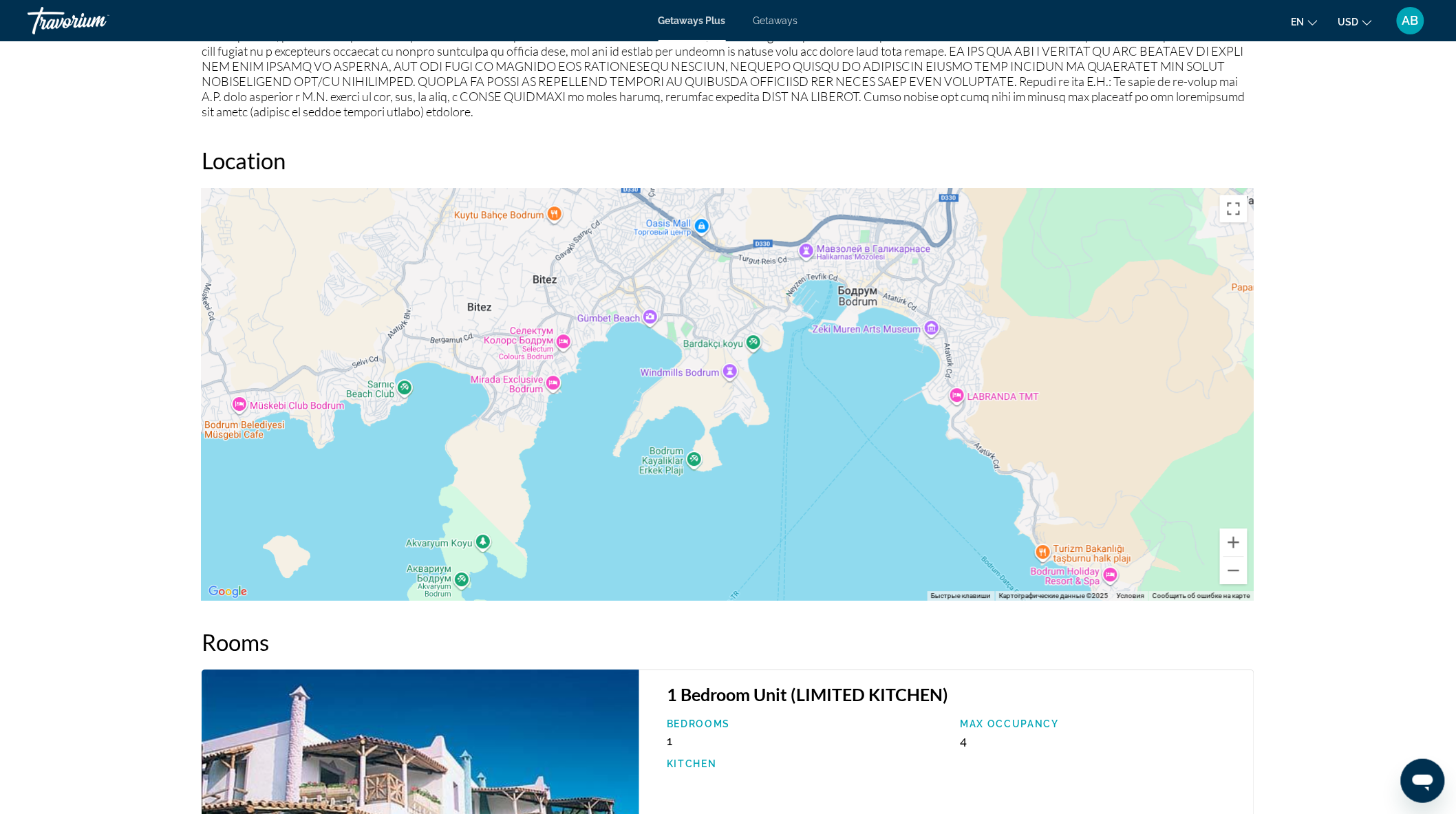
drag, startPoint x: 661, startPoint y: 341, endPoint x: 918, endPoint y: 595, distance: 361.3
click at [918, 595] on div "Main content" at bounding box center [728, 394] width 1053 height 413
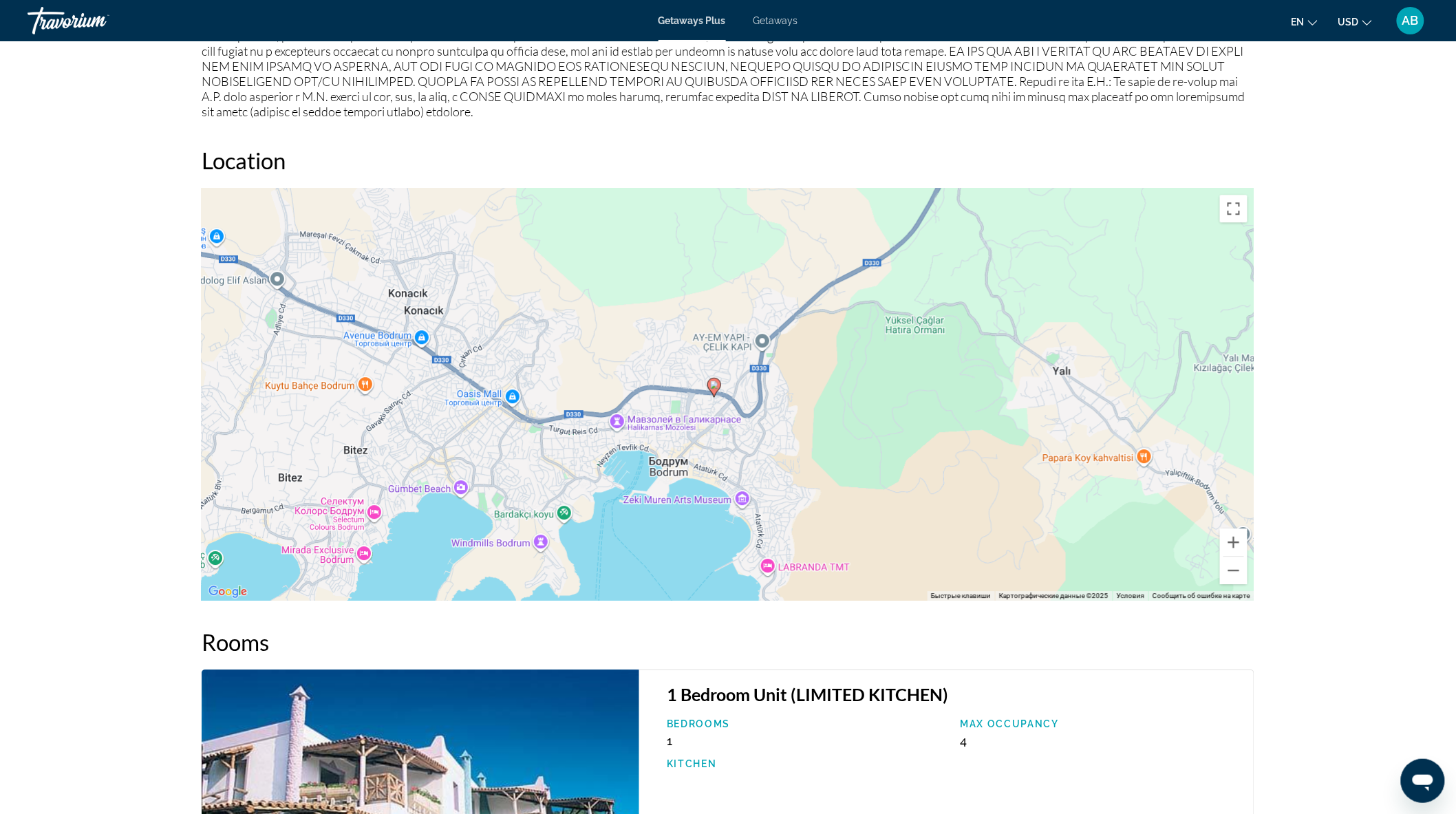
drag, startPoint x: 899, startPoint y: 418, endPoint x: 708, endPoint y: 593, distance: 259.0
click at [708, 593] on div "Чтобы активировать перетаскивание с помощью клавиатуры, нажмите Alt + Ввод. Пос…" at bounding box center [728, 394] width 1053 height 413
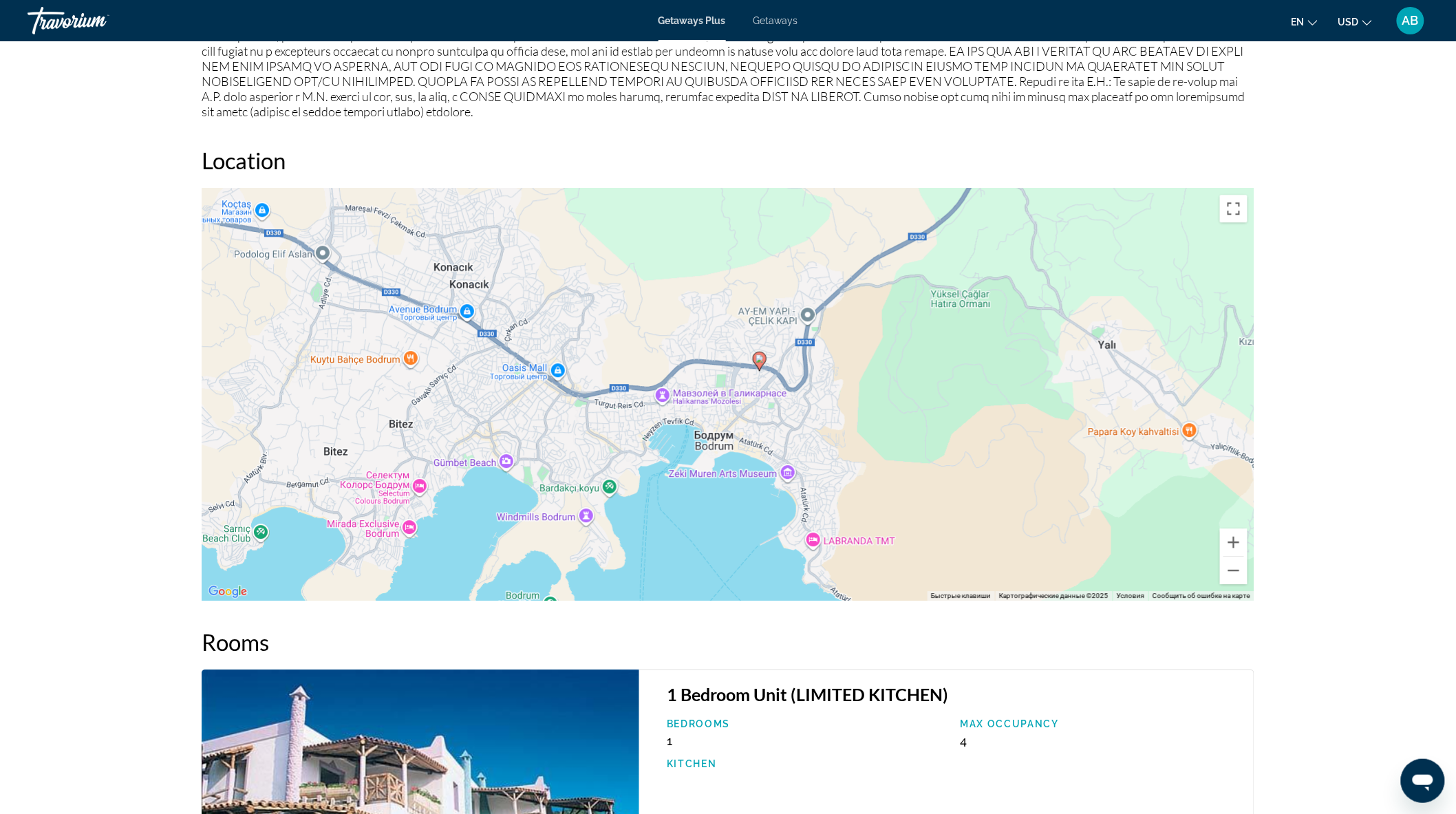
drag, startPoint x: 814, startPoint y: 287, endPoint x: 868, endPoint y: 260, distance: 60.4
click at [868, 260] on div "Чтобы активировать перетаскивание с помощью клавиатуры, нажмите Alt + Ввод. Пос…" at bounding box center [728, 394] width 1053 height 413
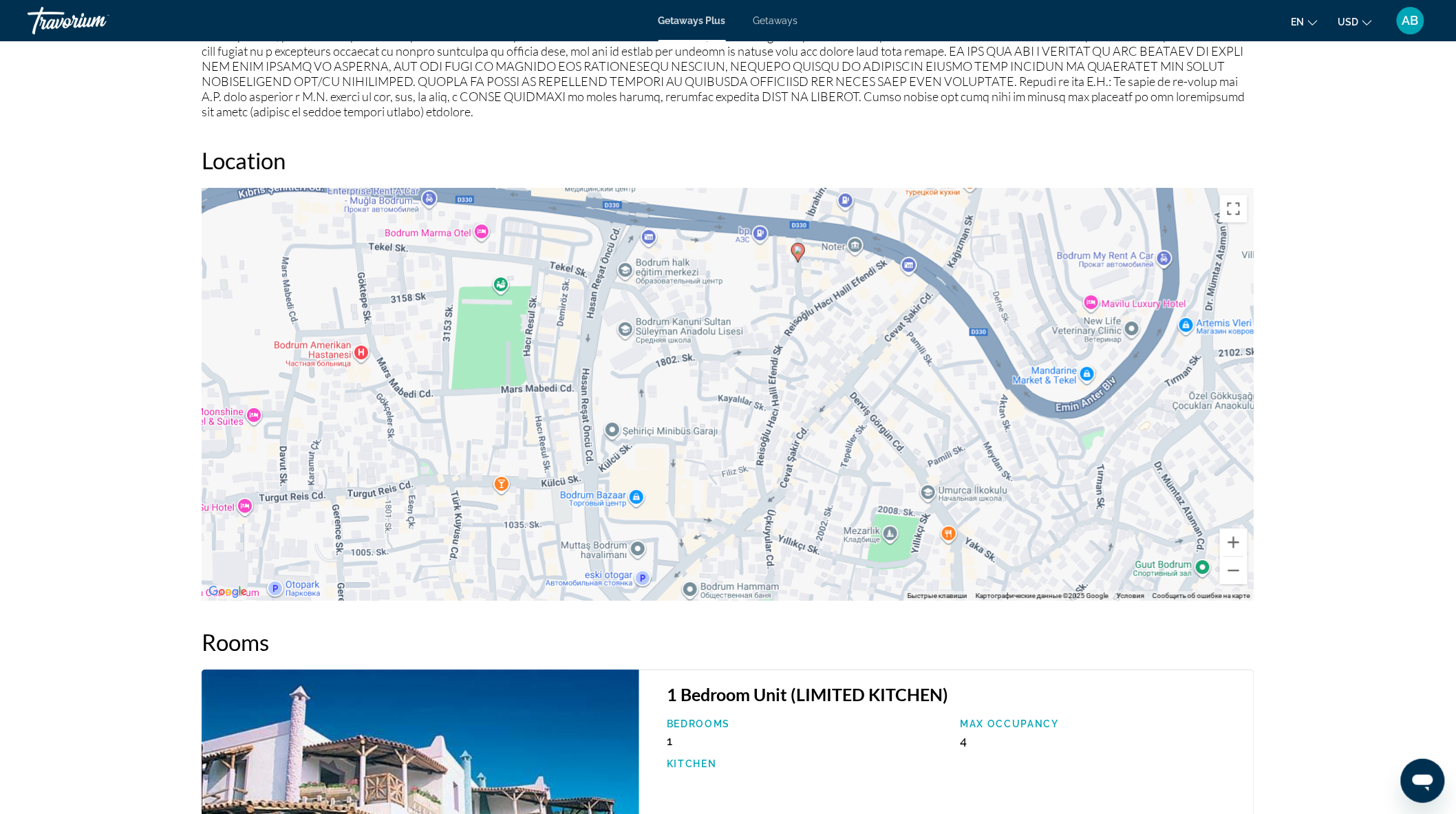
drag, startPoint x: 793, startPoint y: 464, endPoint x: 833, endPoint y: 263, distance: 204.9
click at [833, 263] on div "Чтобы активировать перетаскивание с помощью клавиатуры, нажмите Alt + Ввод. Пос…" at bounding box center [728, 394] width 1053 height 413
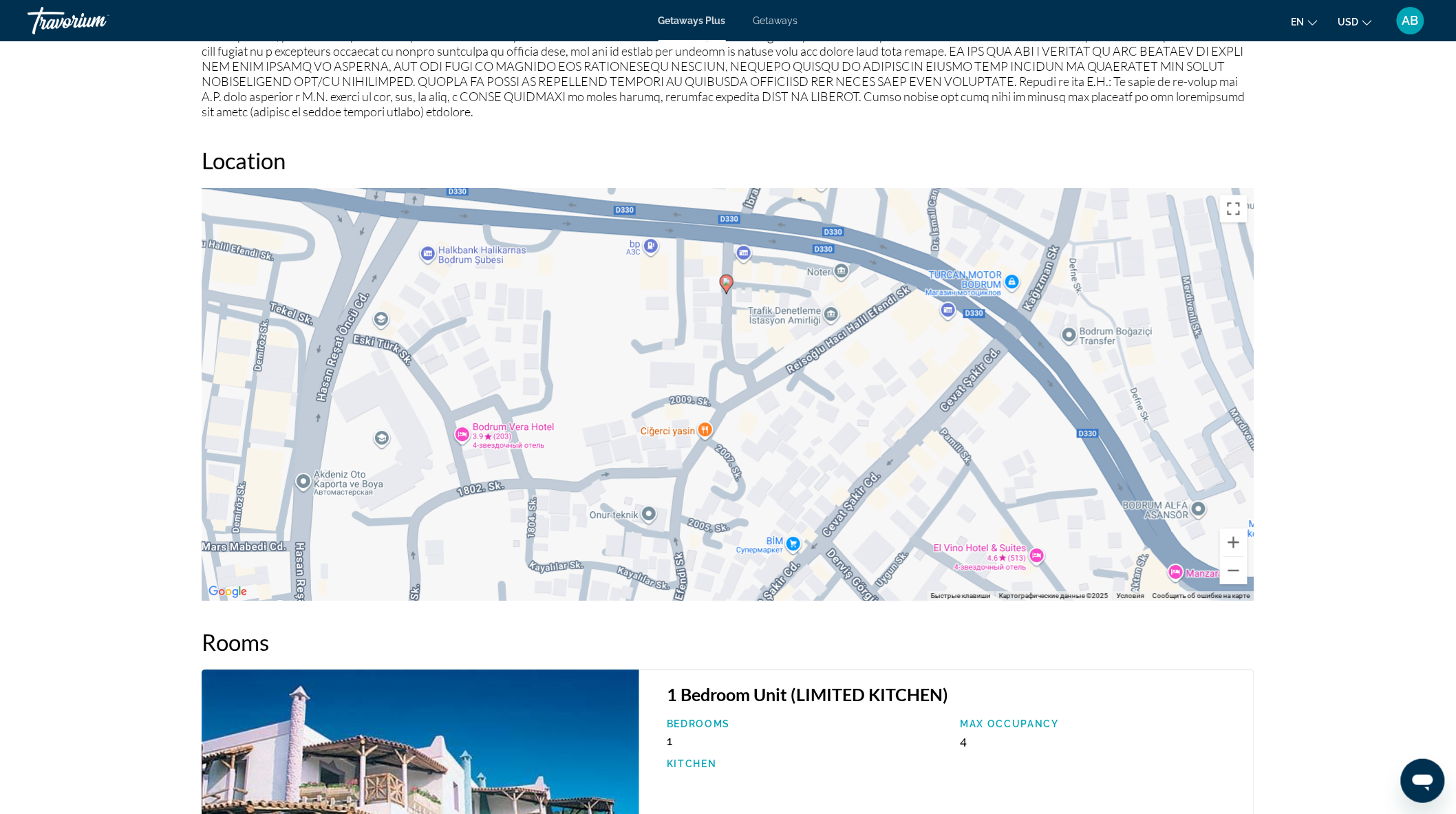
click at [759, 341] on div "Чтобы активировать перетаскивание с помощью клавиатуры, нажмите Alt + Ввод. Пос…" at bounding box center [728, 394] width 1053 height 413
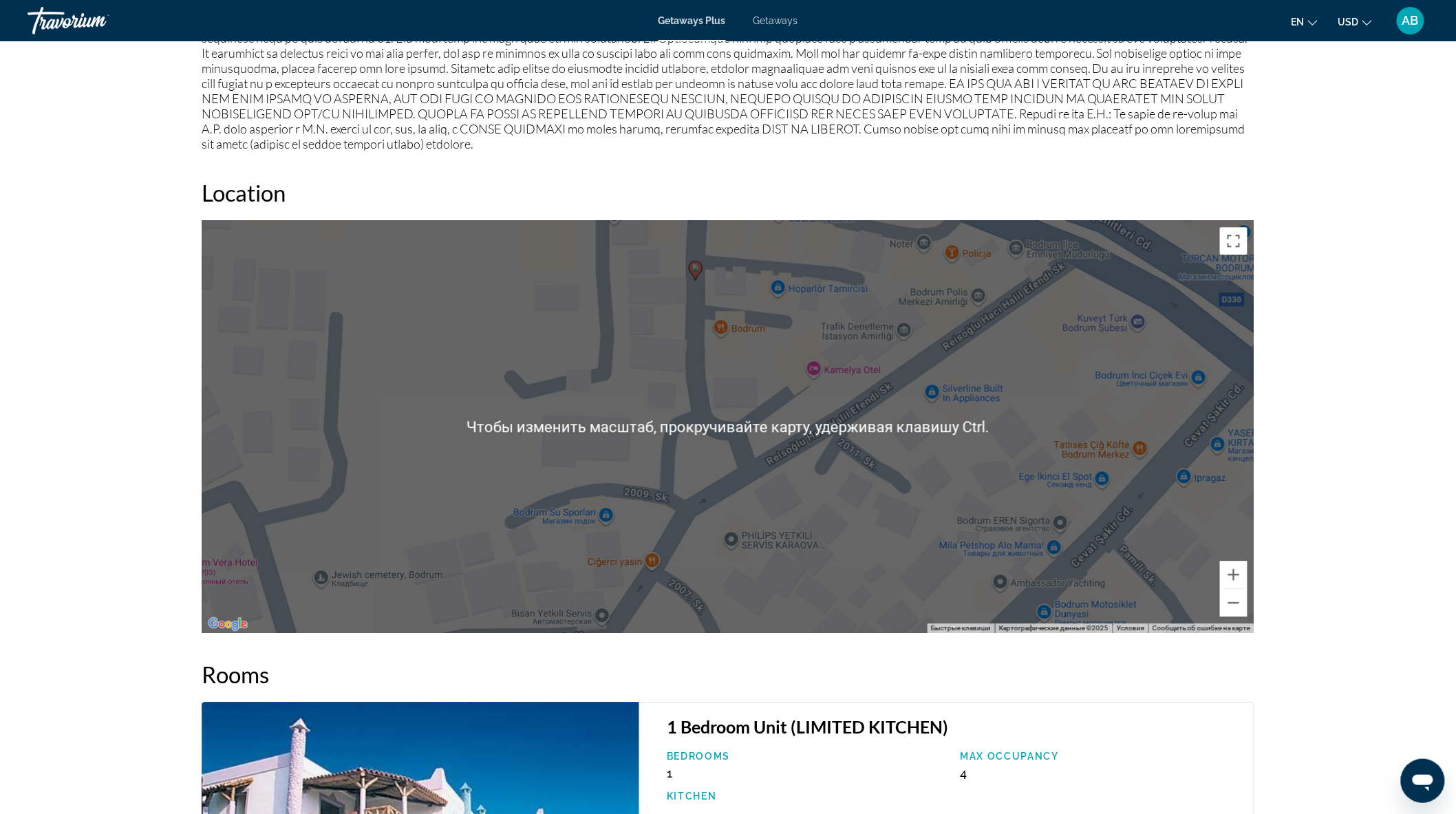
scroll to position [1344, 0]
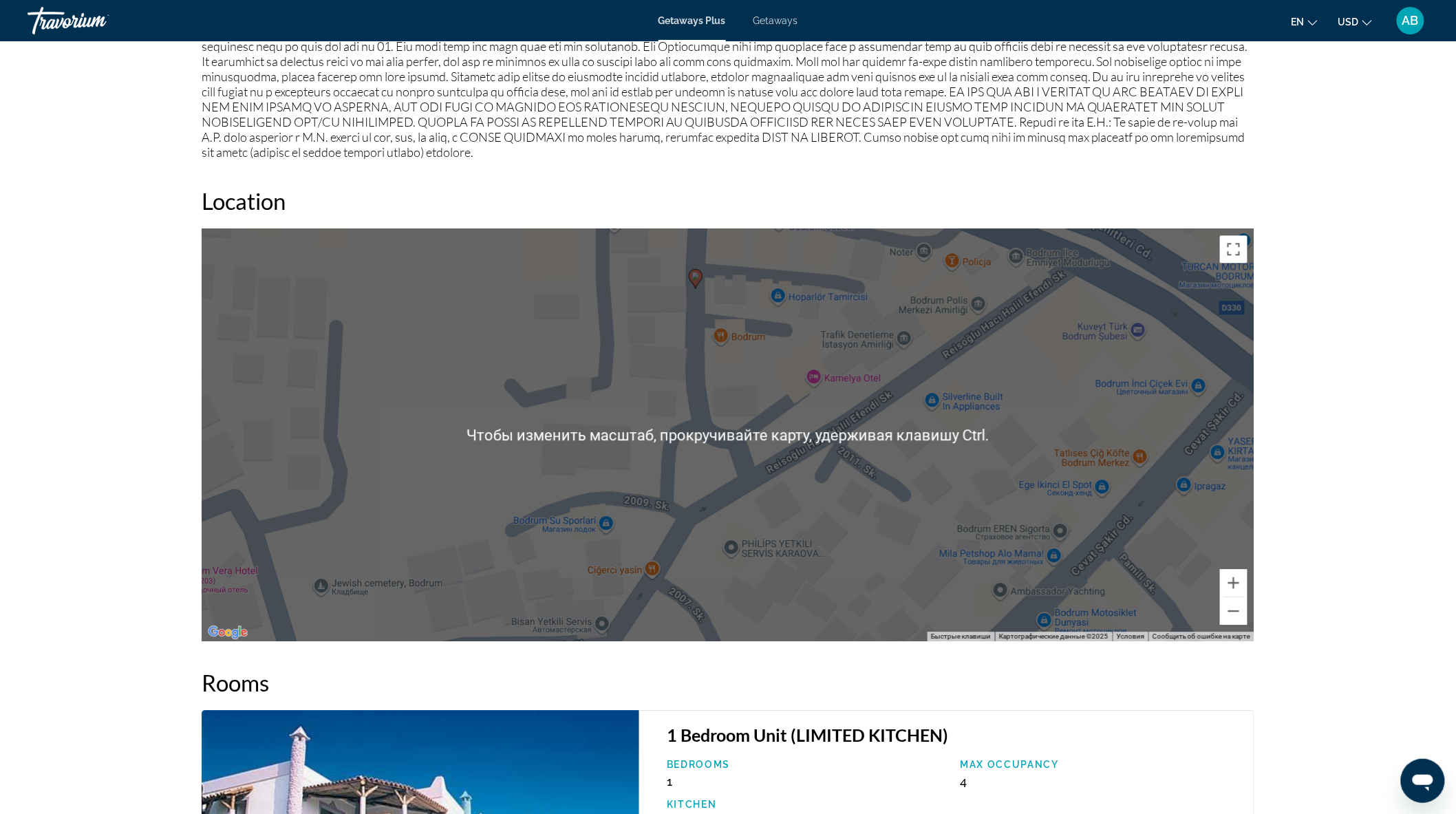
click at [794, 398] on div "Чтобы активировать перетаскивание с помощью клавиатуры, нажмите Alt + Ввод. Пос…" at bounding box center [728, 434] width 1053 height 413
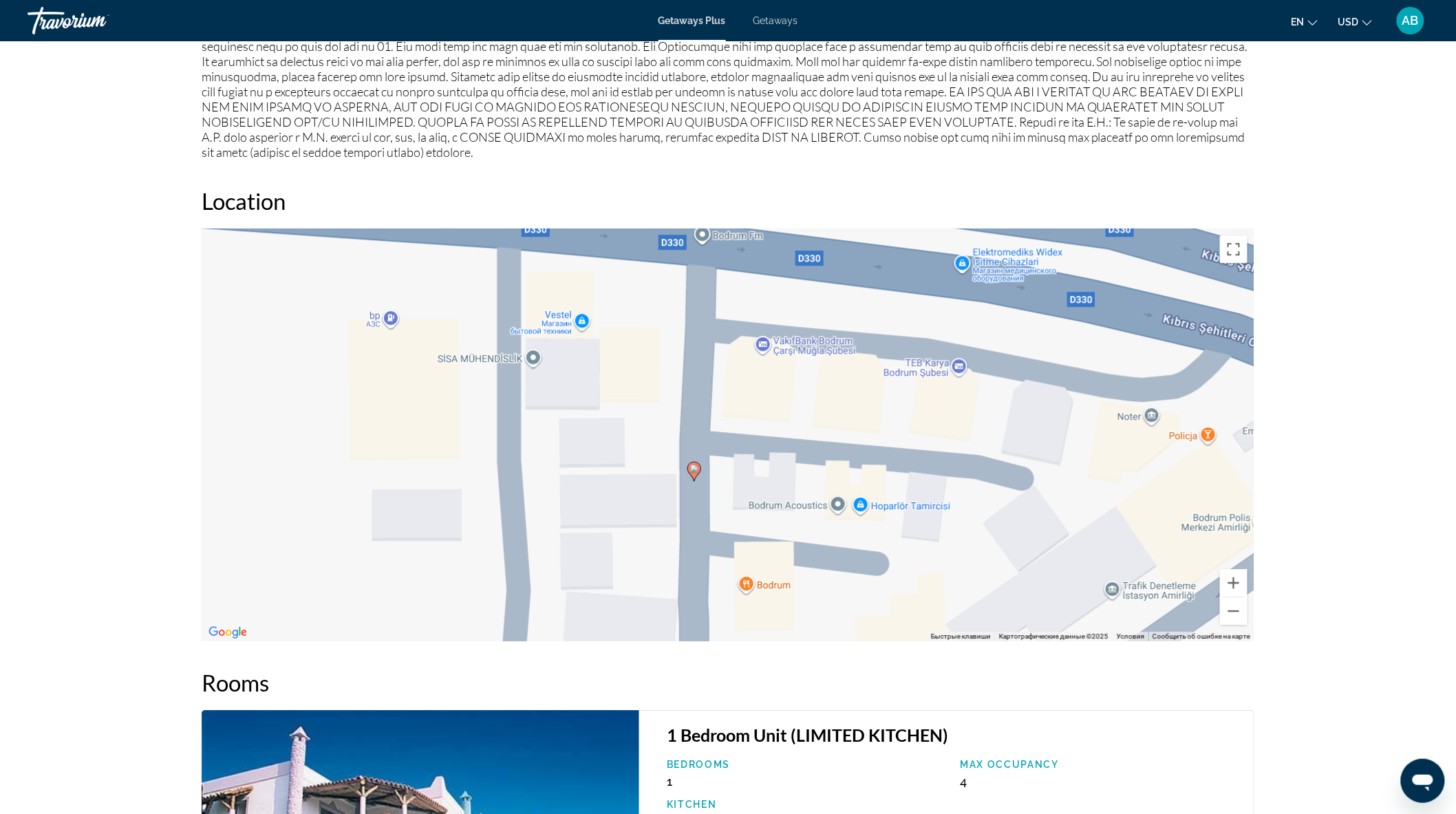
drag, startPoint x: 719, startPoint y: 330, endPoint x: 768, endPoint y: 542, distance: 217.6
click at [768, 542] on div "Чтобы активировать перетаскивание с помощью клавиатуры, нажмите Alt + Ввод. Пос…" at bounding box center [728, 434] width 1053 height 413
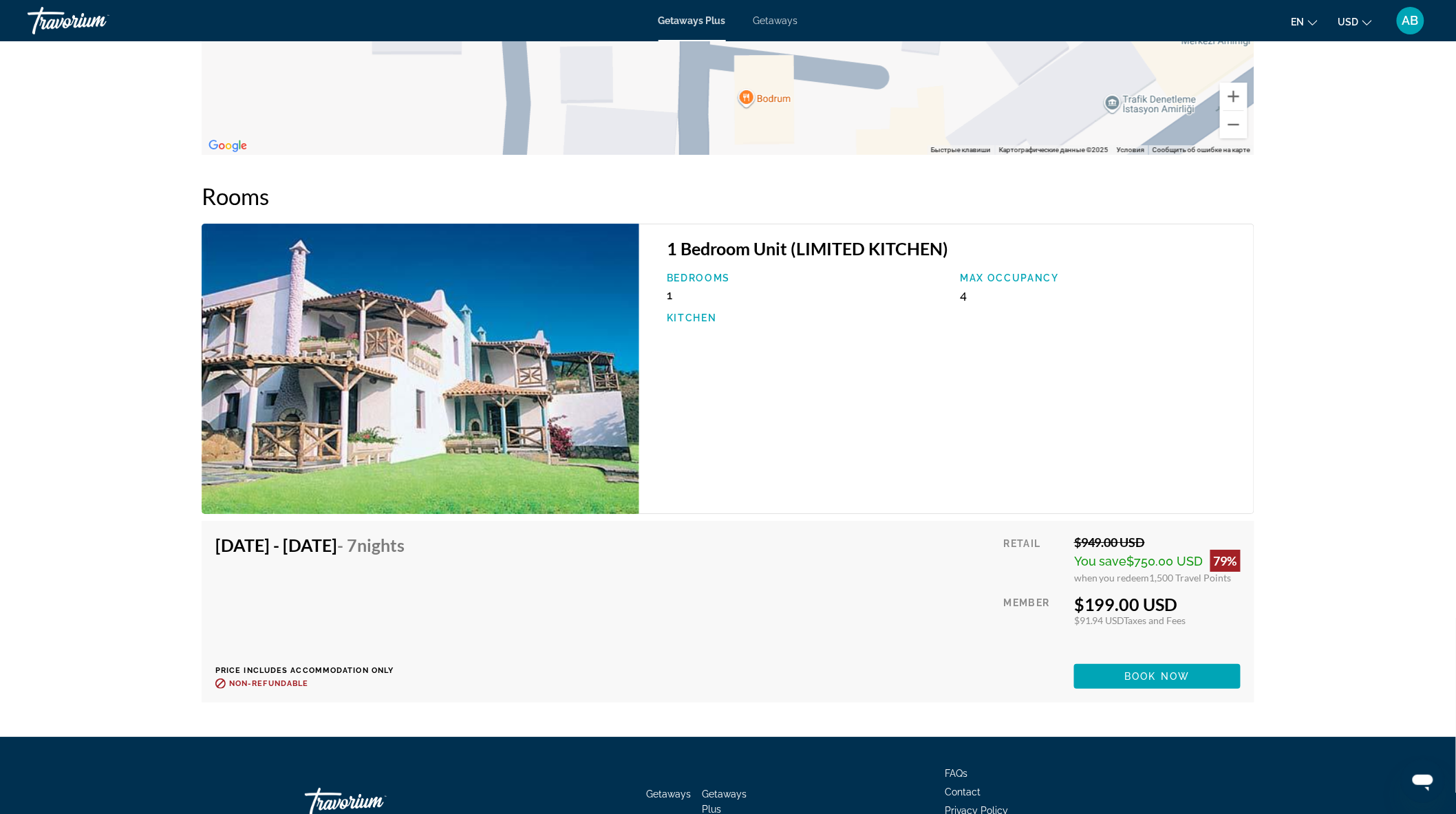
scroll to position [1923, 0]
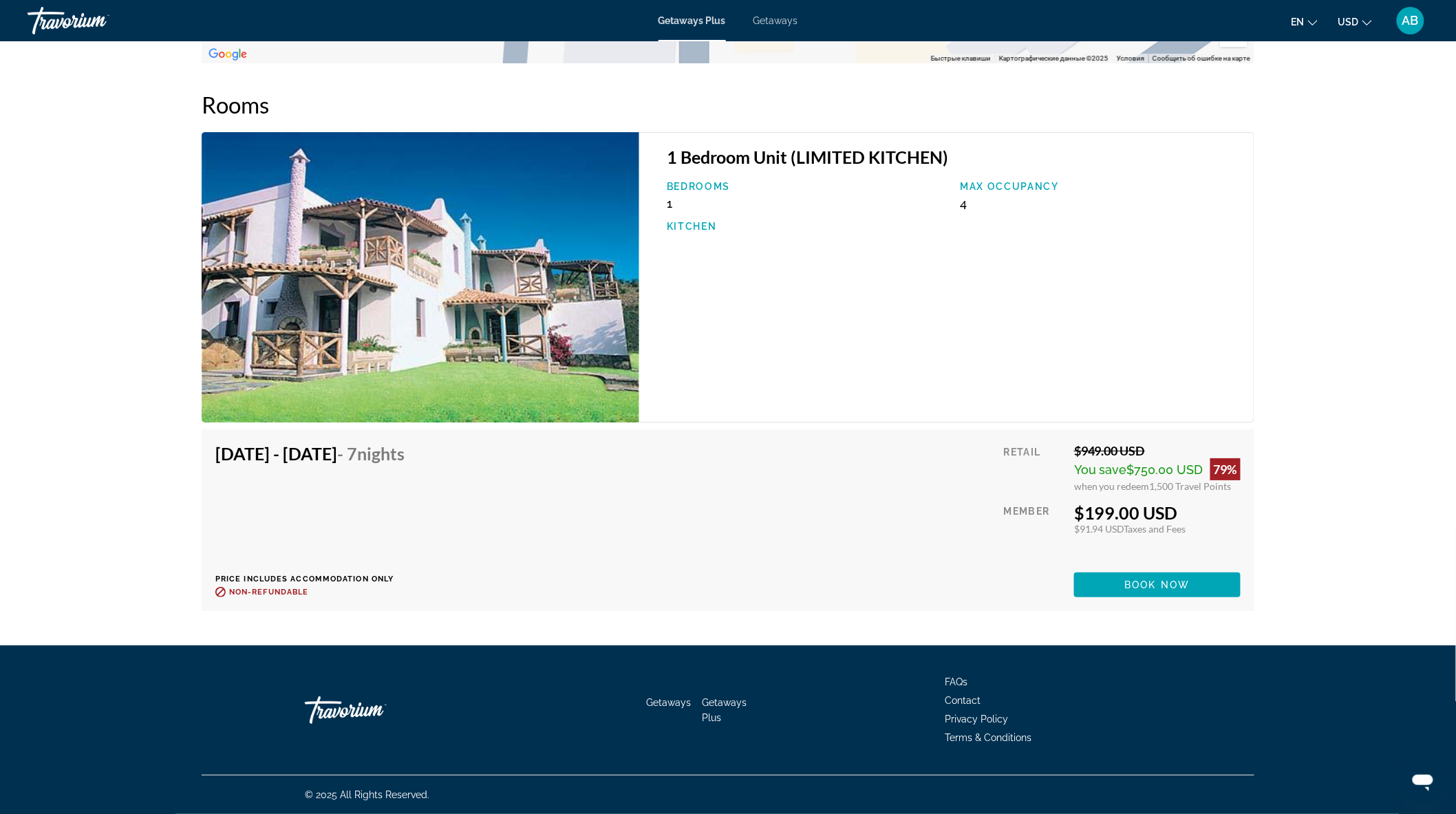
click at [1424, 780] on icon "Открыть окно обмена сообщениями" at bounding box center [1422, 782] width 20 height 16
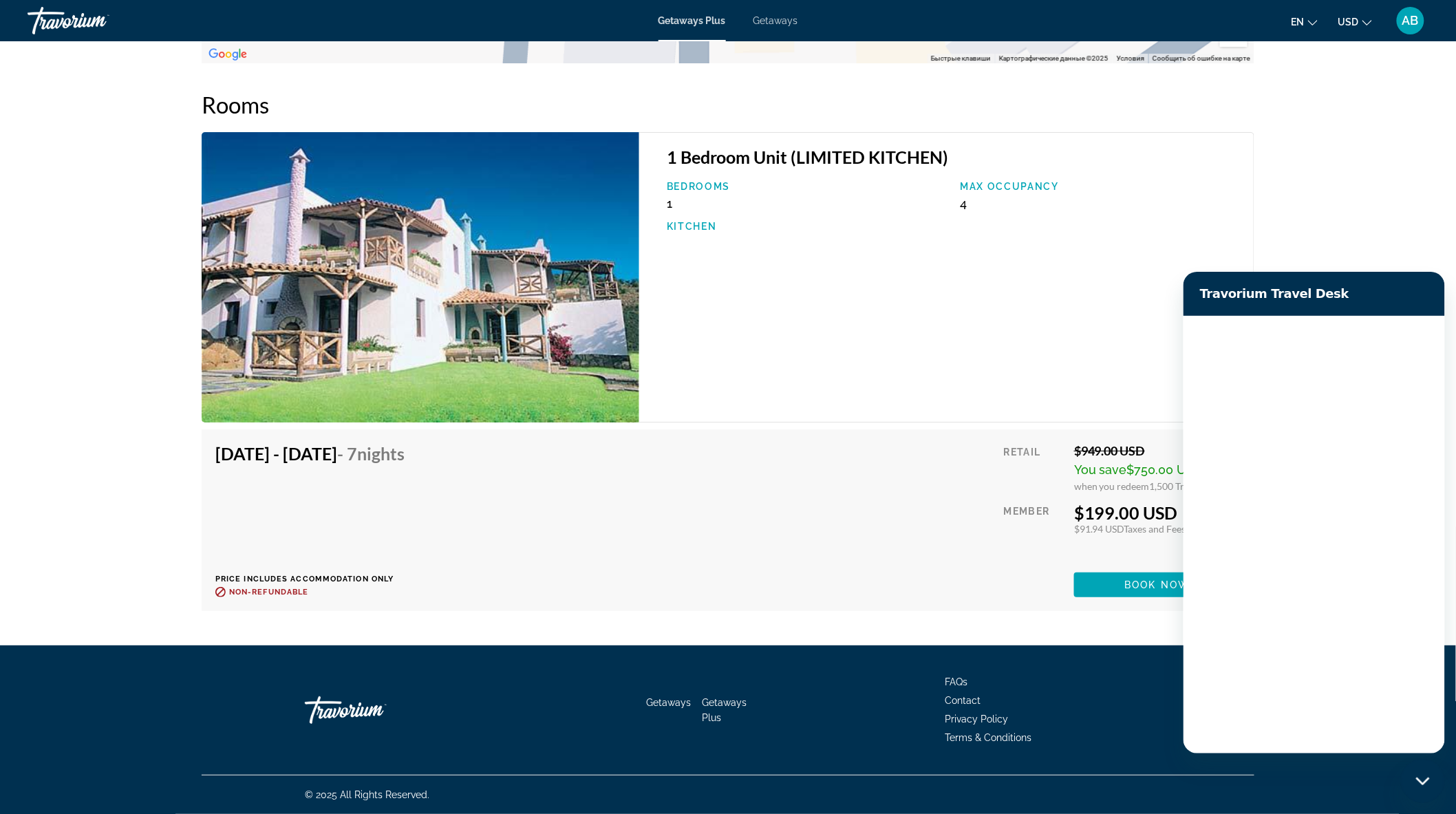
scroll to position [0, 0]
click at [925, 595] on div "[DATE] - [DATE] - 7 Nights Price includes accommodation only Refundable until :…" at bounding box center [727, 520] width 1025 height 154
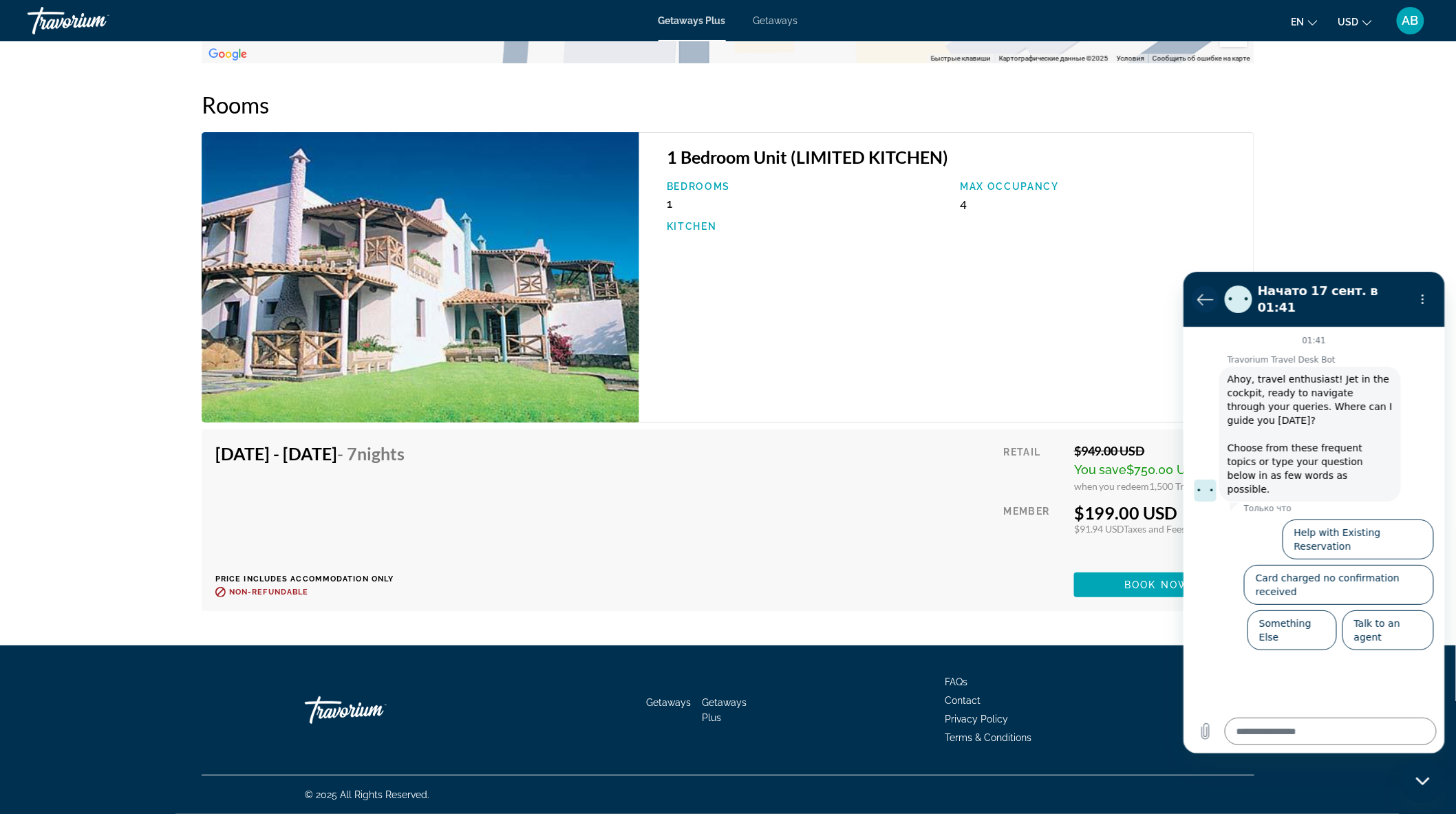
click at [1197, 290] on icon "Вернуться к списку разговоров" at bounding box center [1204, 298] width 16 height 16
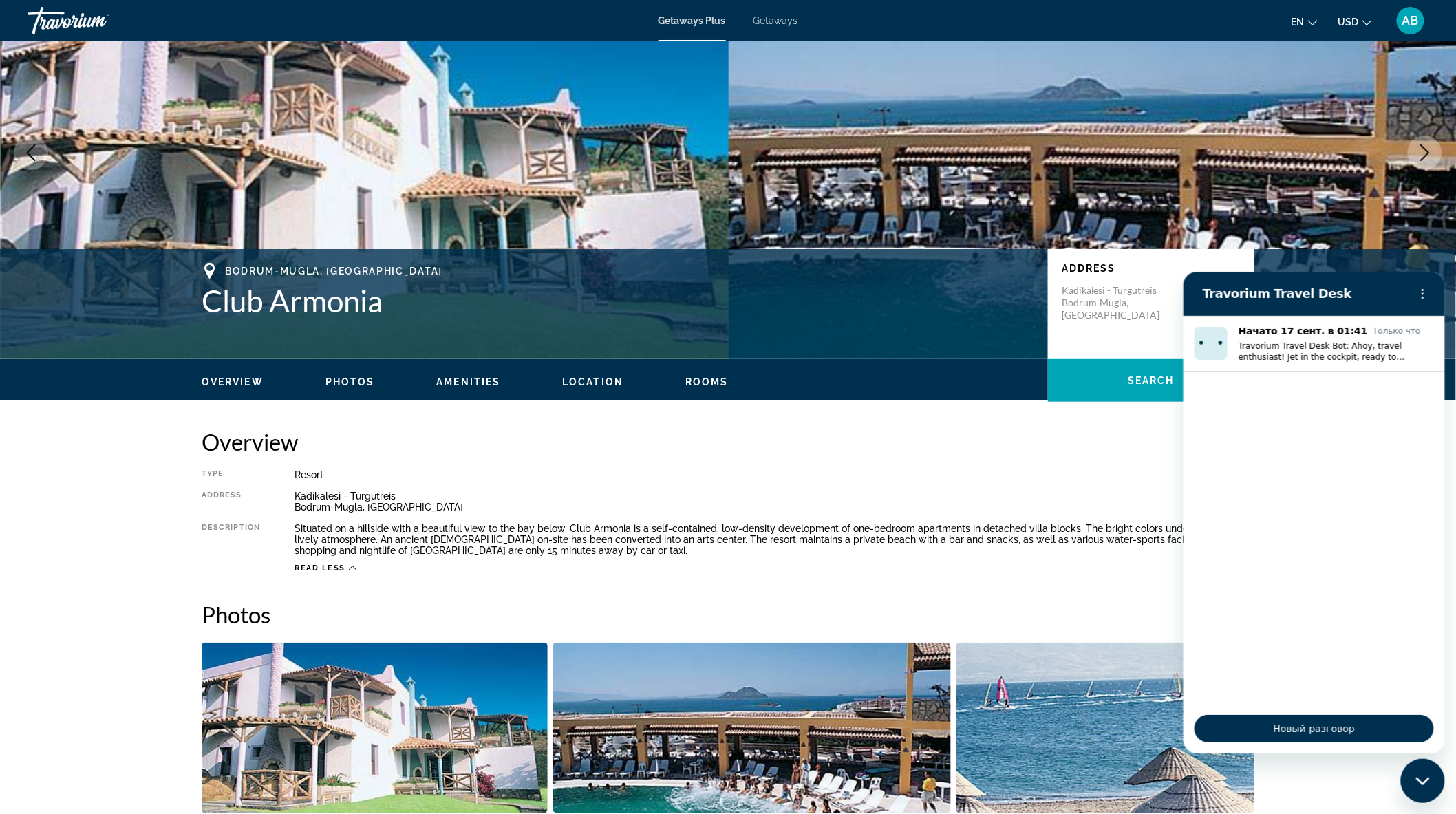
scroll to position [58, 0]
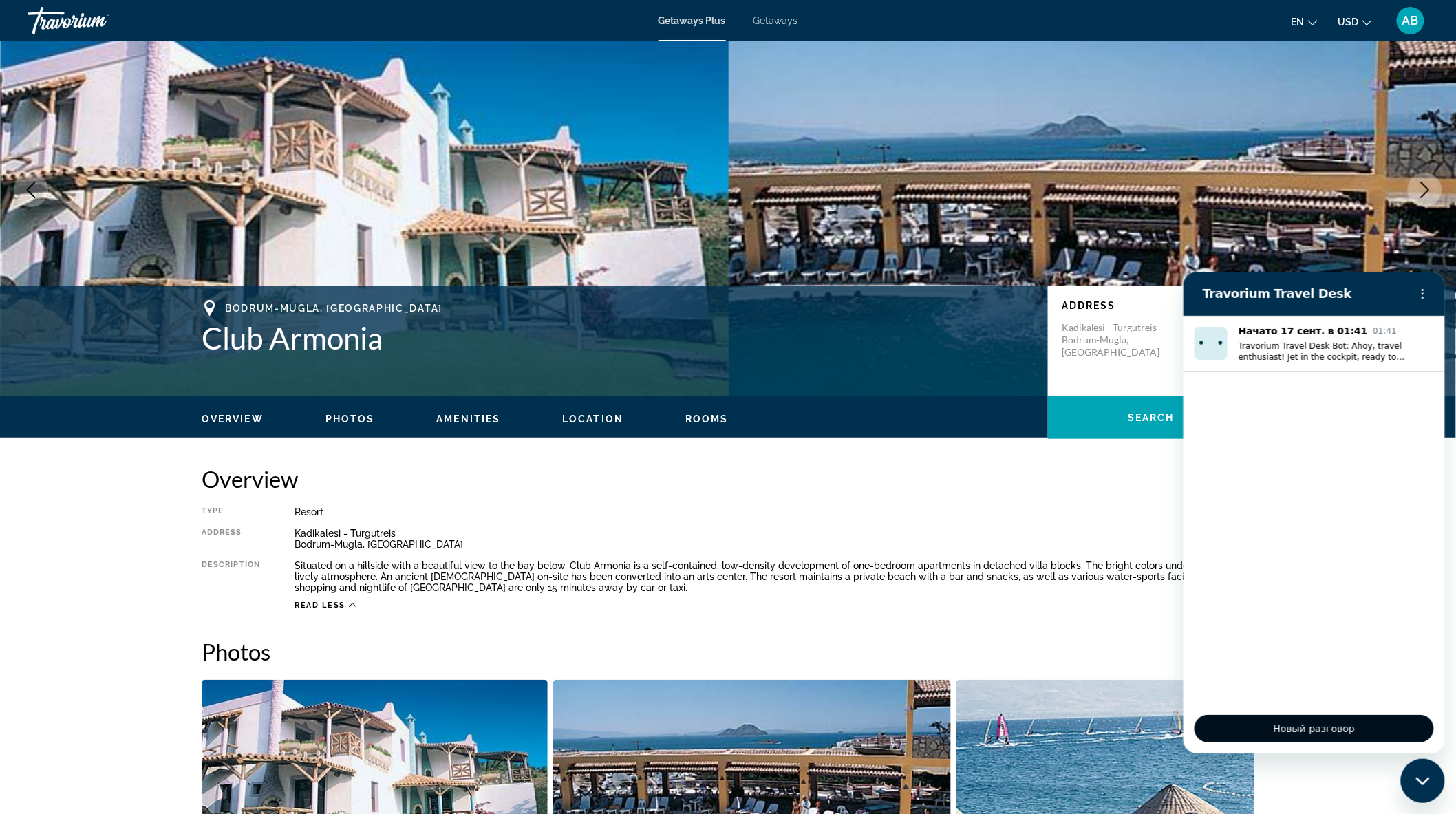
click at [1261, 726] on span "Новый разговор" at bounding box center [1313, 728] width 216 height 16
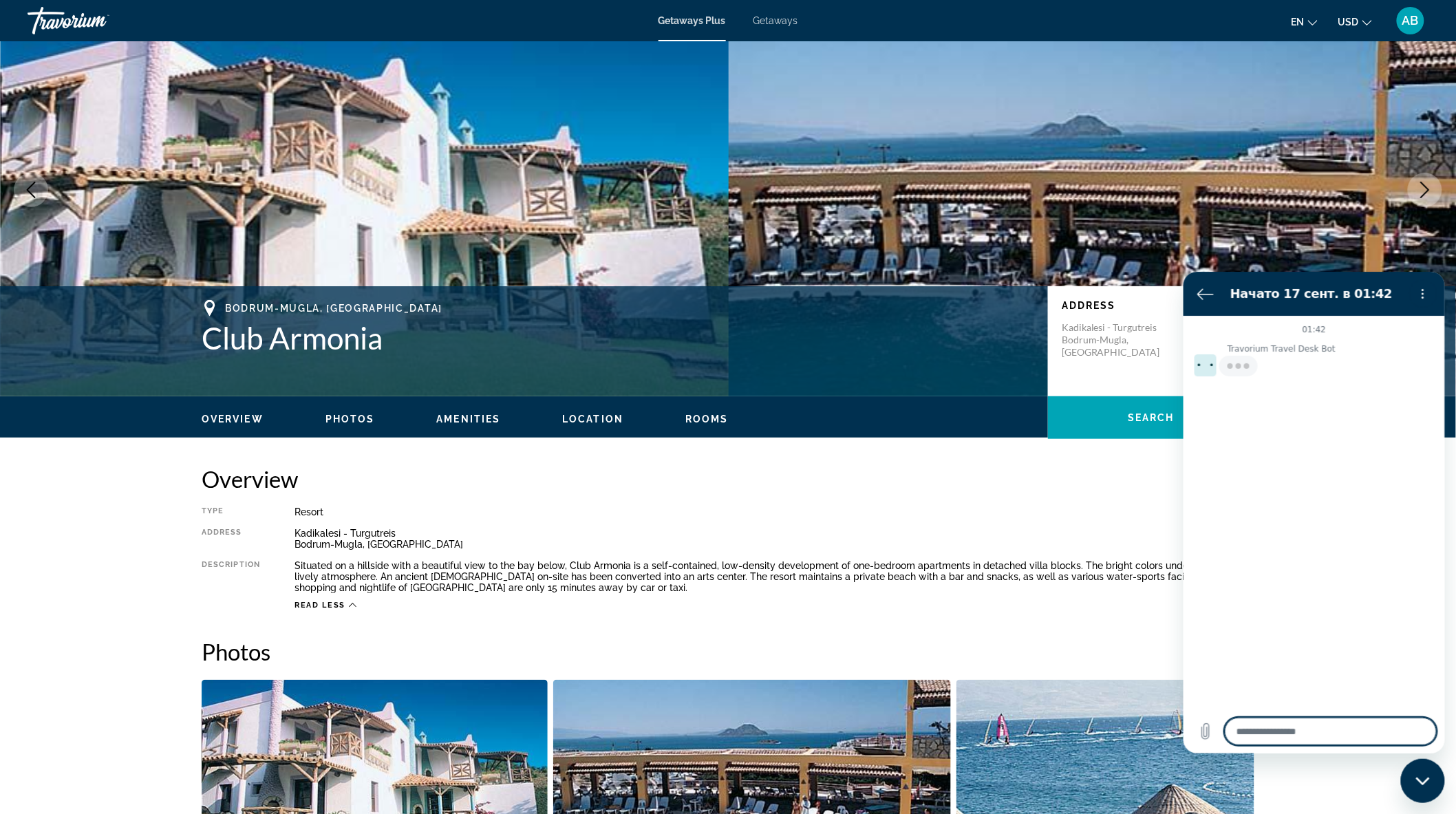
type textarea "**********"
type textarea "*"
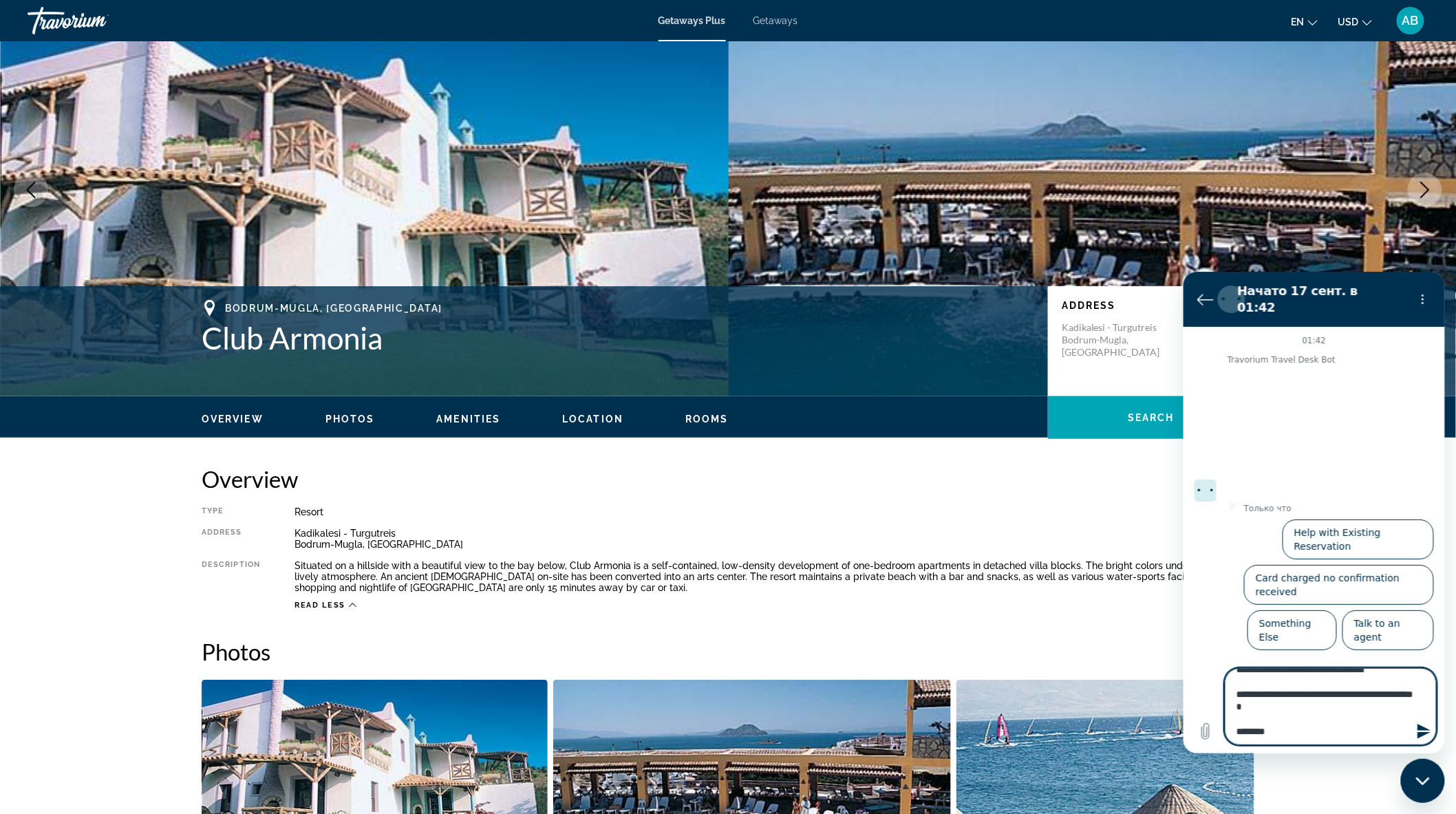
type textarea "*"
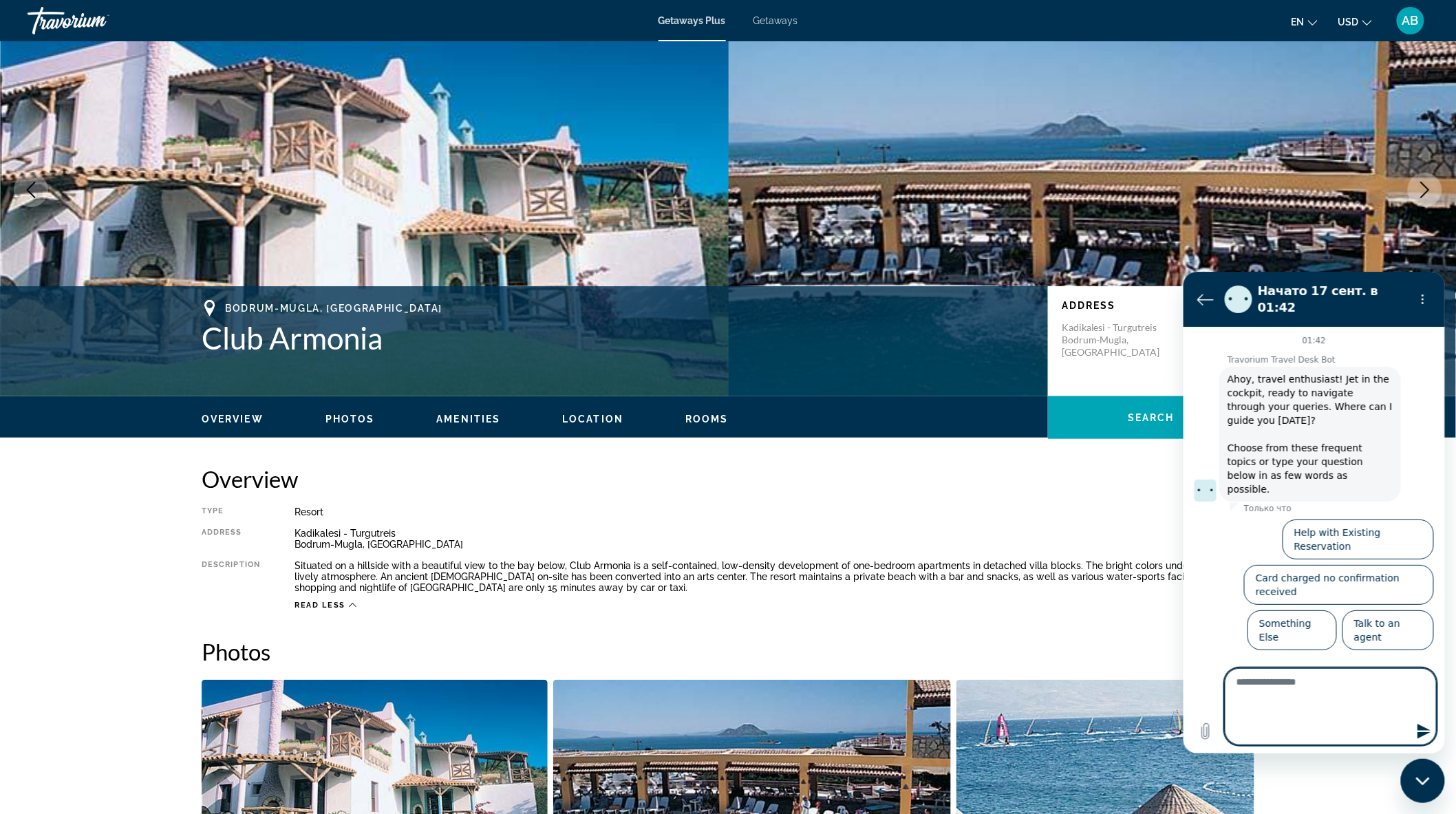
scroll to position [0, 0]
paste textarea "**********"
type textarea "**********"
type textarea "*"
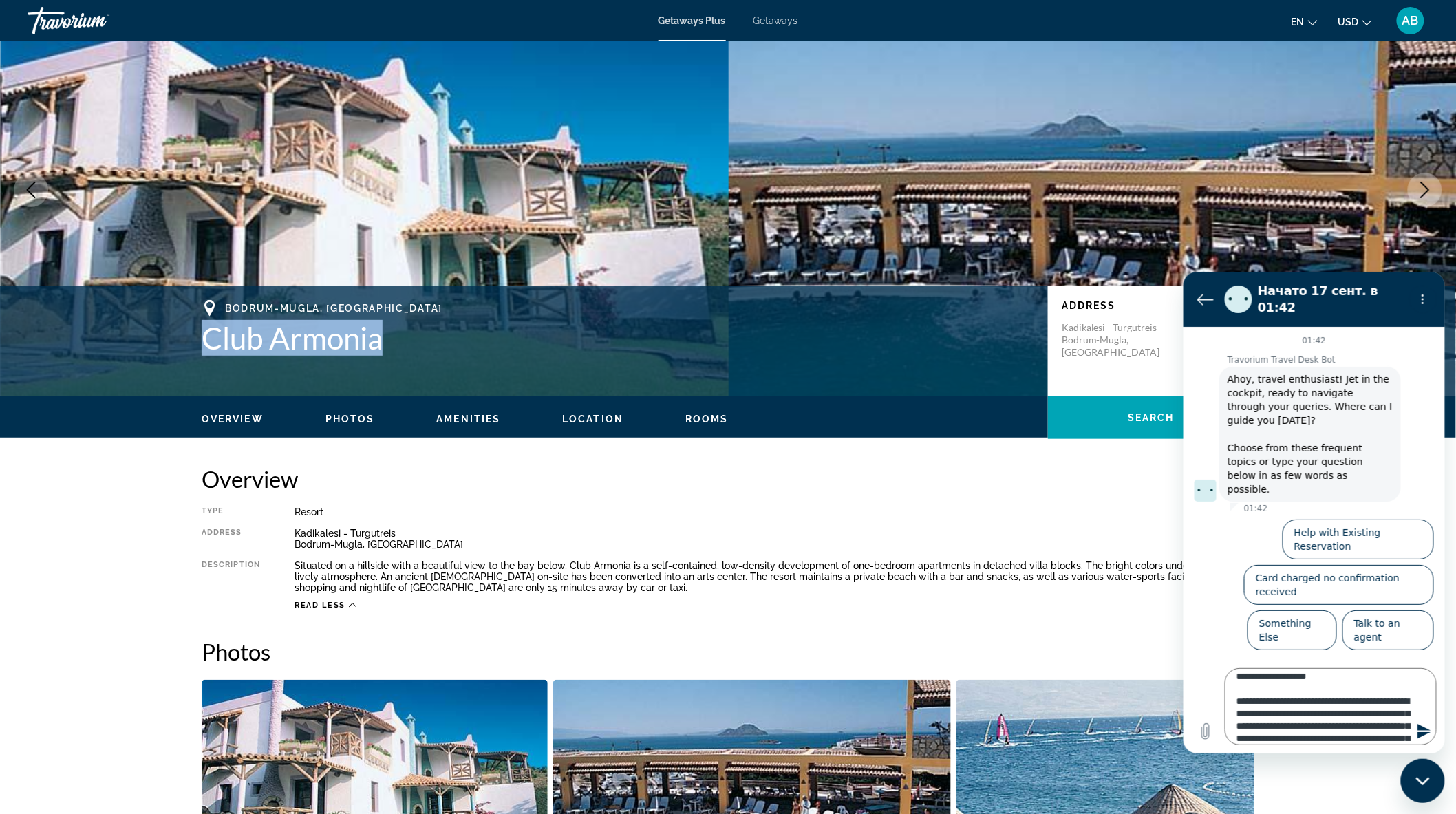
drag, startPoint x: 200, startPoint y: 339, endPoint x: 379, endPoint y: 342, distance: 179.0
click at [379, 342] on div "Bodrum-Mugla, TUR Club Armonia Address [GEOGRAPHIC_DATA] - Turgutreis [GEOGRAPH…" at bounding box center [728, 341] width 1107 height 82
copy h1 "Club Armonia"
click at [1282, 692] on textarea "**********" at bounding box center [1330, 706] width 212 height 77
type textarea "**********"
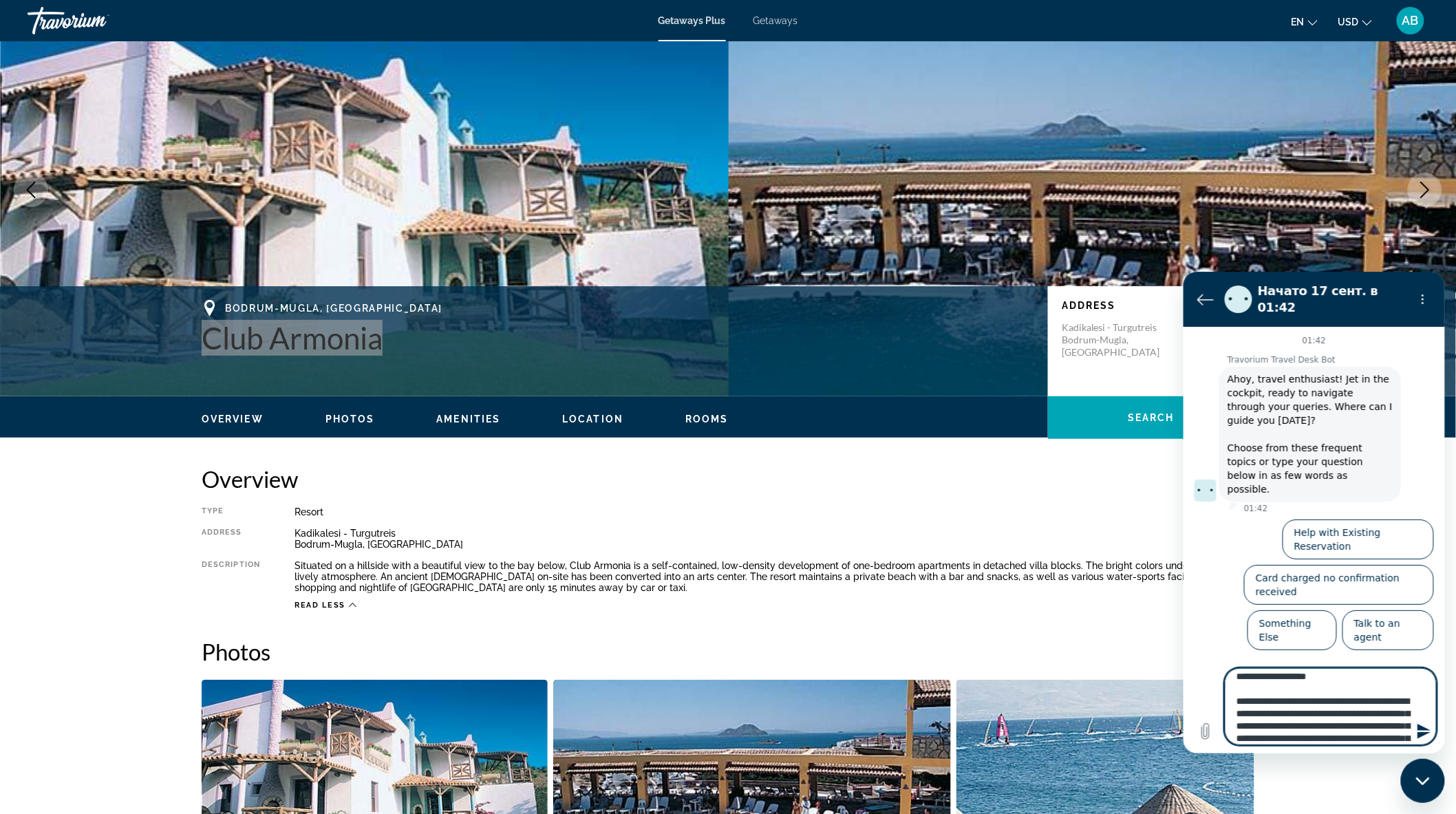
type textarea "*"
type textarea "**********"
type textarea "*"
type textarea "**********"
type textarea "*"
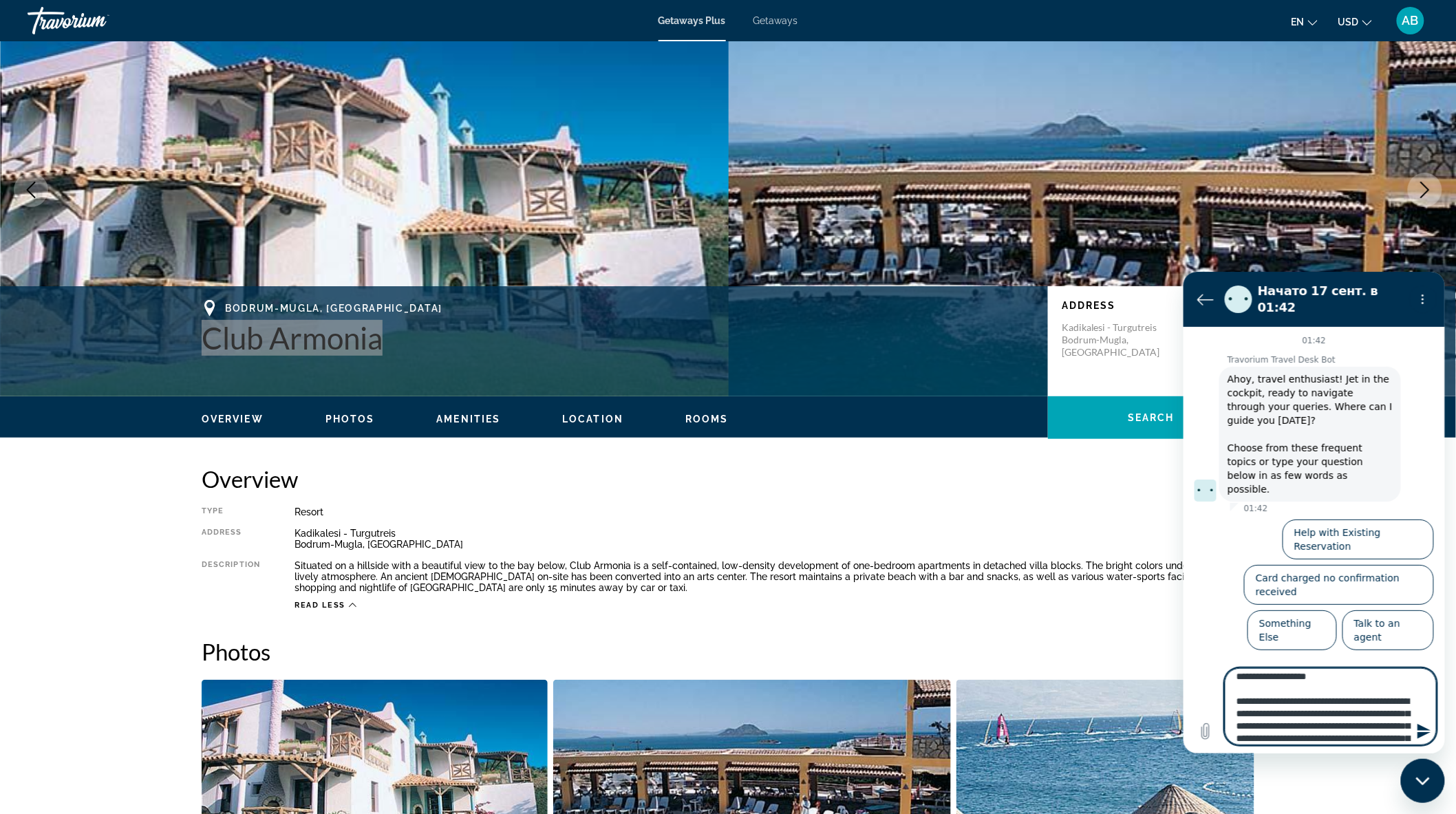
paste textarea "**********"
type textarea "**********"
type textarea "*"
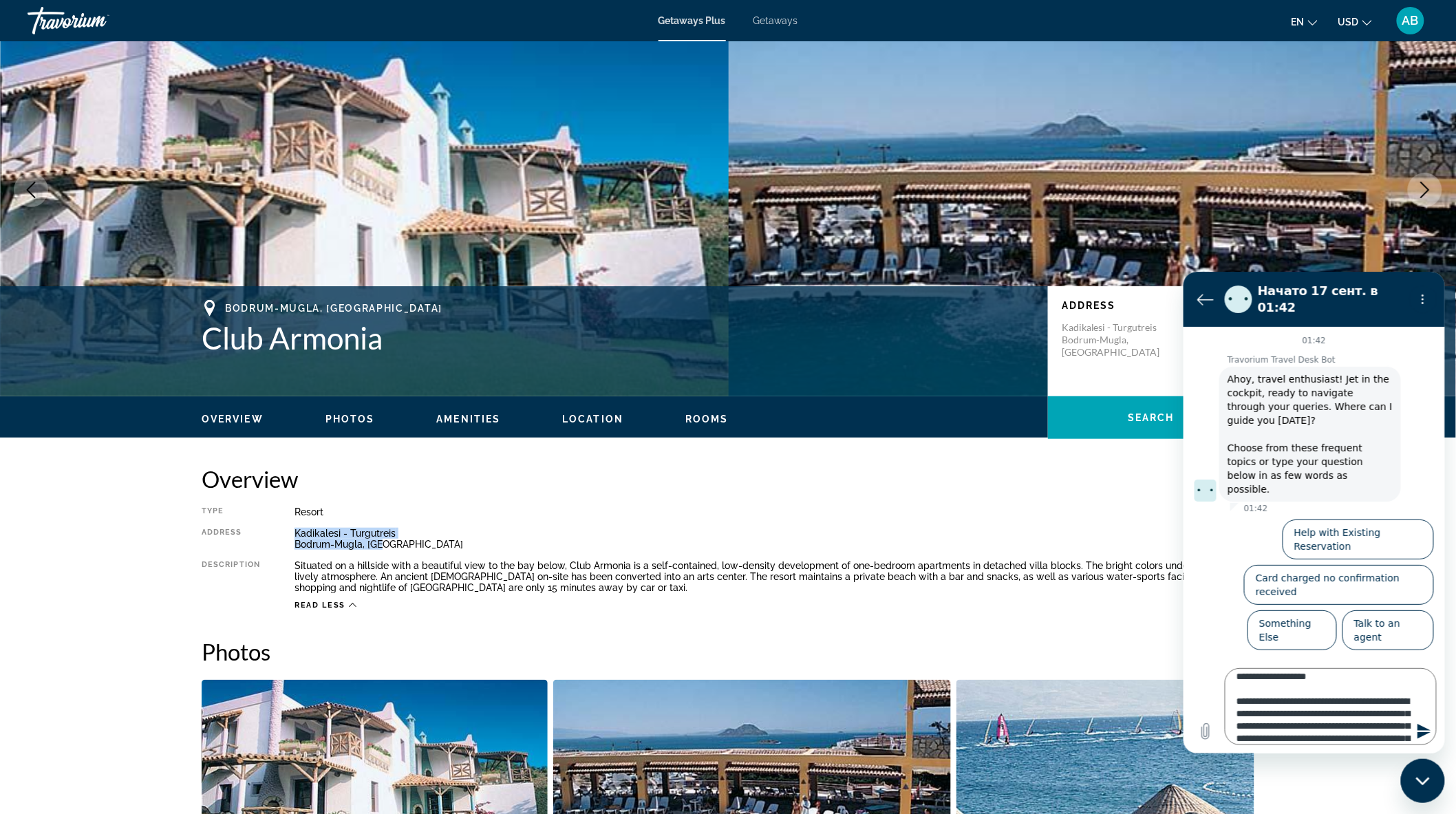
drag, startPoint x: 296, startPoint y: 530, endPoint x: 398, endPoint y: 548, distance: 103.6
click at [398, 548] on div "Kadikalesi - Turgutreis [GEOGRAPHIC_DATA]-[GEOGRAPHIC_DATA], [GEOGRAPHIC_DATA]" at bounding box center [774, 538] width 960 height 22
copy div "Kadikalesi - Turgutreis [GEOGRAPHIC_DATA]-[GEOGRAPHIC_DATA], [GEOGRAPHIC_DATA]"
click at [1386, 713] on textarea "**********" at bounding box center [1330, 706] width 212 height 77
type textarea "**********"
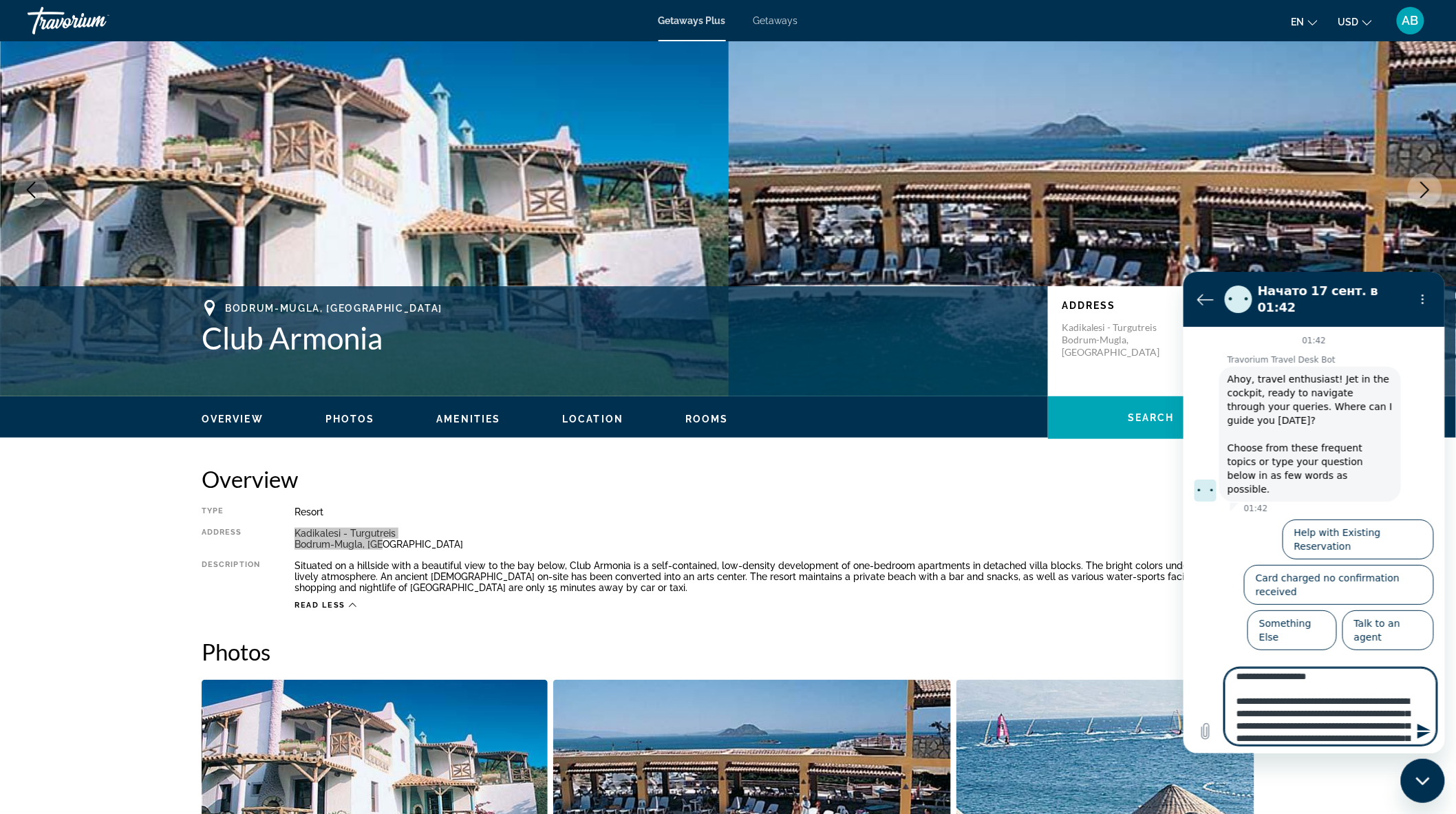
type textarea "*"
type textarea "**********"
type textarea "*"
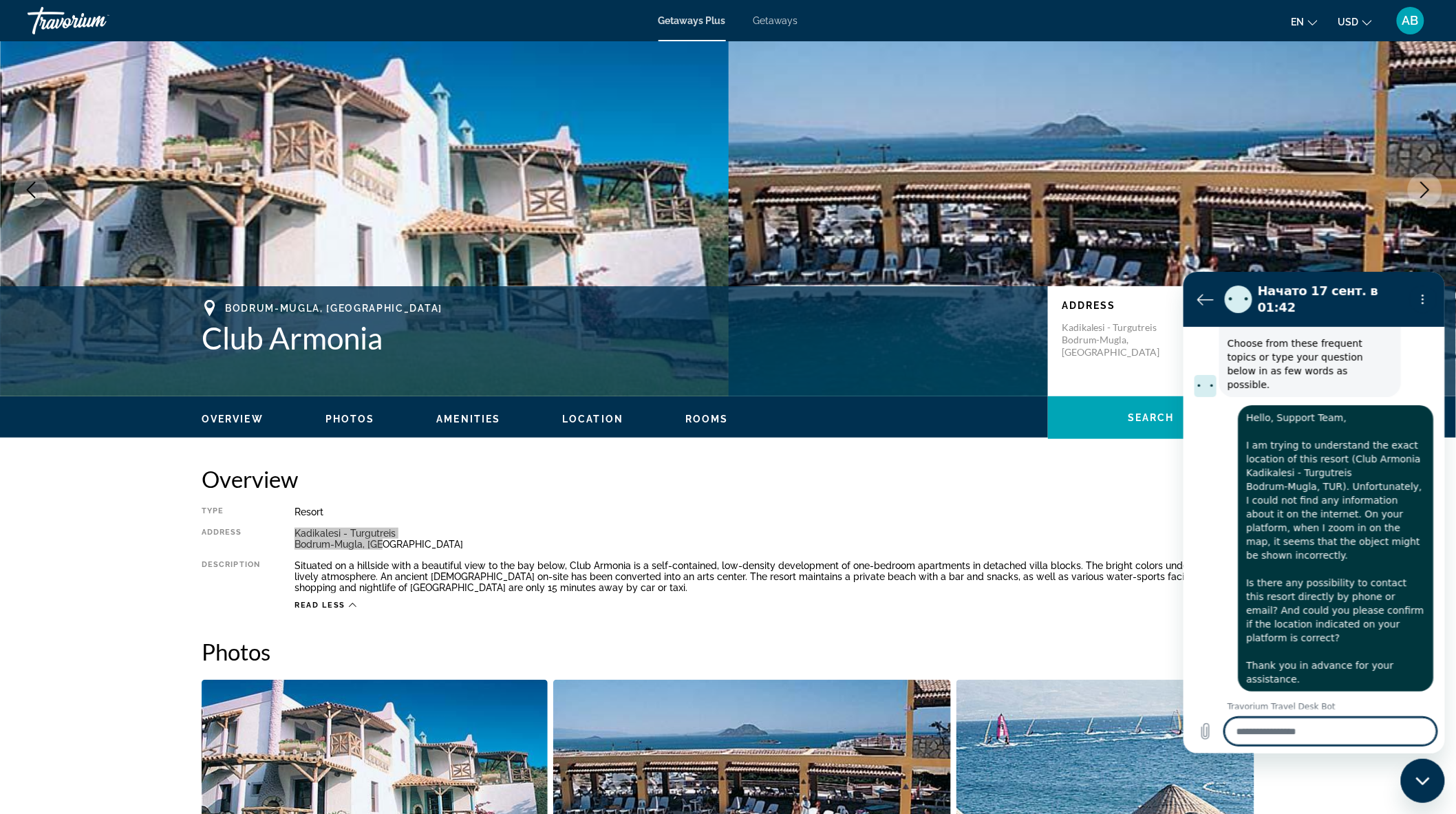
scroll to position [104, 0]
type textarea "*"
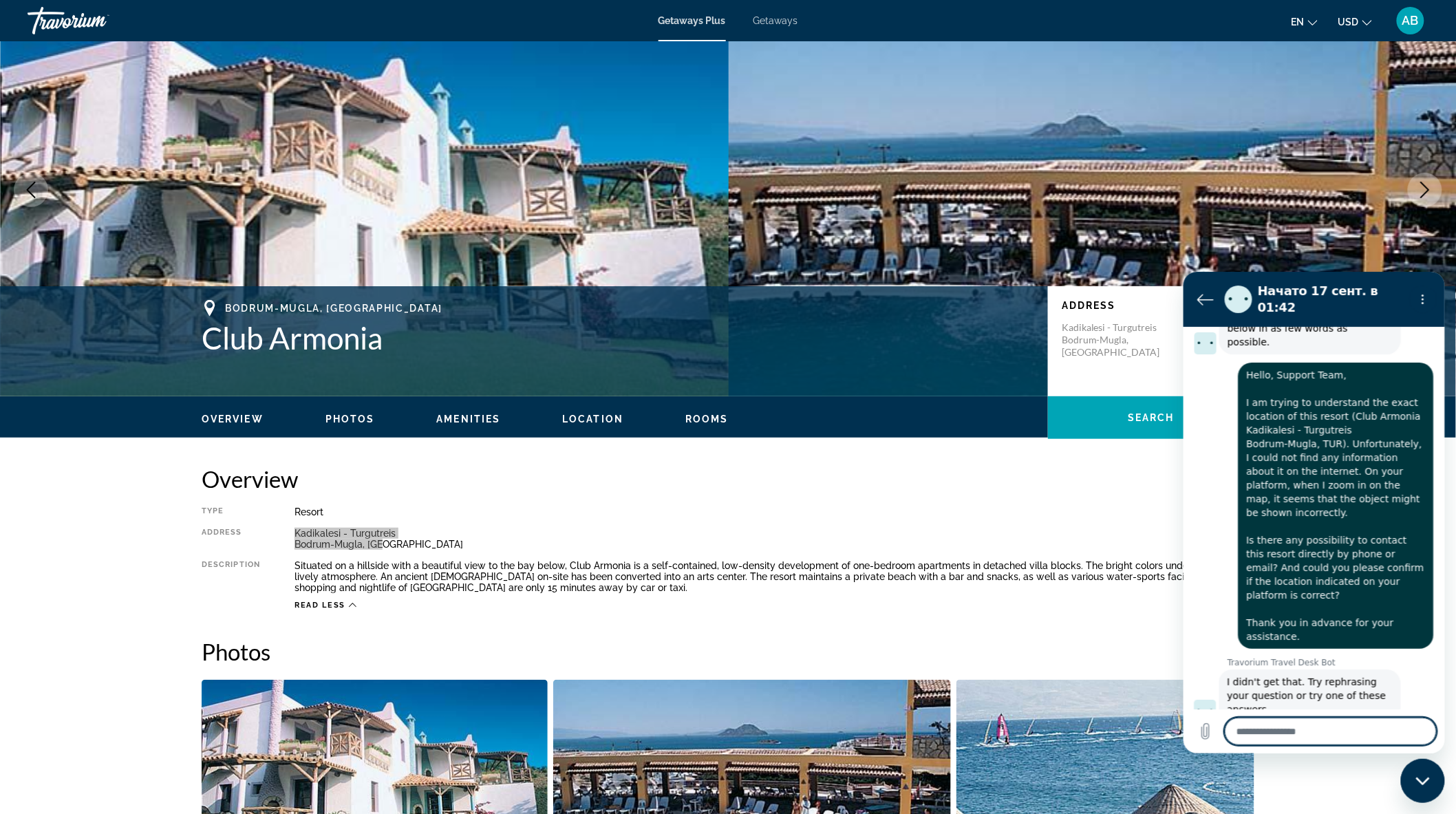
scroll to position [150, 0]
click at [1289, 733] on textarea at bounding box center [1330, 730] width 212 height 27
type textarea "**********"
type textarea "*"
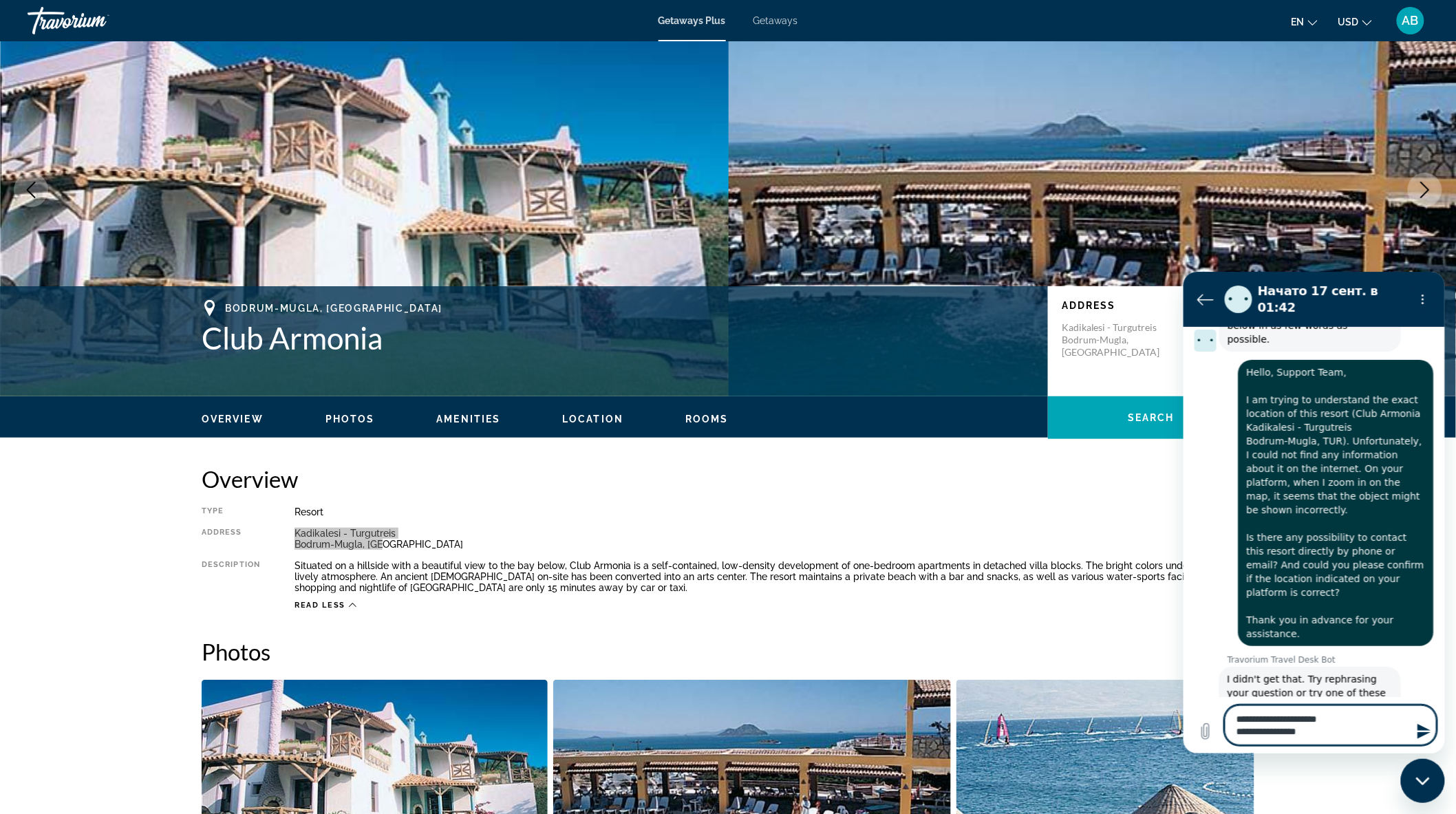
type textarea "*"
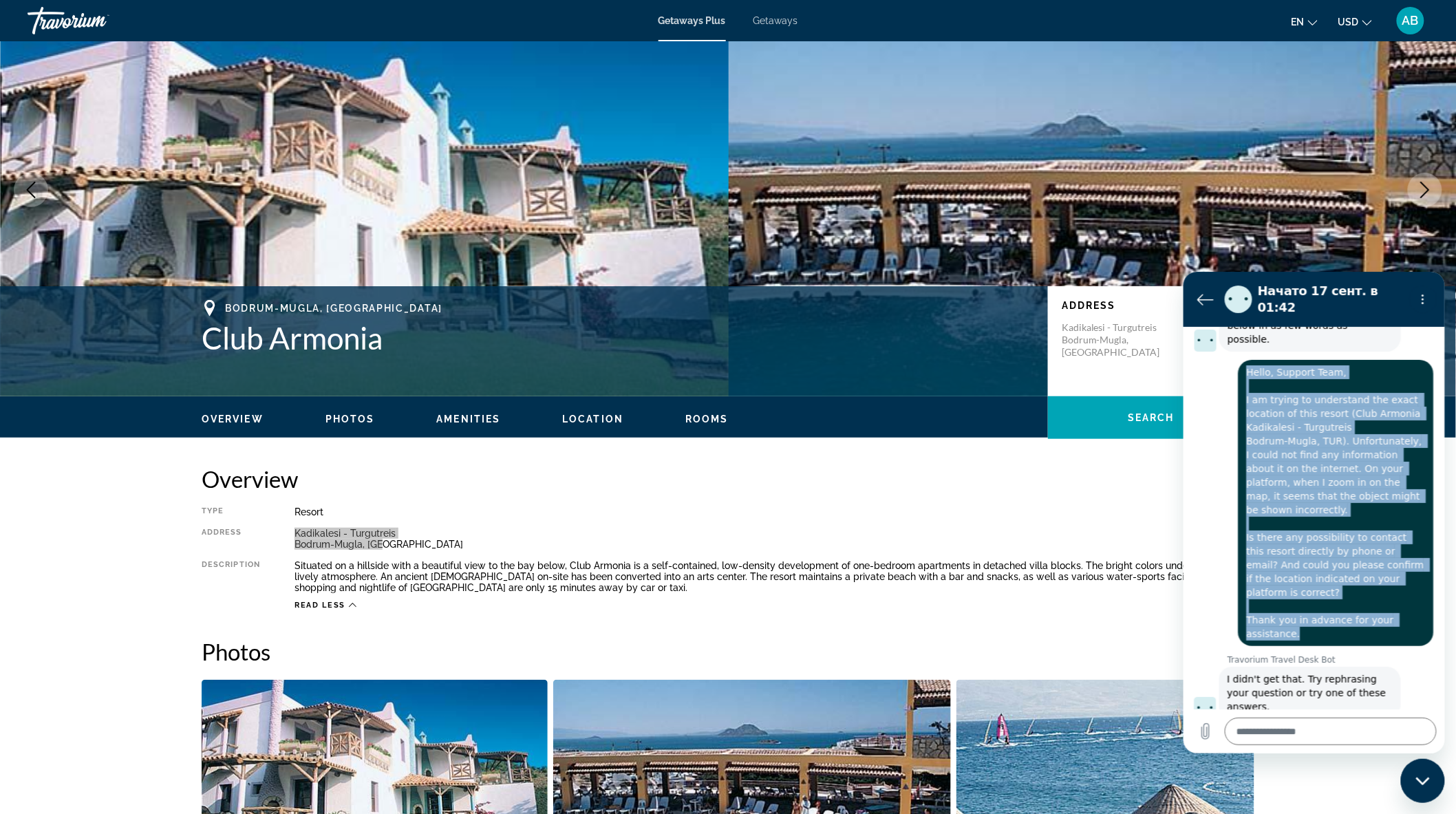
drag, startPoint x: 1248, startPoint y: 344, endPoint x: 1328, endPoint y: 618, distance: 285.4
click at [1328, 618] on div "говорит: Hello, Support Team, I am trying to understand the exact location of t…" at bounding box center [1335, 502] width 195 height 286
copy span "Hello, Support Team, I am trying to understand the exact location of this resor…"
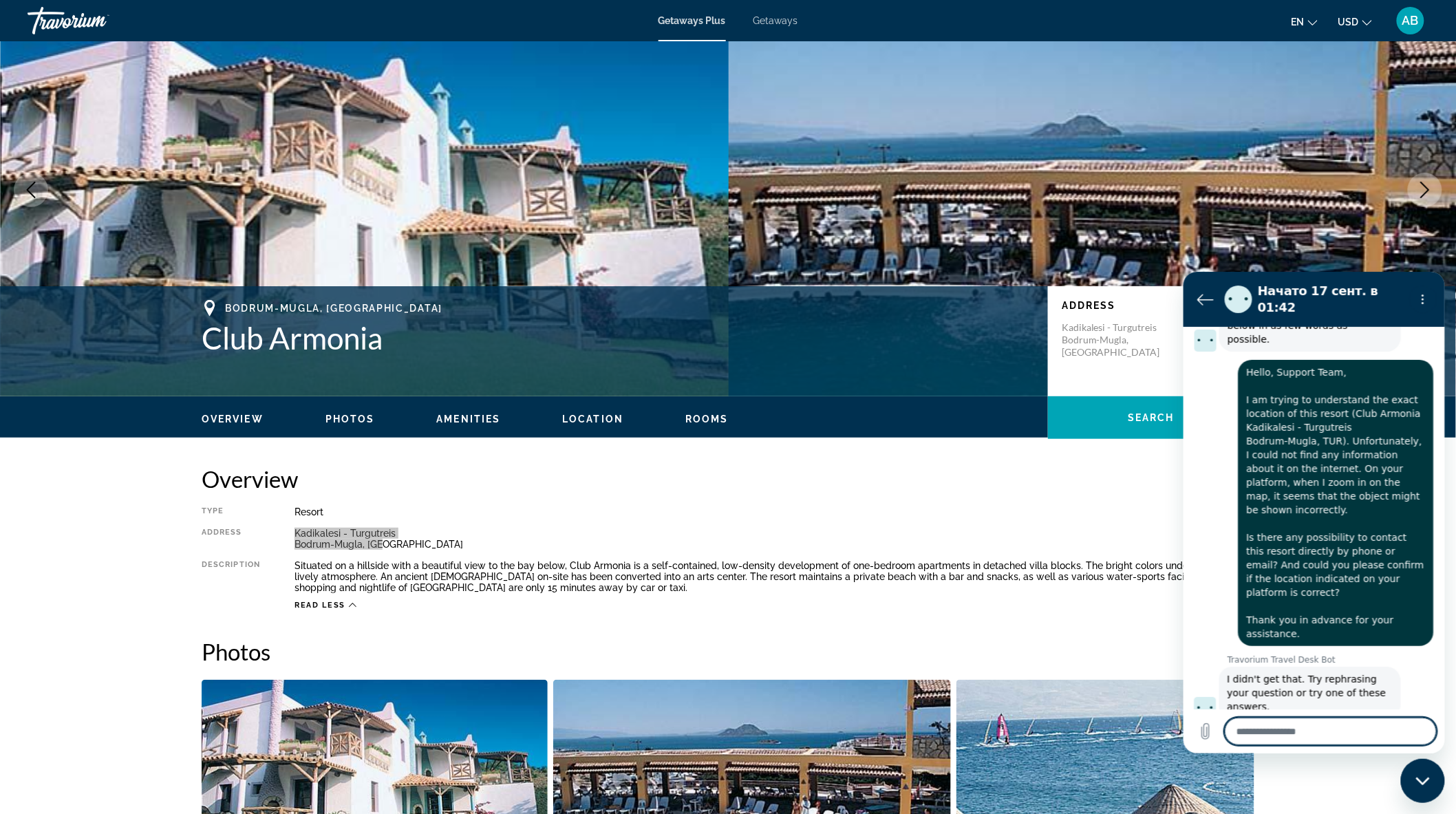
click at [1259, 733] on textarea at bounding box center [1330, 730] width 212 height 27
paste textarea "**********"
type textarea "**********"
type textarea "*"
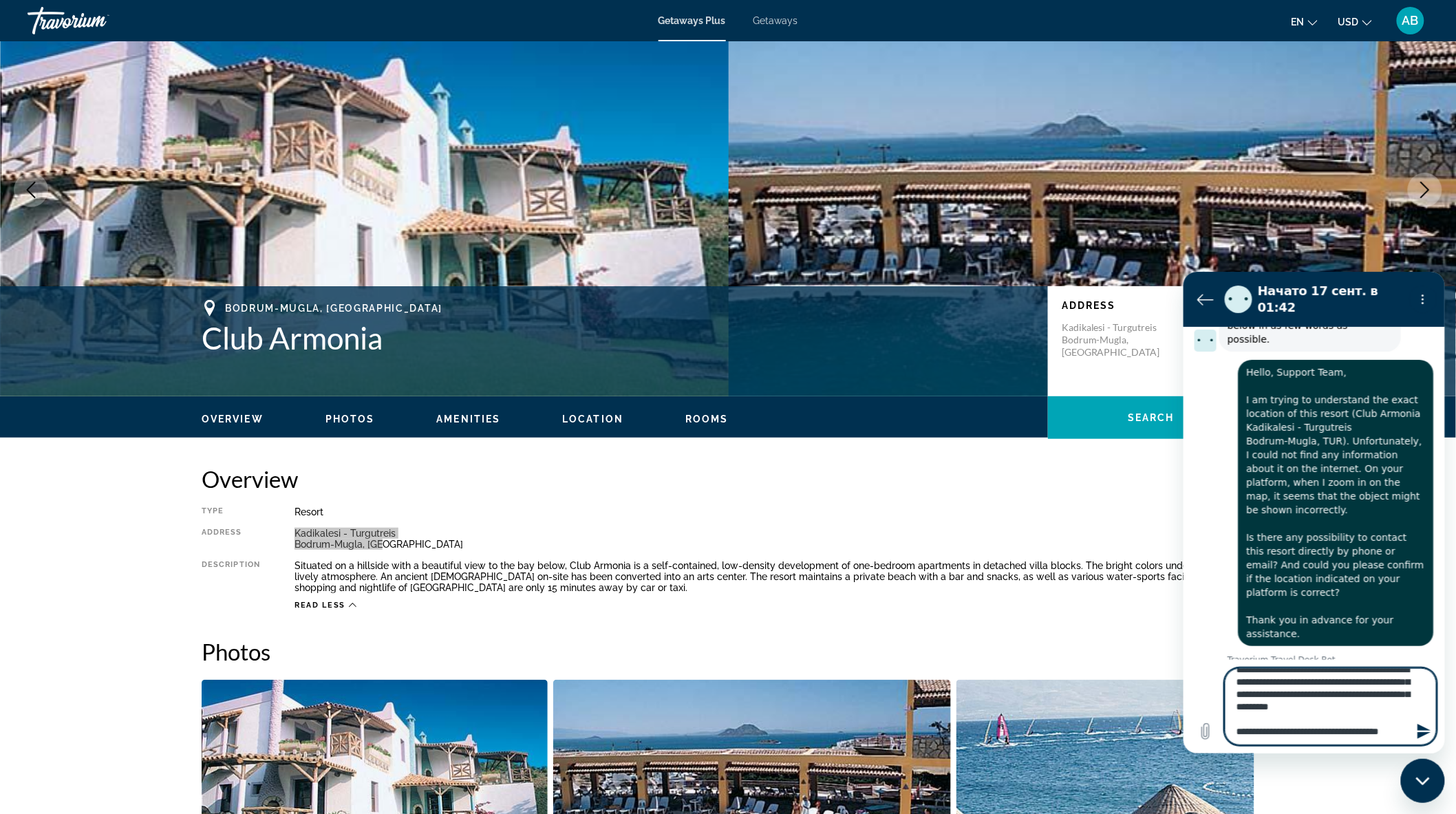
type textarea "**********"
type textarea "*"
type textarea "**********"
type textarea "*"
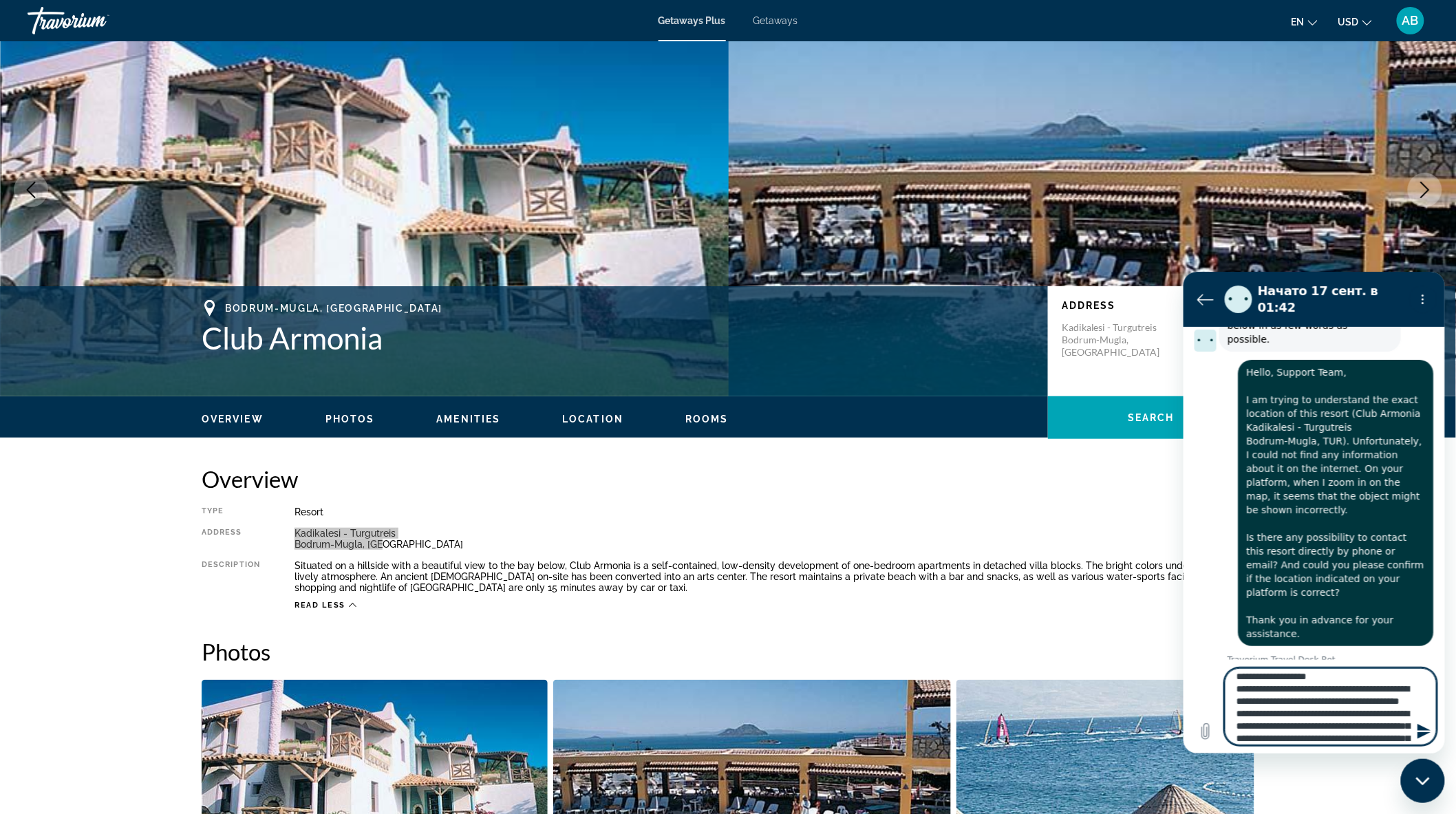
type textarea "**********"
type textarea "*"
type textarea "**********"
type textarea "*"
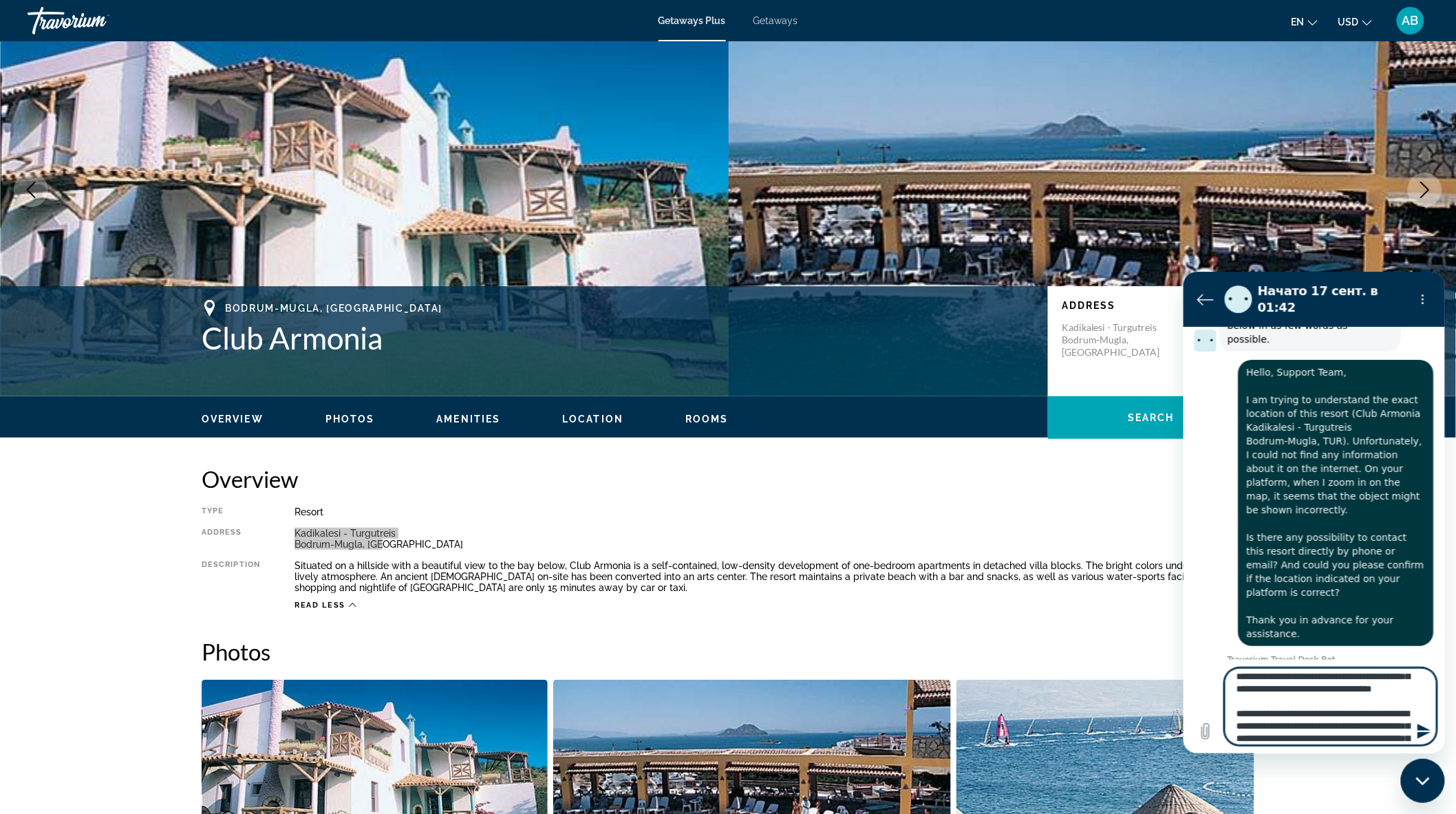
type textarea "**********"
type textarea "*"
type textarea "**********"
type textarea "*"
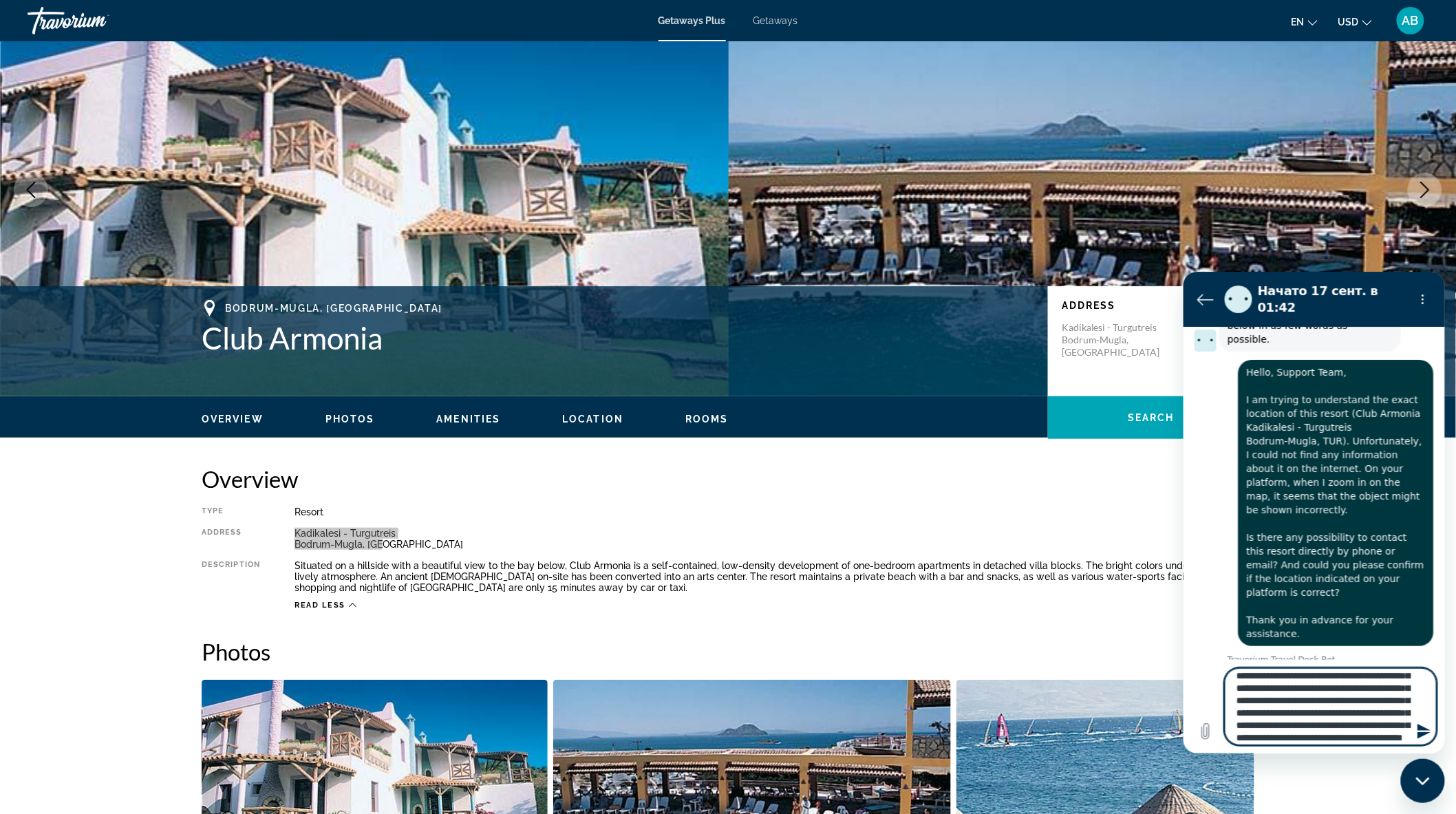
type textarea "**********"
type textarea "*"
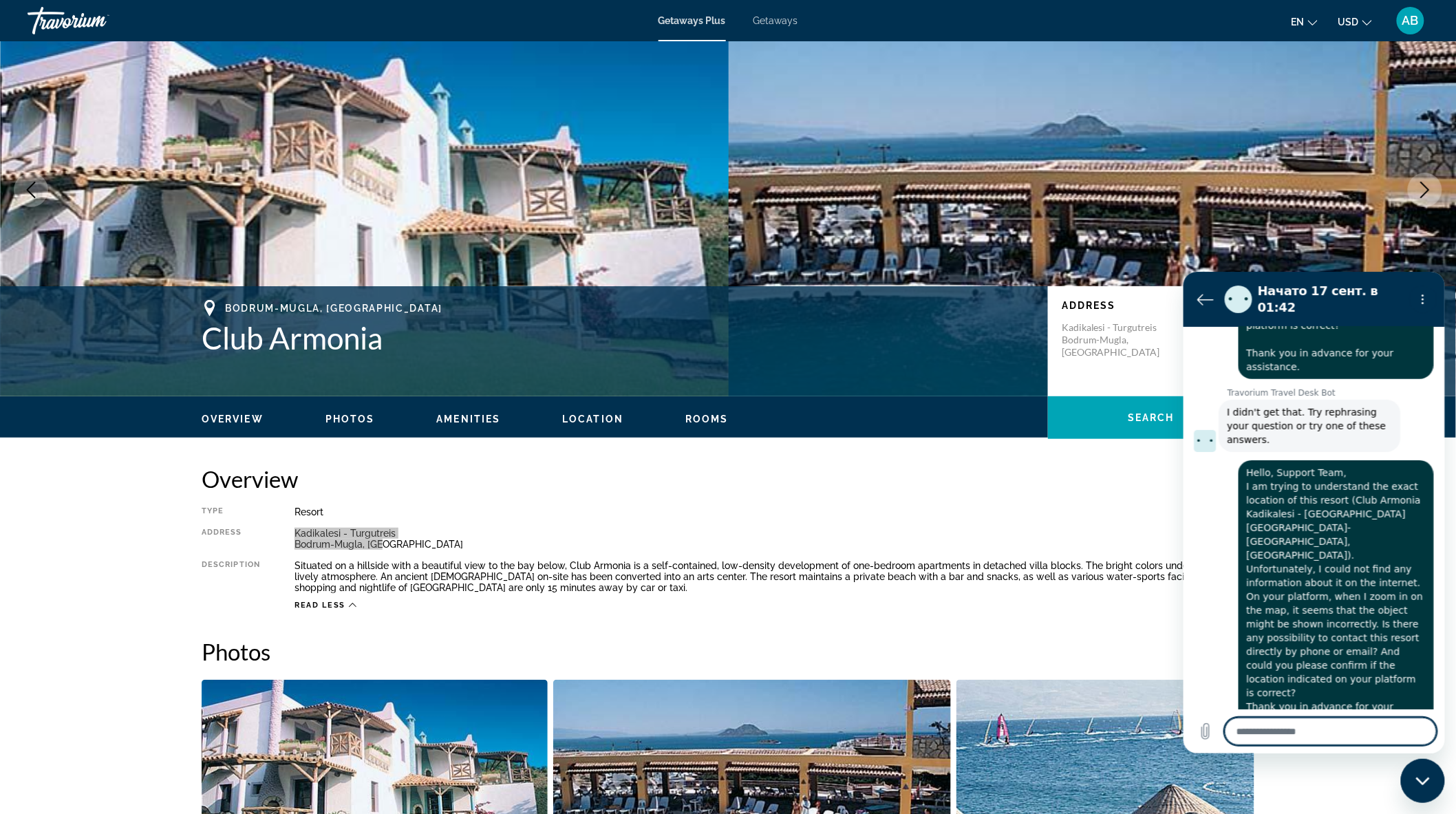
scroll to position [415, 0]
type textarea "*"
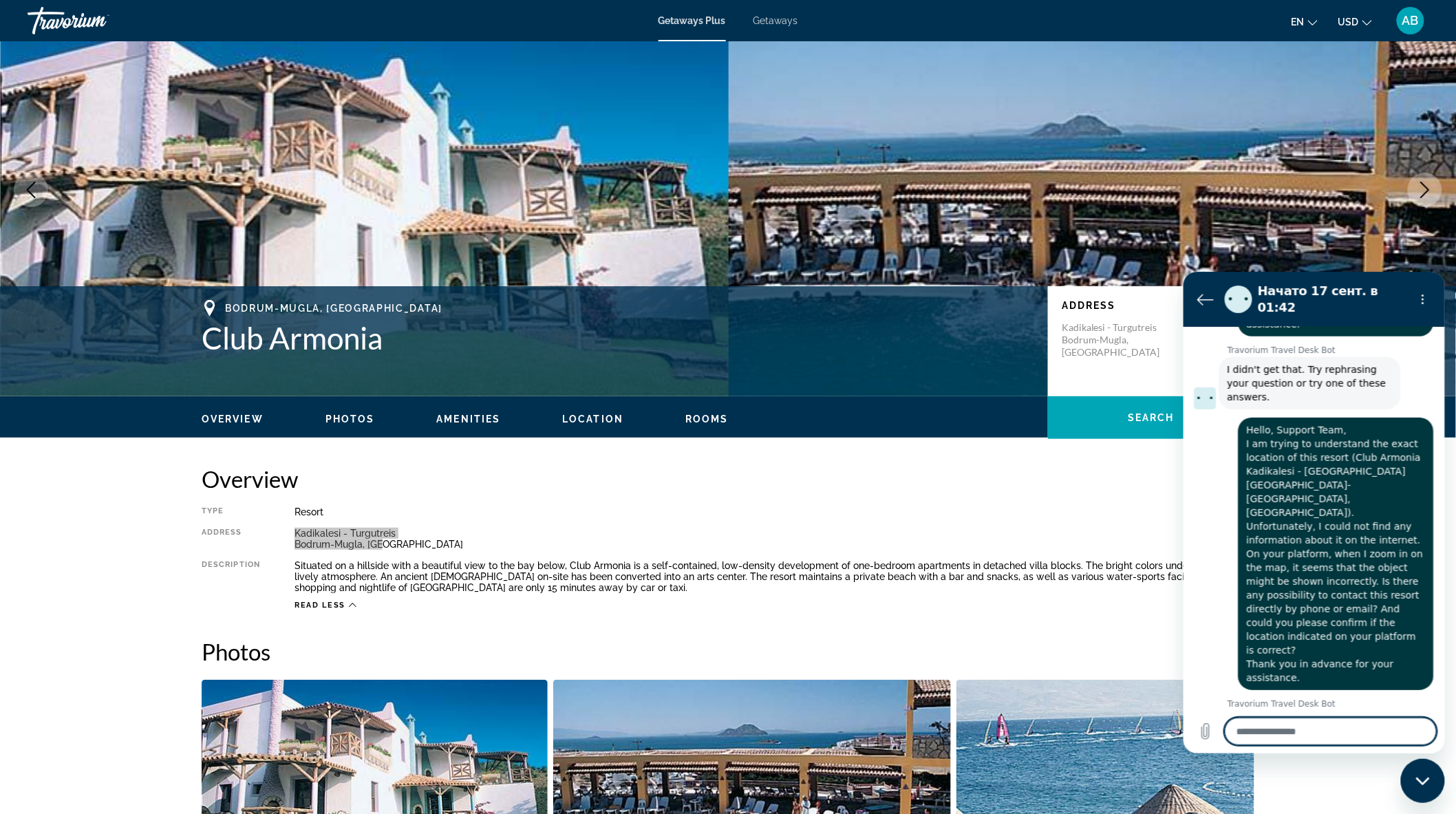
scroll to position [463, 0]
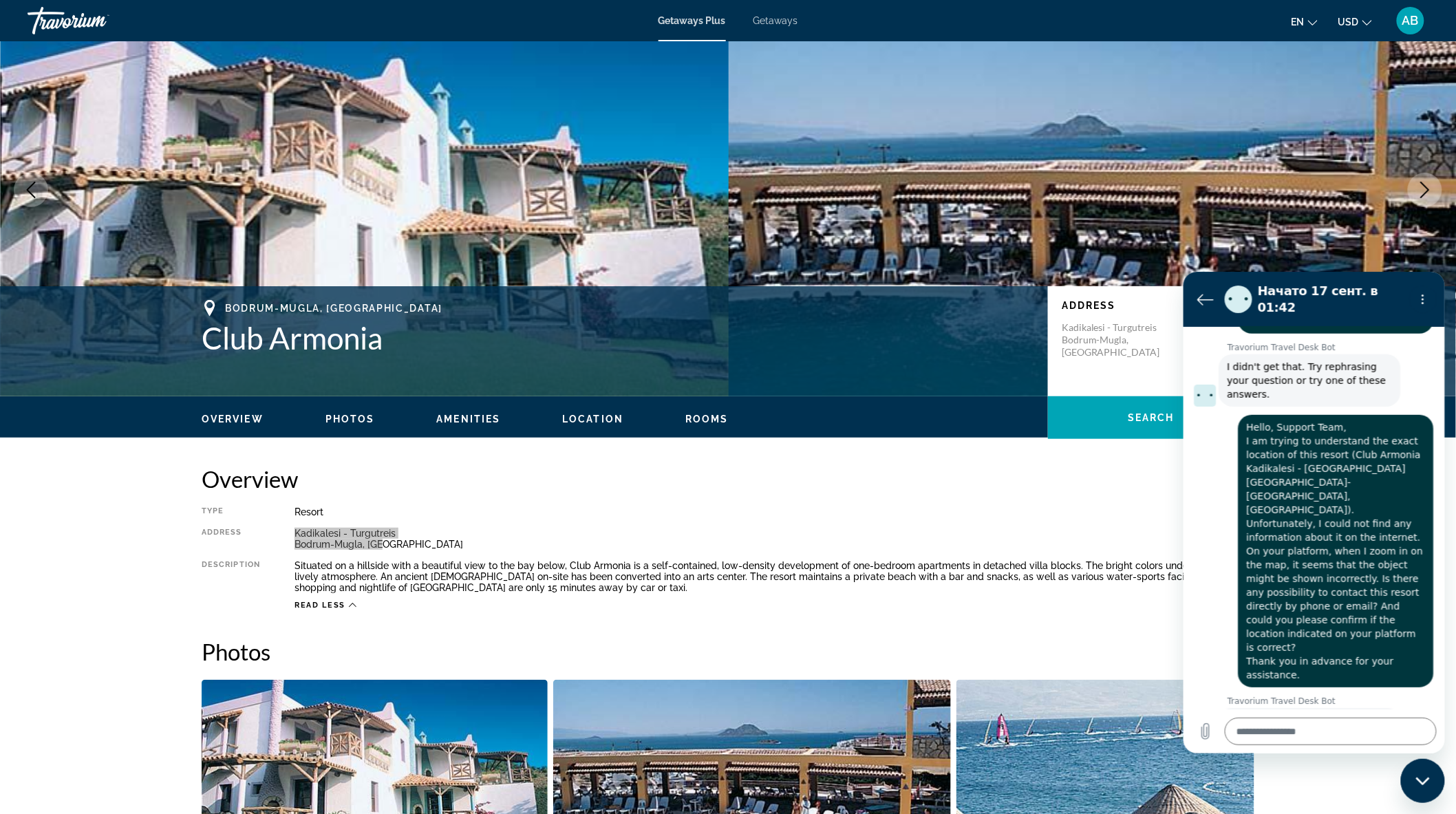
drag, startPoint x: 1225, startPoint y: 654, endPoint x: 1266, endPoint y: 678, distance: 47.5
click at [1266, 708] on div "Travorium Travel Desk Bot говорит: I didn't get that. Try rephrasing your quest…" at bounding box center [1309, 734] width 181 height 52
click at [1306, 728] on textarea at bounding box center [1330, 730] width 212 height 27
paste textarea "**********"
type textarea "**********"
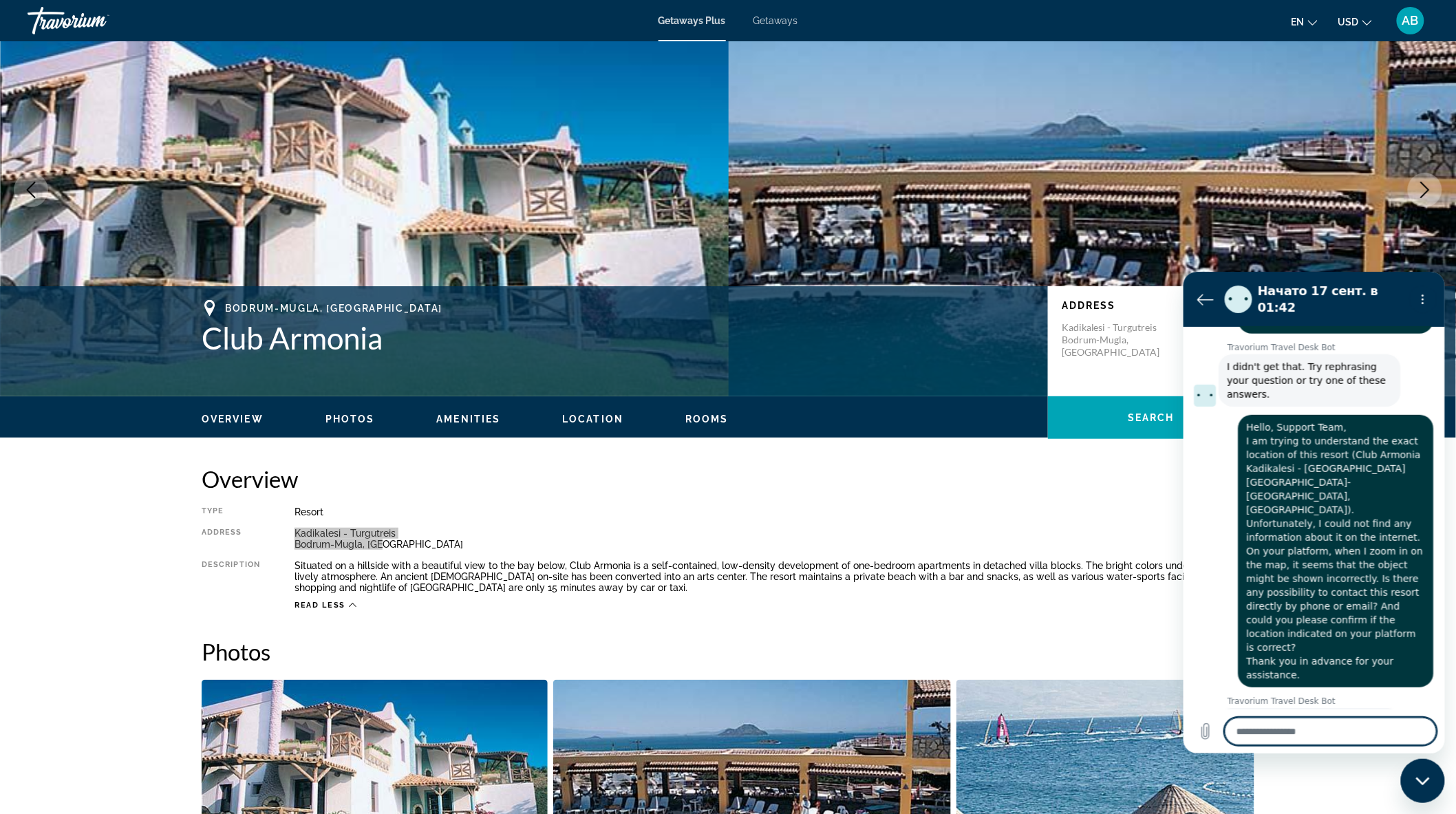
type textarea "*"
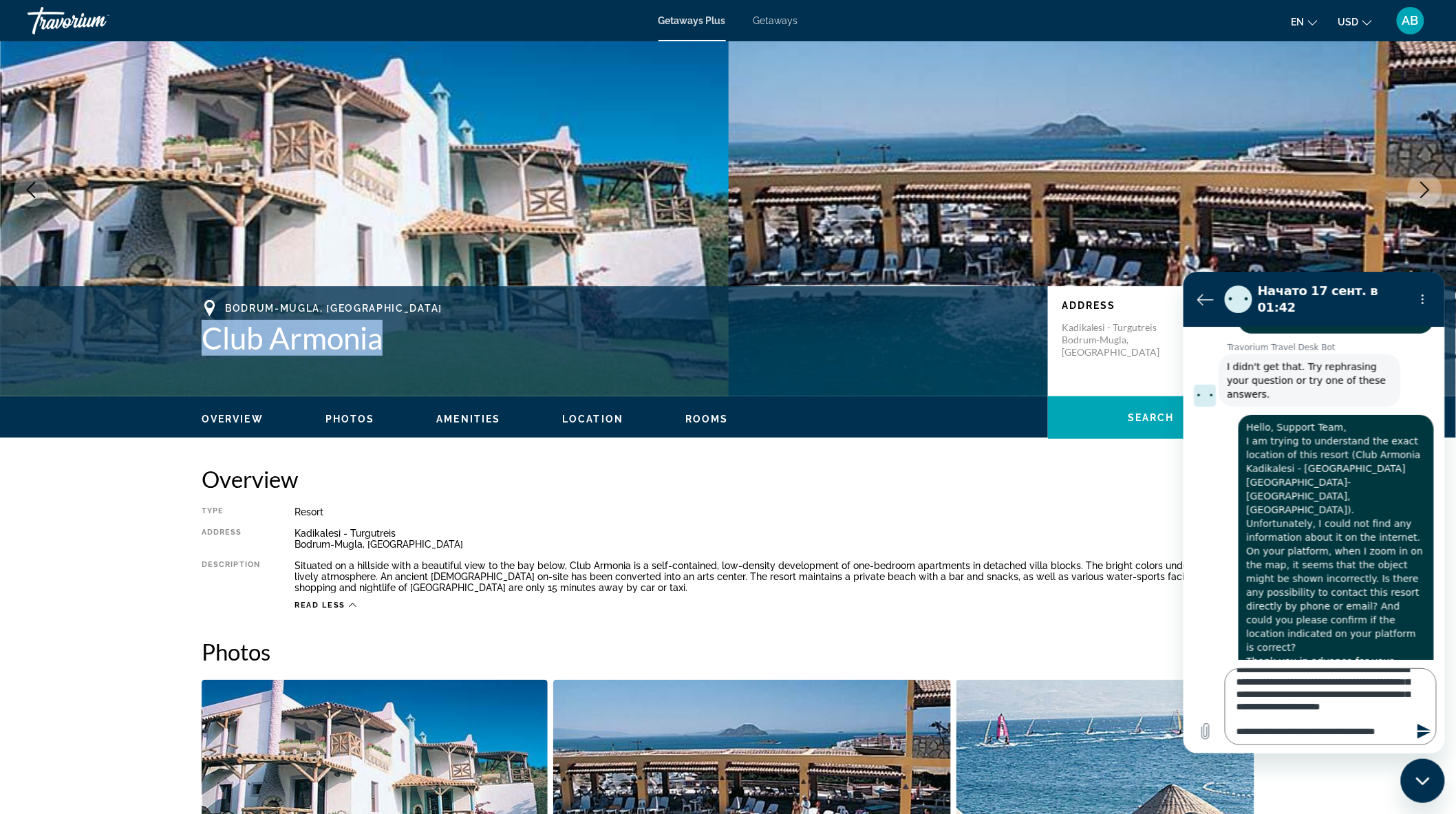
drag, startPoint x: 204, startPoint y: 342, endPoint x: 382, endPoint y: 332, distance: 178.3
click at [382, 332] on h1 "Club Armonia" at bounding box center [618, 337] width 833 height 36
click at [1341, 709] on textarea "**********" at bounding box center [1330, 706] width 212 height 77
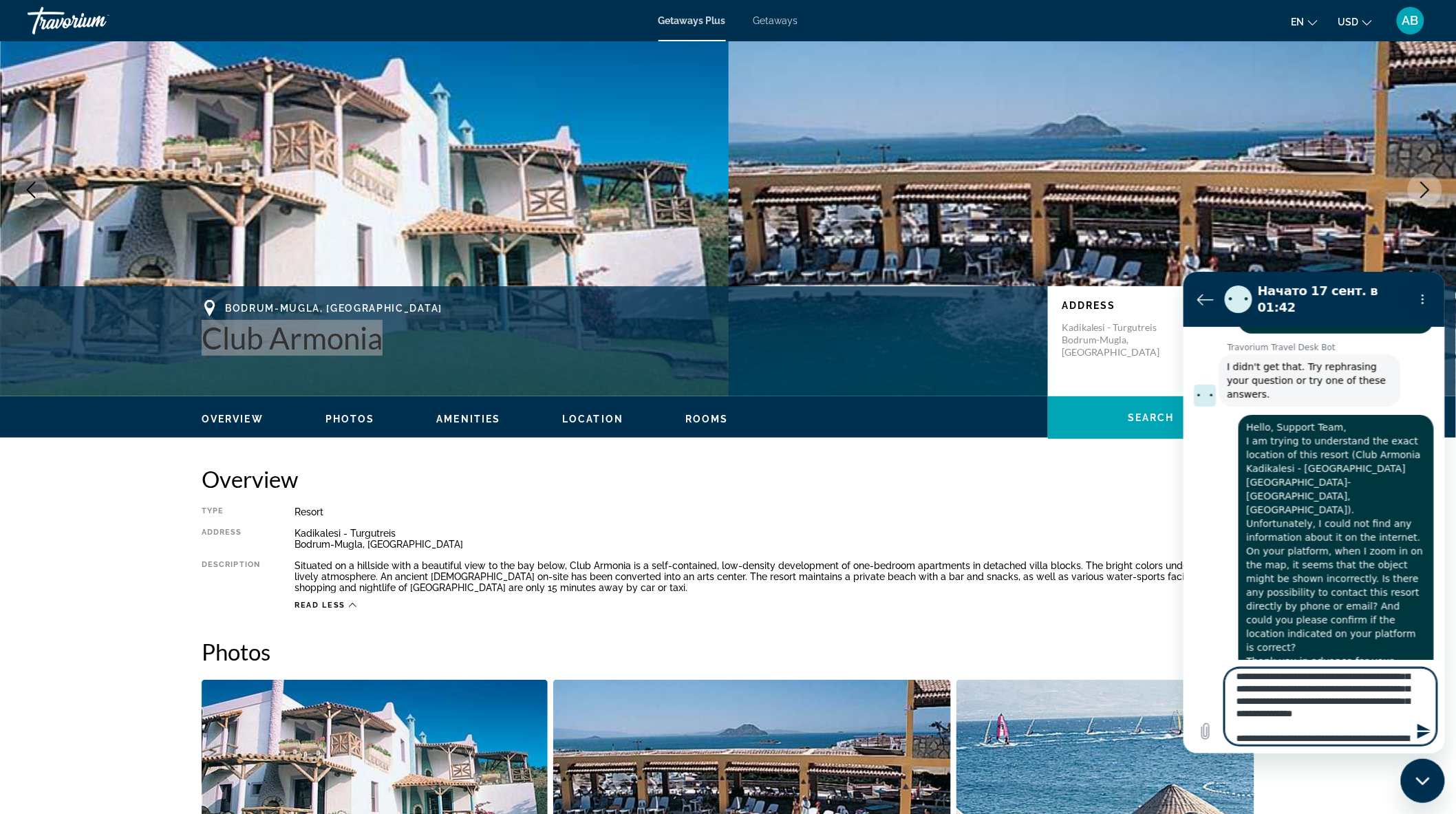
scroll to position [6, 0]
type textarea "**********"
type textarea "*"
type textarea "**********"
type textarea "*"
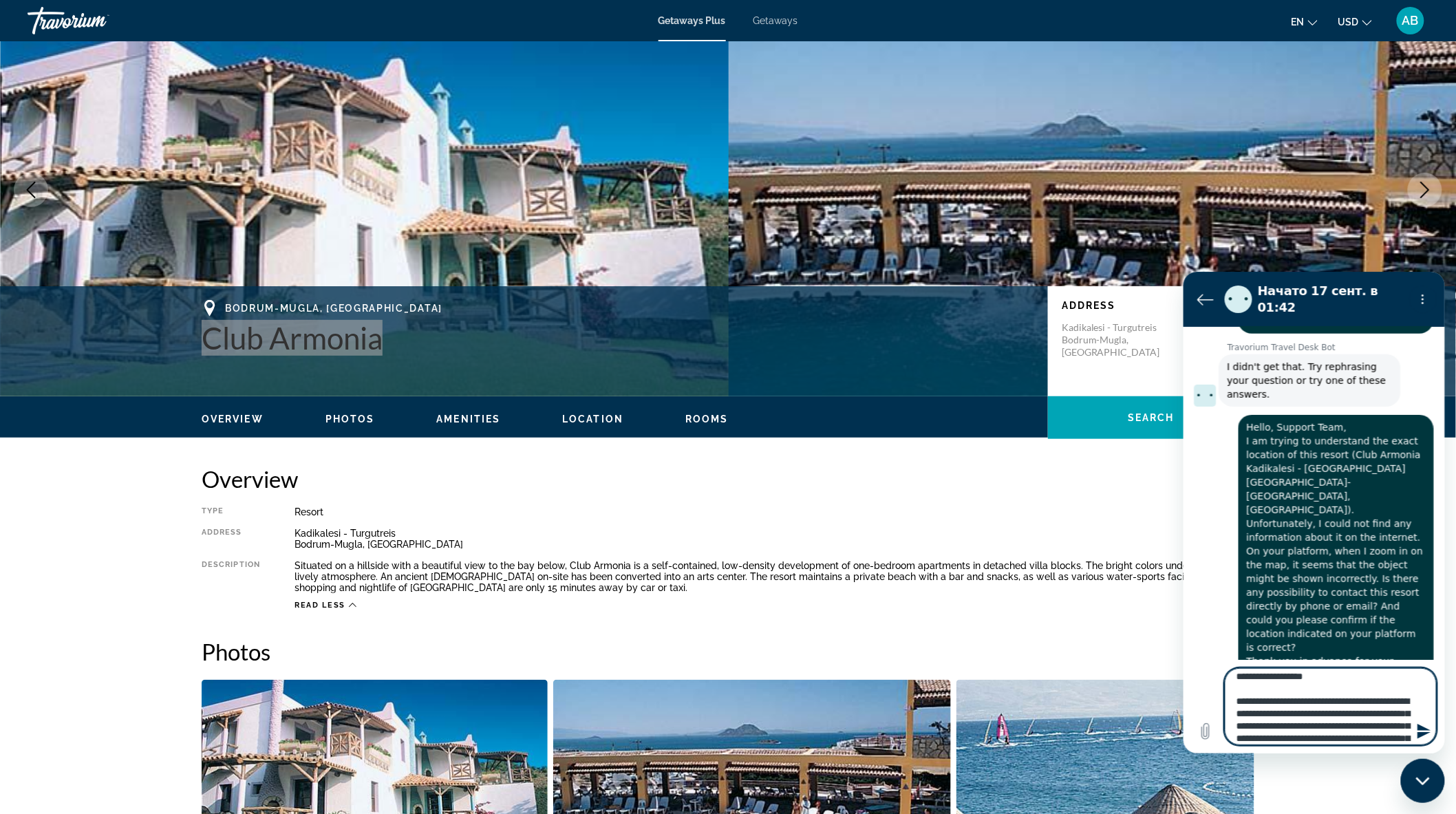
type textarea "**********"
type textarea "*"
paste textarea "**********"
type textarea "**********"
type textarea "*"
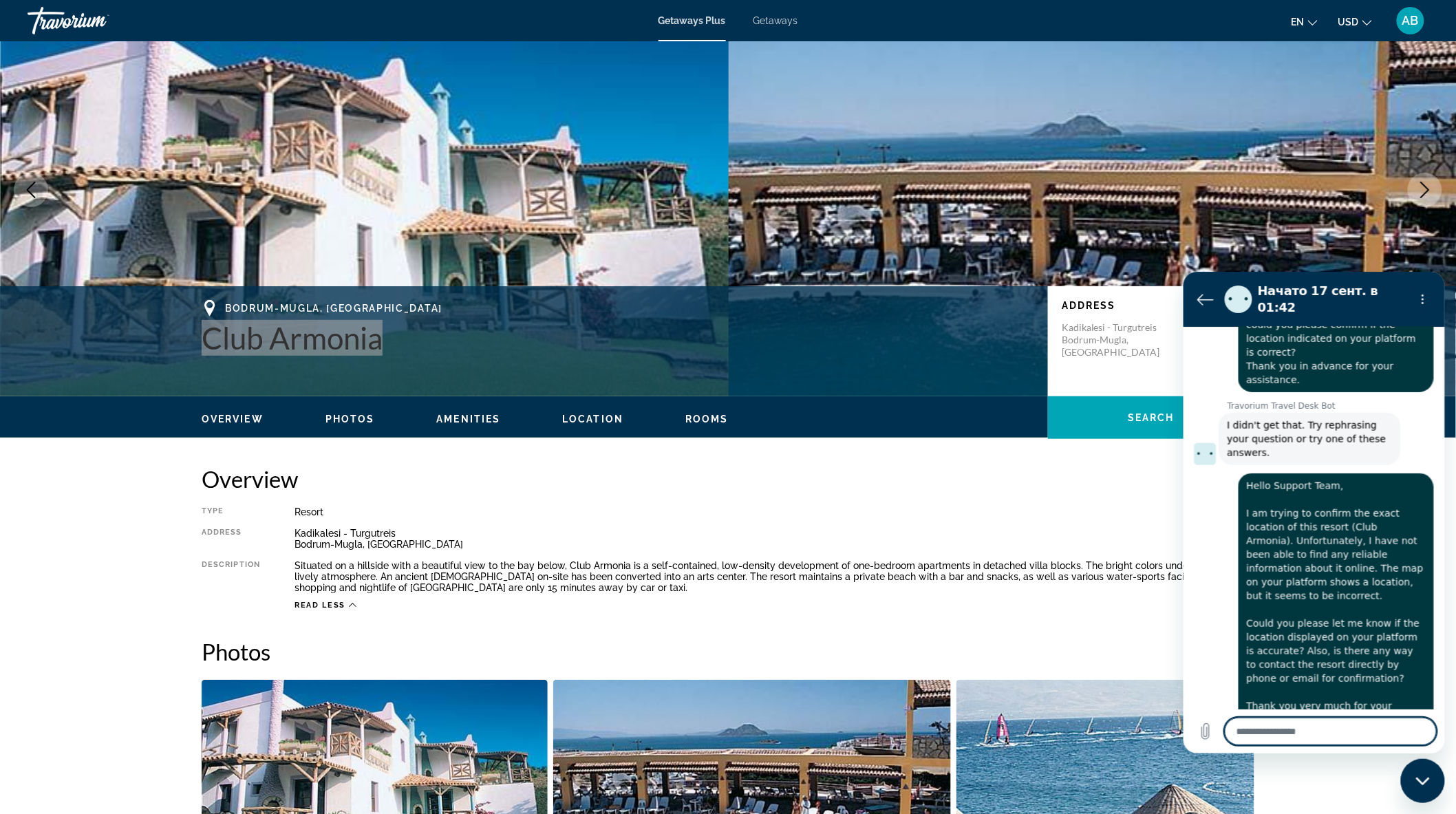
scroll to position [756, 0]
type textarea "*"
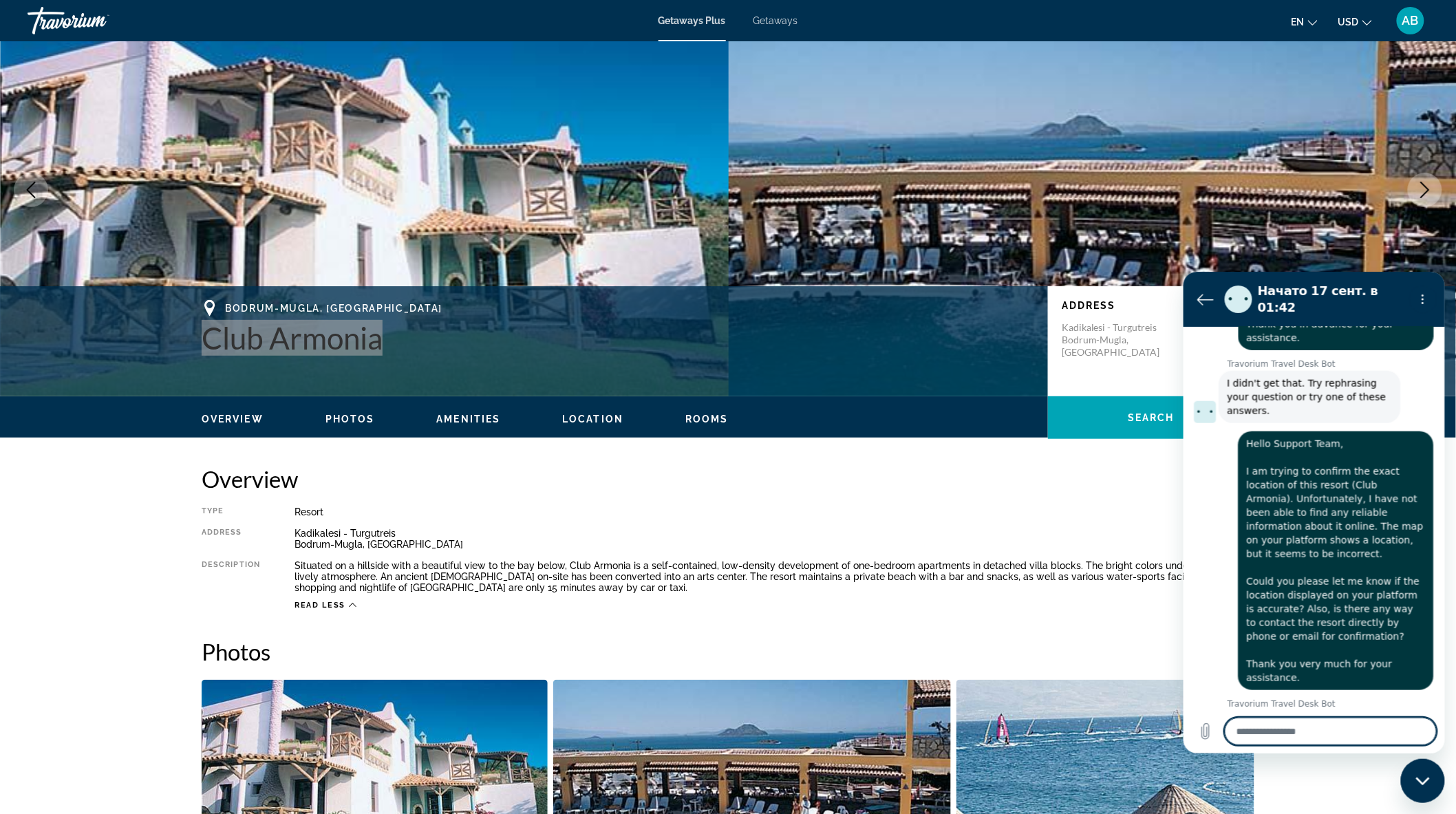
scroll to position [803, 0]
type textarea "*"
type textarea "**"
type textarea "*"
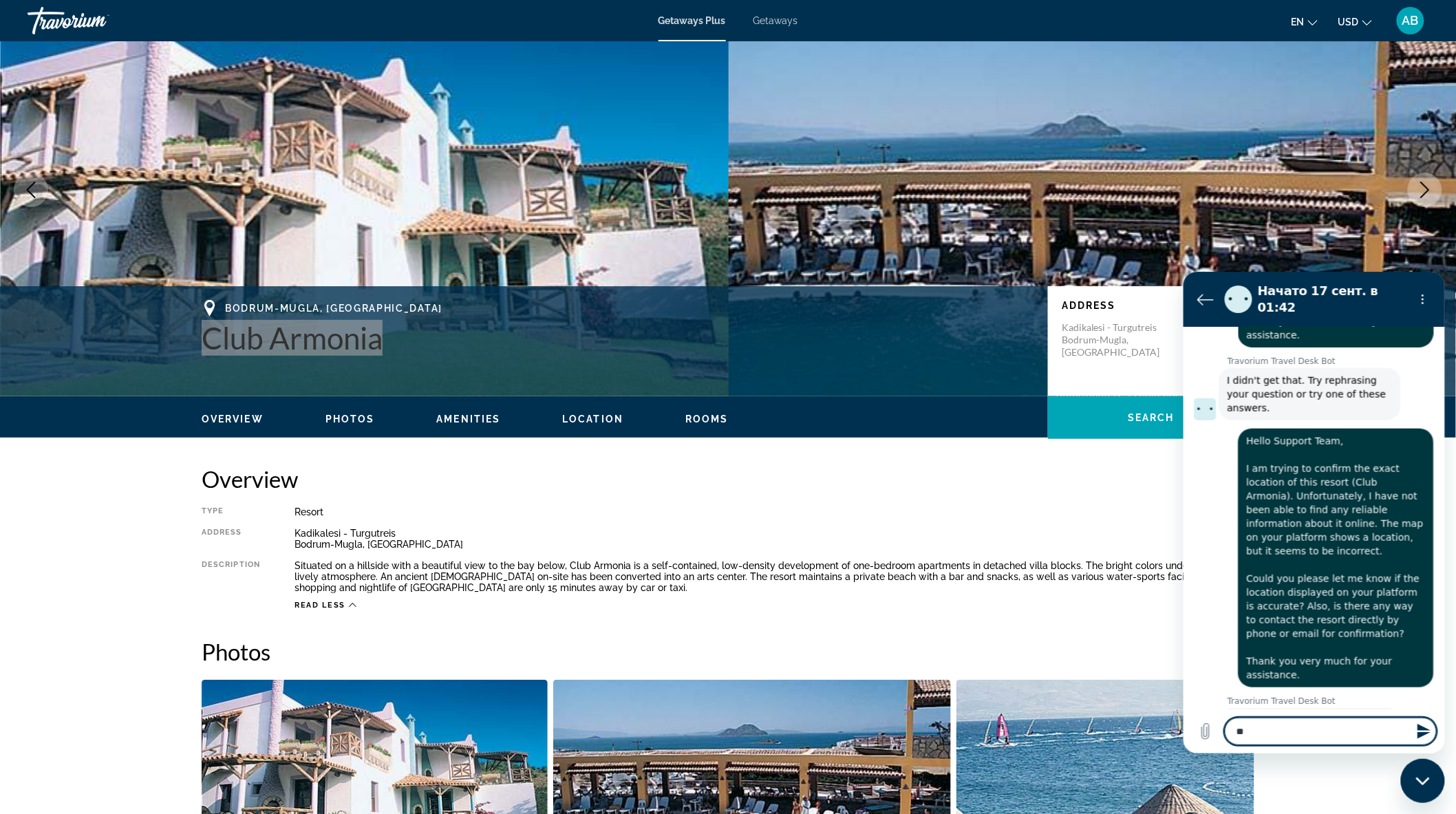
type textarea "***"
type textarea "*"
type textarea "****"
type textarea "*"
type textarea "***"
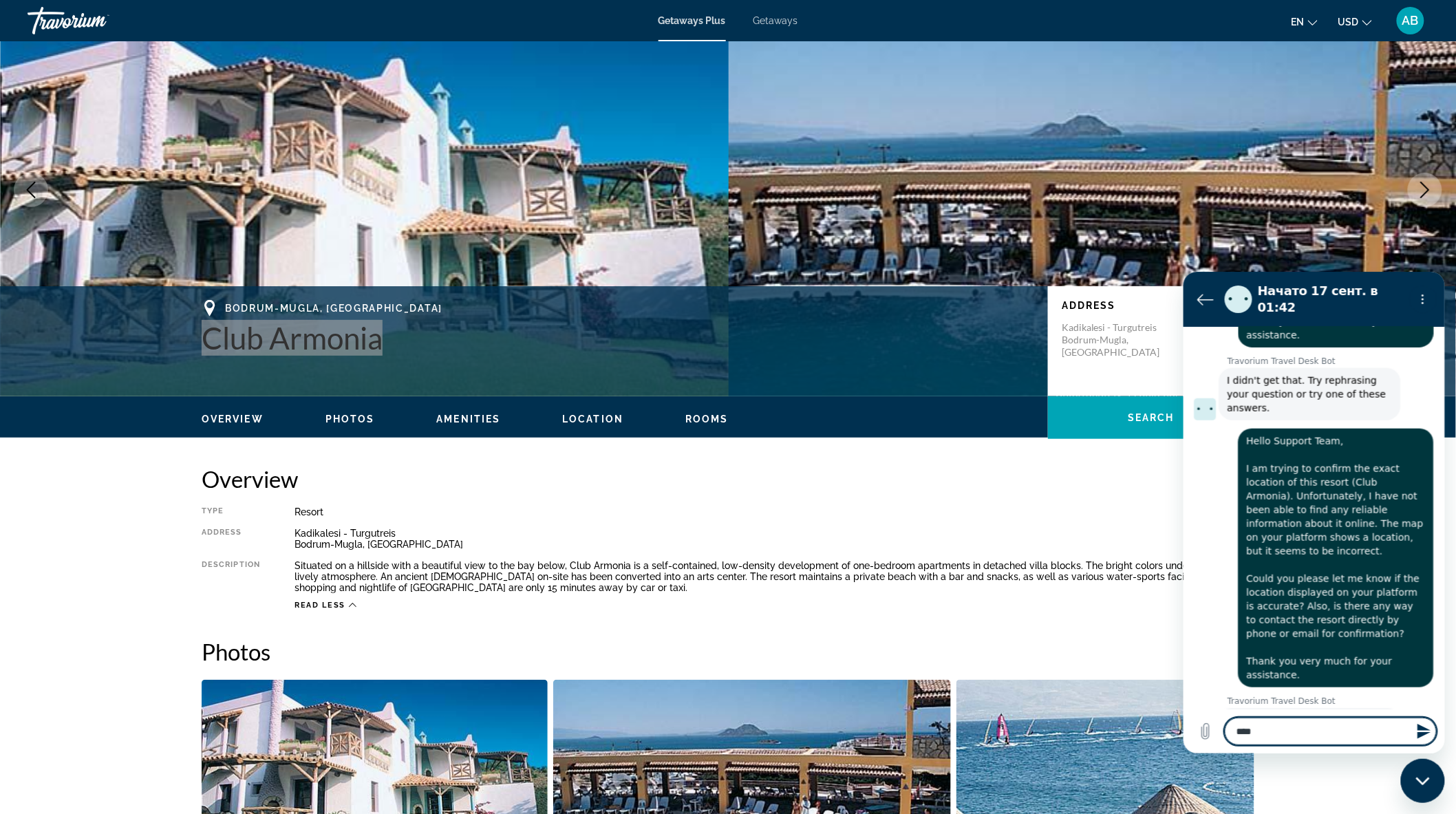
type textarea "*"
type textarea "**"
type textarea "*"
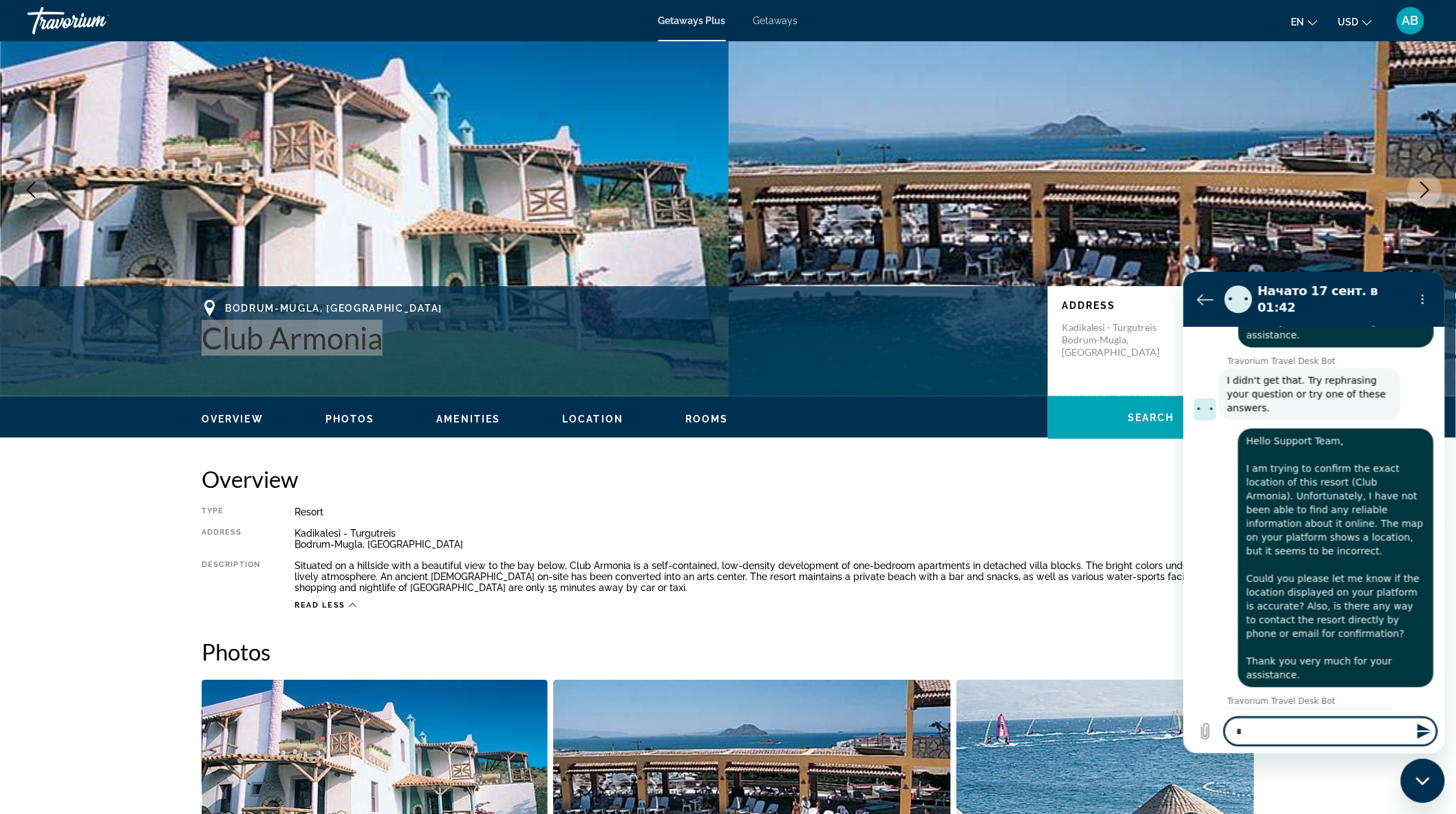
type textarea "*"
type textarea "**"
type textarea "*"
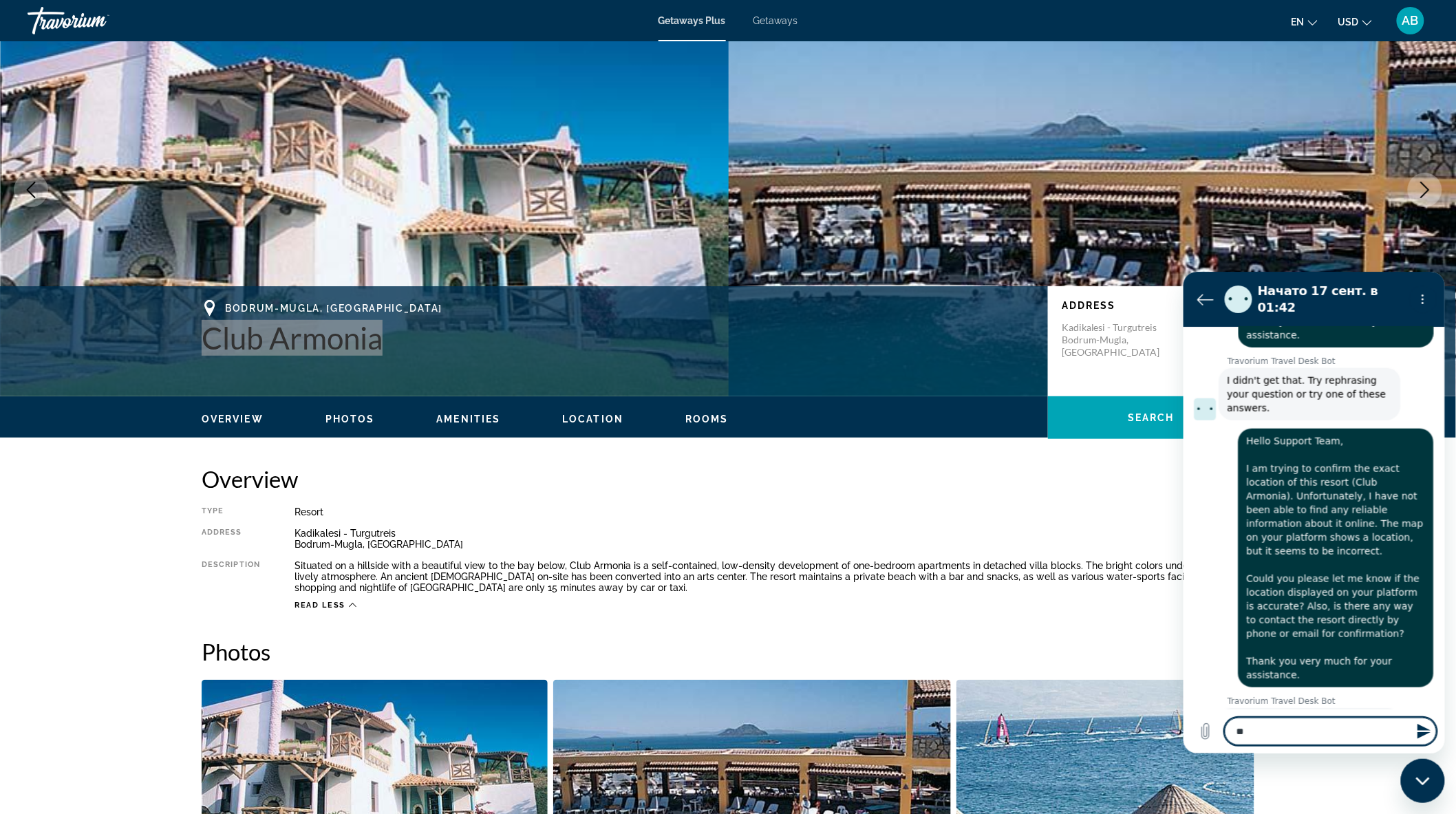
type textarea "***"
type textarea "*"
type textarea "****"
type textarea "*"
type textarea "*****"
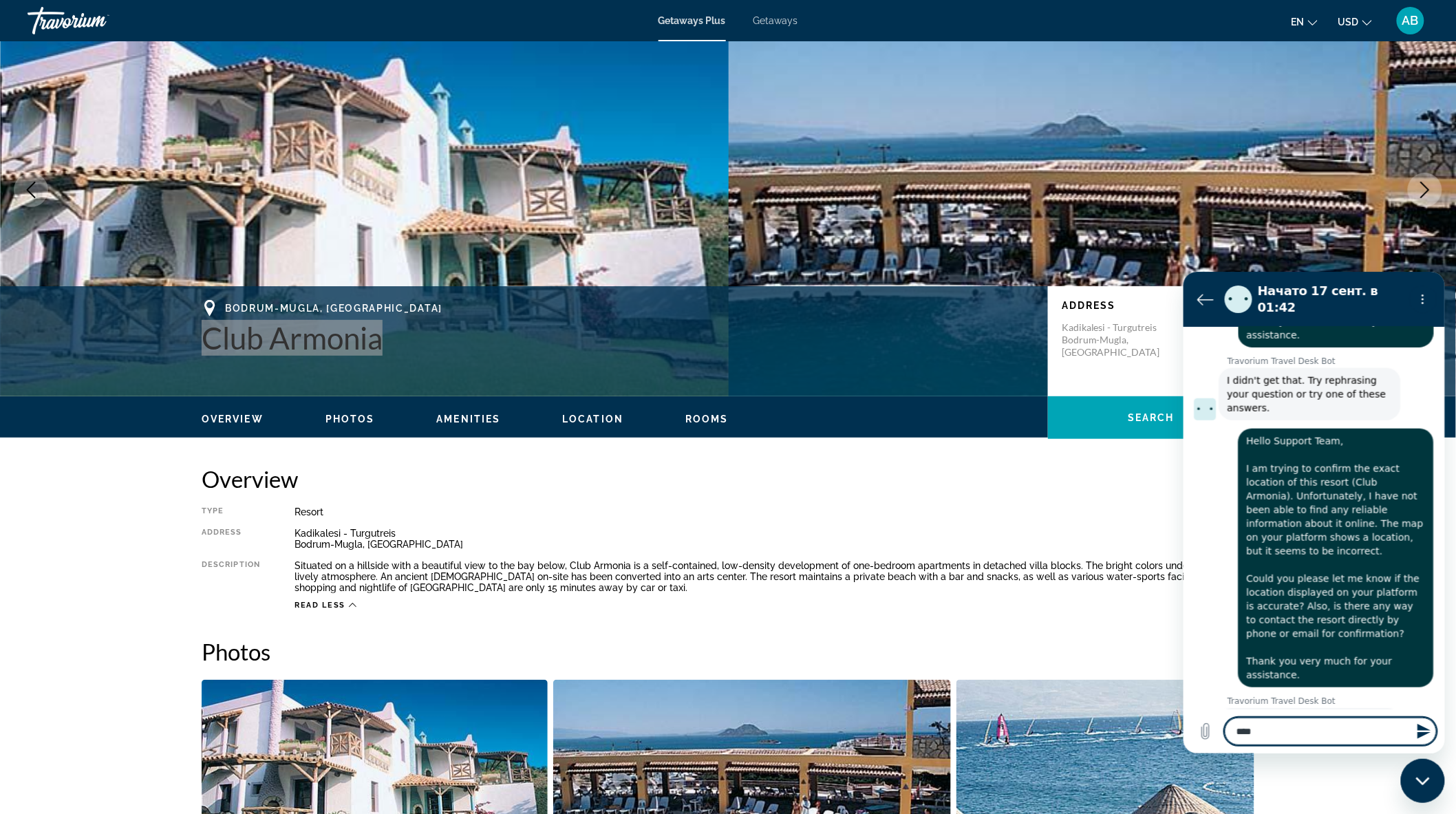
type textarea "*"
type textarea "******"
type textarea "*"
type textarea "*******"
type textarea "*"
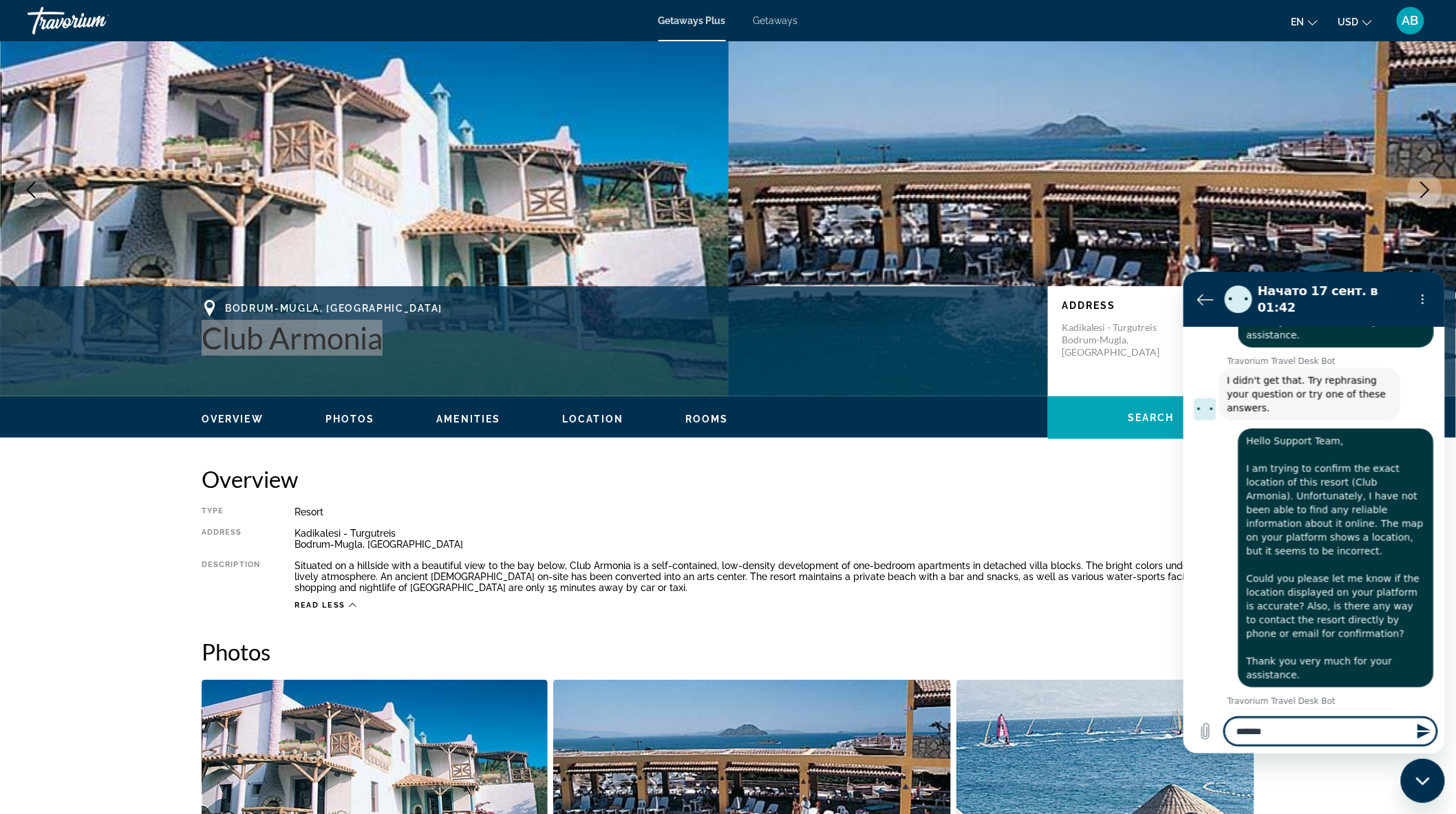
type textarea "********"
type textarea "*"
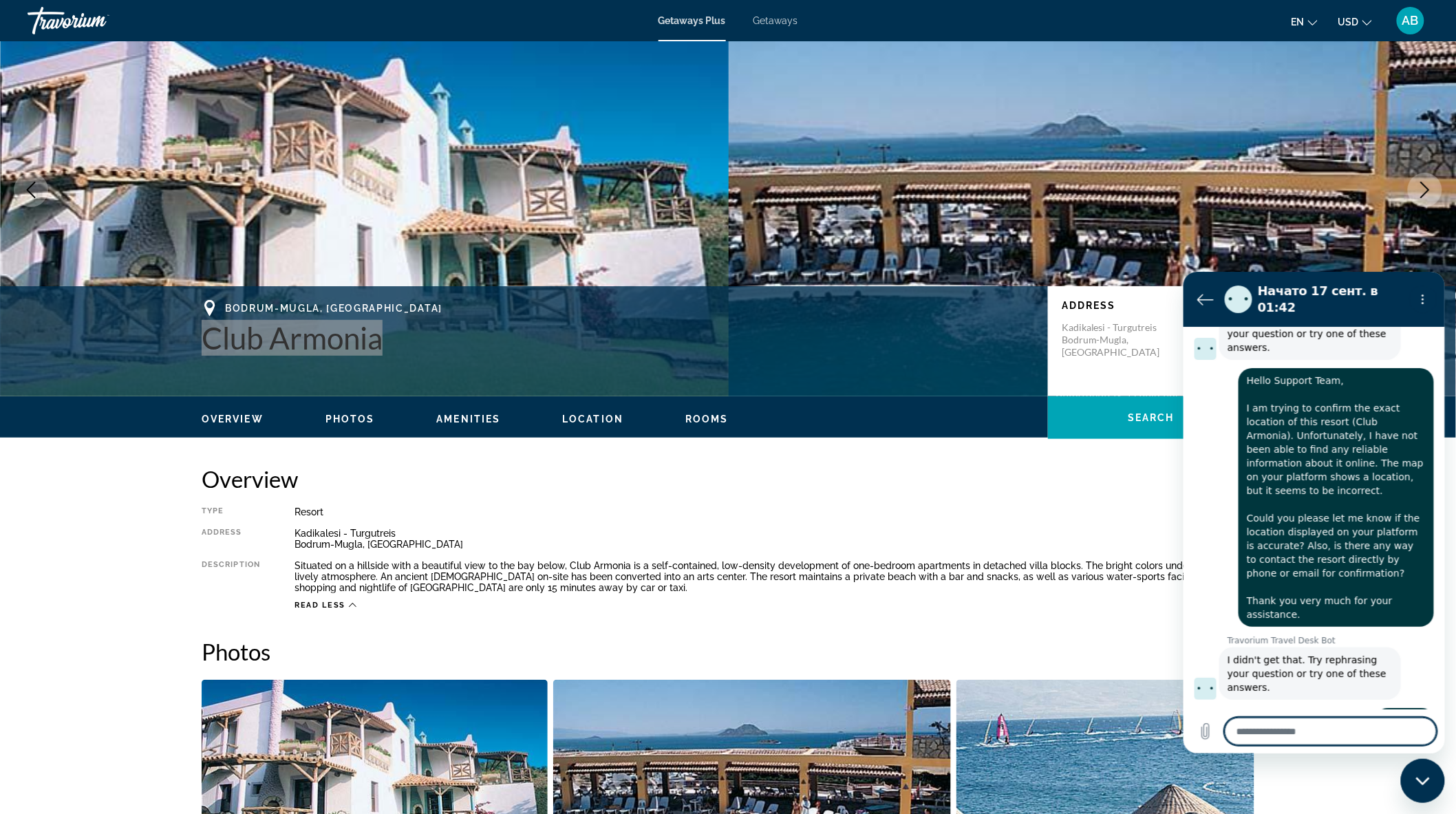
scroll to position [862, 0]
type textarea "*"
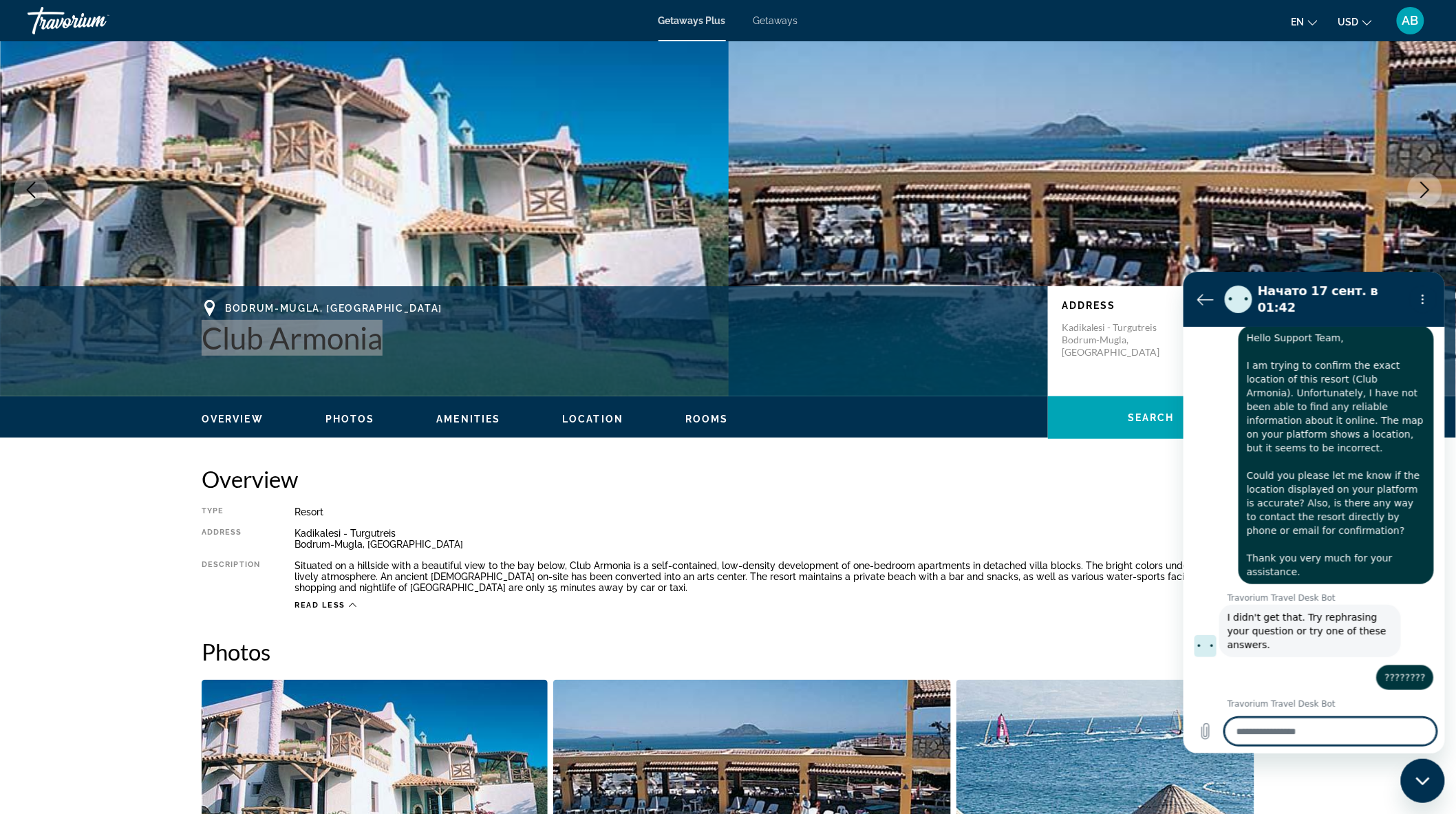
scroll to position [908, 0]
type textarea "*"
type textarea "**"
type textarea "*"
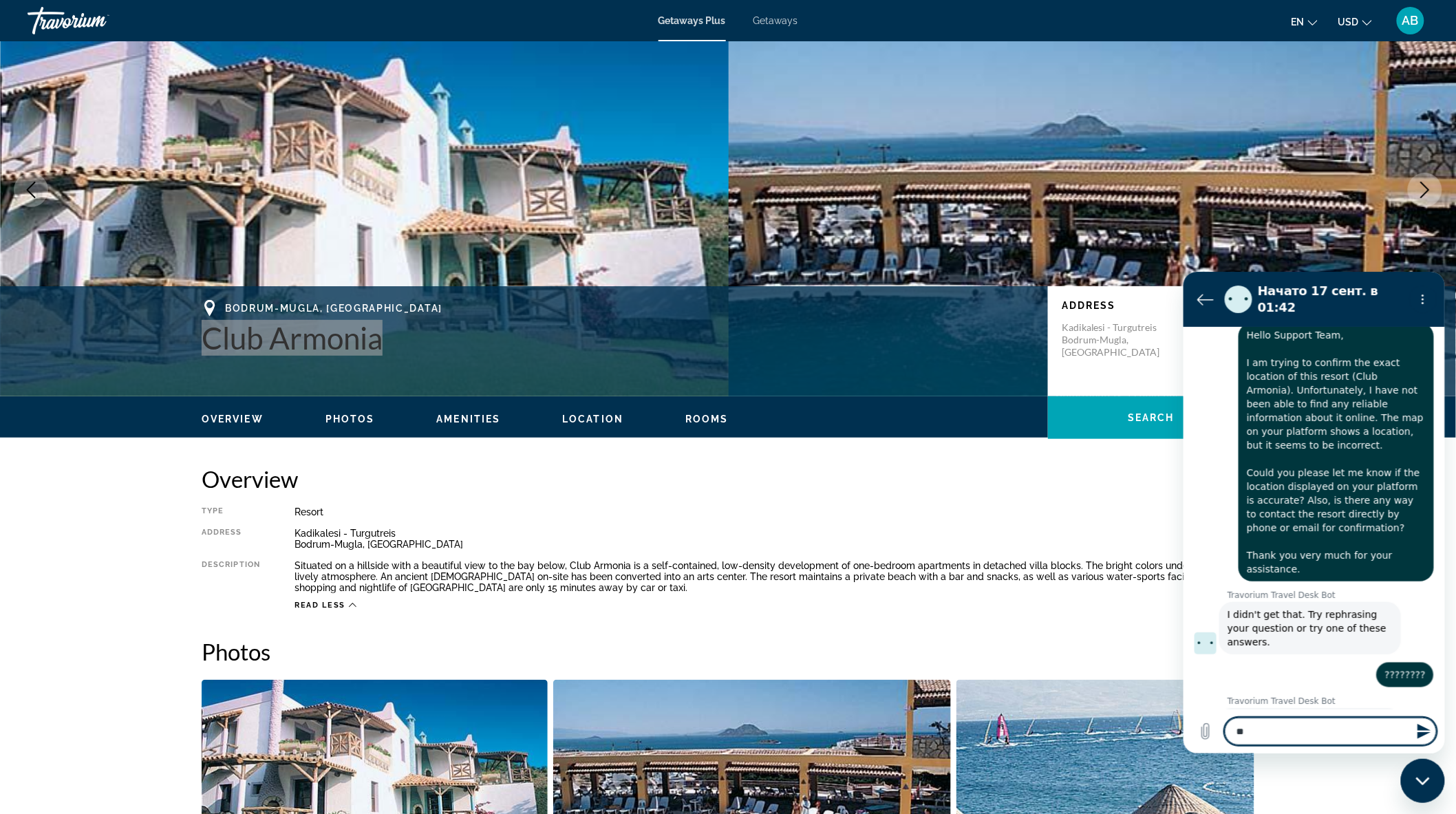
type textarea "***"
type textarea "*"
type textarea "****"
type textarea "*"
type textarea "*****"
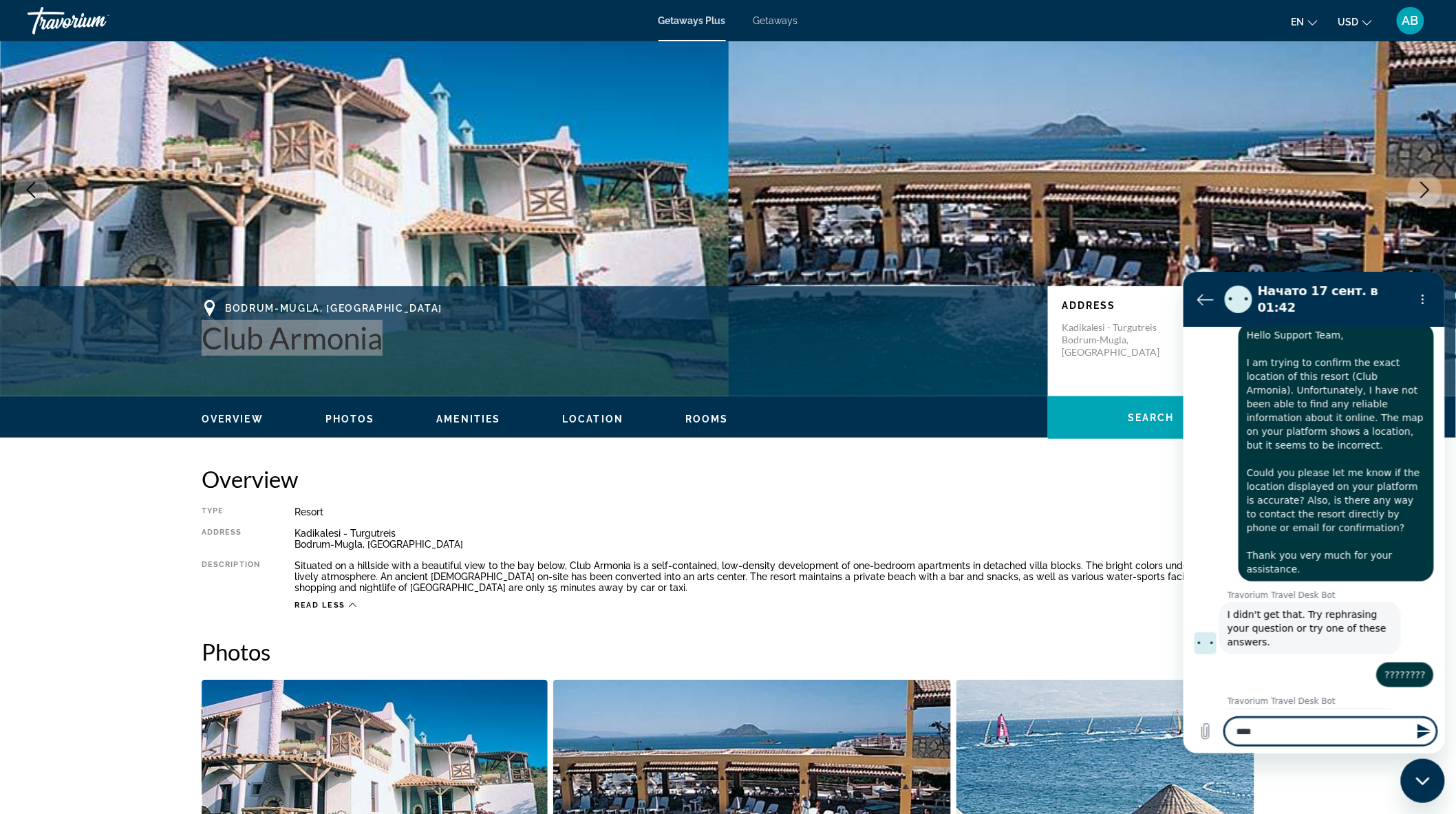
type textarea "*"
type textarea "******"
type textarea "*"
type textarea "*******"
type textarea "*"
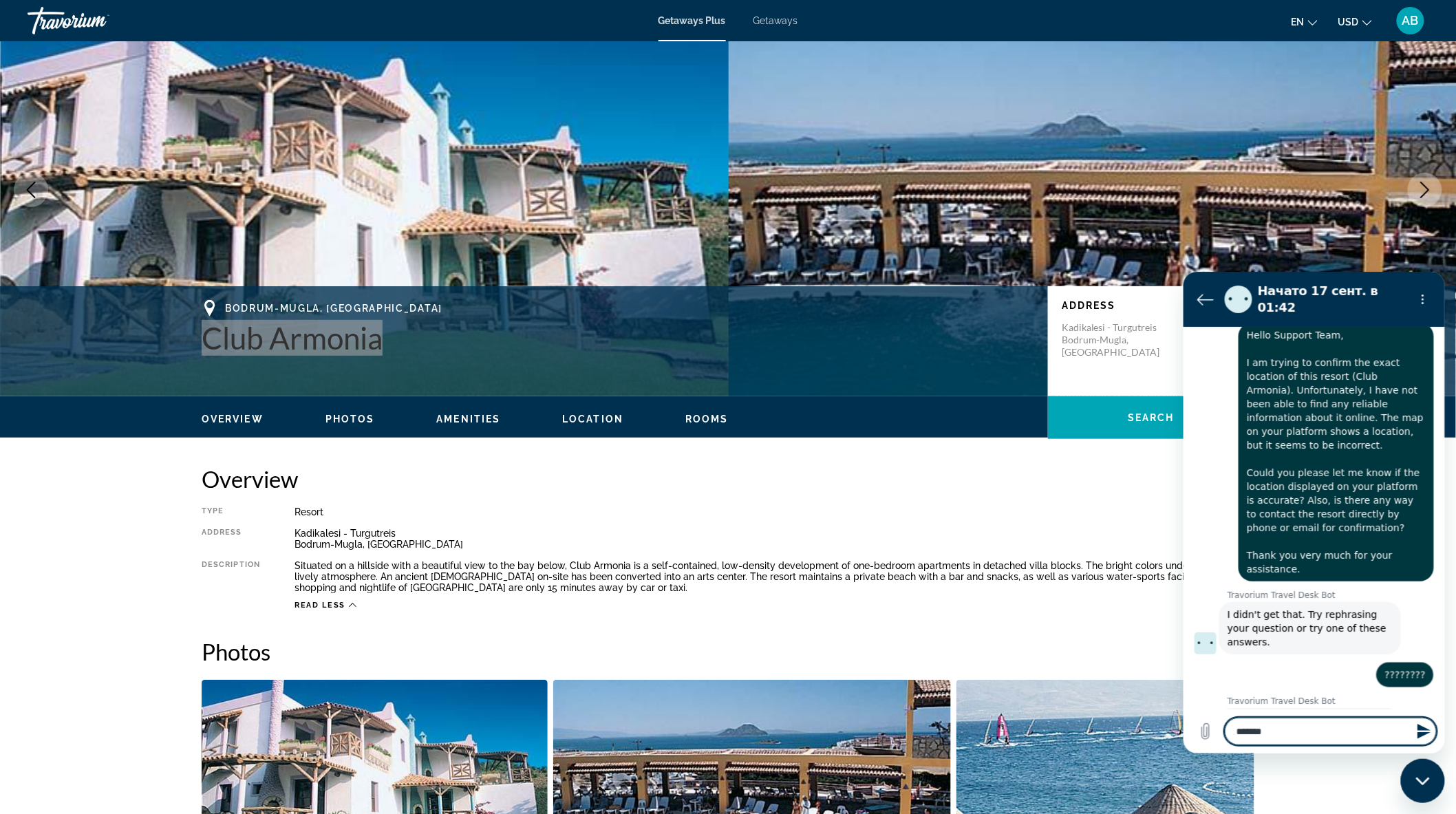
type textarea "********"
type textarea "*"
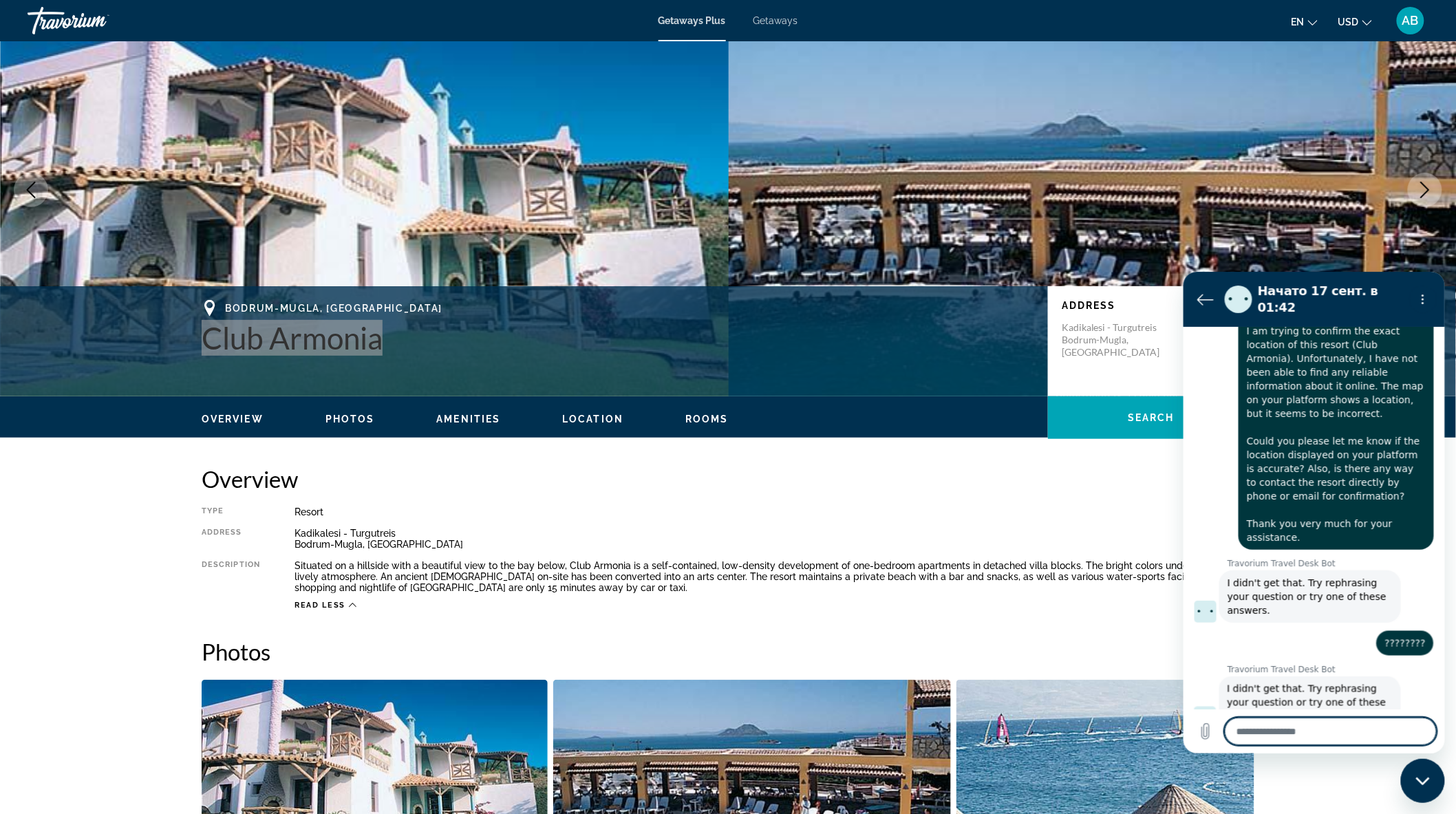
type textarea "*"
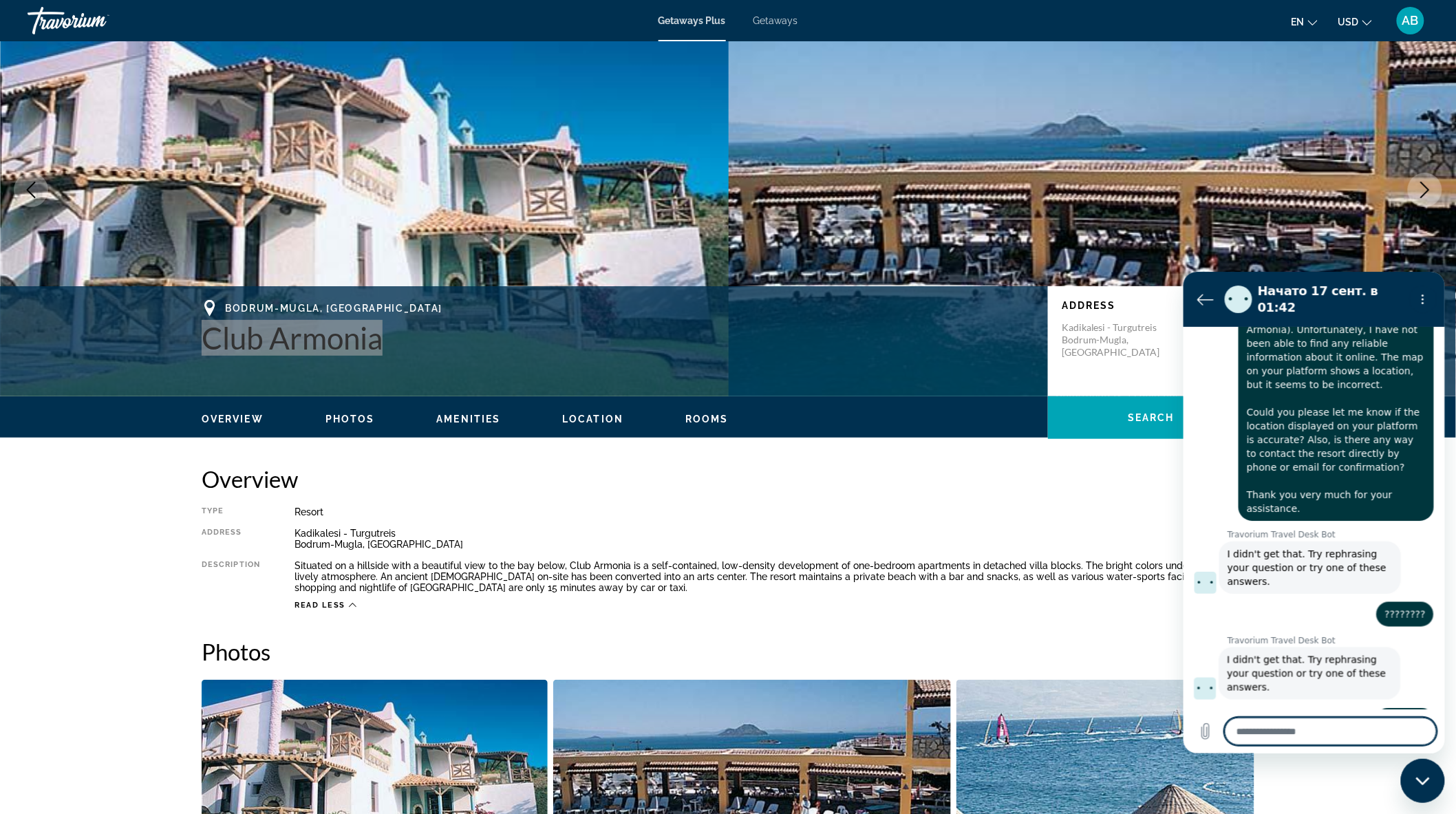
type textarea "*"
type textarea "**"
type textarea "*"
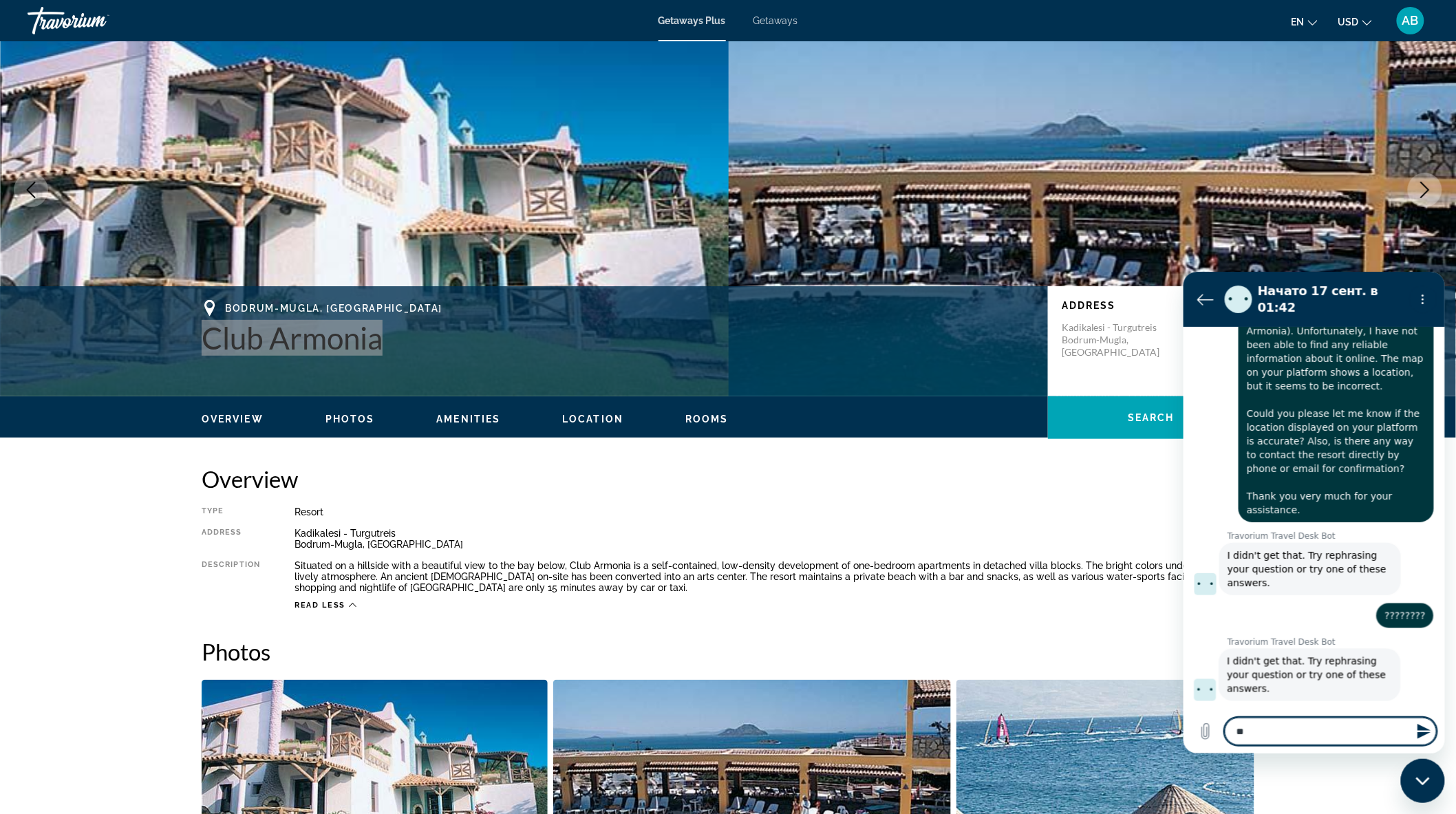
type textarea "***"
type textarea "*"
type textarea "****"
type textarea "*"
type textarea "*****"
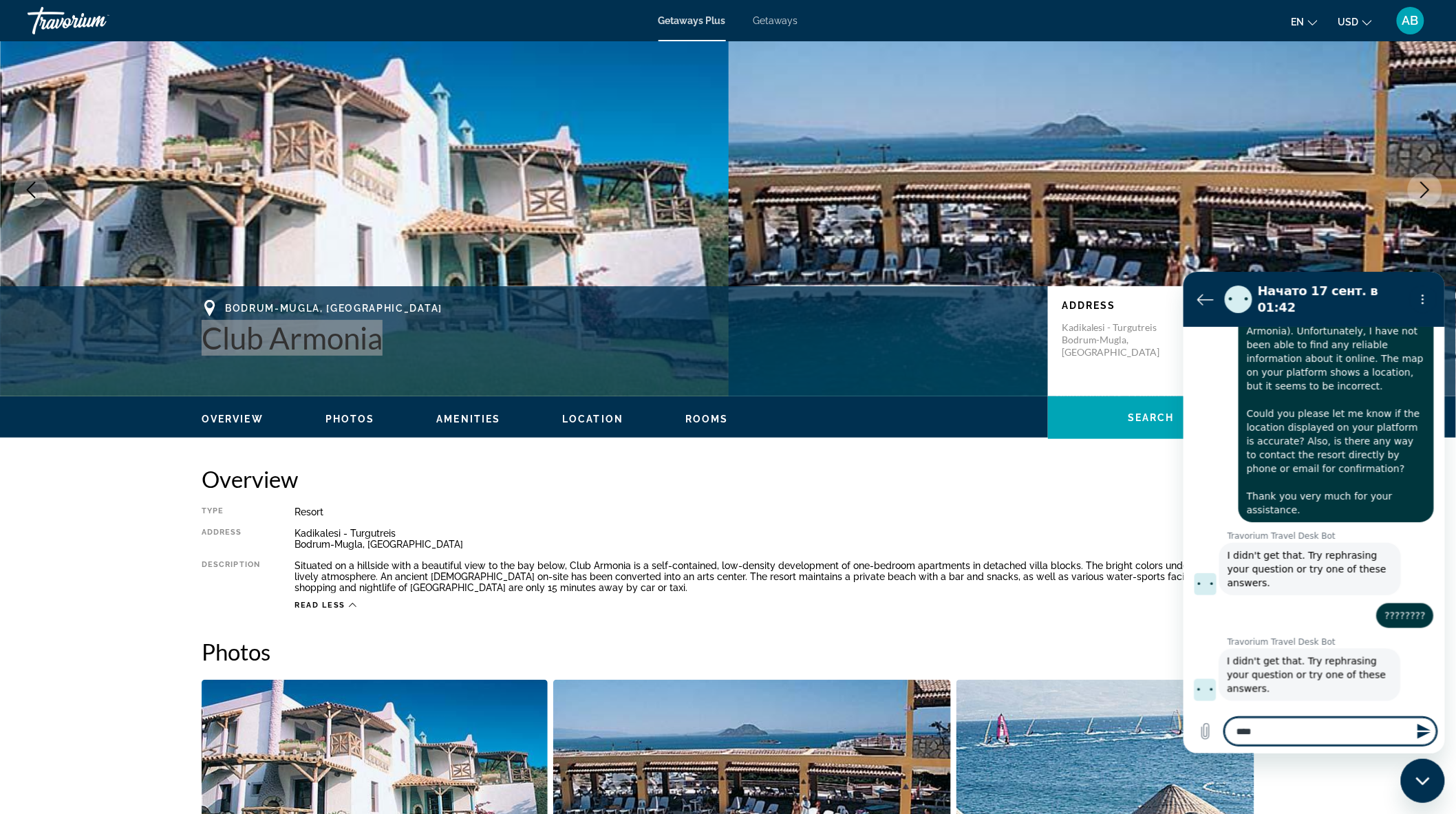
type textarea "*"
type textarea "******"
type textarea "*"
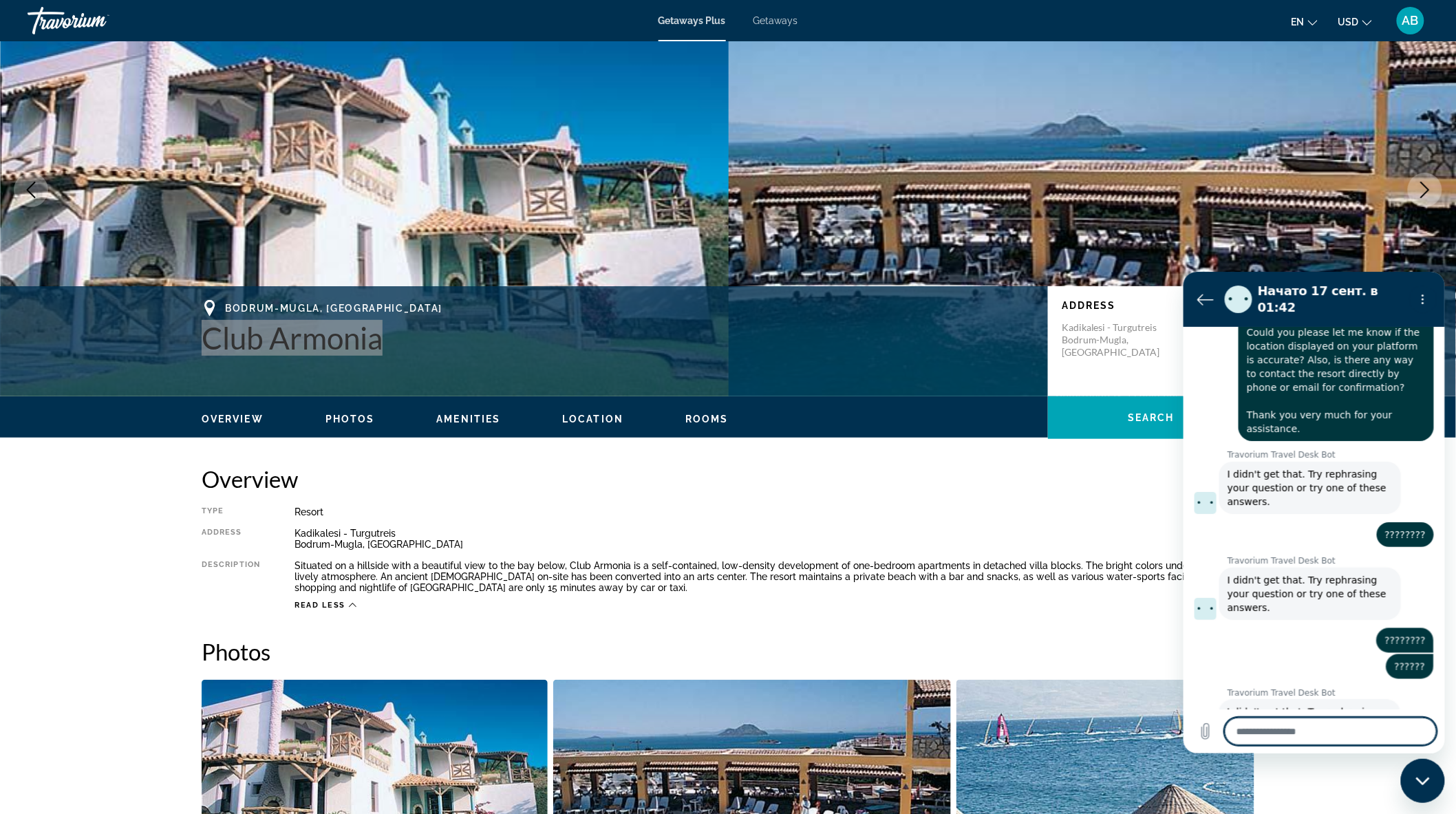
scroll to position [1047, 0]
type textarea "*"
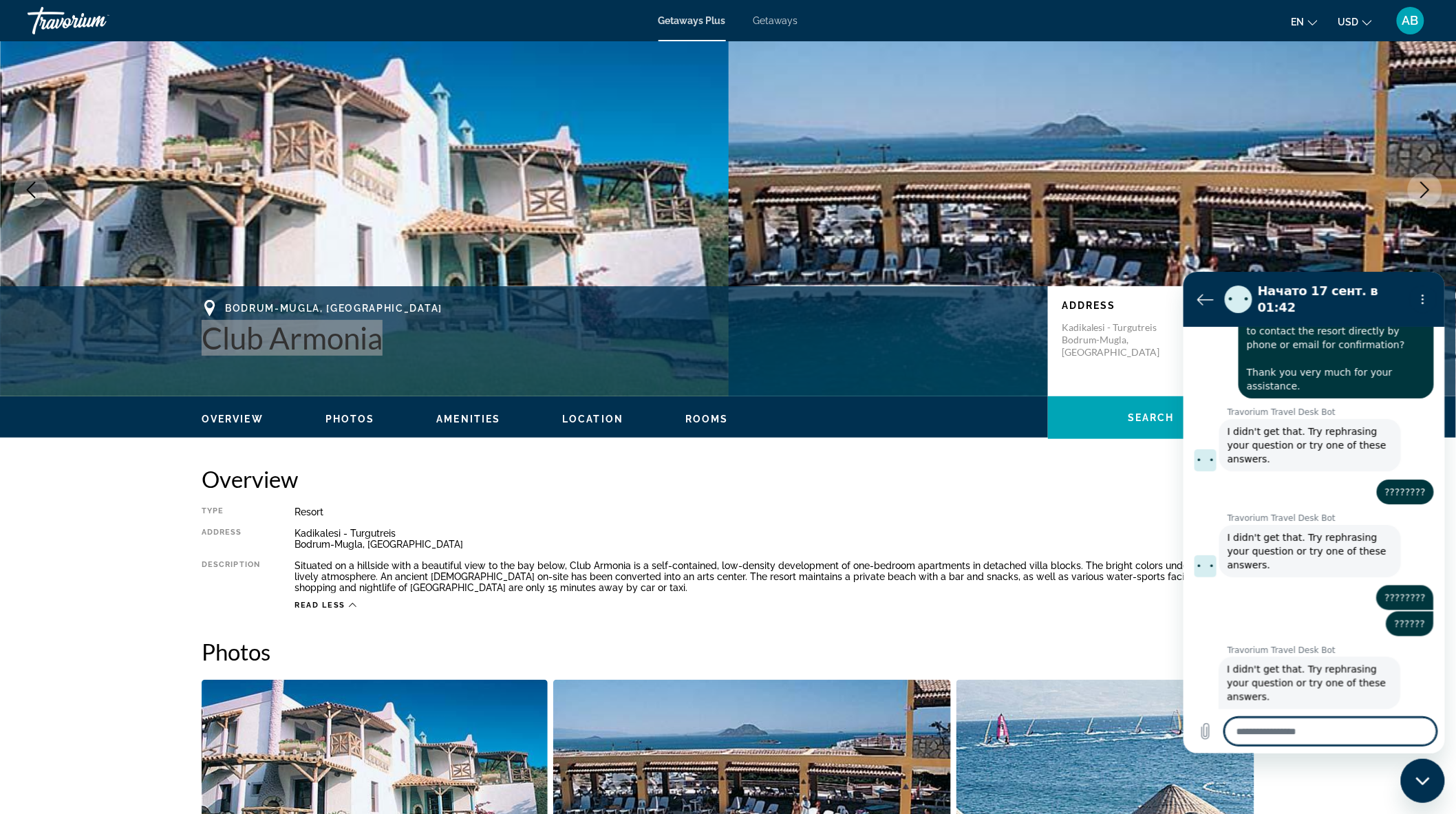
scroll to position [1094, 0]
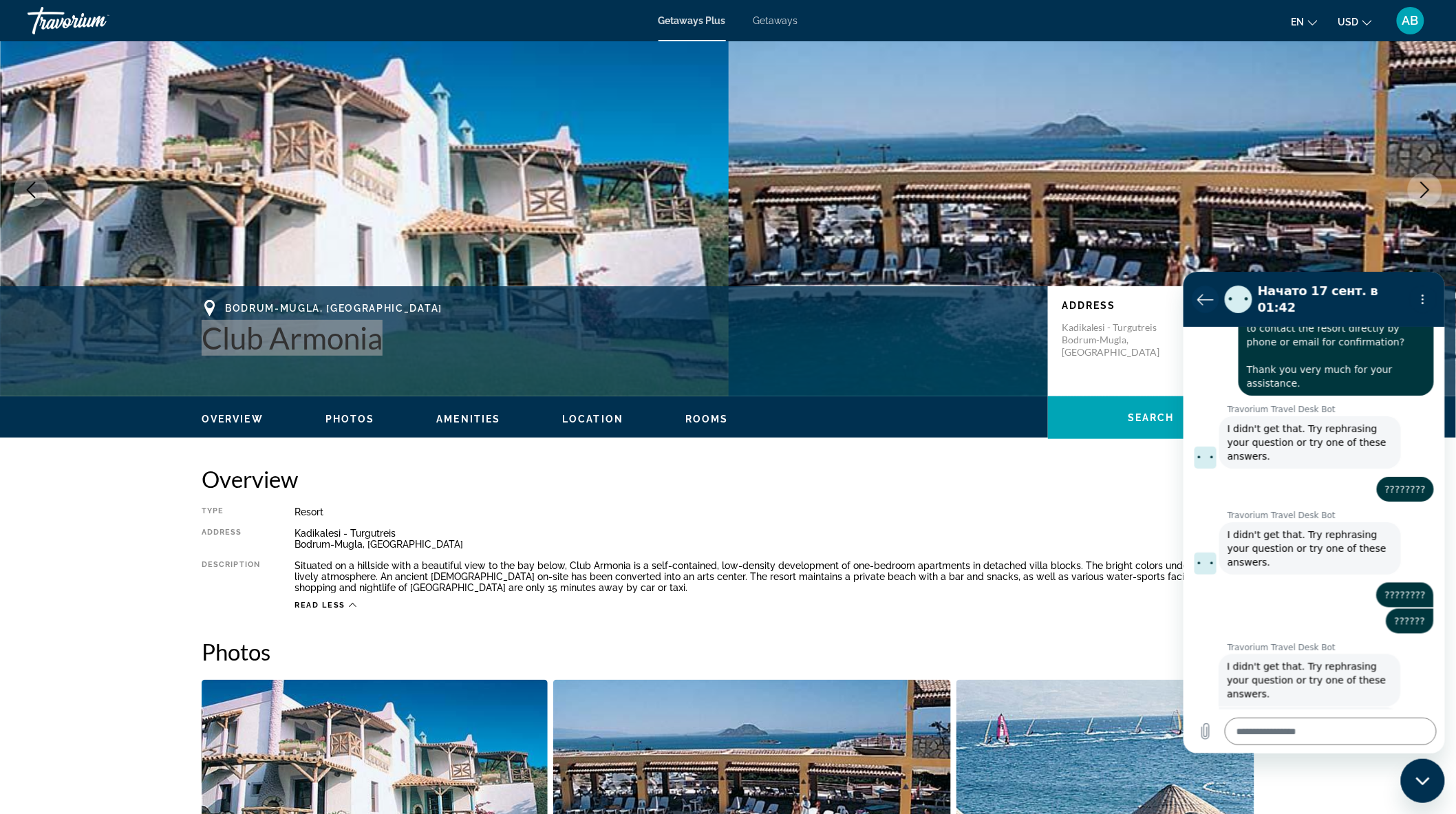
click at [1200, 292] on icon "Вернуться к списку разговоров" at bounding box center [1204, 298] width 16 height 16
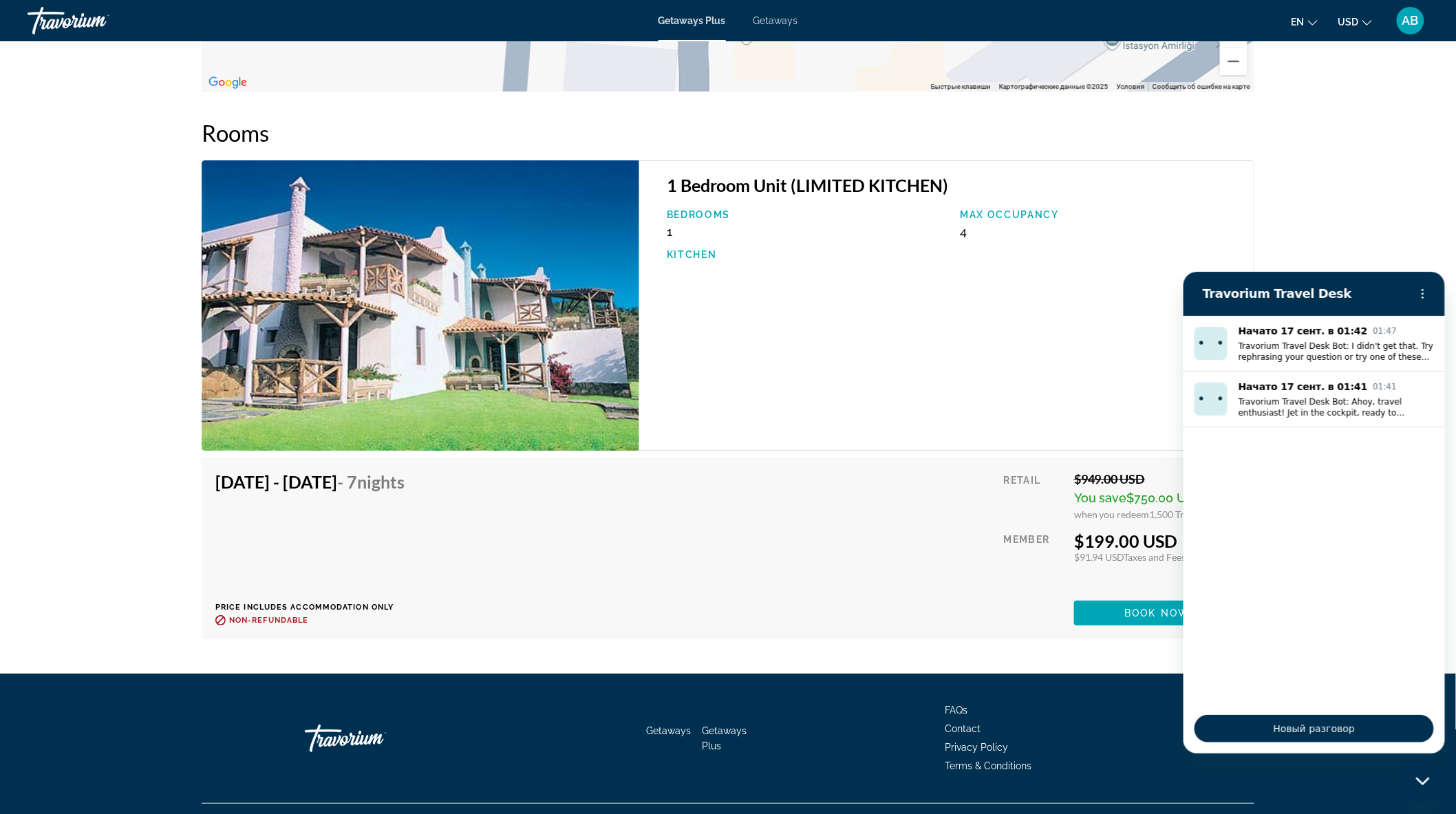
scroll to position [1892, 0]
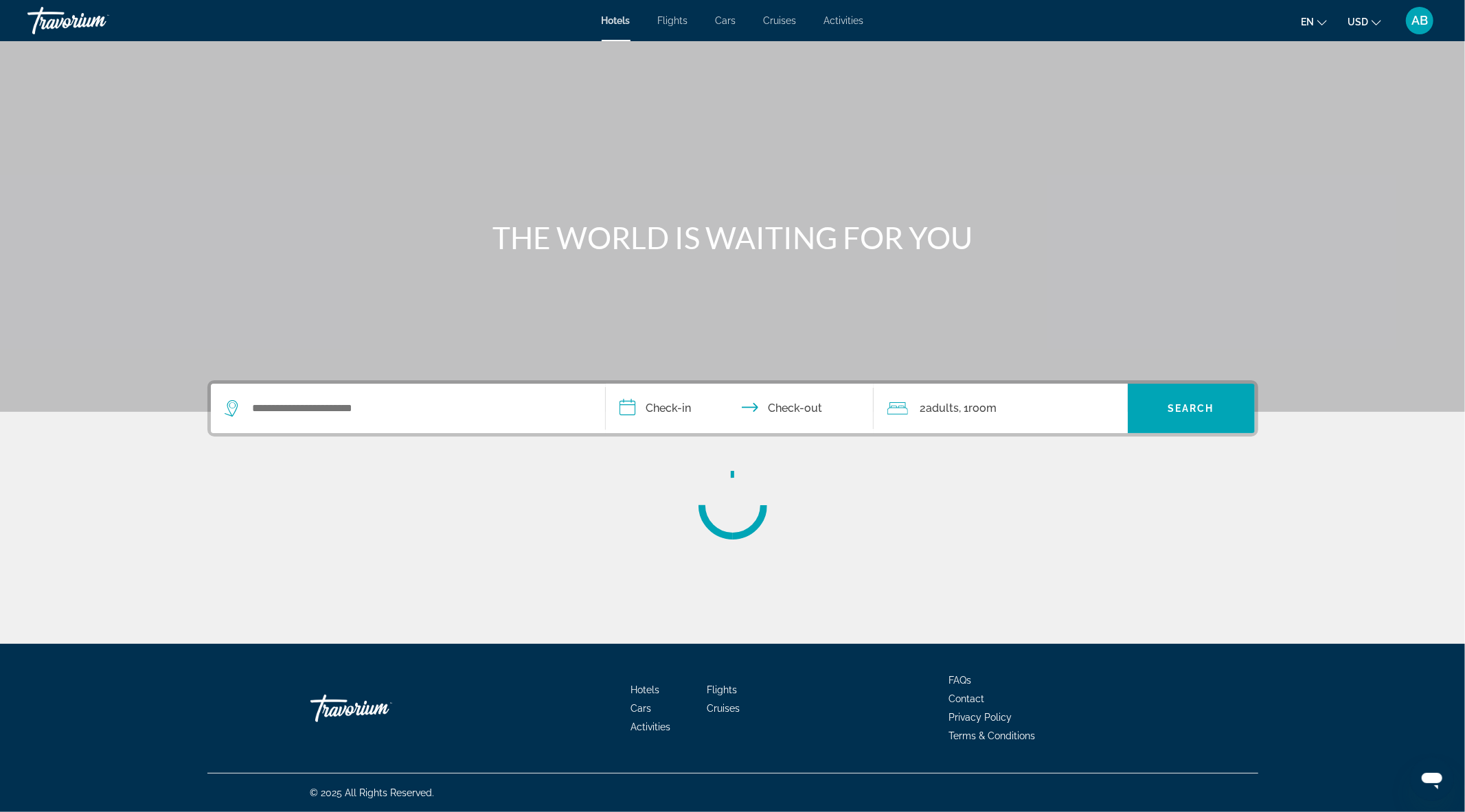
click at [733, 21] on span "Cars" at bounding box center [725, 21] width 20 height 11
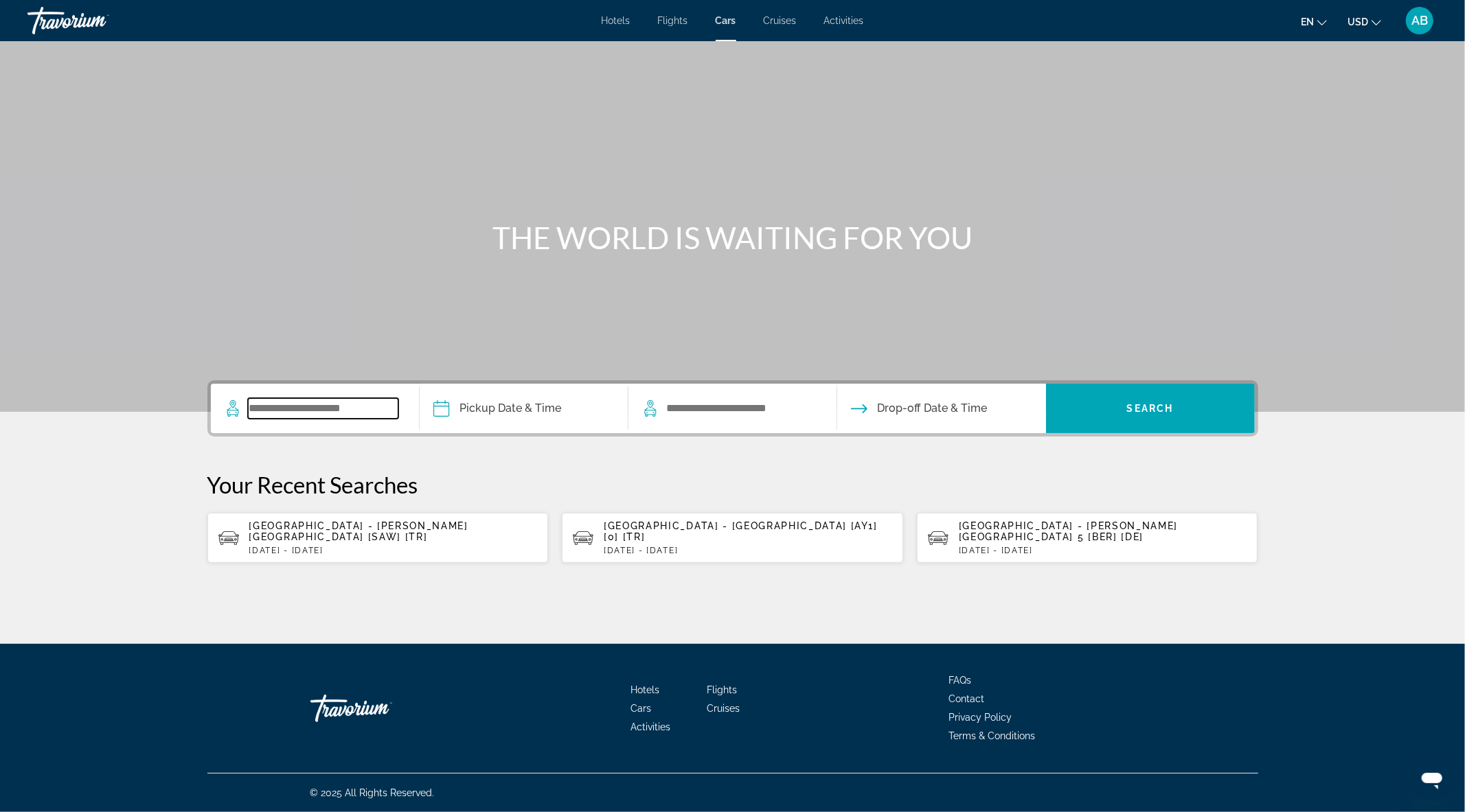
click at [309, 412] on input "Search widget" at bounding box center [323, 408] width 150 height 20
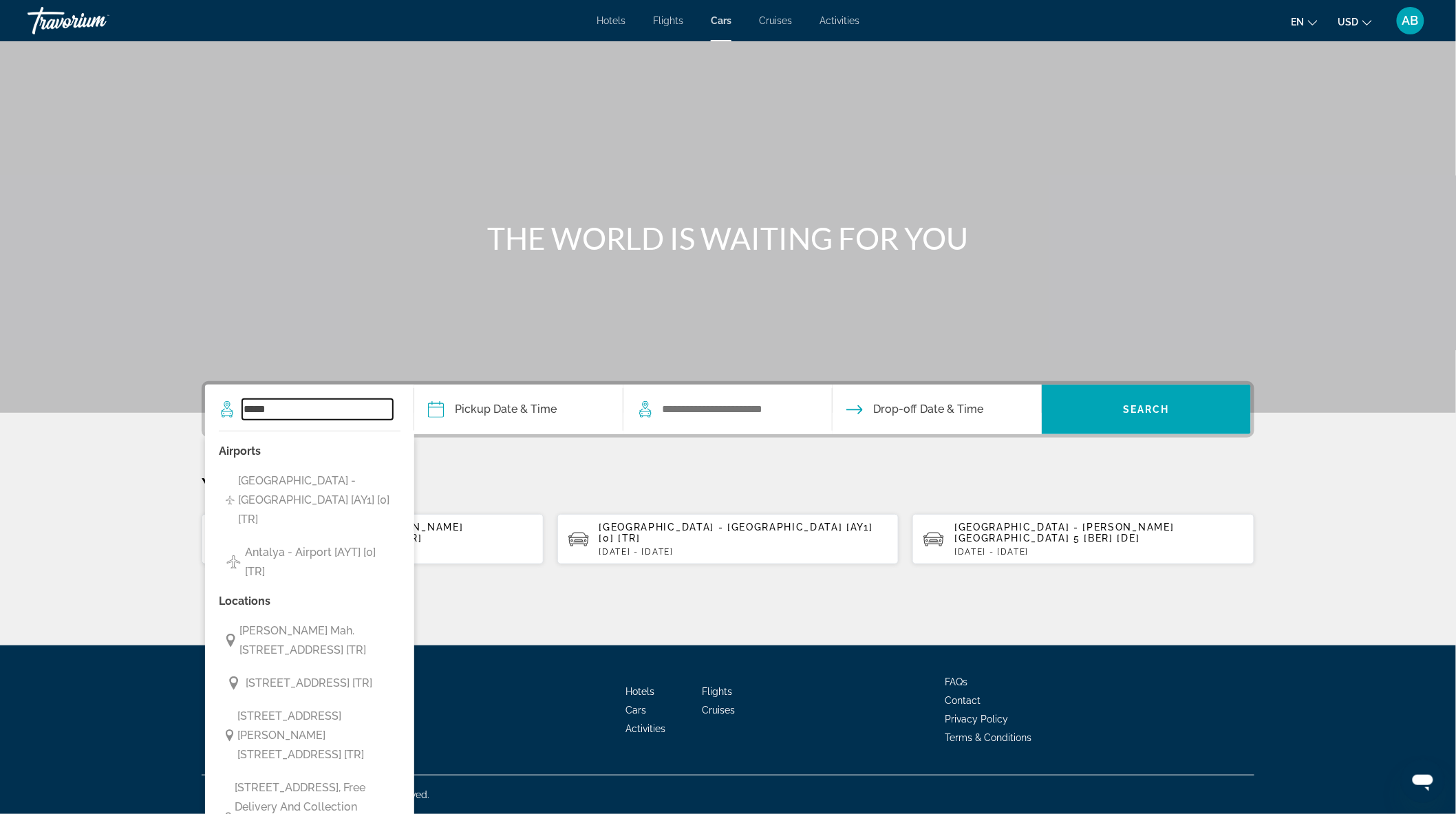
type input "*****"
click at [430, 518] on app-cars-recent-search "Istanbul - Sabiha Gokcen Airport [SAW] [TR] Tue, 16 Dec - Tue, 23 Dec" at bounding box center [372, 538] width 342 height 50
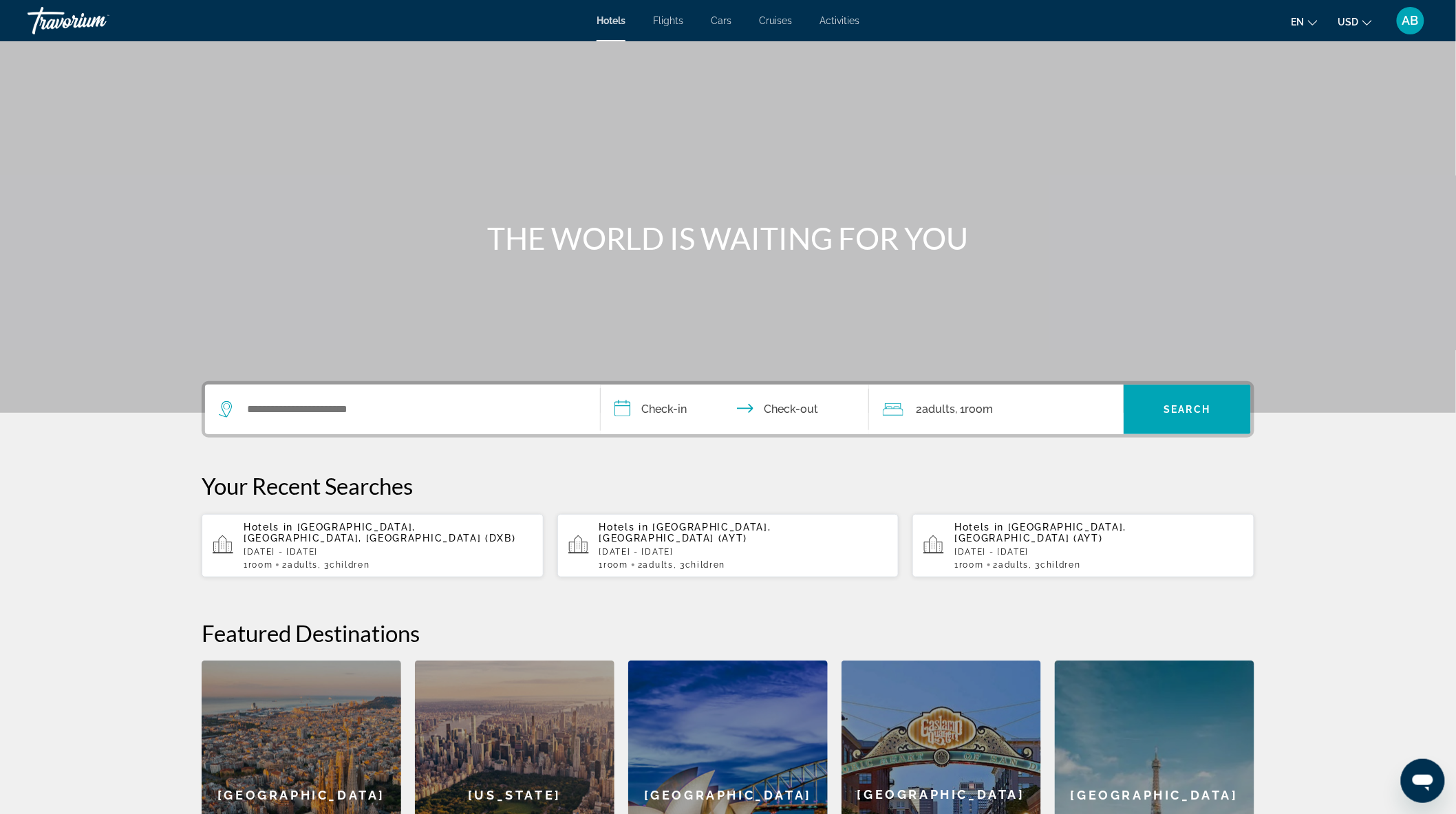
click at [722, 22] on span "Cars" at bounding box center [720, 21] width 20 height 11
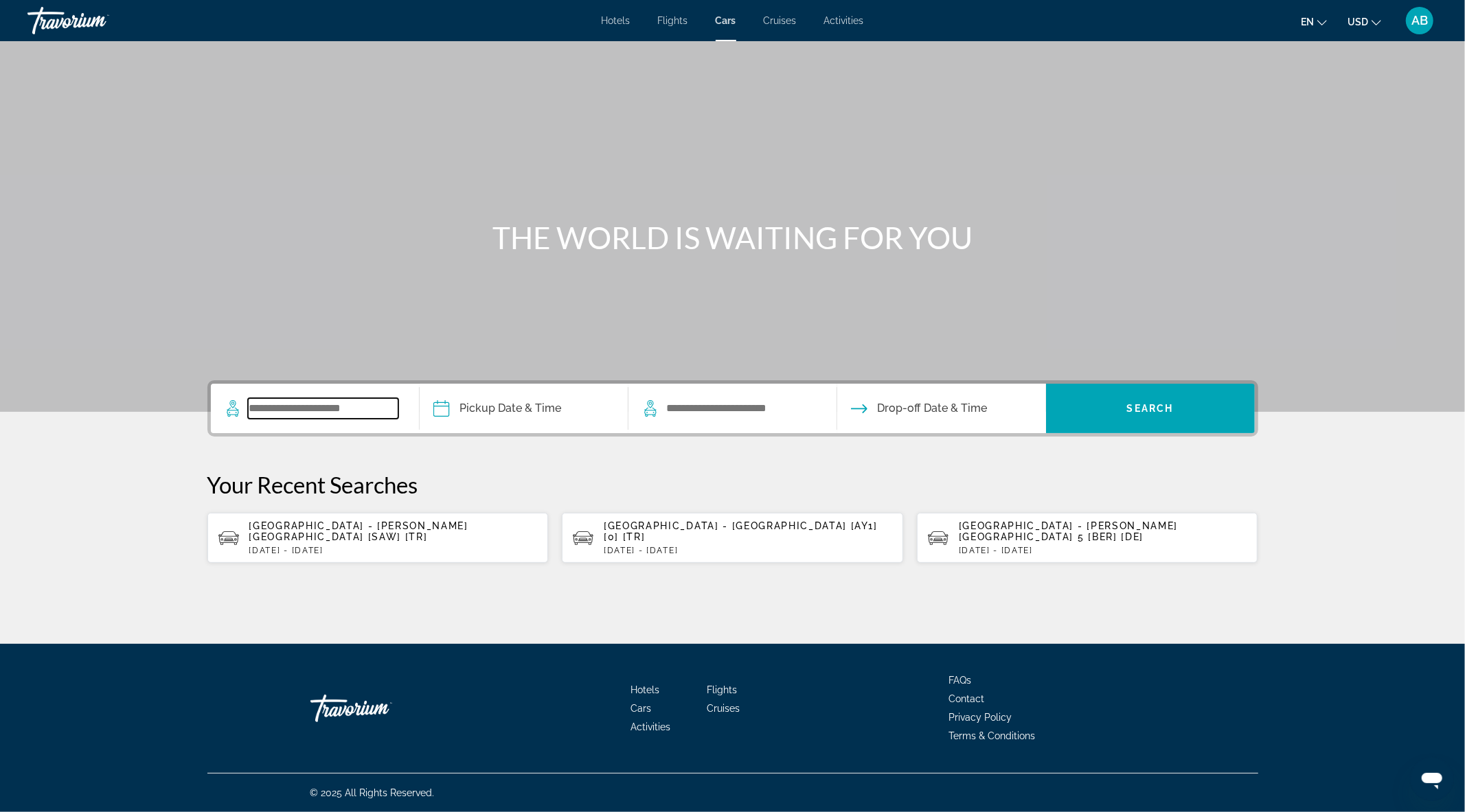
click at [331, 407] on input "Search widget" at bounding box center [323, 408] width 150 height 20
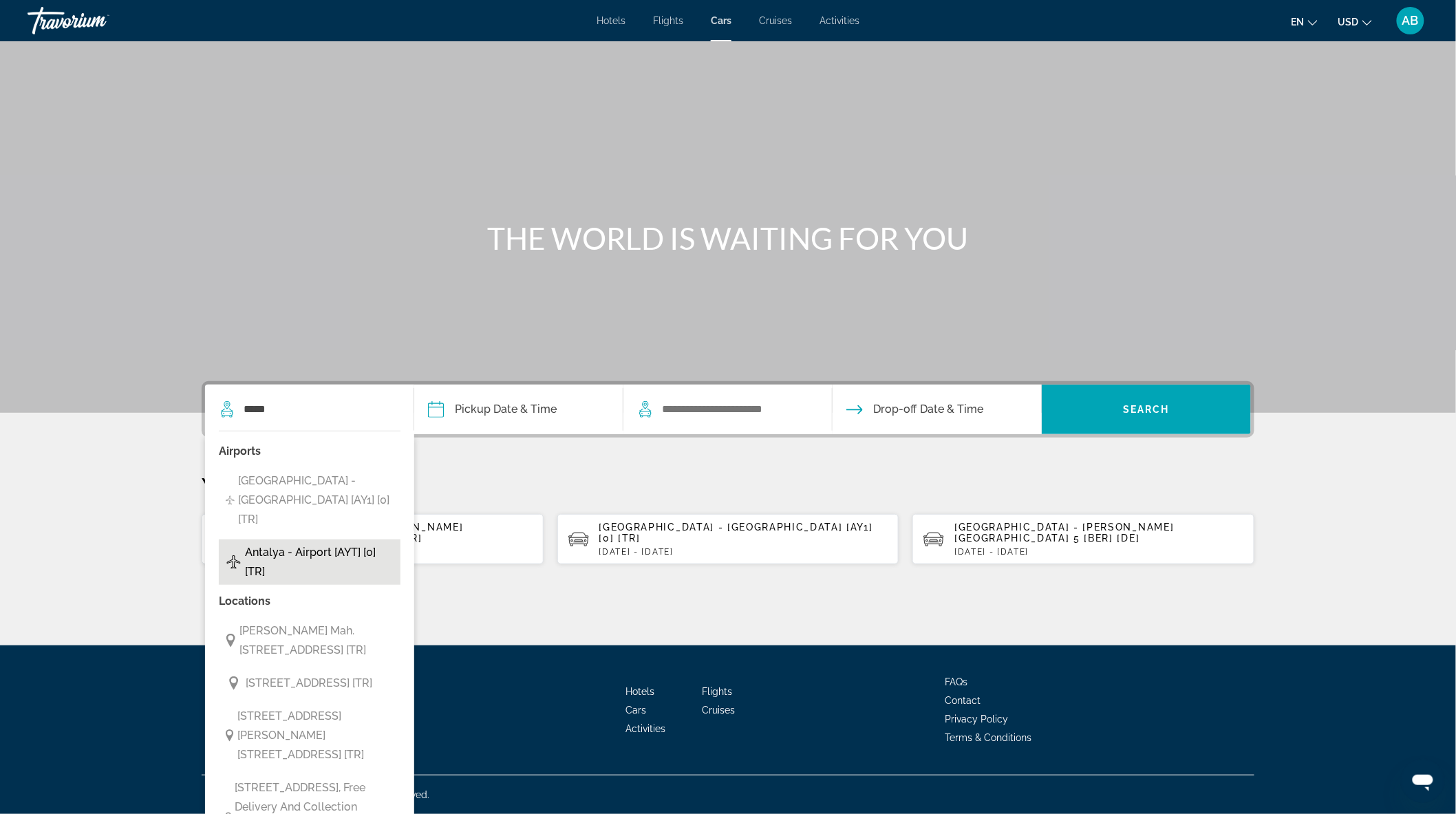
click at [311, 543] on span "Antalya - Airport [AYT] [0] [TR]" at bounding box center [319, 562] width 148 height 39
type input "**********"
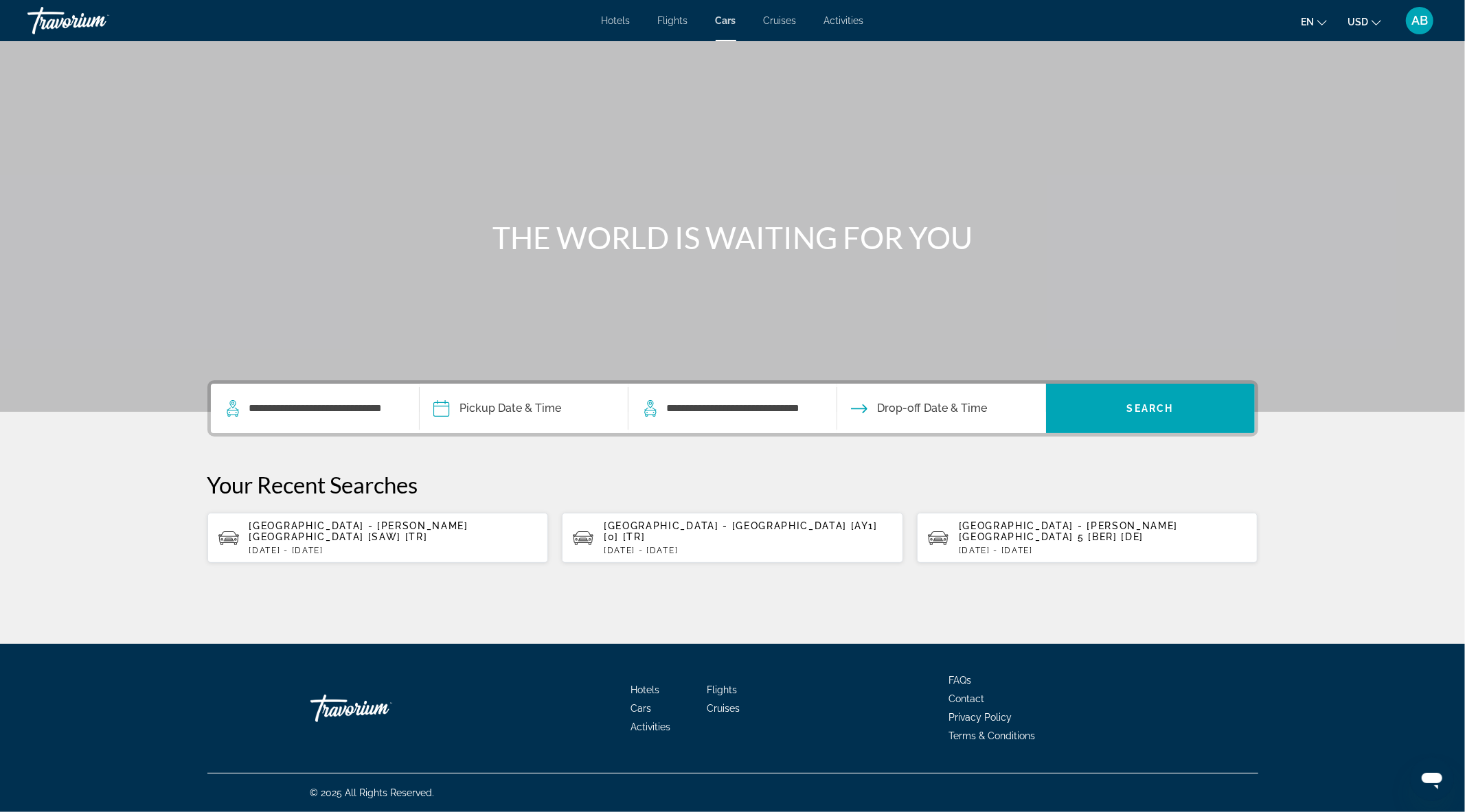
click at [529, 414] on input "Pickup date" at bounding box center [523, 410] width 214 height 53
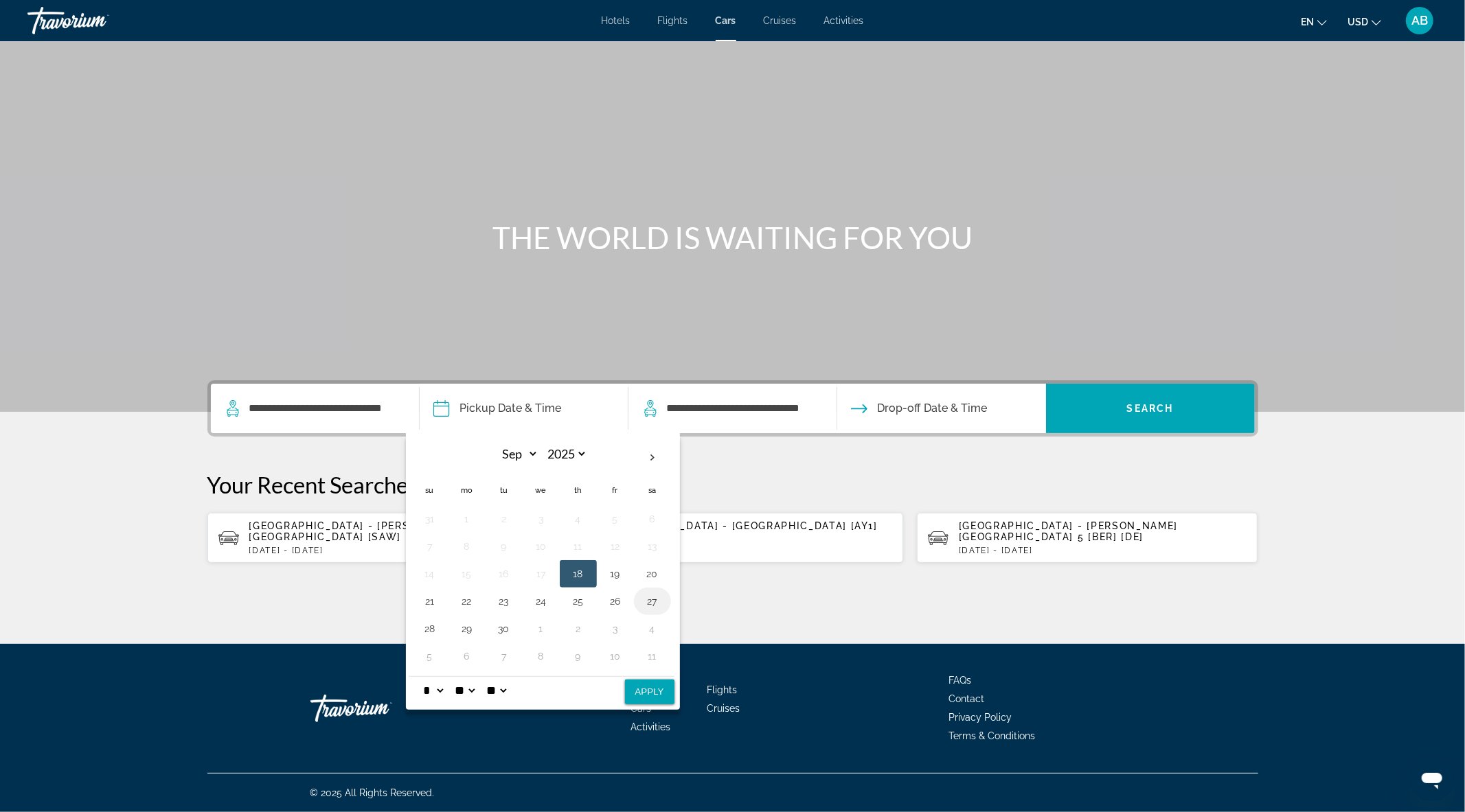
click at [655, 599] on button "27" at bounding box center [652, 601] width 22 height 19
click at [642, 696] on button "Apply" at bounding box center [650, 691] width 49 height 25
type input "**********"
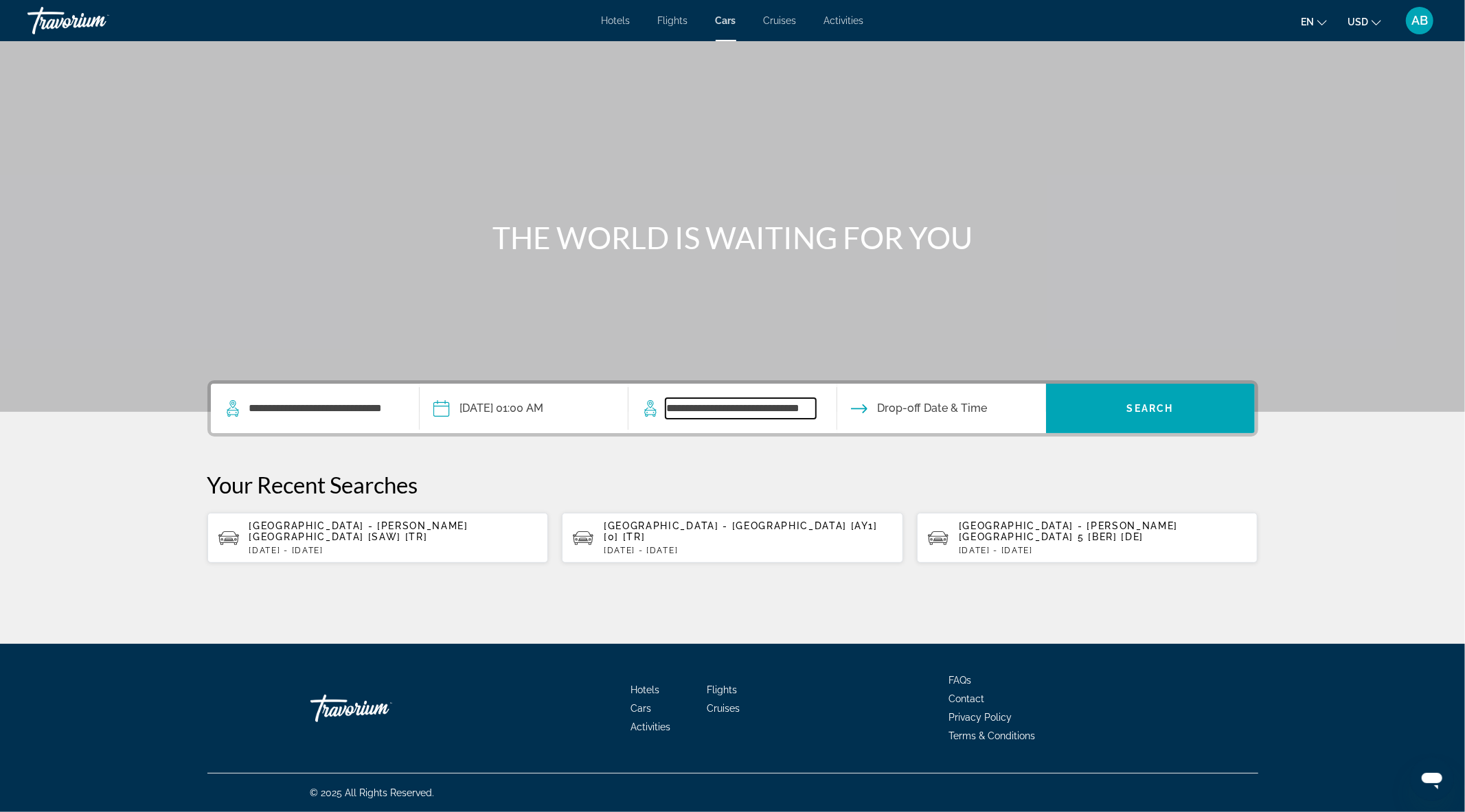
click at [732, 411] on input "**********" at bounding box center [741, 408] width 150 height 20
click at [904, 410] on input "Drop-off date" at bounding box center [941, 410] width 214 height 53
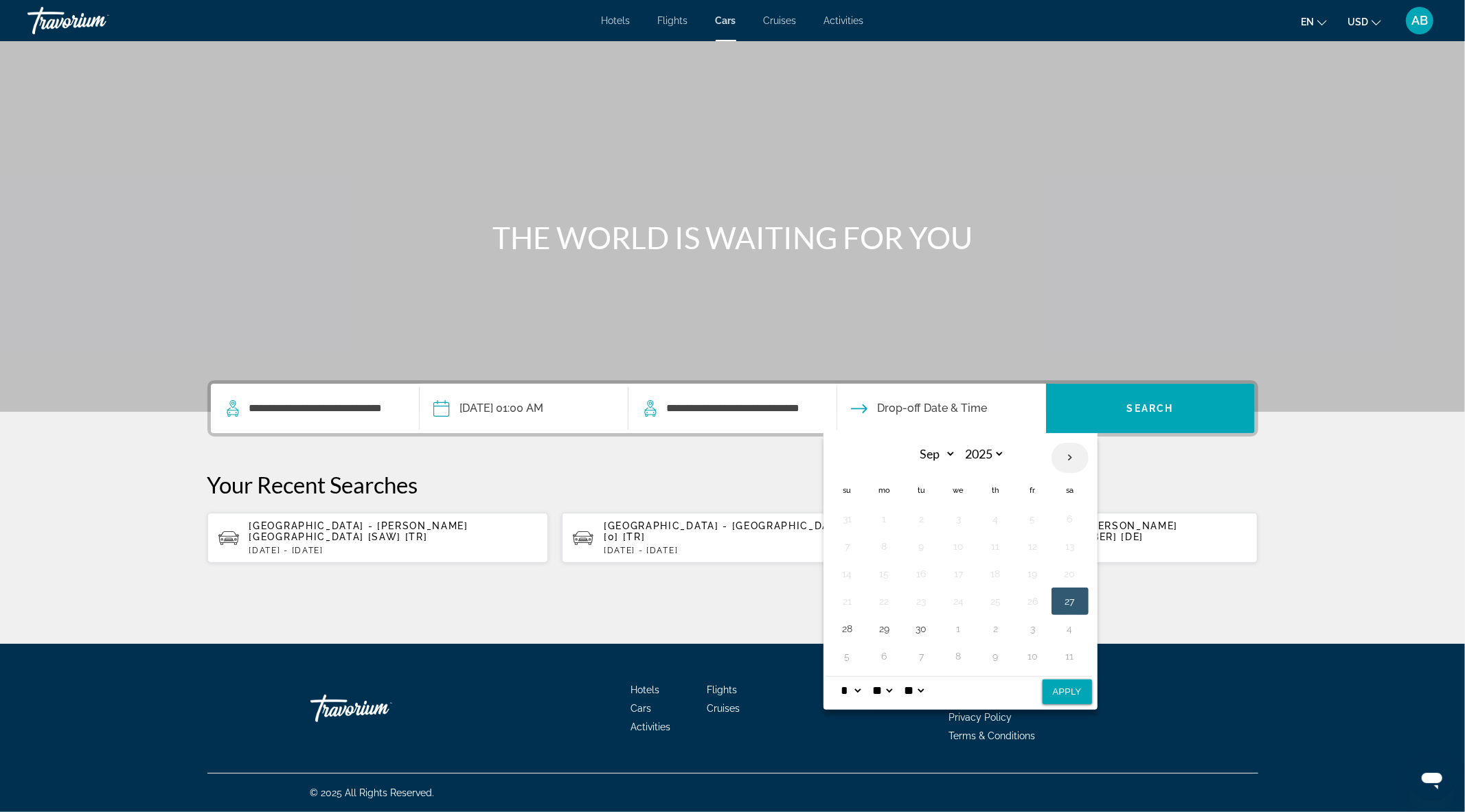
click at [1071, 458] on th "Next month" at bounding box center [1070, 458] width 37 height 30
select select "*"
click at [1069, 522] on button "4" at bounding box center [1070, 518] width 22 height 19
click at [1071, 689] on button "Apply" at bounding box center [1067, 691] width 49 height 25
type input "**********"
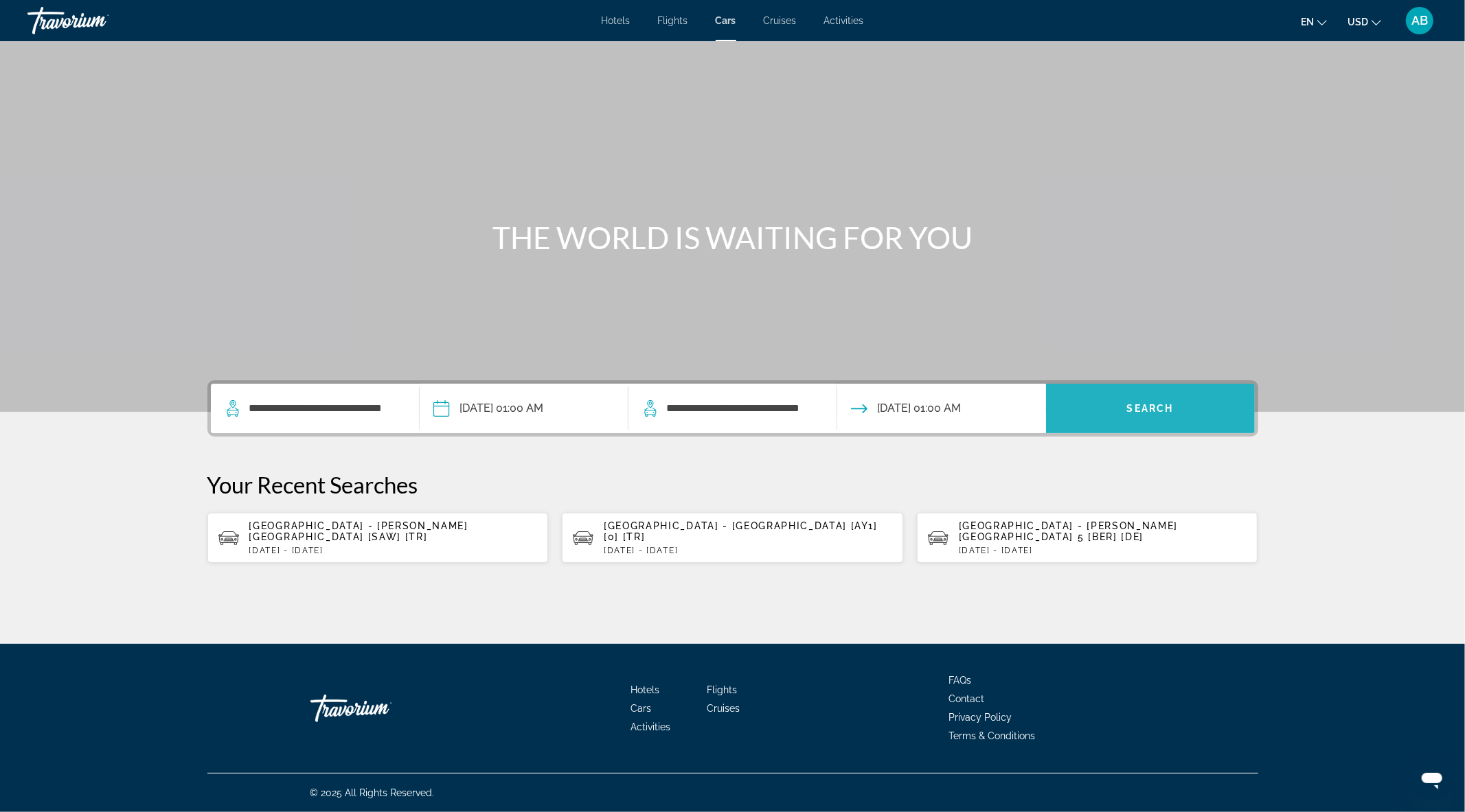
click at [1137, 414] on span "Search widget" at bounding box center [1151, 408] width 209 height 33
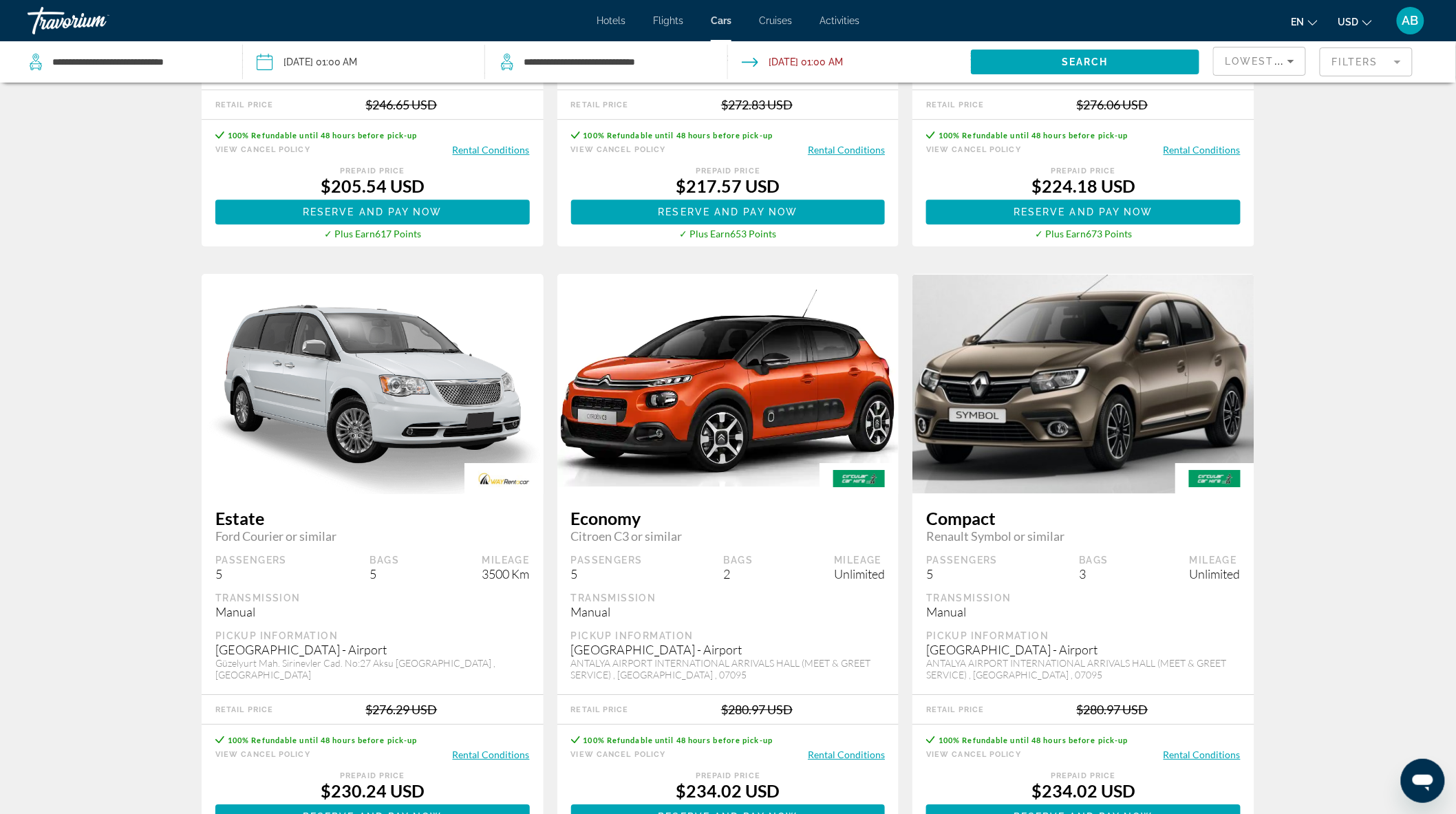
scroll to position [1657, 0]
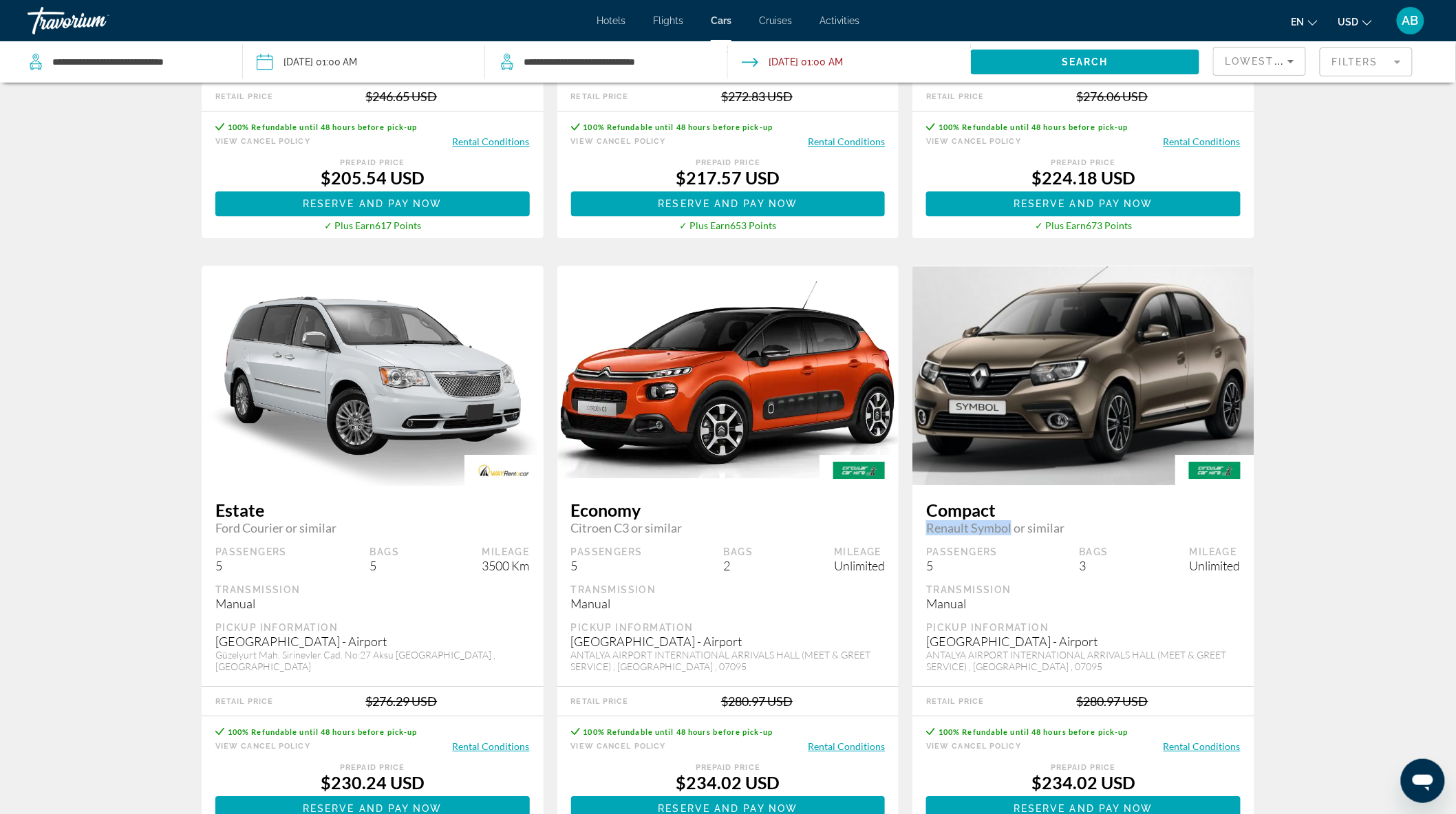
drag, startPoint x: 927, startPoint y: 516, endPoint x: 1010, endPoint y: 521, distance: 83.2
click at [1010, 521] on span "Renault Symbol or similar" at bounding box center [1083, 528] width 314 height 15
copy span "Renault Symbol"
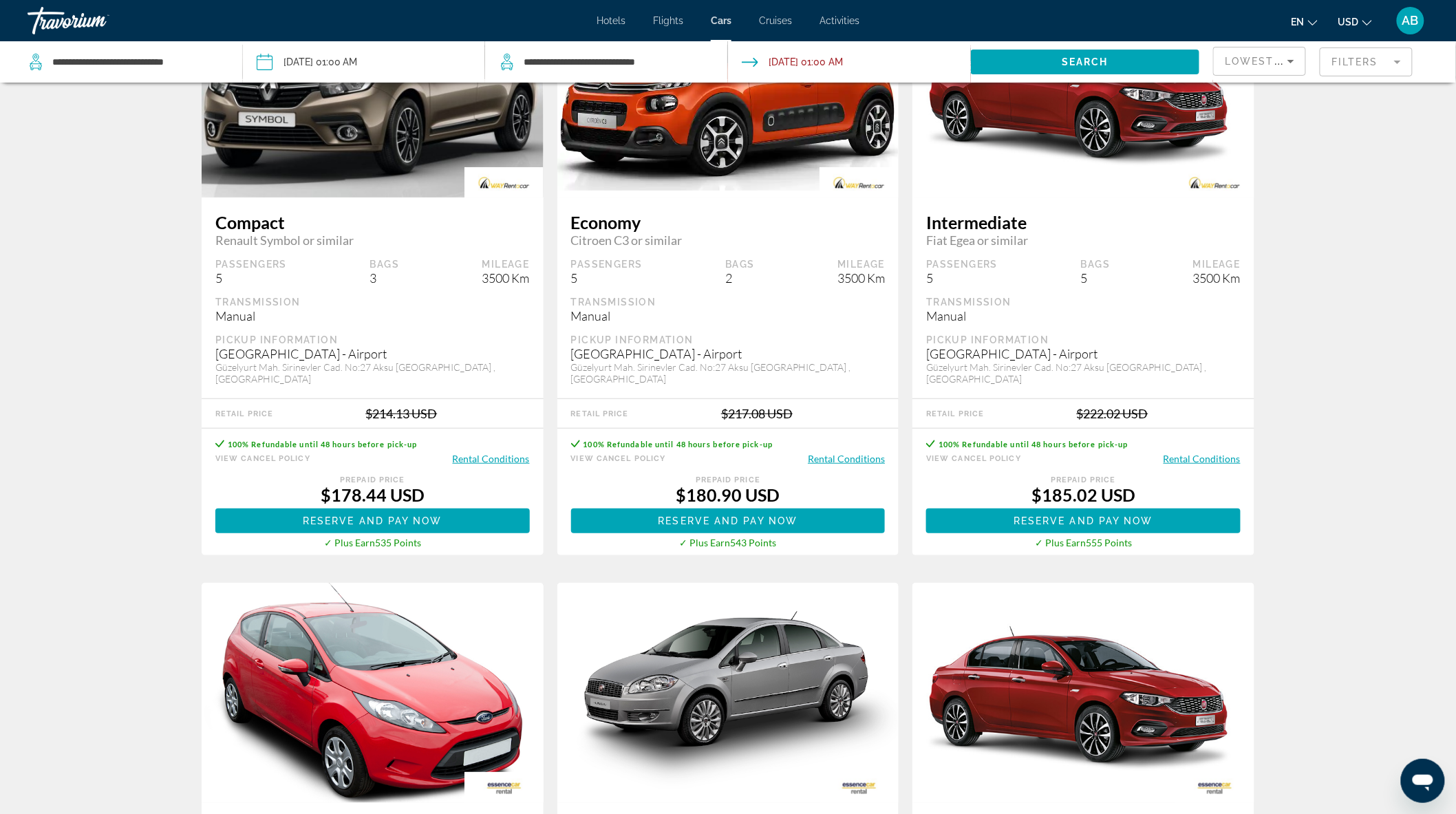
scroll to position [0, 0]
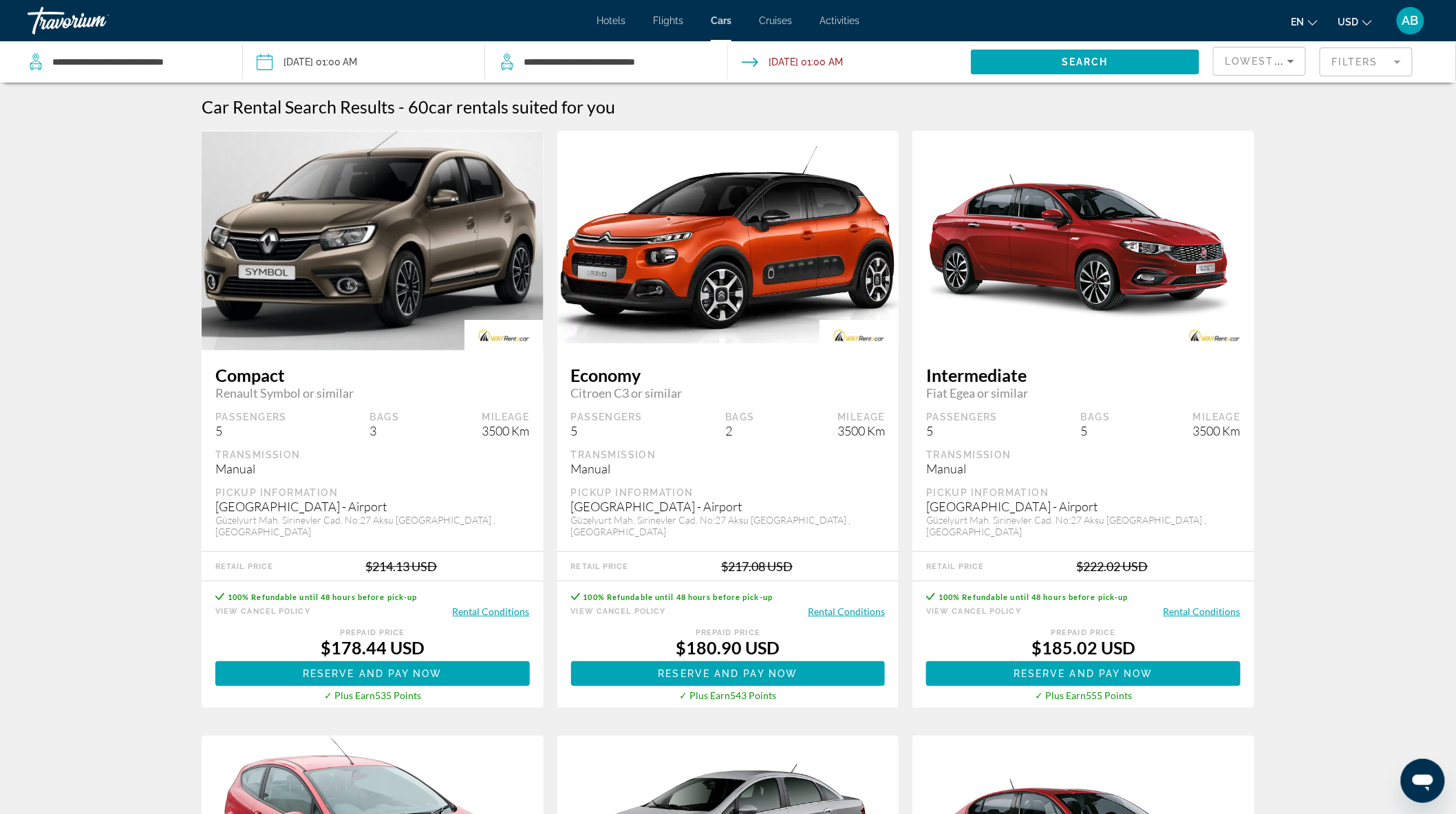
click at [1204, 605] on button "Rental Conditions" at bounding box center [1202, 612] width 77 height 13
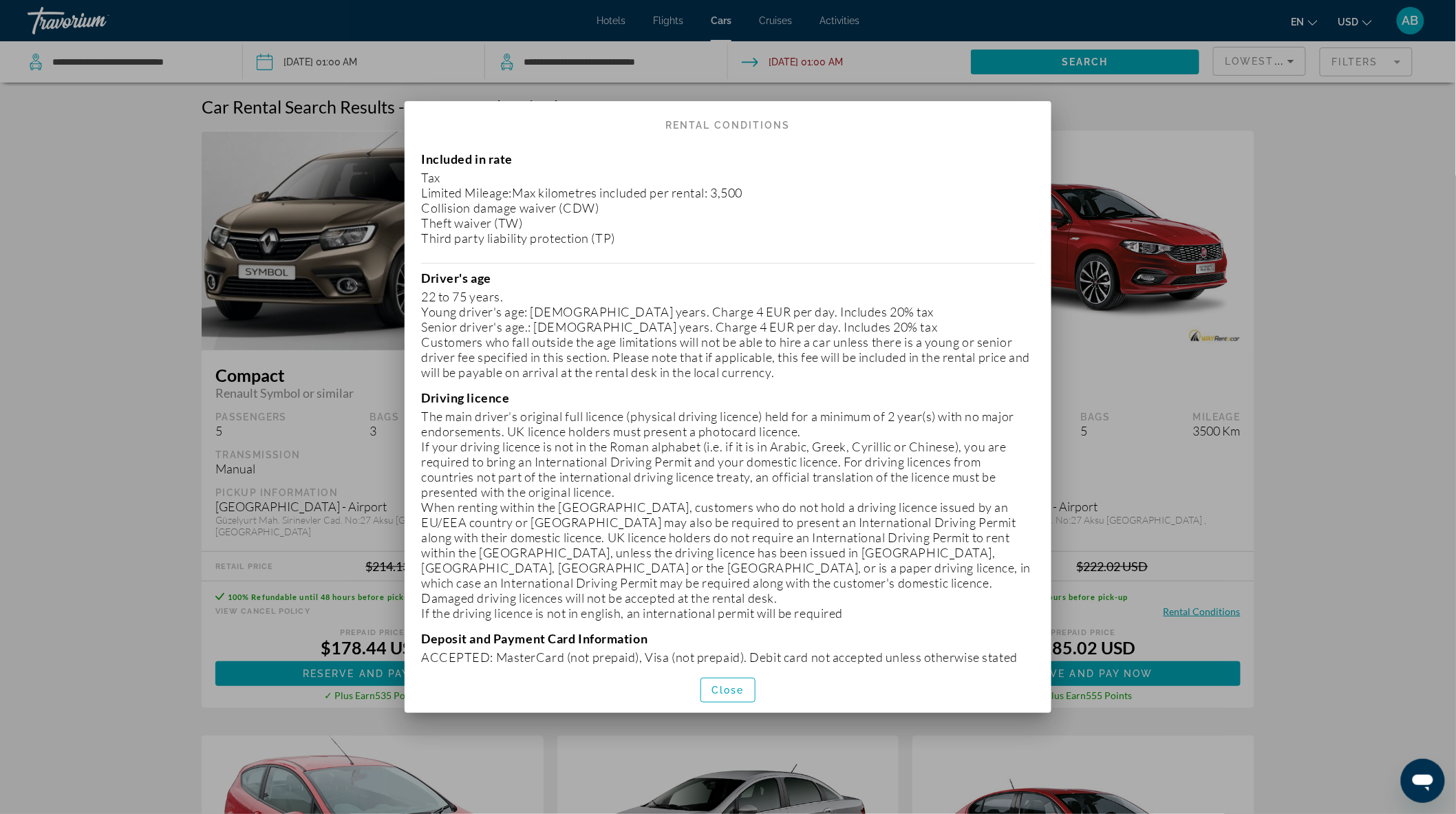
click at [420, 158] on div "Included in rate Tax Limited Mileage:Max kilometres included per rental: 3,500 …" at bounding box center [728, 402] width 646 height 529
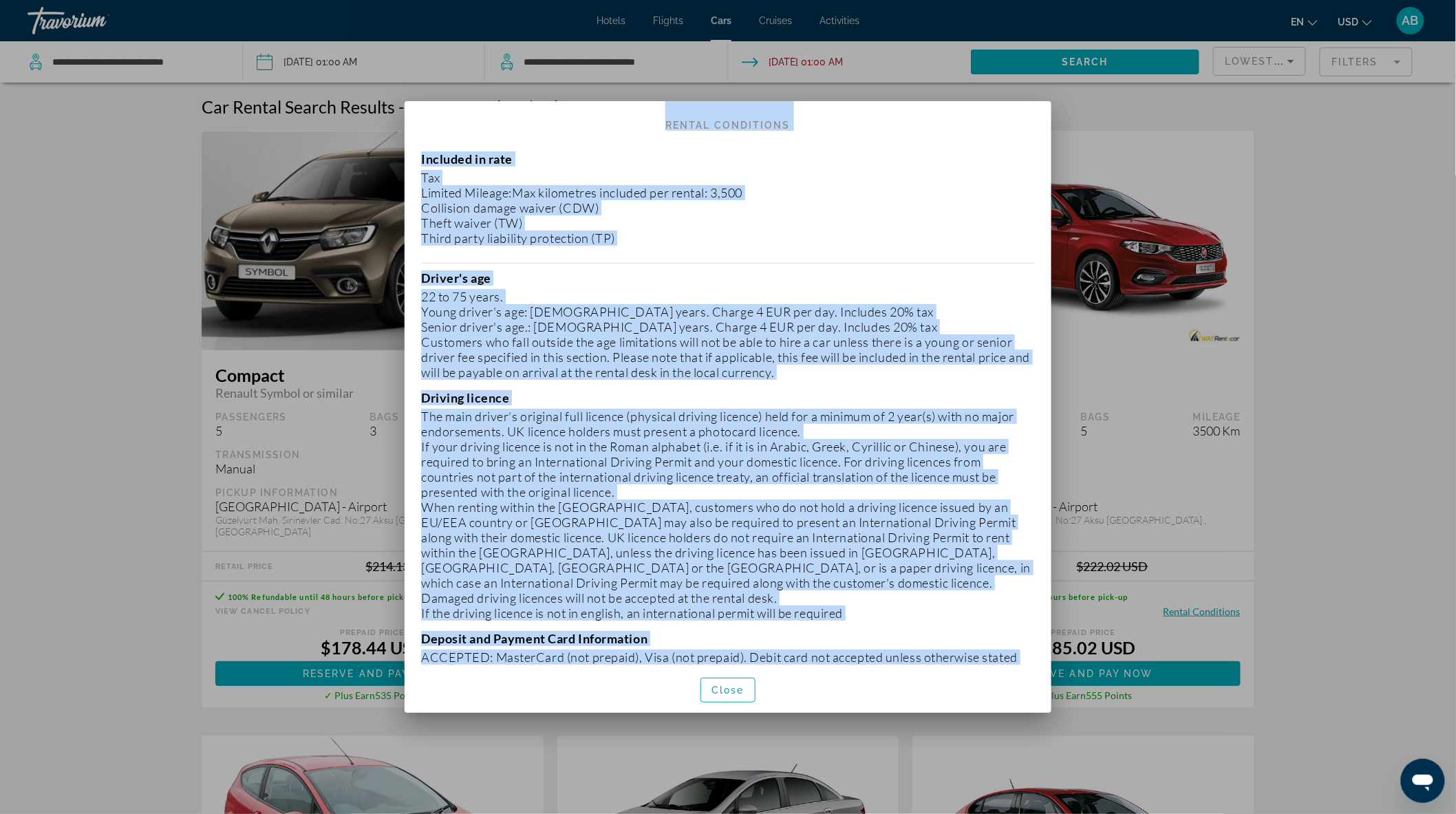
drag, startPoint x: 661, startPoint y: 120, endPoint x: 1023, endPoint y: 661, distance: 650.9
click at [1023, 661] on div "Rental Conditions Included in rate Tax Limited Mileage:Max kilometres included …" at bounding box center [728, 407] width 646 height 612
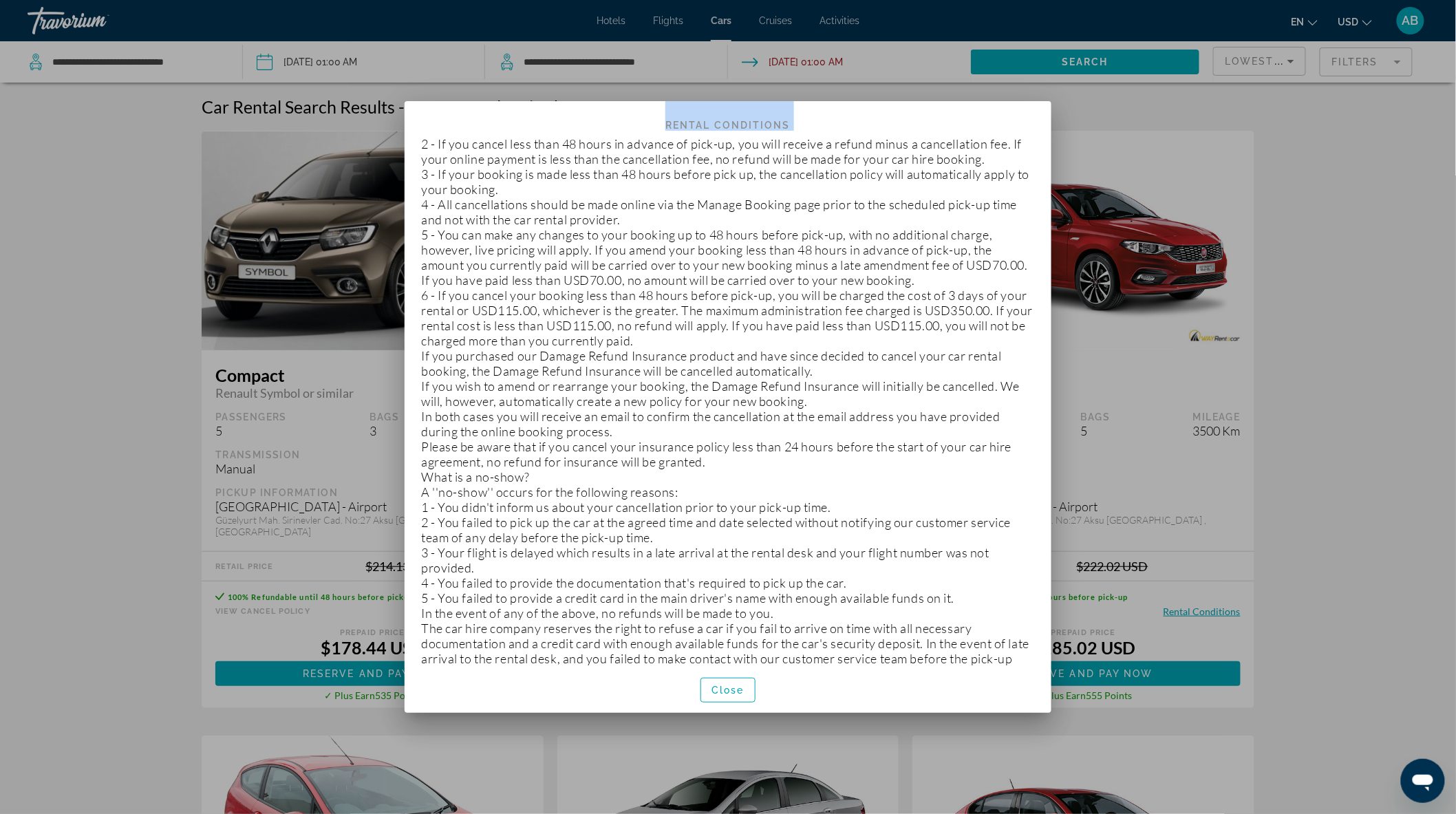
scroll to position [1866, 0]
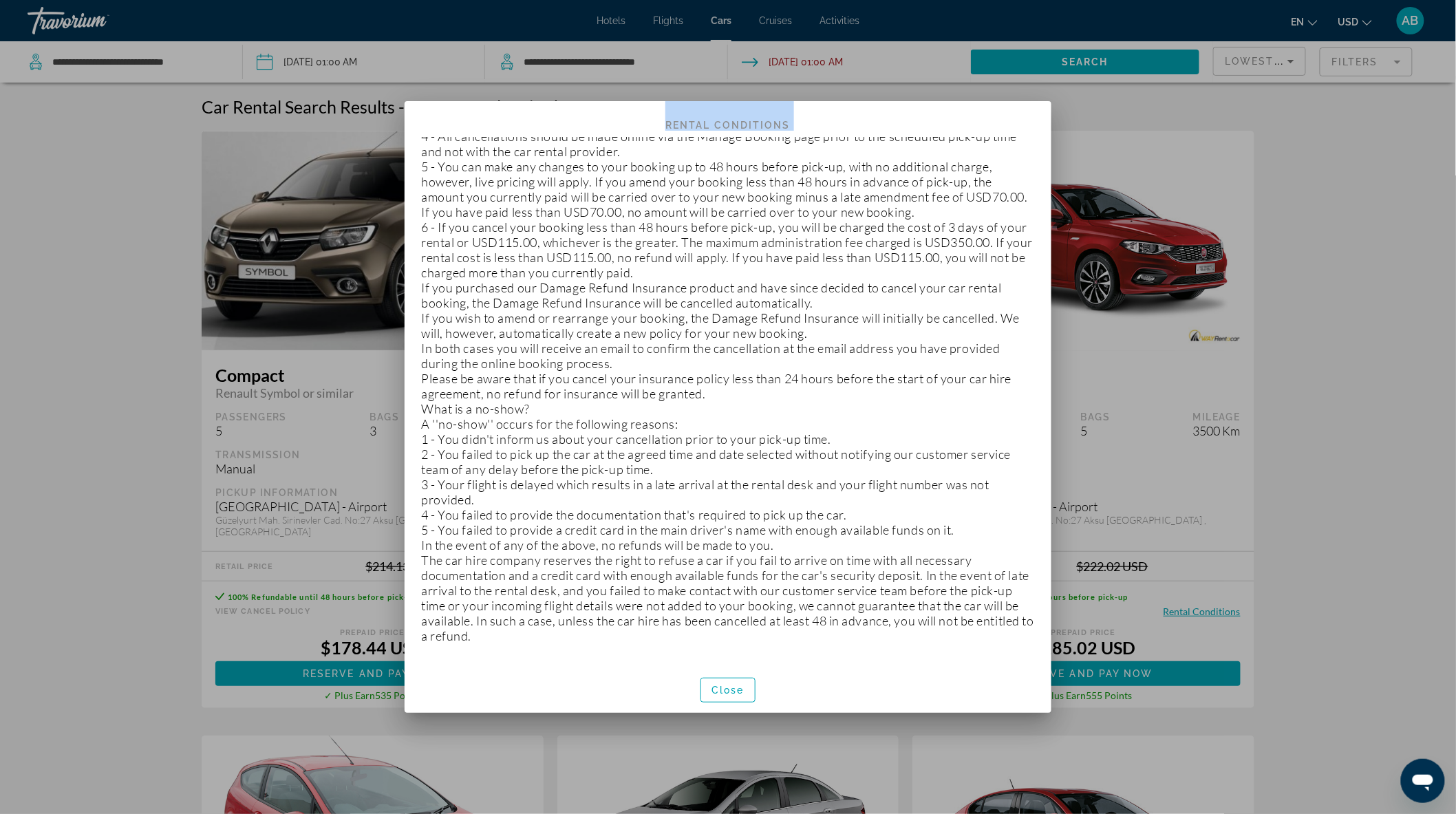
click at [567, 638] on p "The car hire company reserves the right to refuse a car if you fail to arrive o…" at bounding box center [727, 597] width 613 height 91
copy div "Rental Conditions Included in rate Tax Limited Mileage:Max kilometres included …"
click at [732, 683] on span "button" at bounding box center [728, 690] width 53 height 33
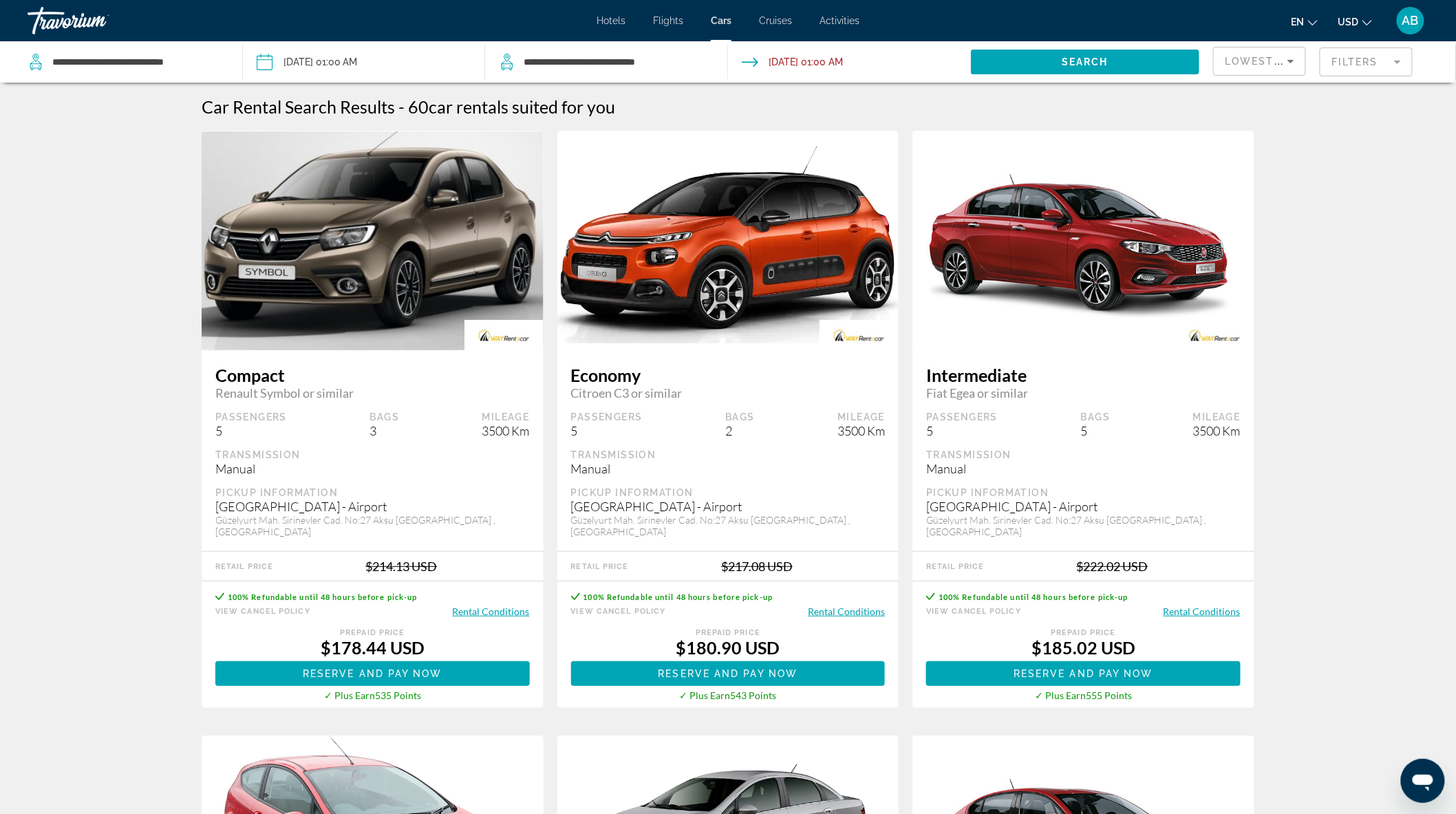
click at [1367, 65] on mat-form-field "Filters" at bounding box center [1366, 62] width 93 height 29
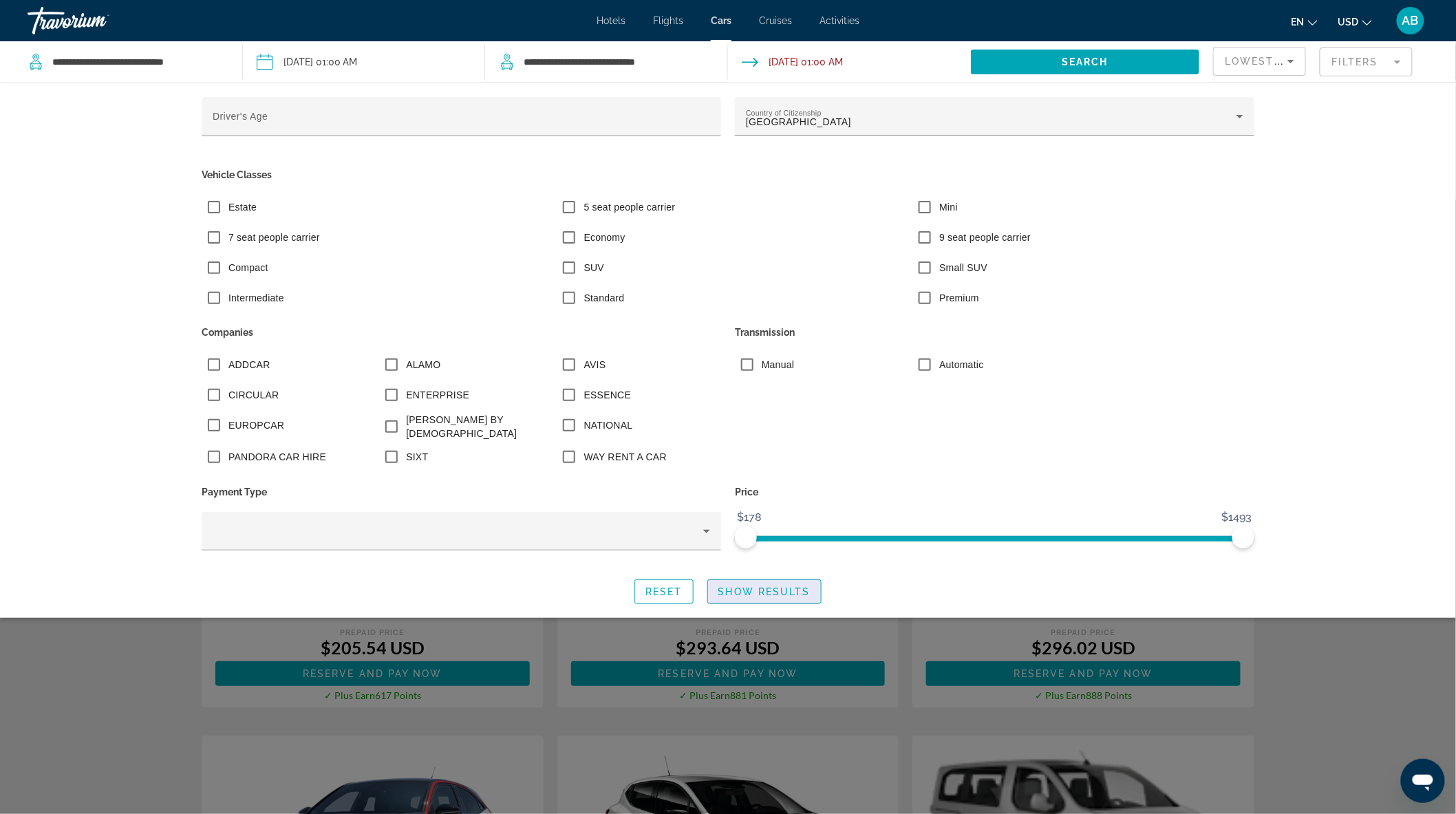
click at [741, 587] on span "Show Results" at bounding box center [764, 592] width 92 height 11
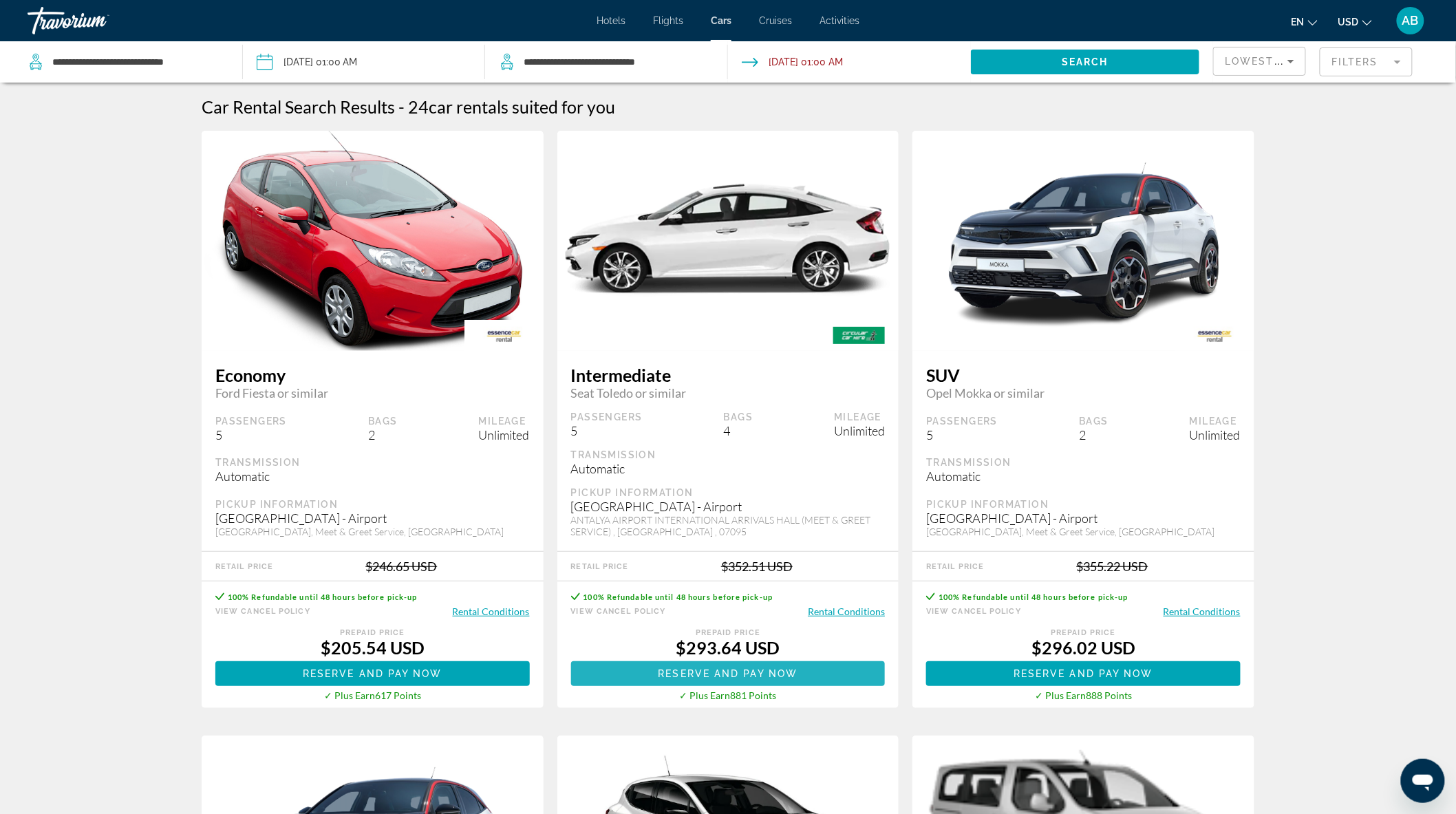
click at [806, 666] on span "Main content" at bounding box center [728, 673] width 314 height 33
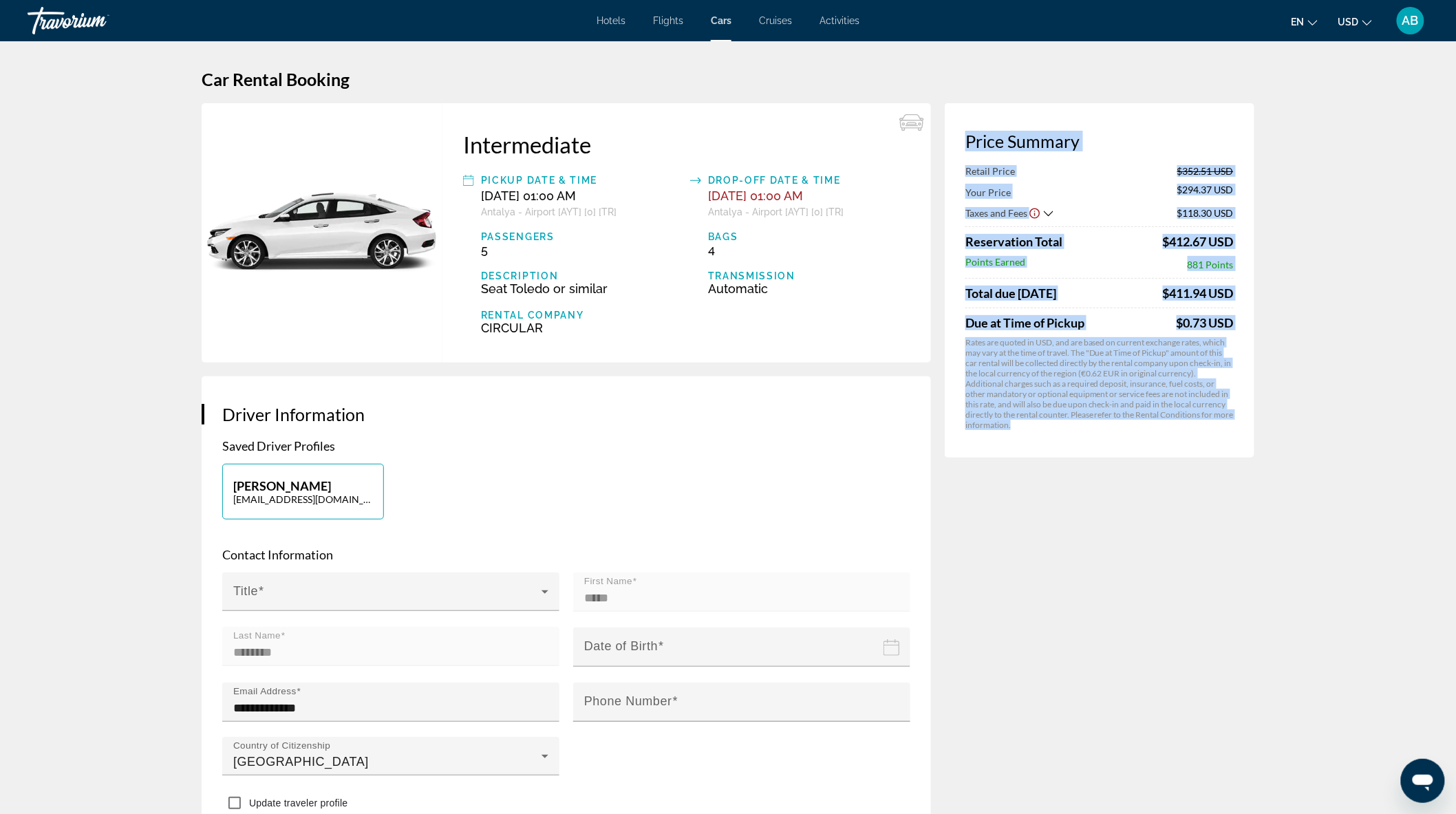
drag, startPoint x: 965, startPoint y: 136, endPoint x: 1104, endPoint y: 432, distance: 327.0
click at [1104, 432] on div "Price Summary Retail Price $352.51 USD Your Price $294.37 USD Taxes and Fees $1…" at bounding box center [1099, 280] width 310 height 354
copy app-price-summary "Price Summary Retail Price $352.51 USD Your Price $294.37 USD Taxes and Fees $1…"
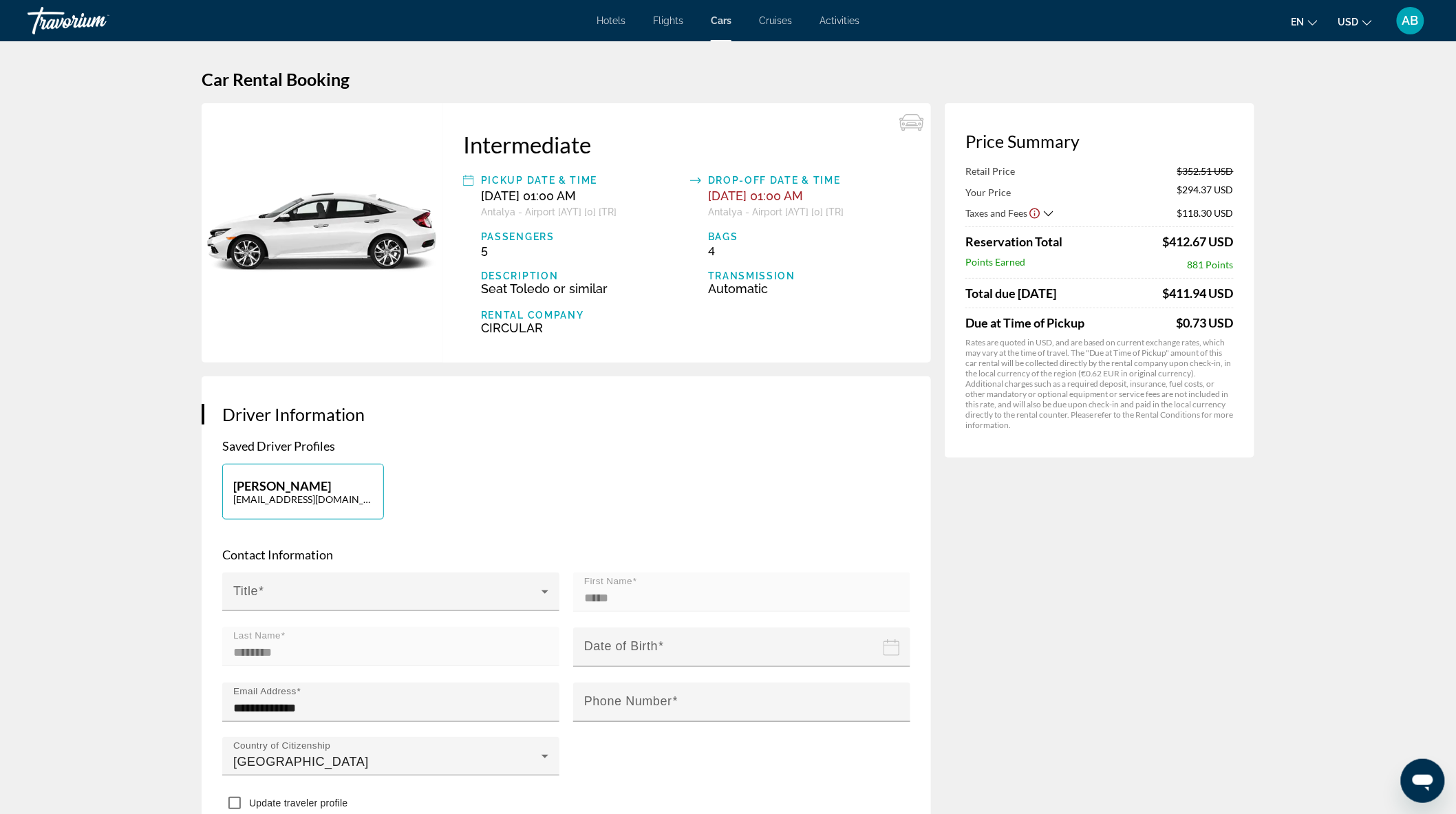
click at [717, 441] on p "Saved Driver Profiles" at bounding box center [566, 446] width 688 height 15
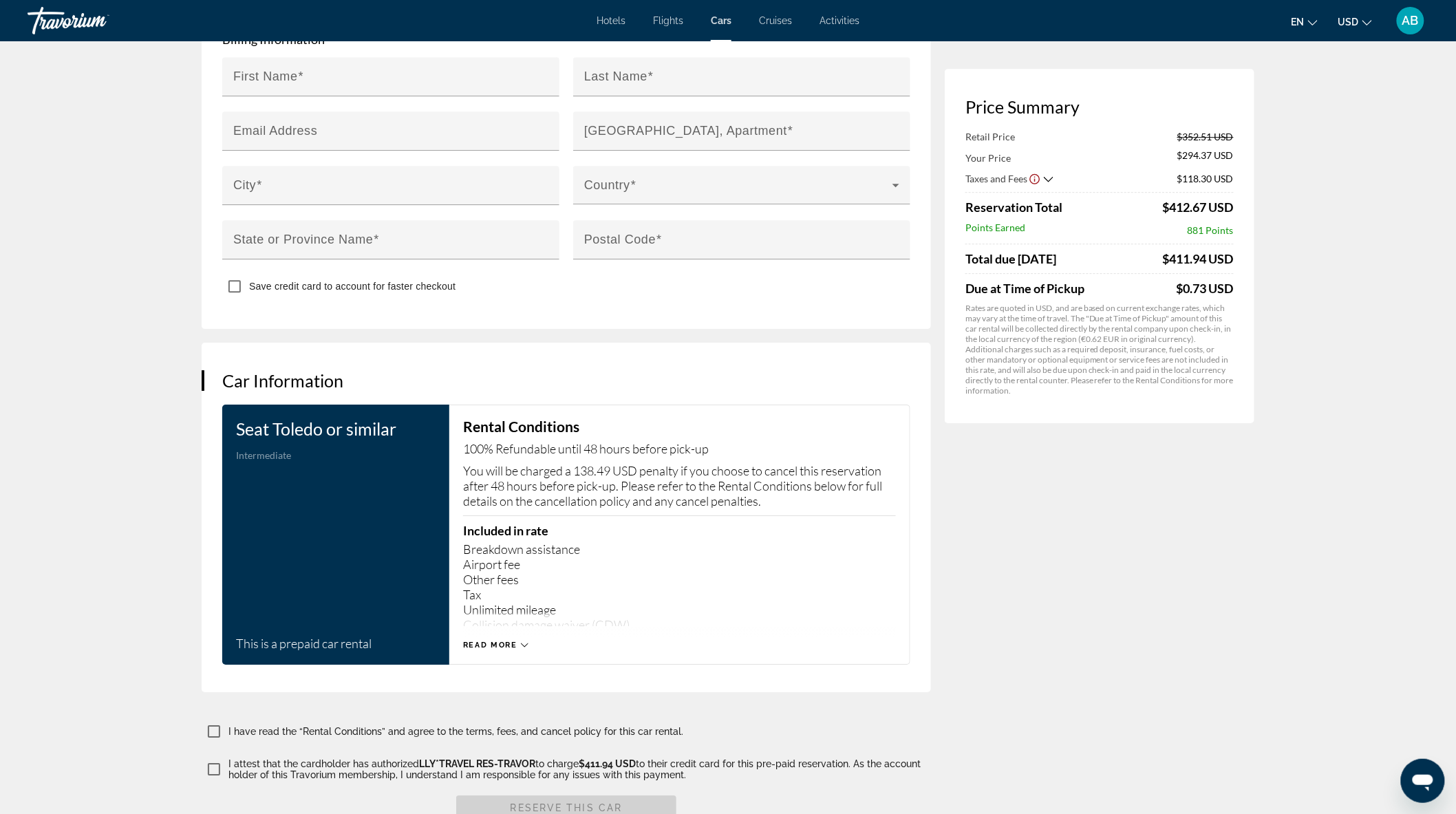
scroll to position [1735, 0]
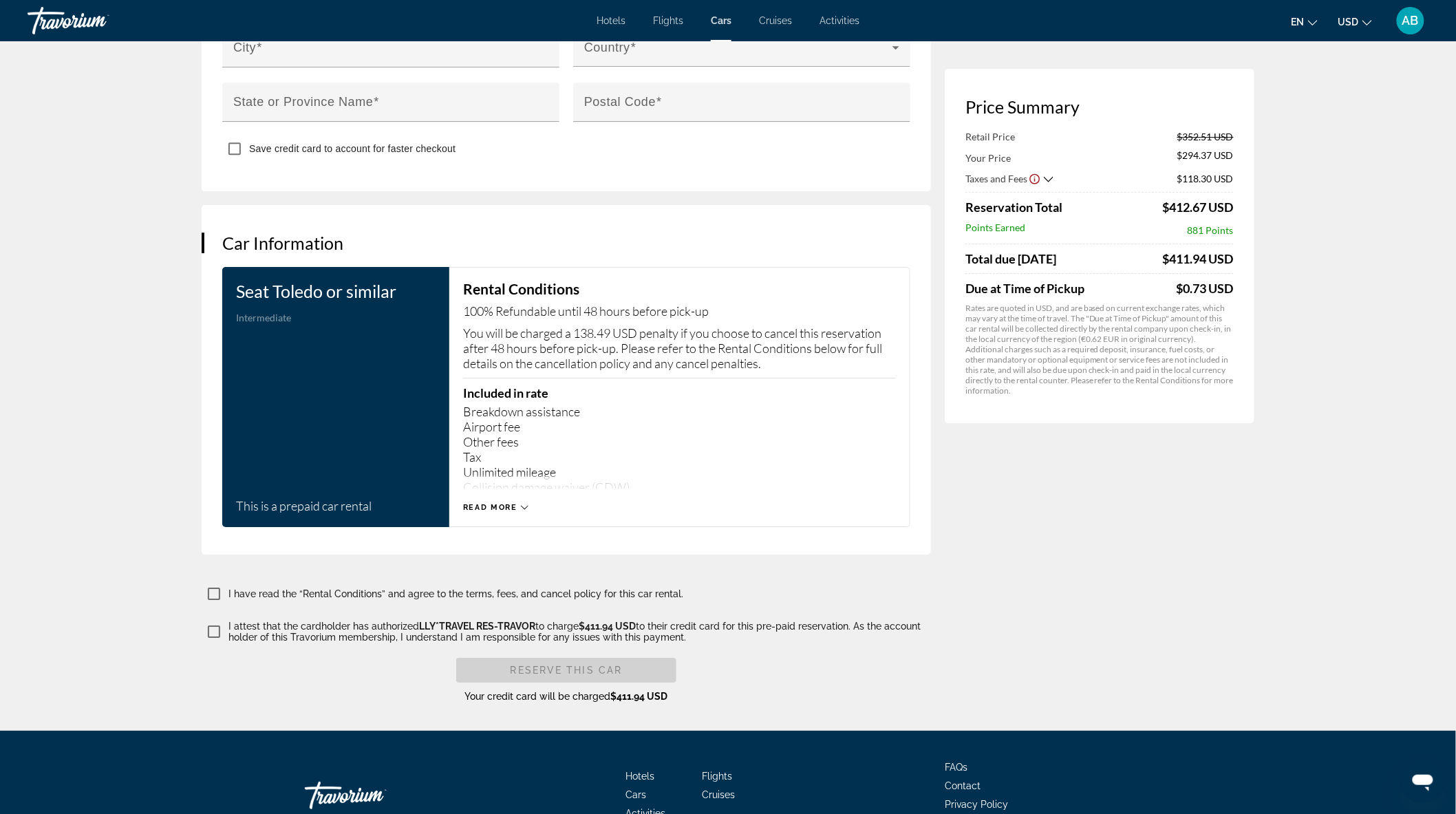
drag, startPoint x: 462, startPoint y: 277, endPoint x: 599, endPoint y: 456, distance: 225.4
click at [599, 456] on div "Rental Conditions 100% Refundable until 48 hours before pick-up You will be cha…" at bounding box center [680, 396] width 433 height 231
click at [513, 503] on span "Read more" at bounding box center [490, 508] width 54 height 9
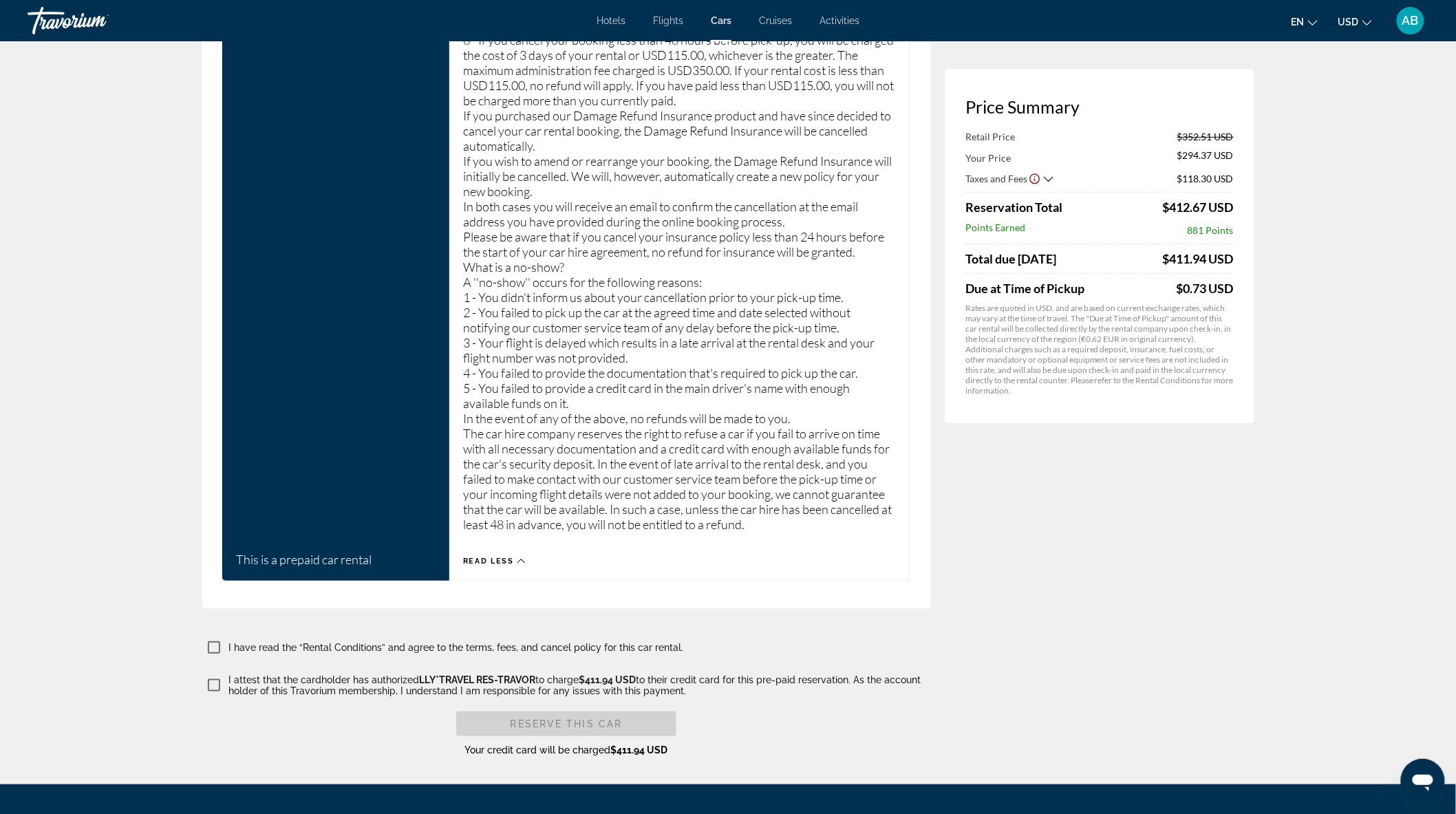
scroll to position [4634, 0]
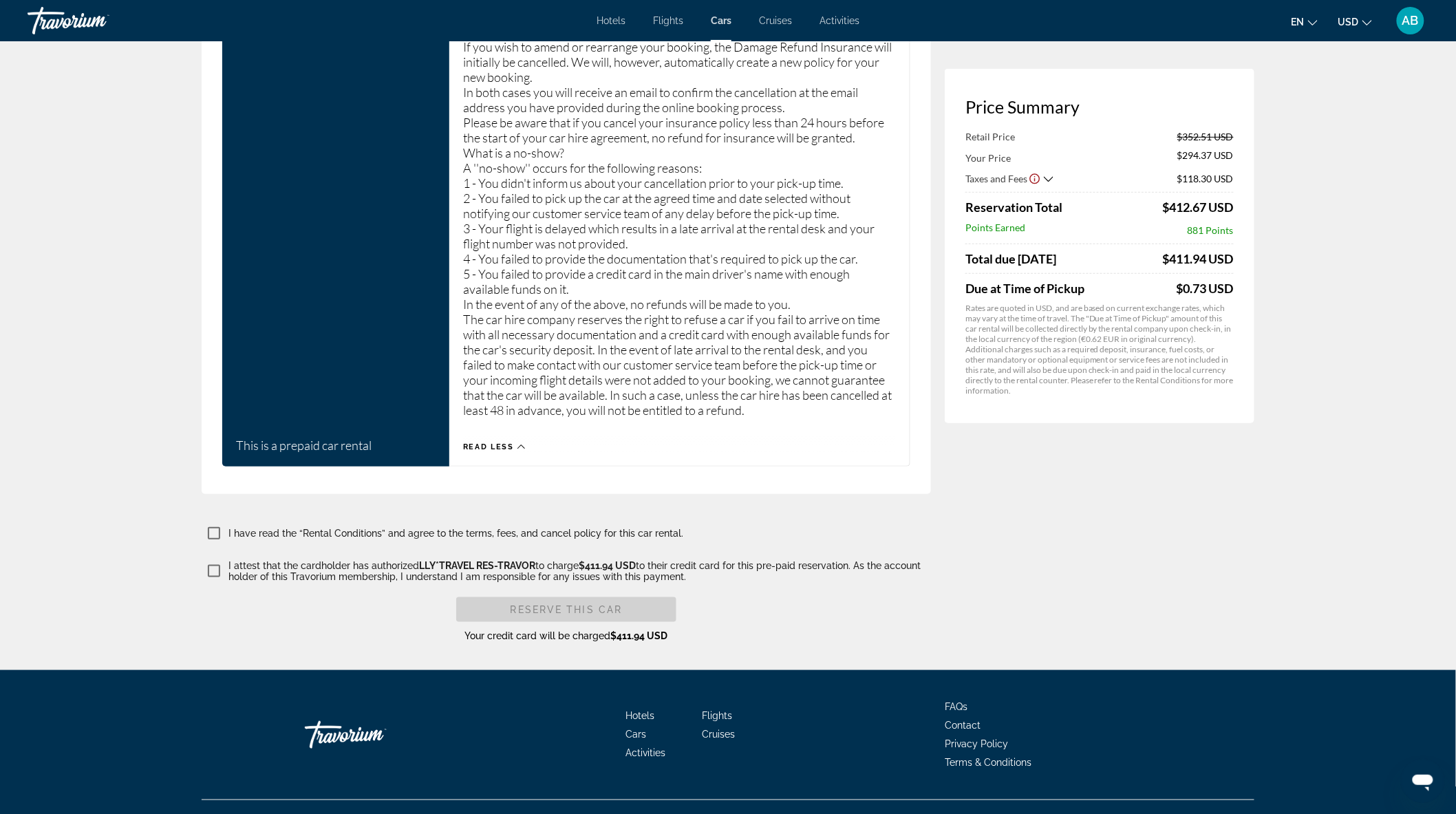
click at [809, 387] on p "The car hire company reserves the right to refuse a car if you fail to arrive o…" at bounding box center [680, 365] width 433 height 106
copy div "Rental Conditions 100% Refundable until 48 hours before pick-up You will be cha…"
